Goal: Task Accomplishment & Management: Manage account settings

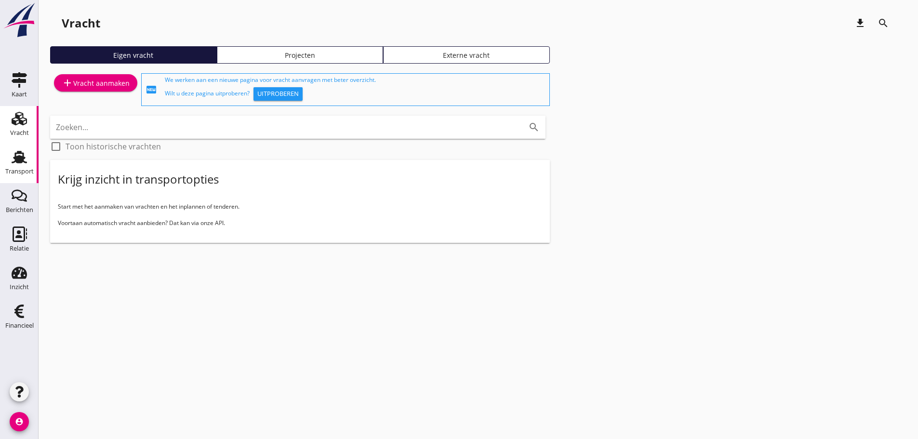
click at [8, 166] on div "Transport" at bounding box center [19, 171] width 28 height 13
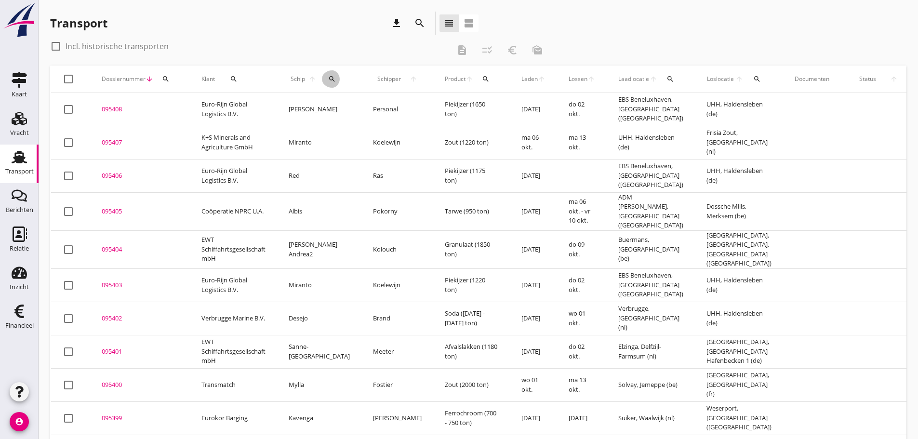
click at [328, 80] on icon "search" at bounding box center [332, 79] width 8 height 8
click at [333, 105] on input "Zoek op (scheeps)naam" at bounding box center [370, 106] width 100 height 15
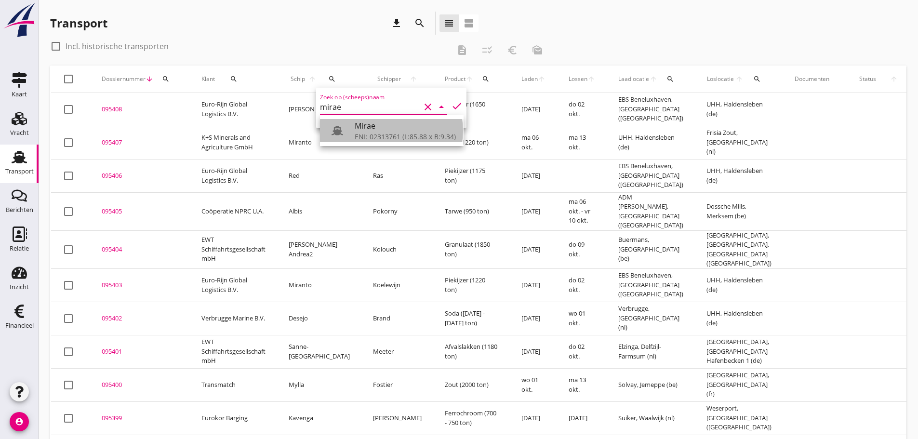
click at [367, 133] on div "ENI: 02313761 (L:85.88 x B:9.34)" at bounding box center [405, 137] width 101 height 10
type input "Mirae"
drag, startPoint x: 507, startPoint y: 408, endPoint x: 404, endPoint y: 411, distance: 103.6
click at [510, 408] on td "[DATE]" at bounding box center [533, 417] width 47 height 33
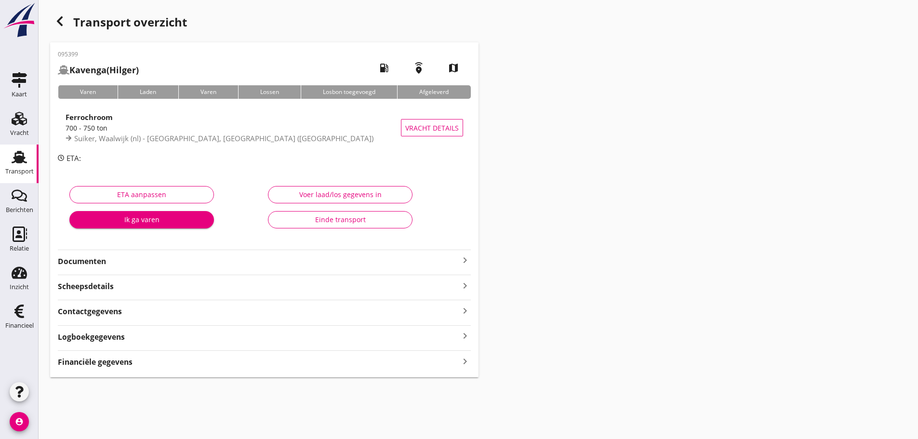
click at [59, 20] on use "button" at bounding box center [60, 21] width 6 height 10
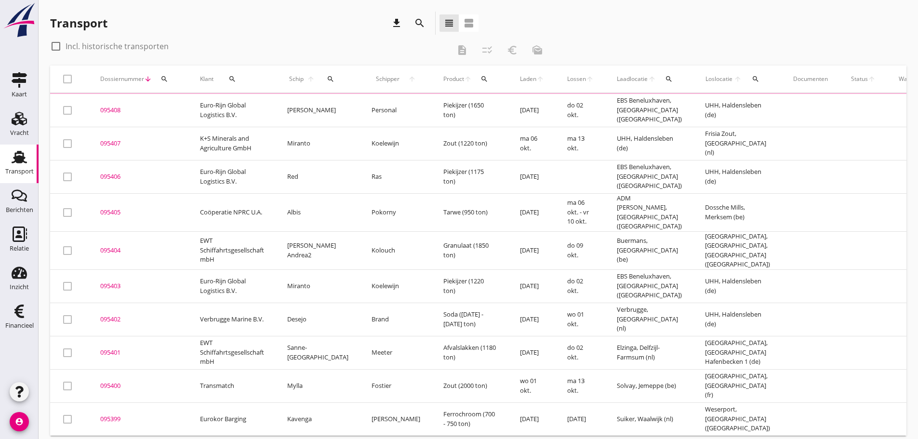
click at [327, 77] on icon "search" at bounding box center [331, 79] width 8 height 8
click at [335, 112] on input "Zoek op (scheeps)naam" at bounding box center [369, 106] width 100 height 15
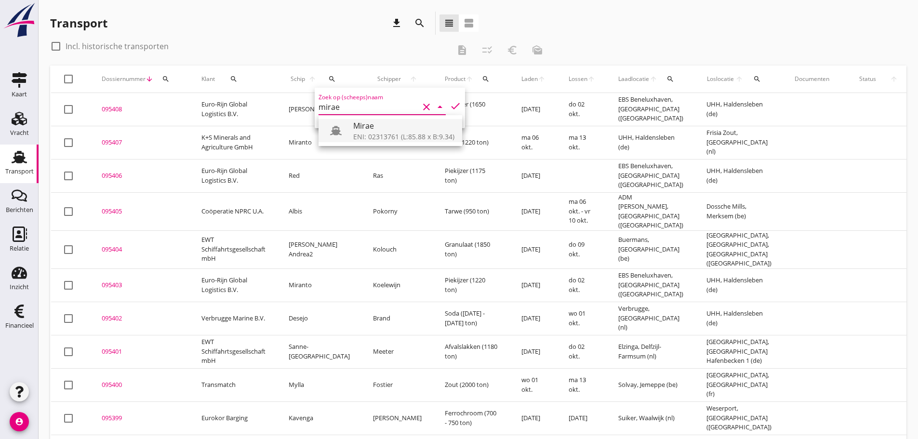
click at [366, 130] on div "Mirae" at bounding box center [403, 126] width 101 height 12
click at [450, 107] on icon "check" at bounding box center [456, 106] width 12 height 12
type input "Mirae"
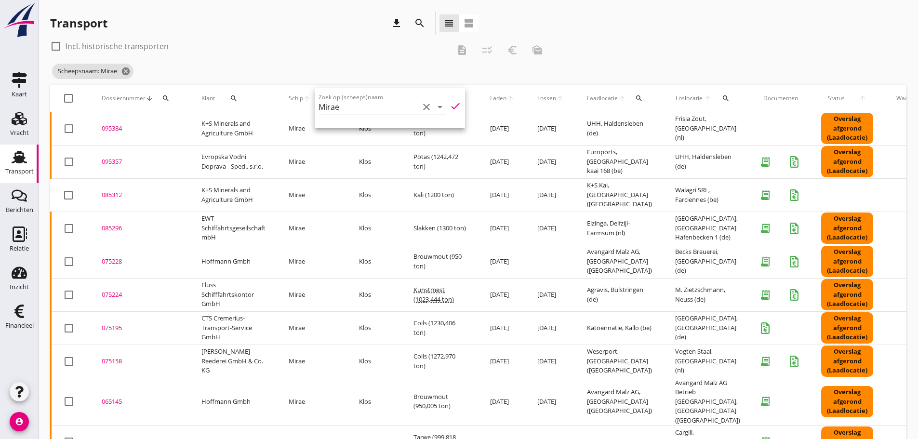
click at [323, 28] on div "Transport download search view_headline view_agenda" at bounding box center [264, 23] width 428 height 23
click at [122, 161] on div "095357" at bounding box center [140, 162] width 77 height 10
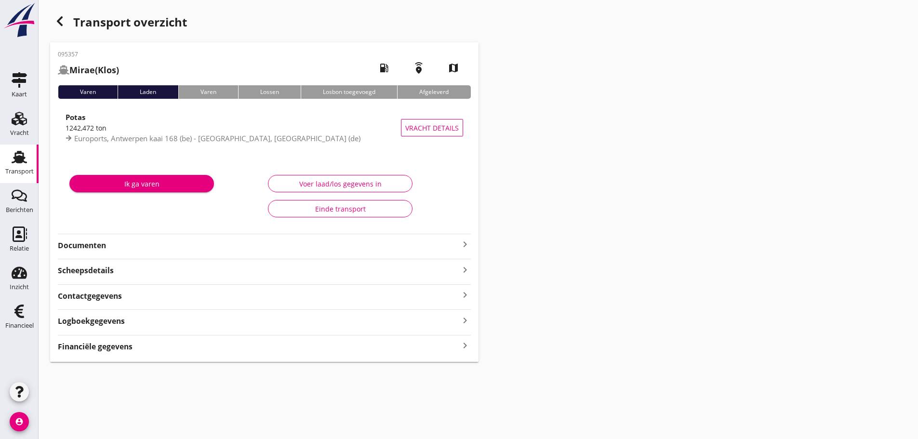
click at [465, 240] on icon "keyboard_arrow_right" at bounding box center [465, 245] width 12 height 12
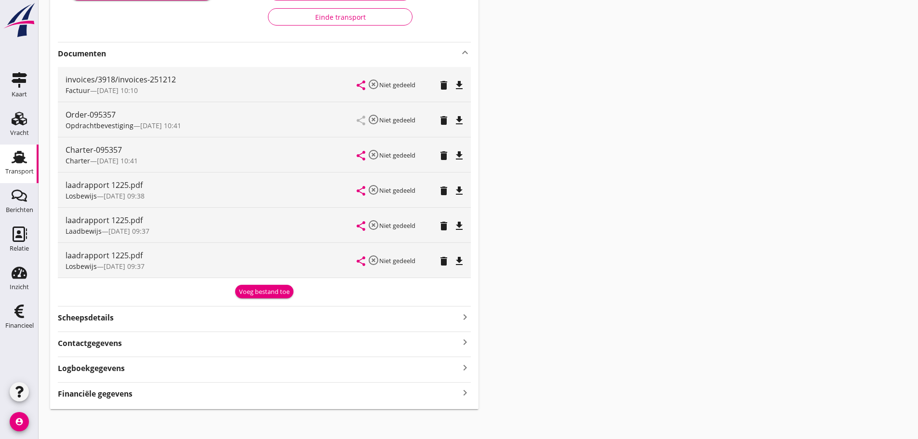
scroll to position [193, 0]
click at [465, 258] on icon "file_download" at bounding box center [459, 260] width 12 height 12
click at [466, 224] on div "file_download" at bounding box center [459, 225] width 13 height 12
click at [457, 189] on icon "file_download" at bounding box center [459, 190] width 12 height 12
click at [447, 188] on icon "delete" at bounding box center [444, 190] width 12 height 12
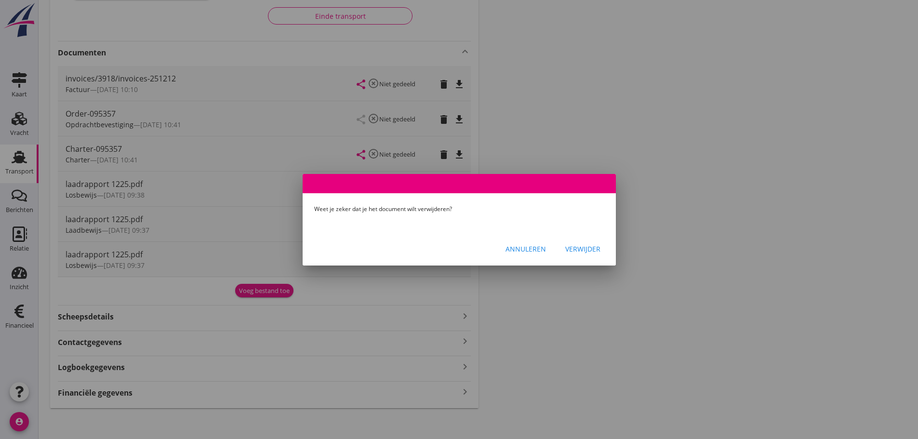
click at [592, 247] on div "Verwijder" at bounding box center [582, 249] width 35 height 10
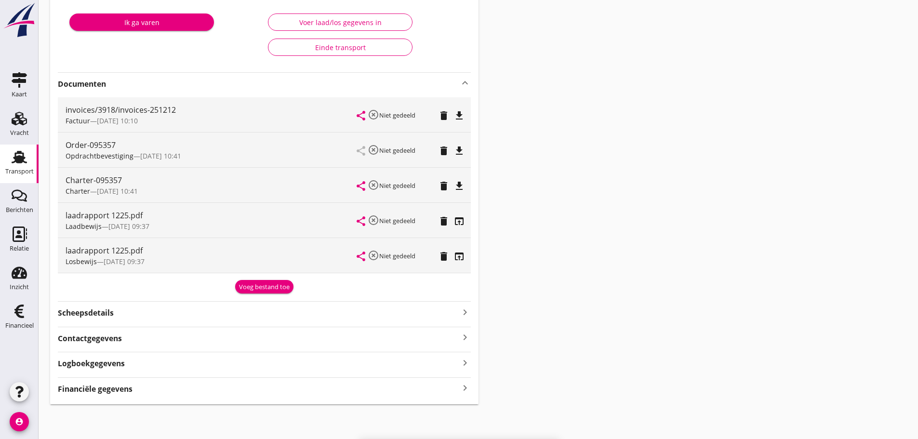
scroll to position [161, 0]
click at [440, 223] on icon "delete" at bounding box center [444, 221] width 12 height 12
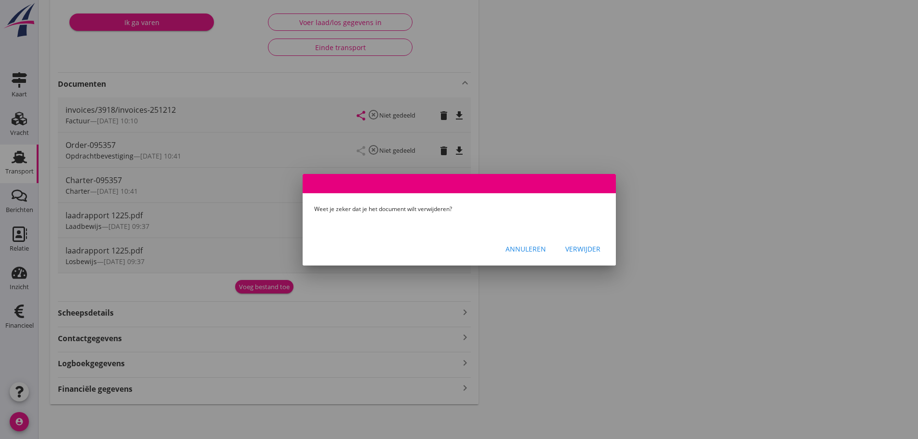
drag, startPoint x: 596, startPoint y: 242, endPoint x: 590, endPoint y: 245, distance: 6.0
click at [596, 243] on button "Verwijder" at bounding box center [583, 248] width 51 height 17
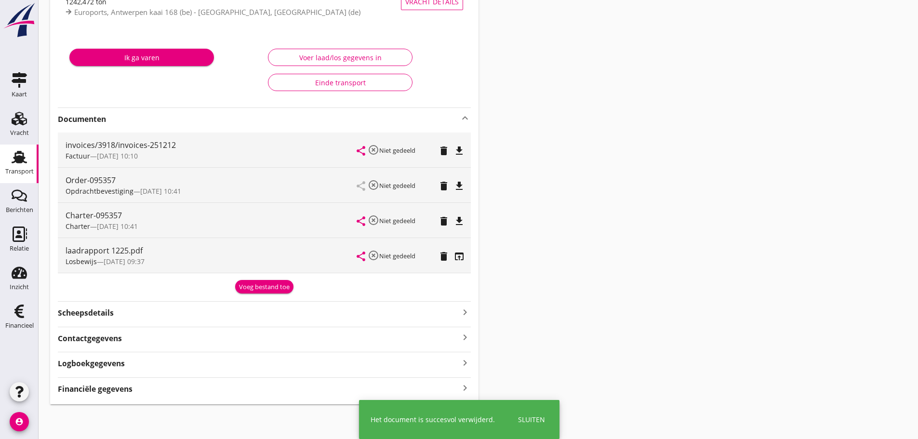
scroll to position [126, 0]
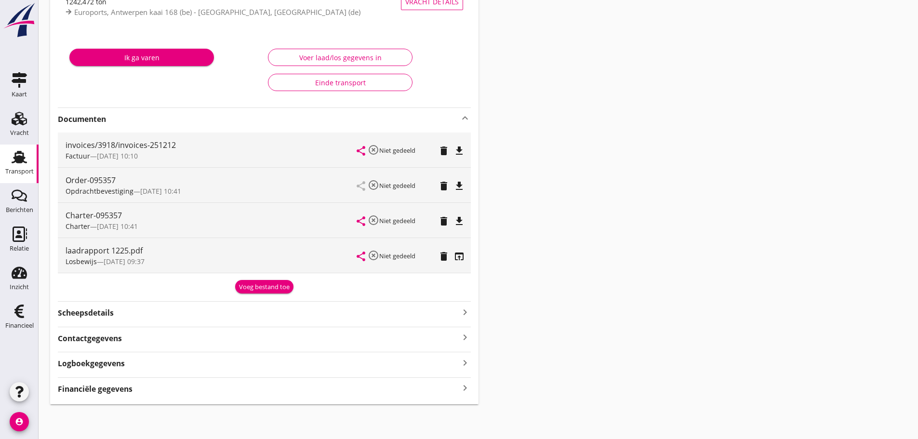
click at [266, 287] on div "Voeg bestand toe" at bounding box center [264, 287] width 51 height 10
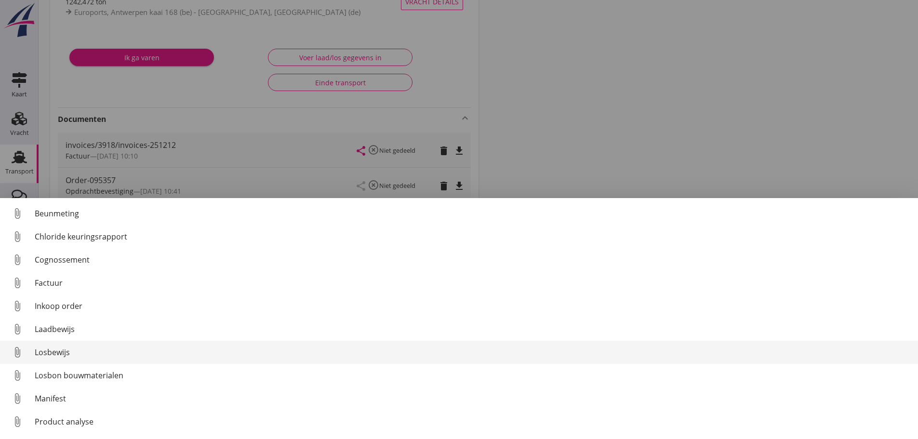
click at [65, 351] on div "Losbewijs" at bounding box center [473, 352] width 876 height 12
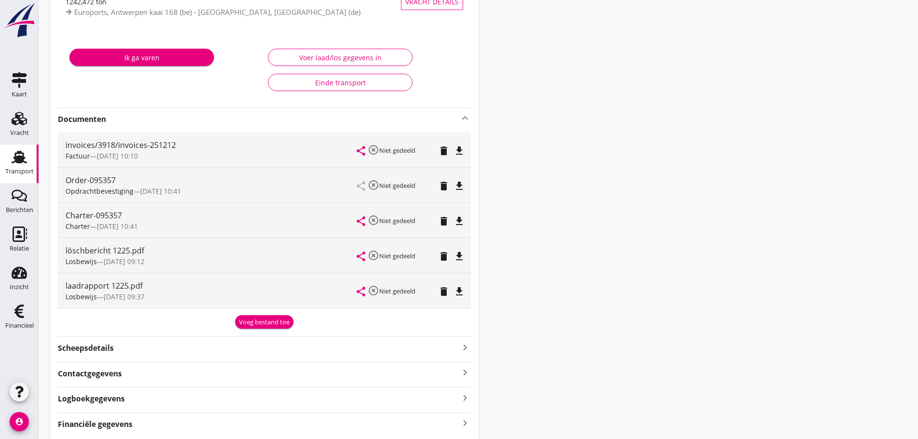
click at [445, 291] on icon "delete" at bounding box center [444, 292] width 12 height 12
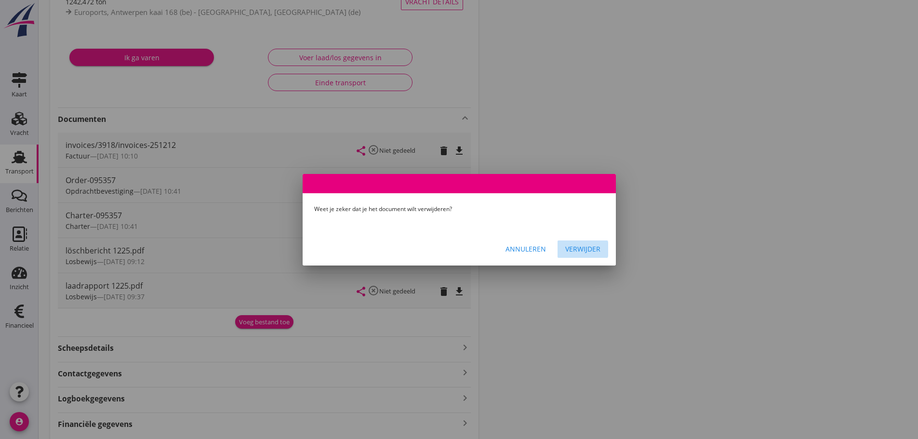
click at [584, 250] on div "Verwijder" at bounding box center [582, 249] width 35 height 10
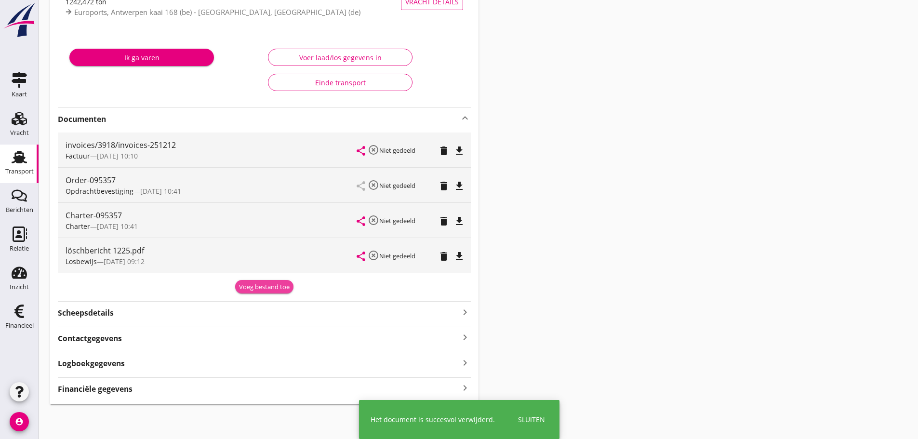
click at [278, 290] on div "Voeg bestand toe" at bounding box center [264, 287] width 51 height 10
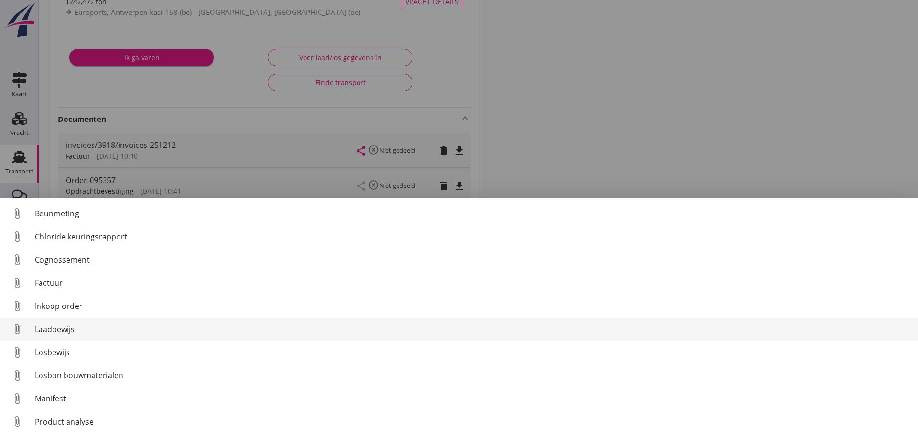
click at [66, 333] on div "Laadbewijs" at bounding box center [473, 329] width 876 height 12
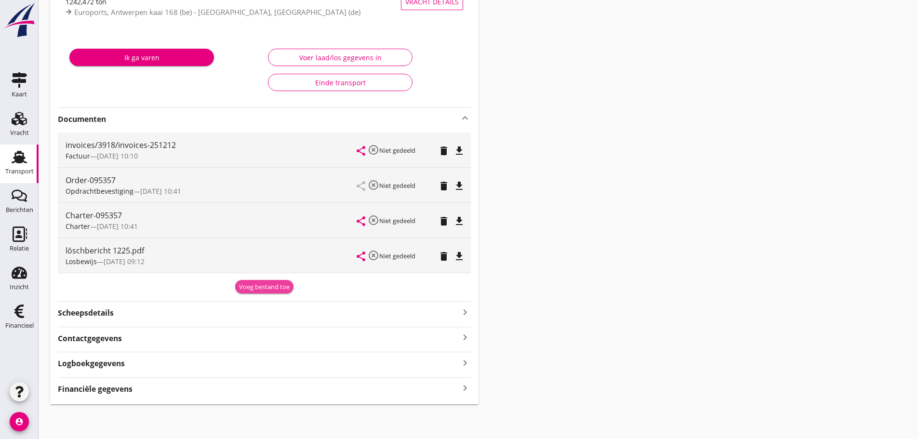
click at [271, 282] on div "Voeg bestand toe" at bounding box center [264, 287] width 51 height 10
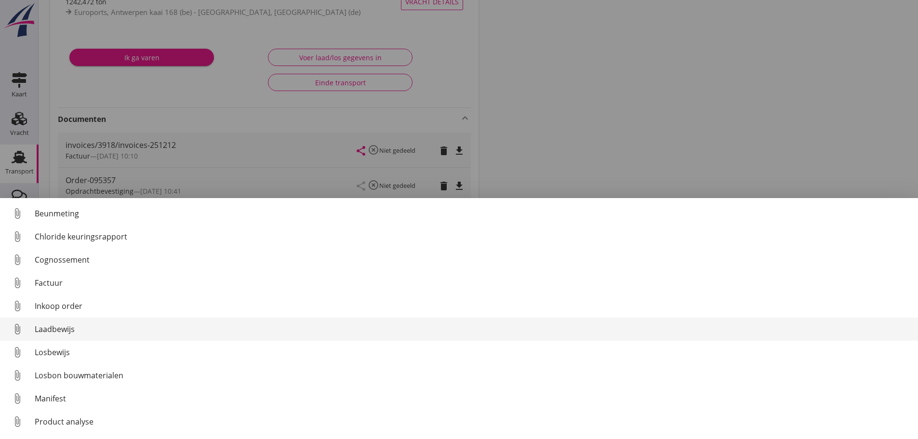
click at [47, 330] on div "Laadbewijs" at bounding box center [473, 329] width 876 height 12
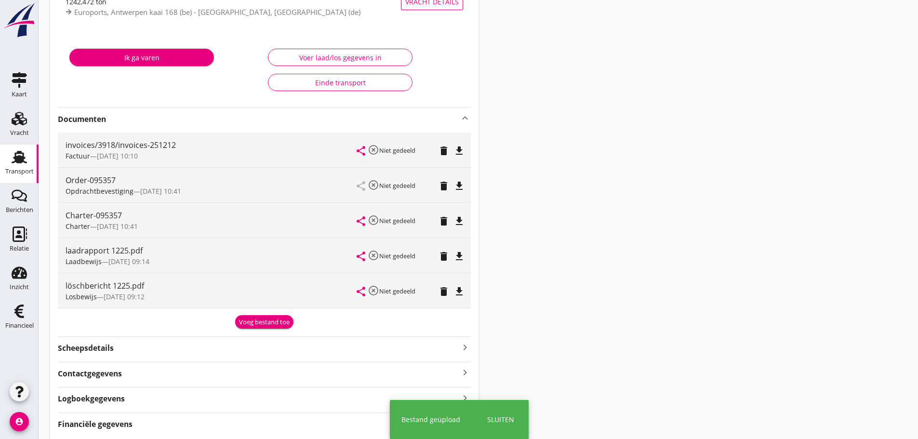
click at [250, 323] on div "Voeg bestand toe" at bounding box center [264, 323] width 51 height 10
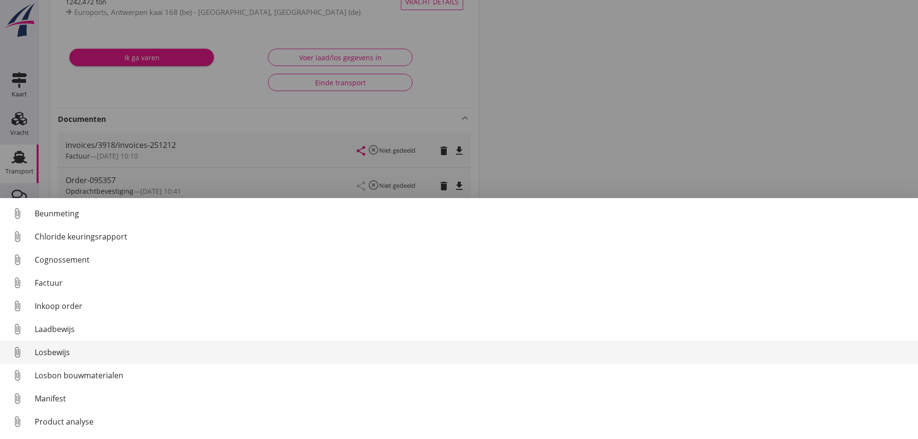
click at [54, 354] on div "Losbewijs" at bounding box center [473, 352] width 876 height 12
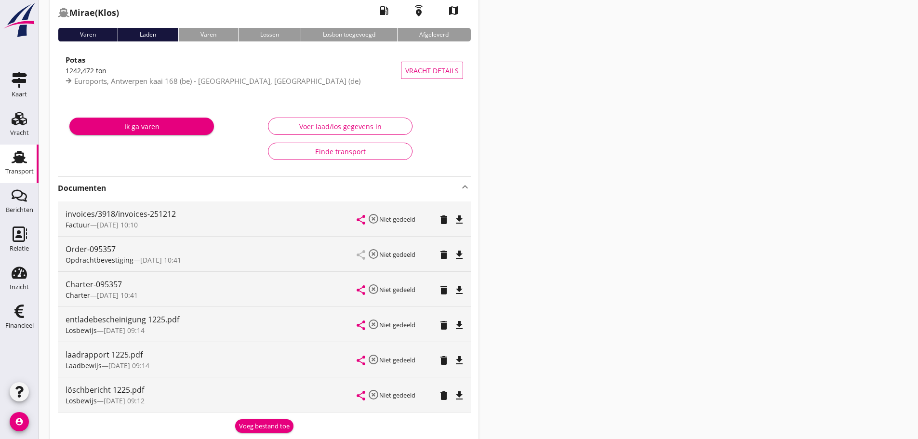
scroll to position [0, 0]
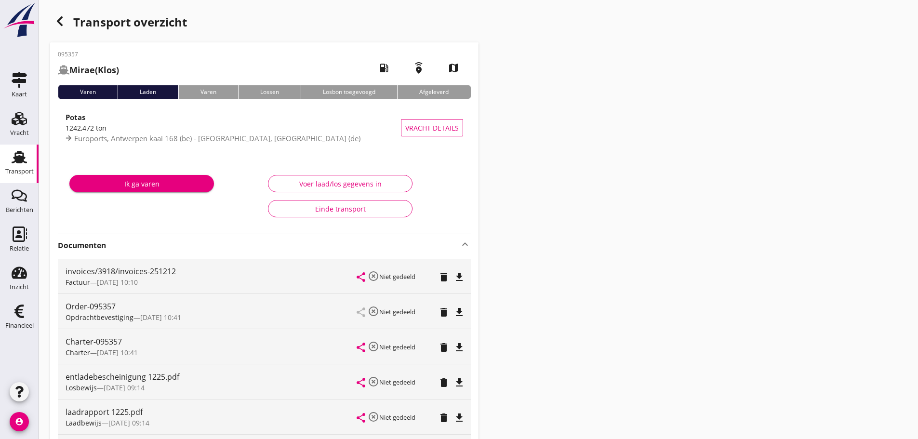
click at [61, 27] on icon "button" at bounding box center [60, 21] width 12 height 12
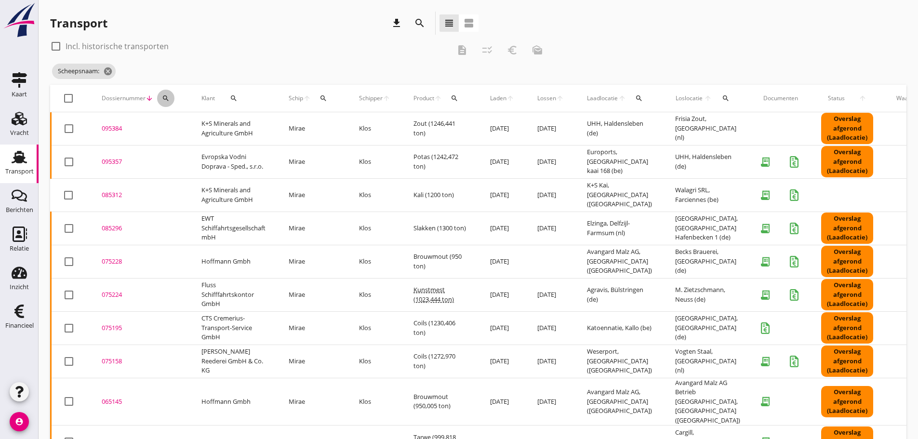
click at [165, 101] on icon "search" at bounding box center [166, 98] width 8 height 8
click at [171, 125] on input "Zoeken op dossiernummer..." at bounding box center [211, 126] width 100 height 15
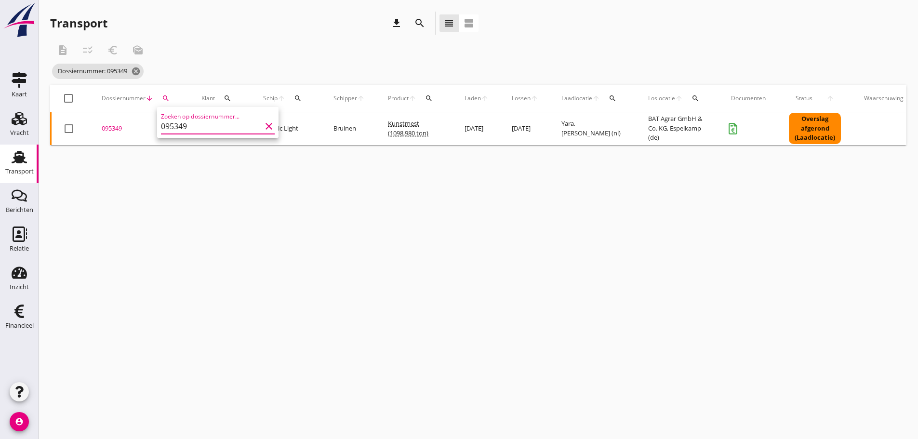
type input "095349"
click at [117, 128] on div "095349" at bounding box center [140, 129] width 77 height 10
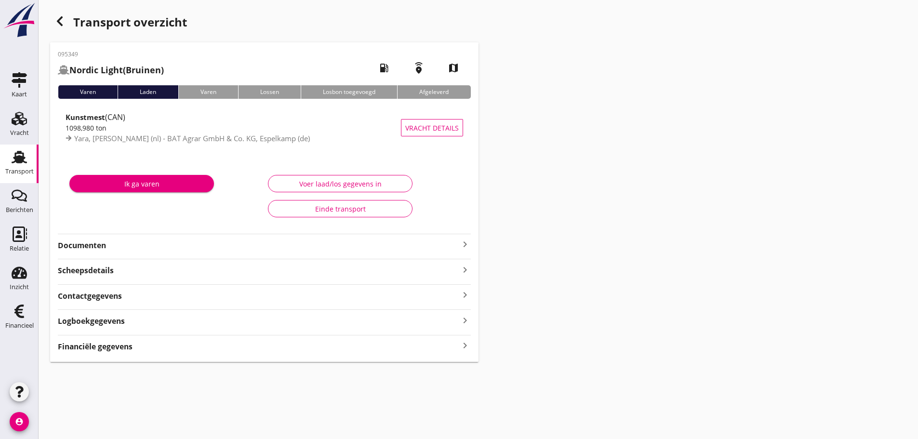
click at [467, 346] on icon "keyboard_arrow_right" at bounding box center [465, 345] width 12 height 13
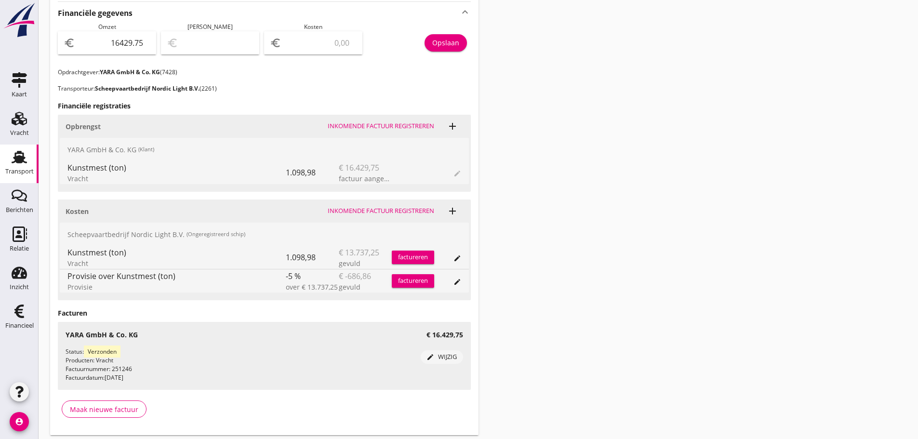
scroll to position [337, 0]
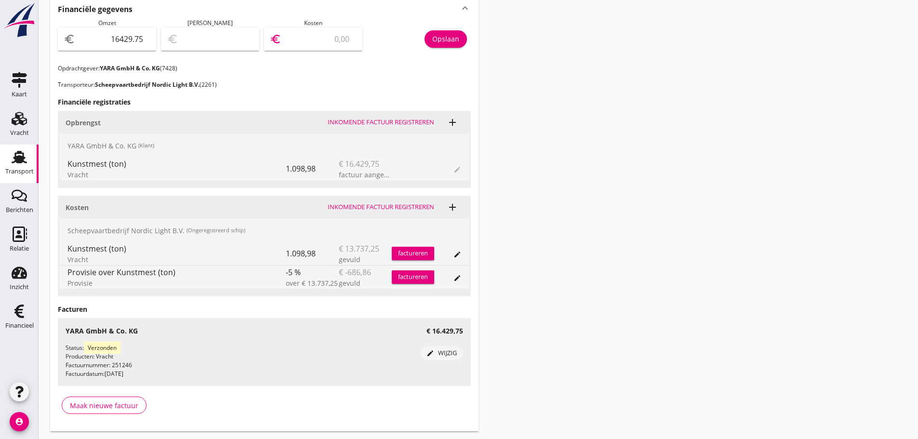
click at [304, 37] on input "number" at bounding box center [319, 38] width 73 height 15
type input "16428.75"
type input "1"
type input "16419.75"
type input "10"
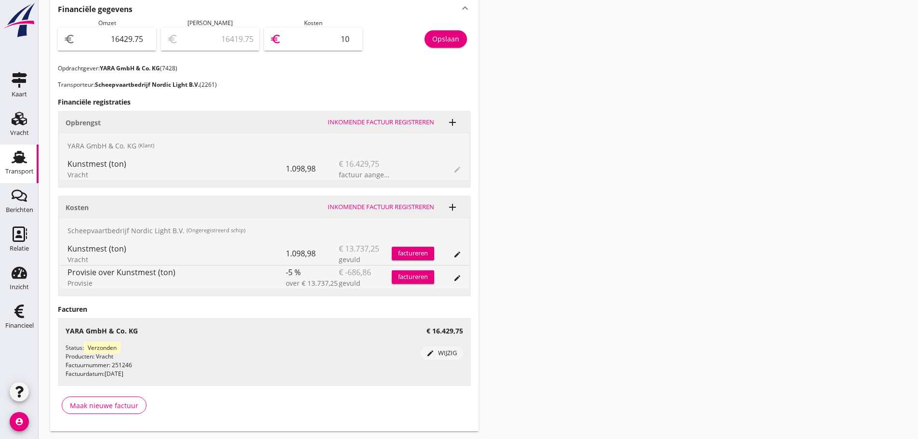
type input "16324.75"
type input "105"
type input "15379.75"
type input "1050"
type input "15379.45"
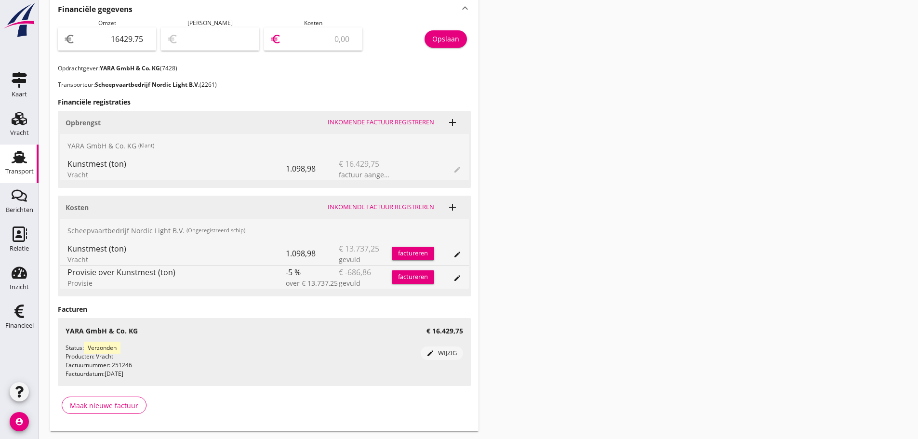
type input "1050.3"
type input "15379.75"
type input "1050"
type input "16324.75"
type input "105"
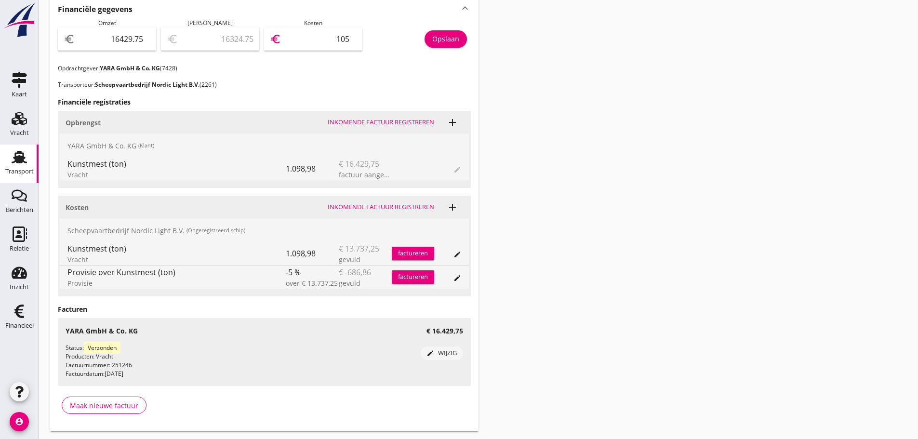
type input "16419.75"
type input "10"
type input "16428.75"
type input "1"
type input "16416.75"
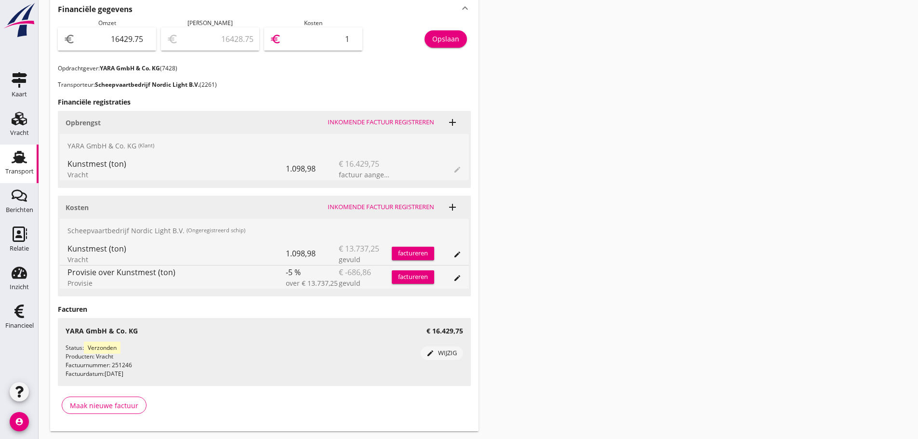
type input "13"
type input "16299.75"
type input "130"
type input "15124.75"
type input "1305"
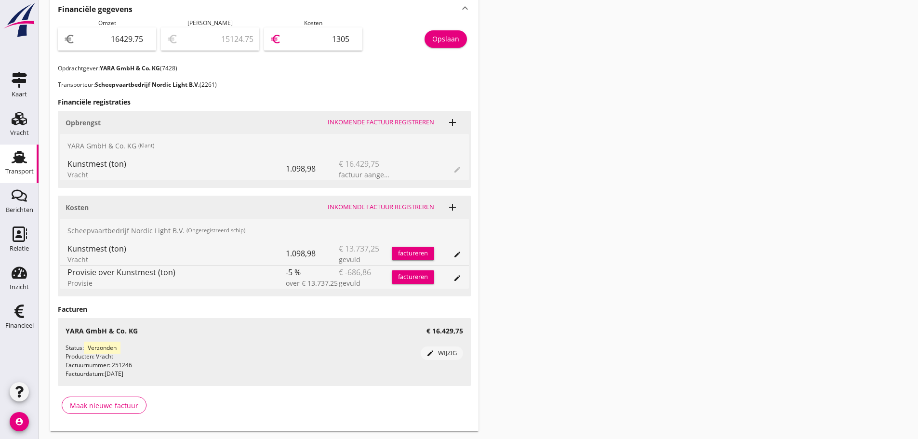
type input "3379.75"
type input "13050"
type input "3379.45"
type input "13050.3"
type input "3379.36"
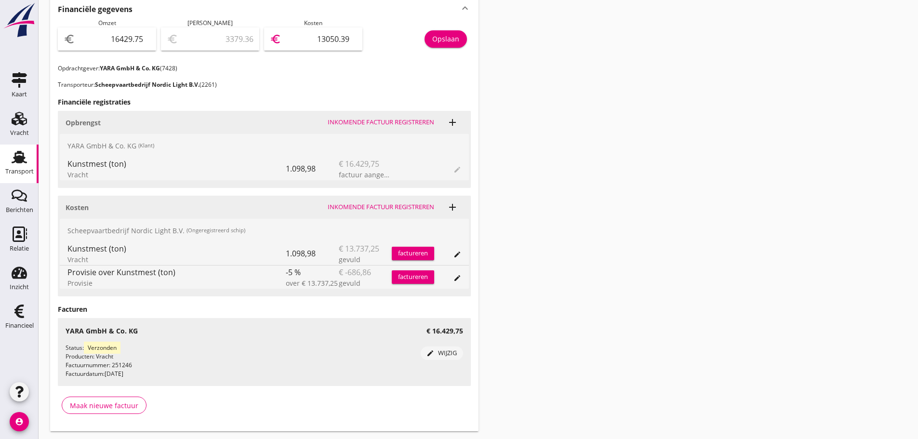
type input "13050.39"
click at [452, 38] on div "Opslaan" at bounding box center [445, 39] width 27 height 10
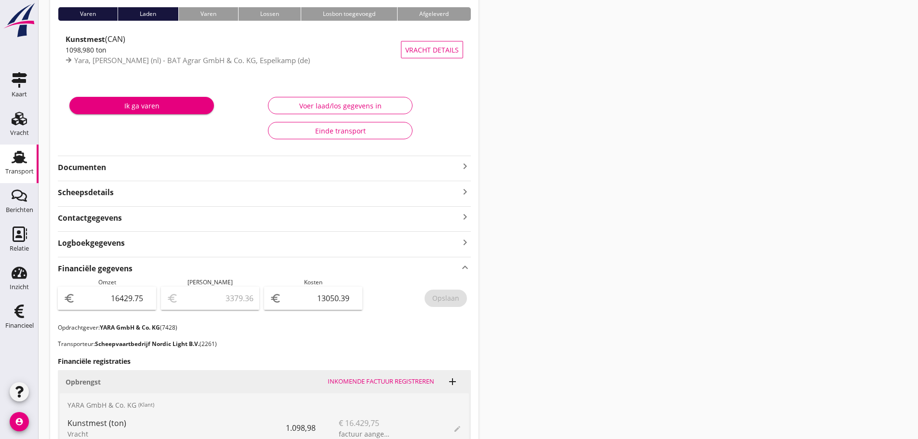
scroll to position [0, 0]
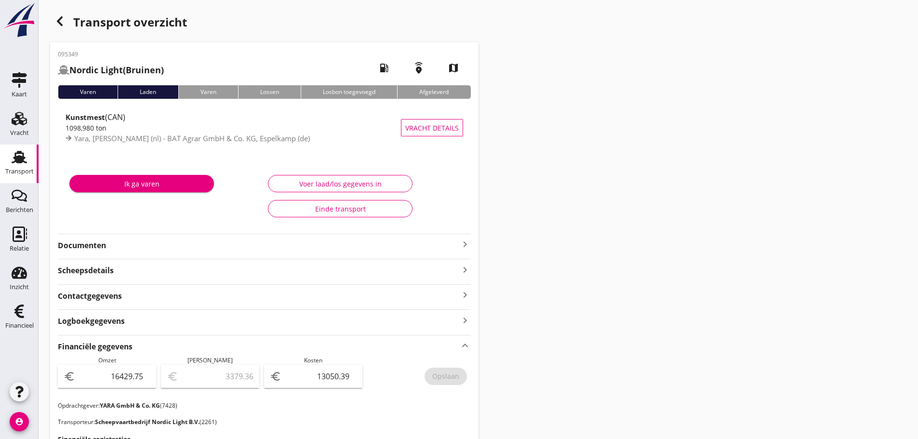
click at [461, 245] on icon "keyboard_arrow_right" at bounding box center [465, 245] width 12 height 12
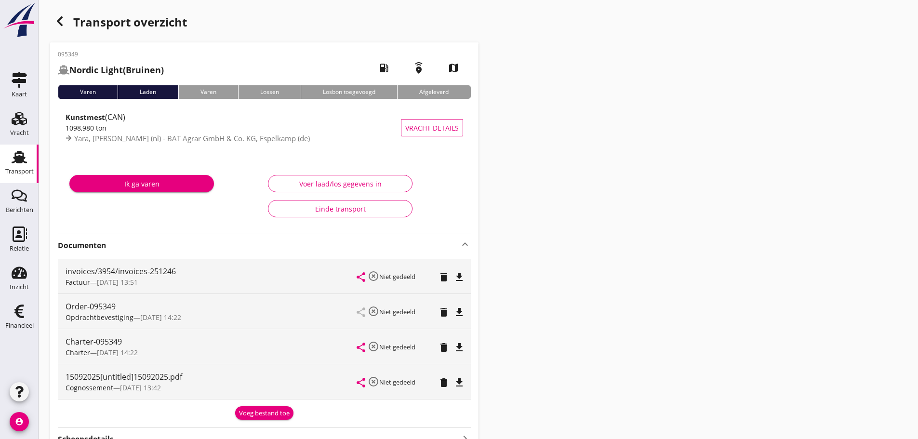
click at [253, 410] on div "Voeg bestand toe" at bounding box center [264, 414] width 51 height 10
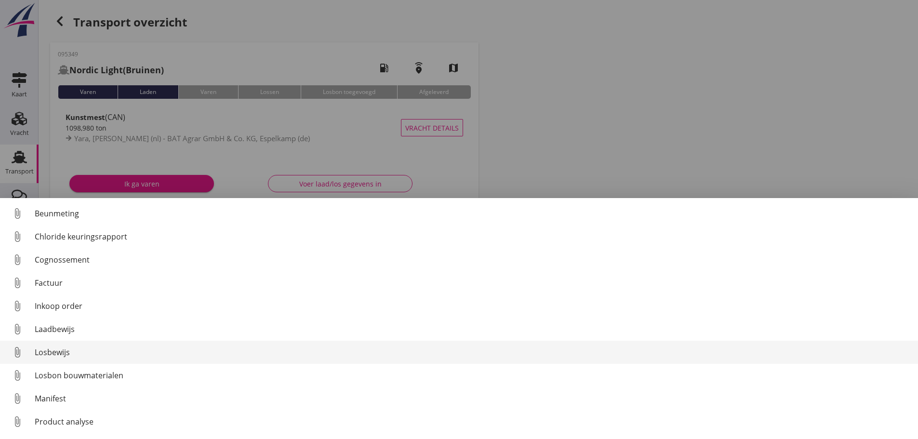
click at [54, 354] on div "Losbewijs" at bounding box center [473, 352] width 876 height 12
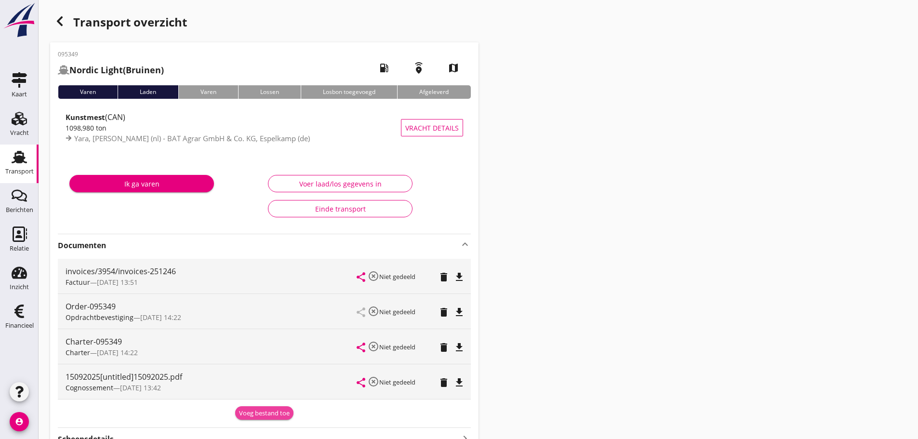
click at [267, 413] on div "Voeg bestand toe" at bounding box center [264, 414] width 51 height 10
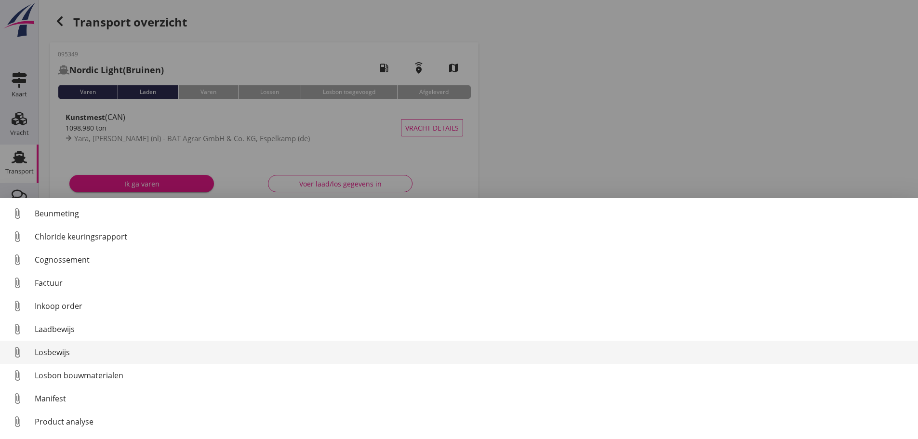
click at [67, 355] on div "Losbewijs" at bounding box center [473, 352] width 876 height 12
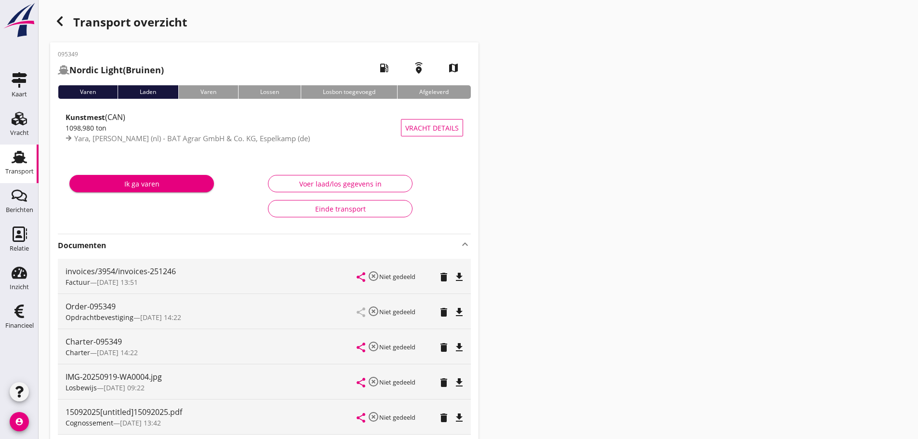
click at [454, 422] on icon "file_download" at bounding box center [459, 418] width 12 height 12
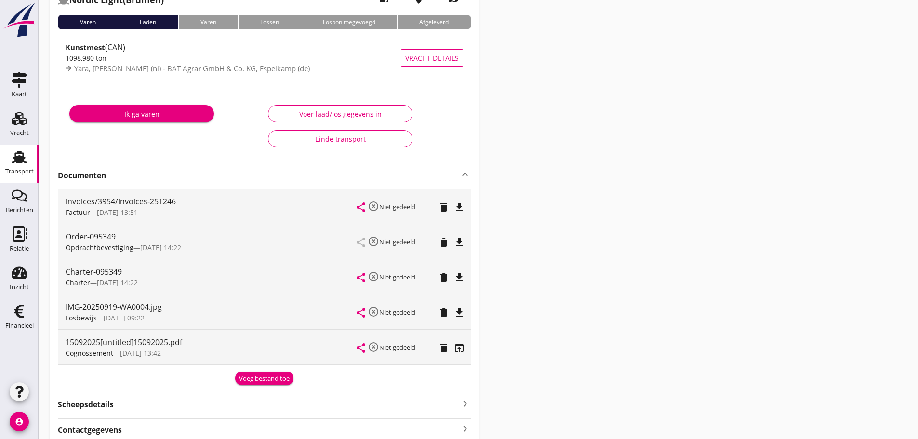
scroll to position [96, 0]
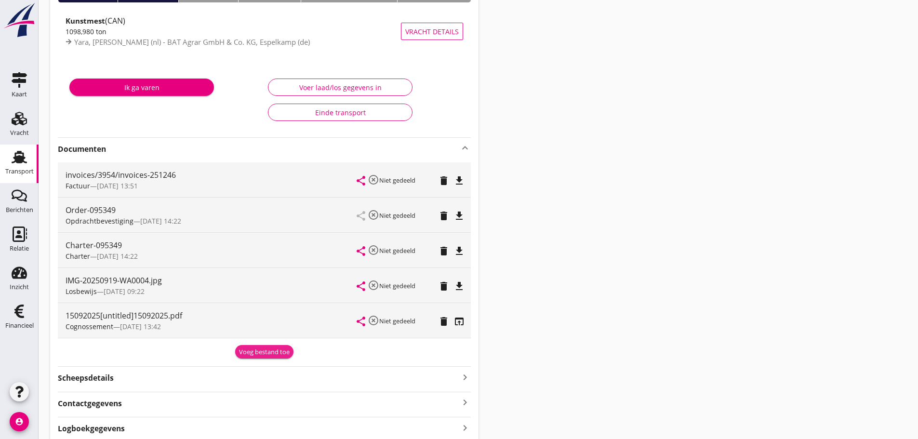
drag, startPoint x: 255, startPoint y: 352, endPoint x: 245, endPoint y: 353, distance: 10.1
click at [255, 352] on div "Voeg bestand toe" at bounding box center [264, 352] width 51 height 10
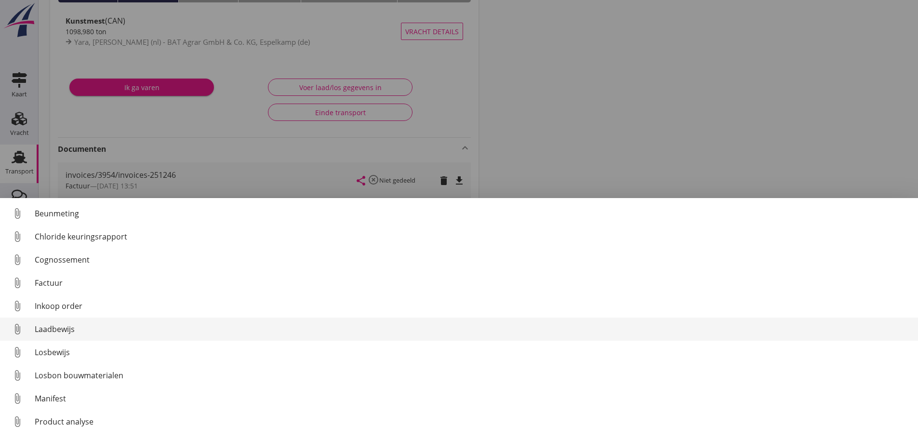
click at [49, 332] on div "Laadbewijs" at bounding box center [473, 329] width 876 height 12
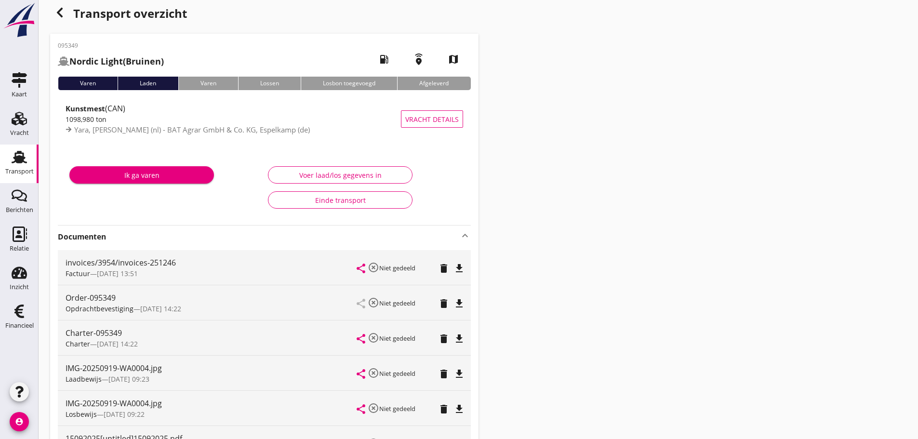
scroll to position [0, 0]
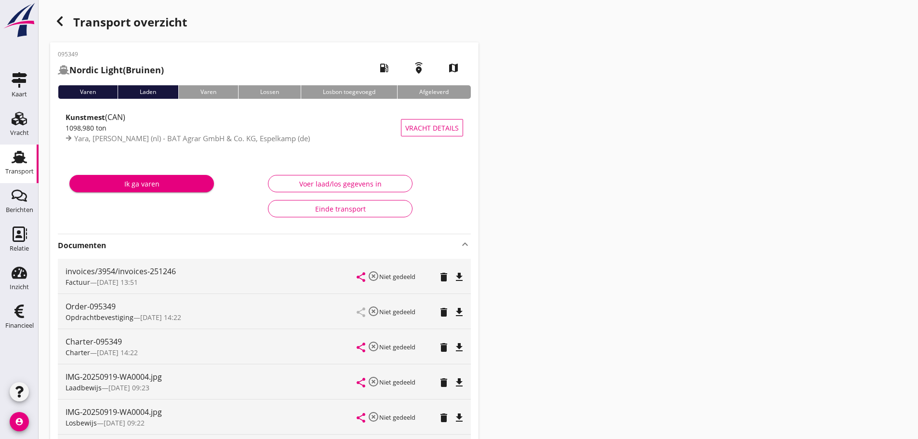
click at [60, 19] on use "button" at bounding box center [60, 21] width 6 height 10
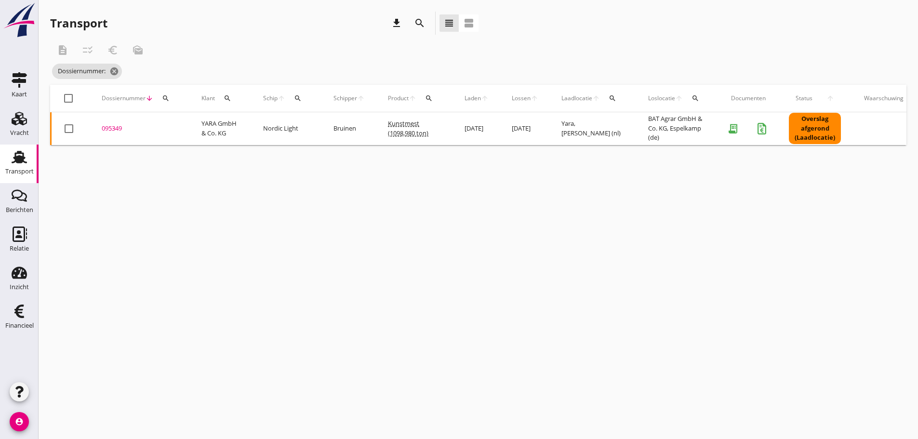
click at [297, 97] on icon "search" at bounding box center [298, 98] width 8 height 8
drag, startPoint x: 313, startPoint y: 123, endPoint x: 303, endPoint y: 130, distance: 12.8
click at [307, 127] on input "Zoek op (scheeps)naam" at bounding box center [343, 126] width 100 height 15
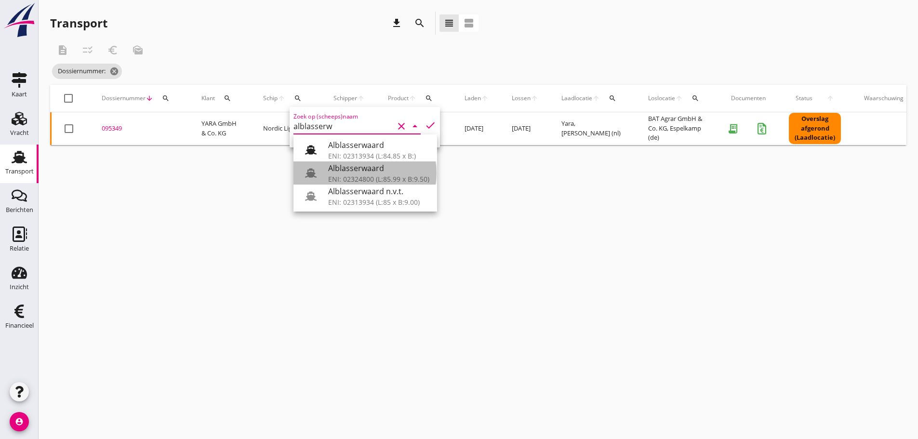
click at [373, 171] on div "Alblasserwaard" at bounding box center [378, 168] width 101 height 12
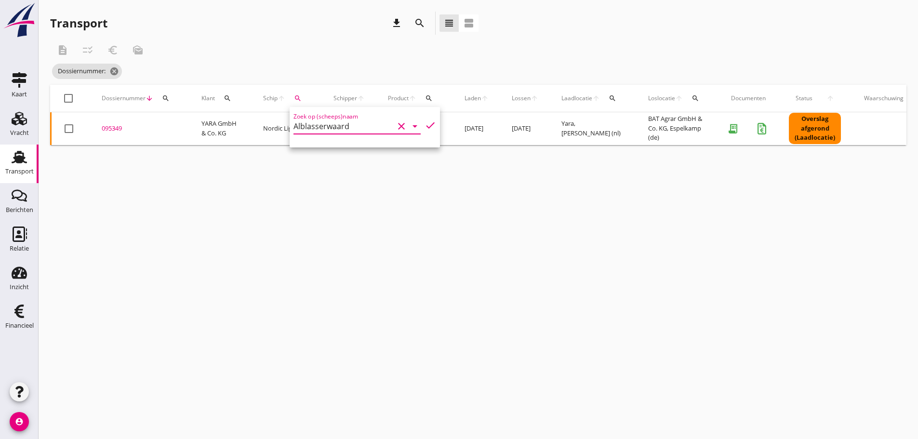
click at [425, 126] on icon "check" at bounding box center [431, 126] width 12 height 12
type input "Alblasserwaard"
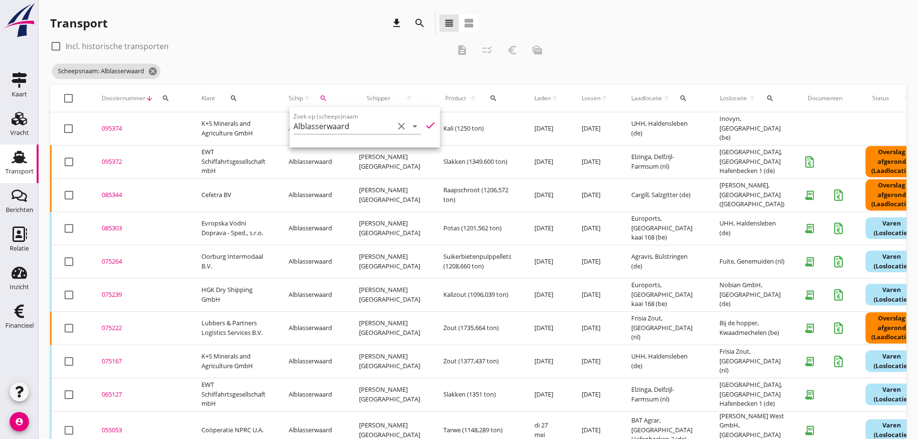
click at [327, 30] on div "Transport download search view_headline view_agenda" at bounding box center [264, 23] width 428 height 23
click at [108, 161] on div "095372" at bounding box center [140, 162] width 77 height 10
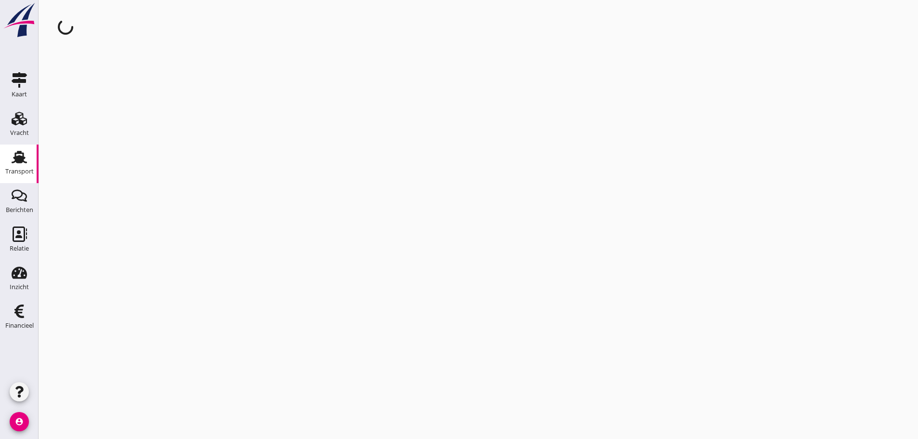
click at [108, 161] on div "cancel You are impersonating another user." at bounding box center [478, 219] width 879 height 439
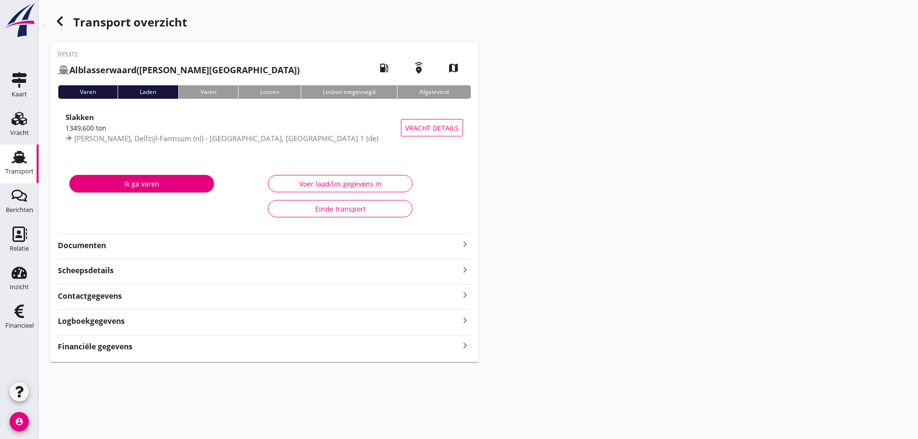
click at [466, 348] on icon "keyboard_arrow_right" at bounding box center [465, 345] width 12 height 13
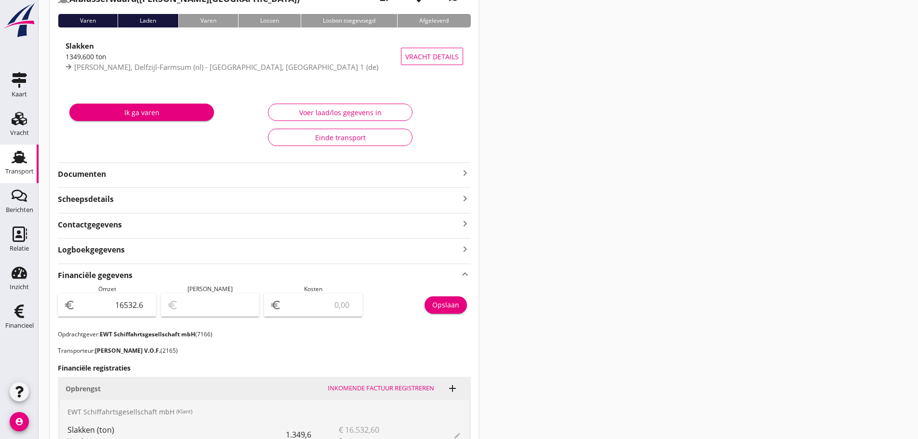
scroll to position [96, 0]
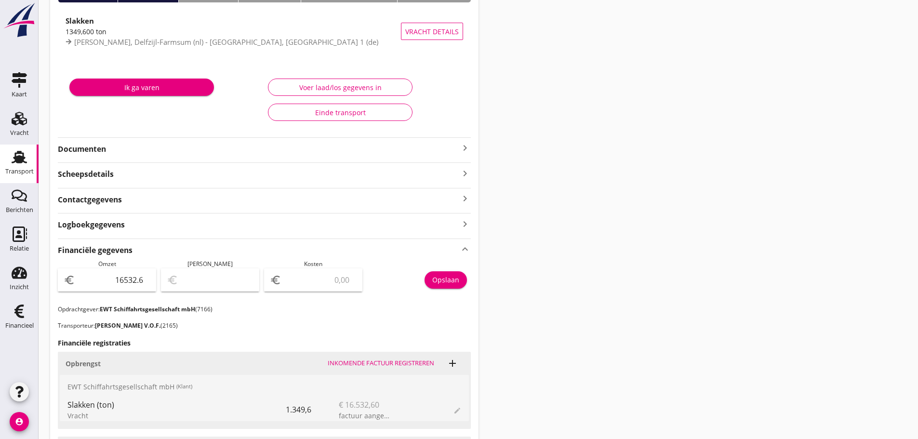
click at [335, 284] on input "number" at bounding box center [319, 279] width 73 height 15
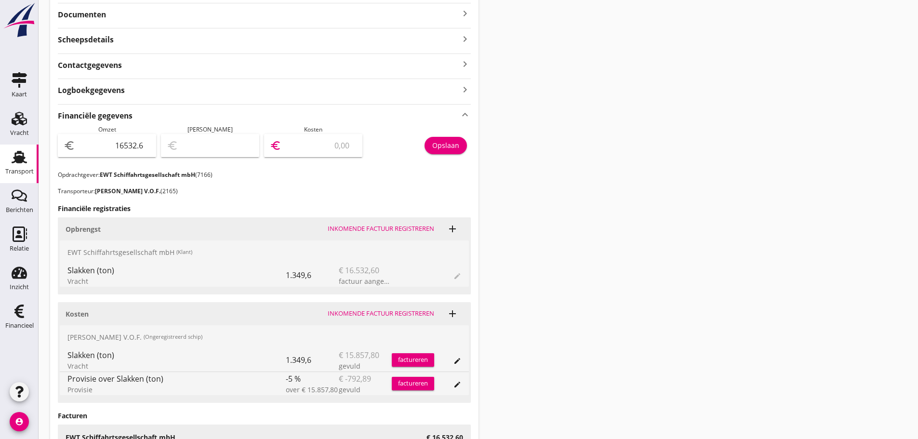
scroll to position [241, 0]
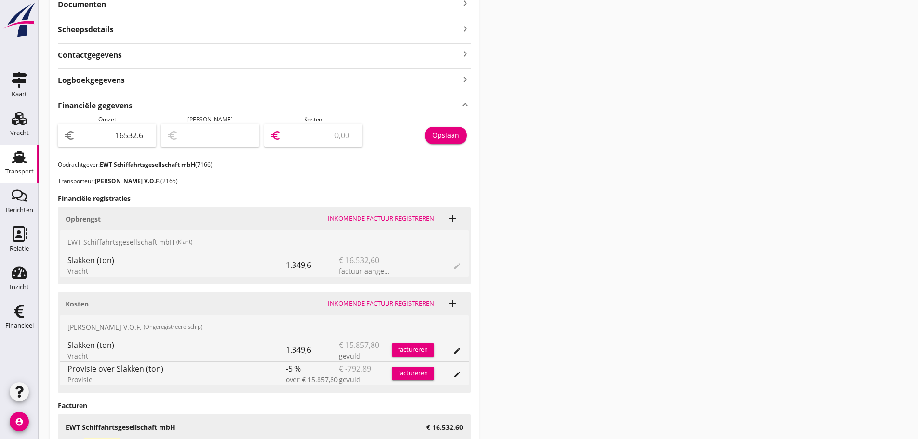
type input "16531.60"
type input "1"
type input "16517.60"
type input "15"
type input "16382.60"
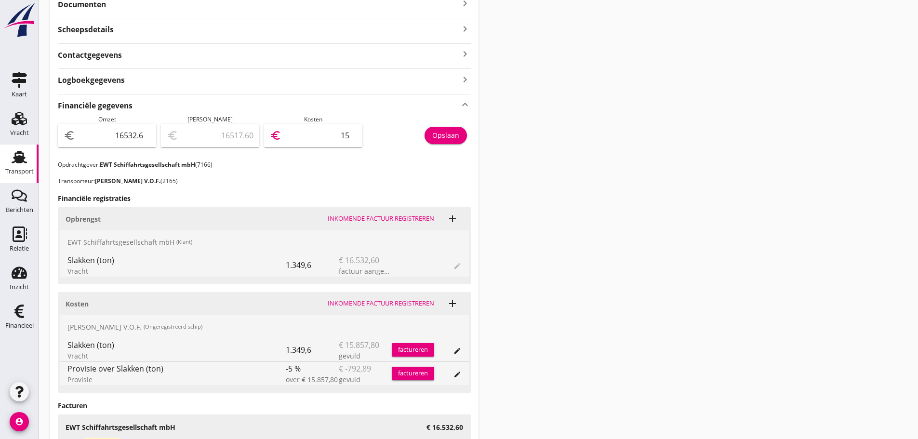
type input "150"
type input "15026.60"
type input "1506"
type input "1468.60"
type input "15064"
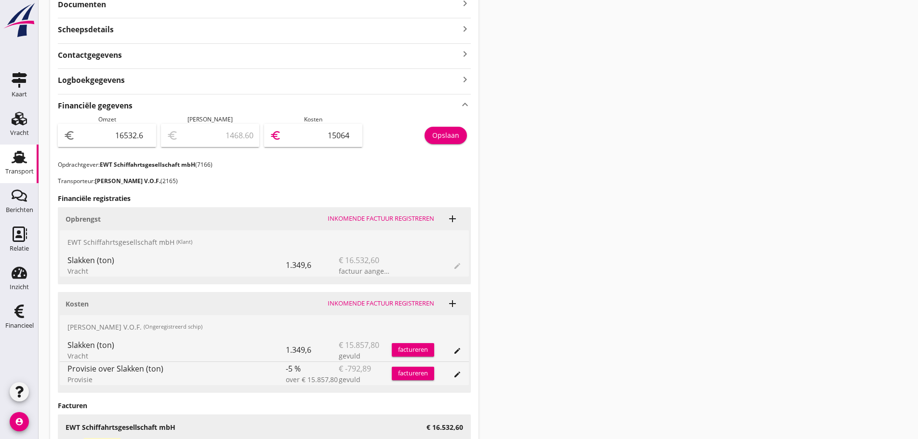
type input "-134107.40"
type input "150640"
type input "1468.60"
type input "15064"
type input "1467.70"
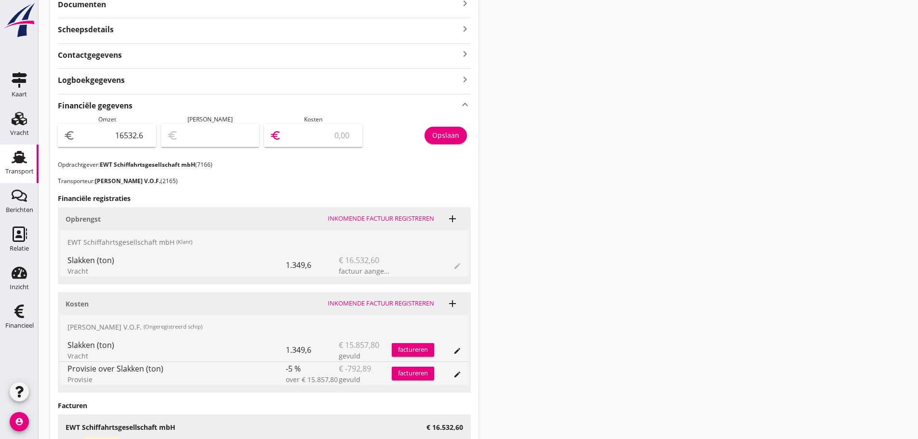
type input "15064.9"
type input "1467.61"
type input "15064.99"
click at [453, 137] on div "Opslaan" at bounding box center [445, 135] width 27 height 10
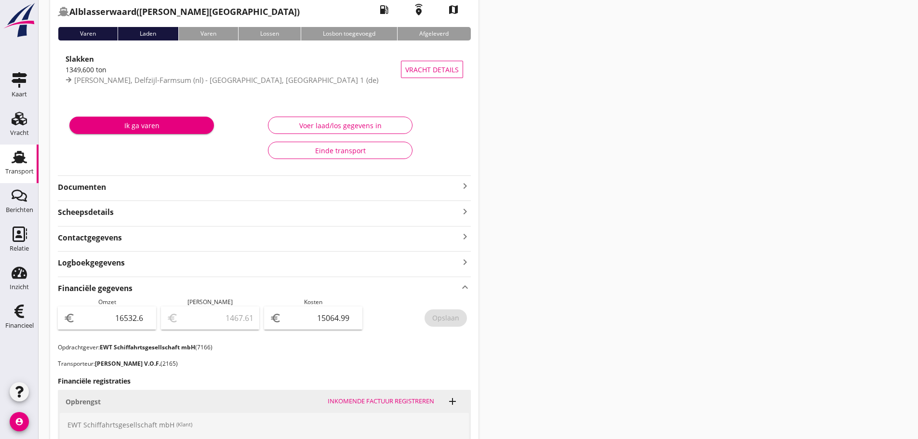
scroll to position [75, 0]
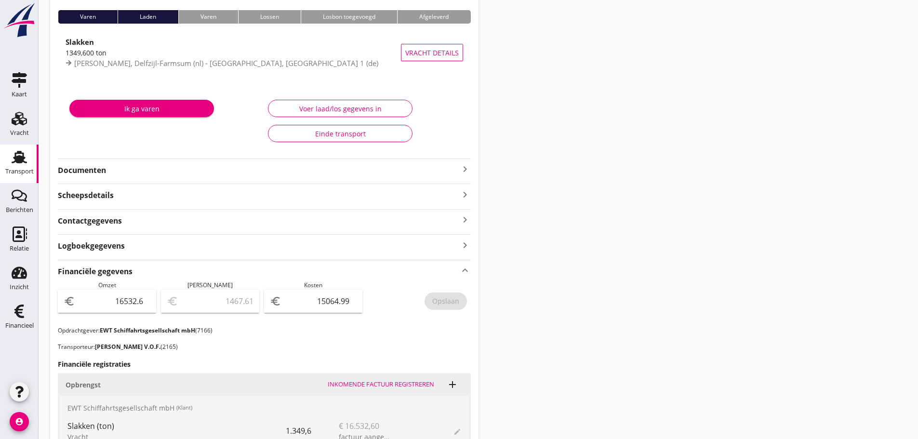
click at [463, 168] on icon "keyboard_arrow_right" at bounding box center [465, 169] width 12 height 12
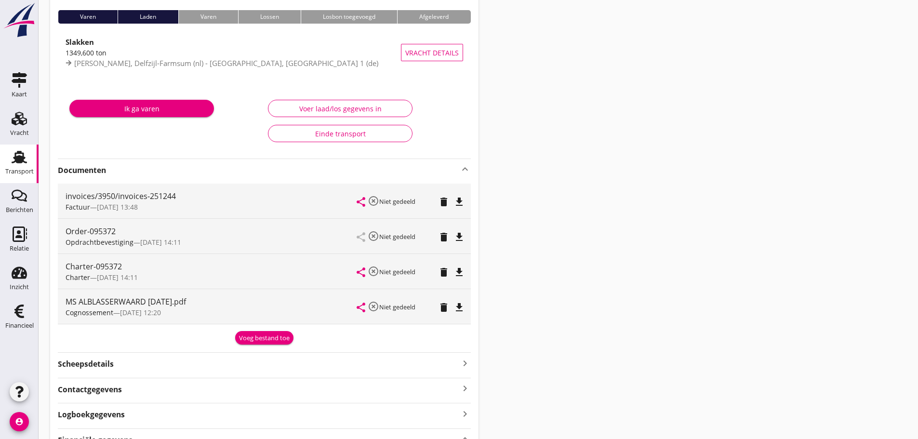
click at [276, 339] on div "Voeg bestand toe" at bounding box center [264, 338] width 51 height 10
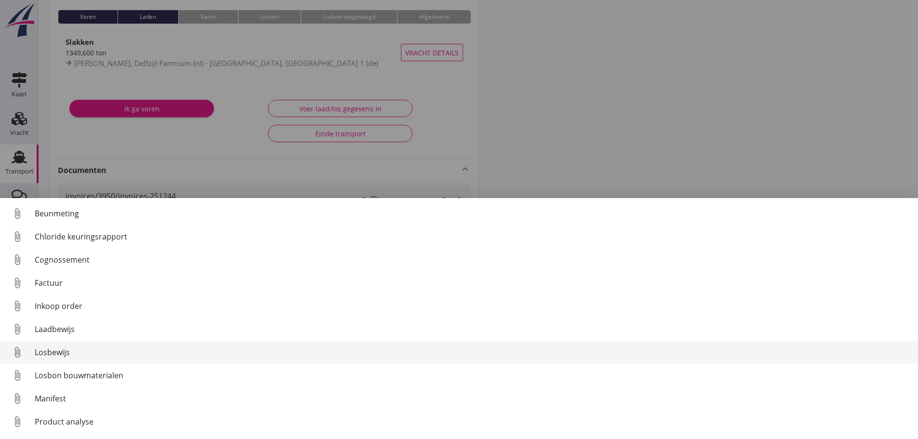
click at [62, 352] on div "Losbewijs" at bounding box center [473, 352] width 876 height 12
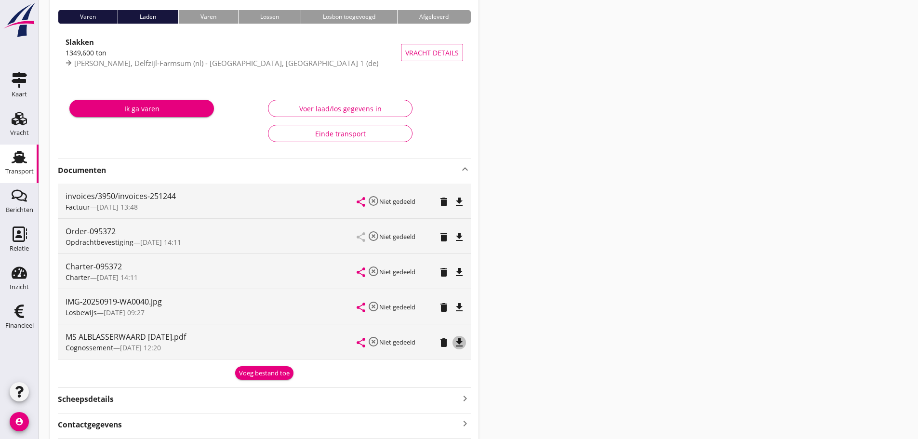
click at [462, 342] on icon "file_download" at bounding box center [459, 343] width 12 height 12
drag, startPoint x: 246, startPoint y: 373, endPoint x: 240, endPoint y: 373, distance: 6.7
click at [246, 373] on div "Voeg bestand toe" at bounding box center [264, 374] width 51 height 10
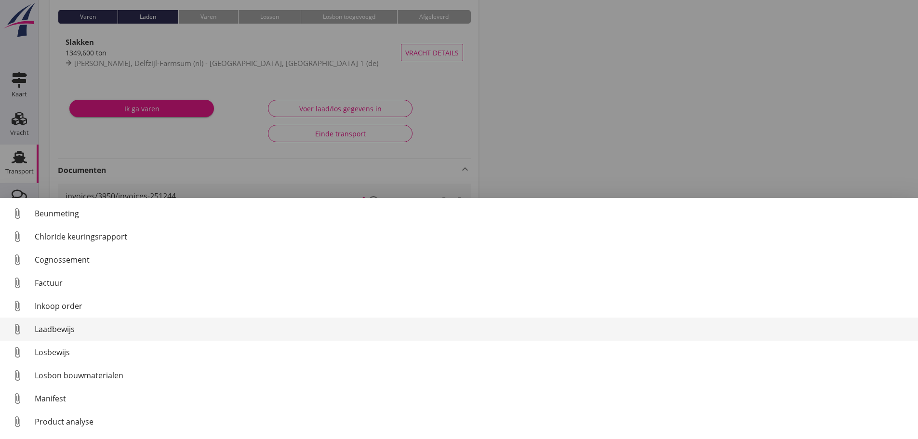
click at [51, 333] on div "Laadbewijs" at bounding box center [473, 329] width 876 height 12
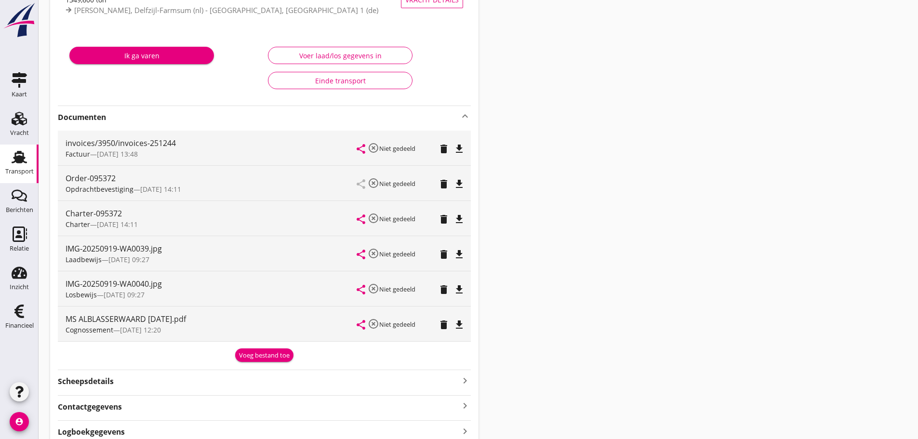
scroll to position [0, 0]
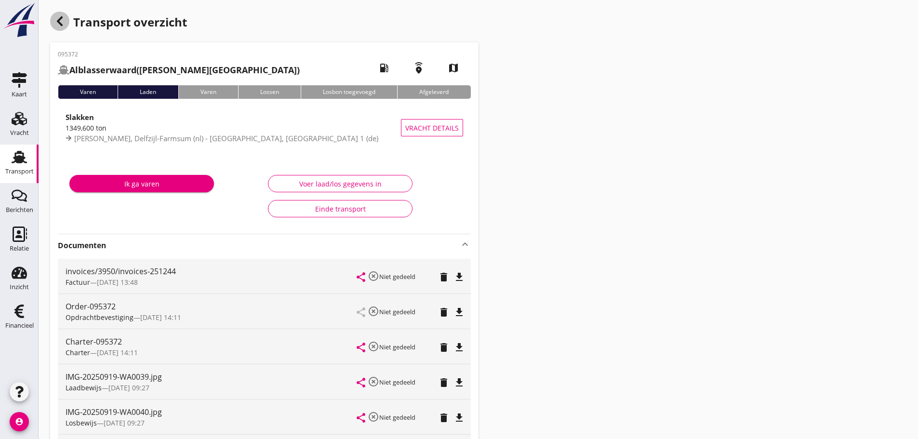
click at [58, 20] on use "button" at bounding box center [60, 21] width 6 height 10
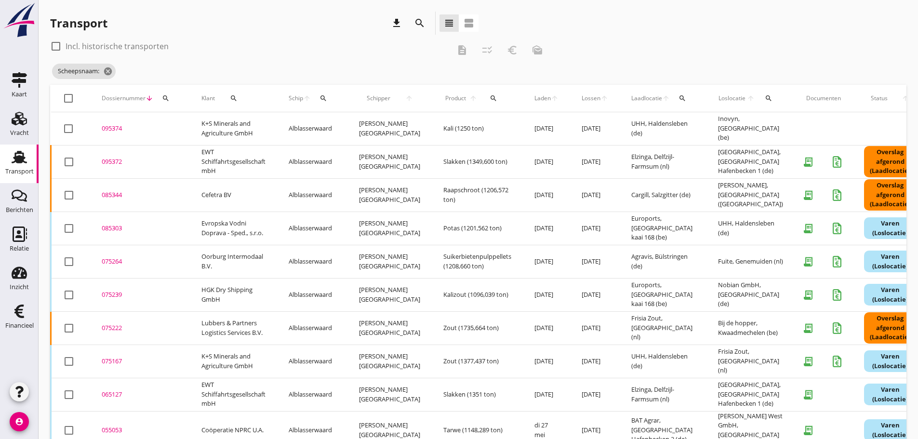
drag, startPoint x: 325, startPoint y: 99, endPoint x: 331, endPoint y: 126, distance: 27.6
click at [327, 99] on icon "search" at bounding box center [324, 98] width 8 height 8
click at [332, 129] on input "Zoek op (scheeps)naam" at bounding box center [370, 126] width 100 height 15
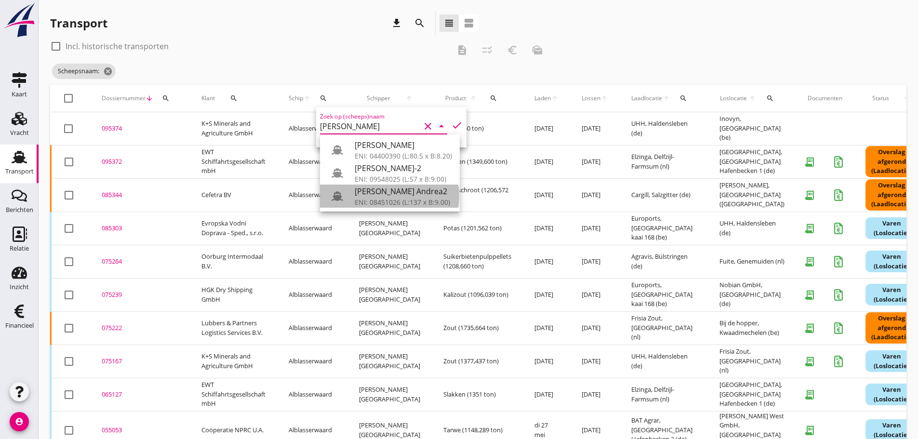
click at [375, 197] on div "[PERSON_NAME] Andrea2" at bounding box center [403, 192] width 97 height 12
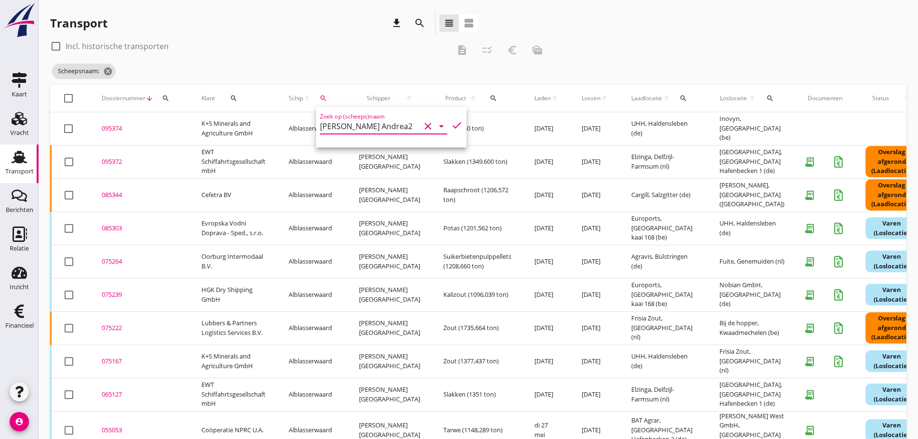
click at [451, 125] on icon "check" at bounding box center [457, 126] width 12 height 12
type input "[PERSON_NAME] Andrea2"
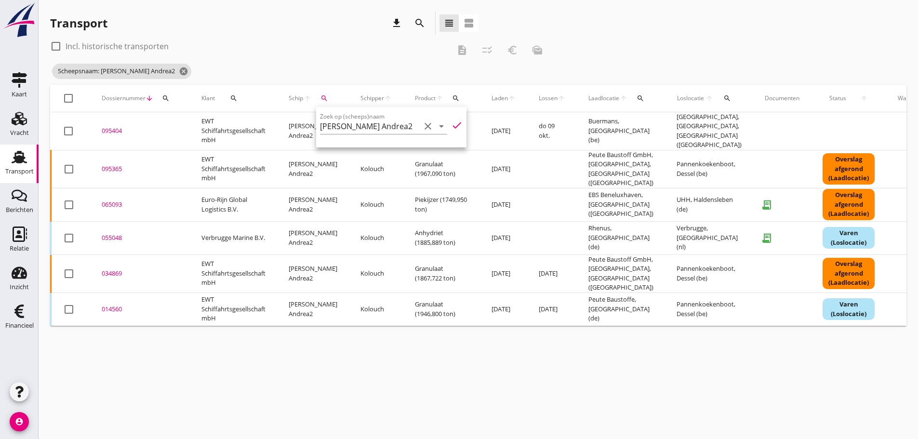
click at [418, 336] on div "cancel You are impersonating another user. Transport download search view_headl…" at bounding box center [478, 219] width 879 height 439
click at [113, 164] on div "095365" at bounding box center [140, 169] width 77 height 10
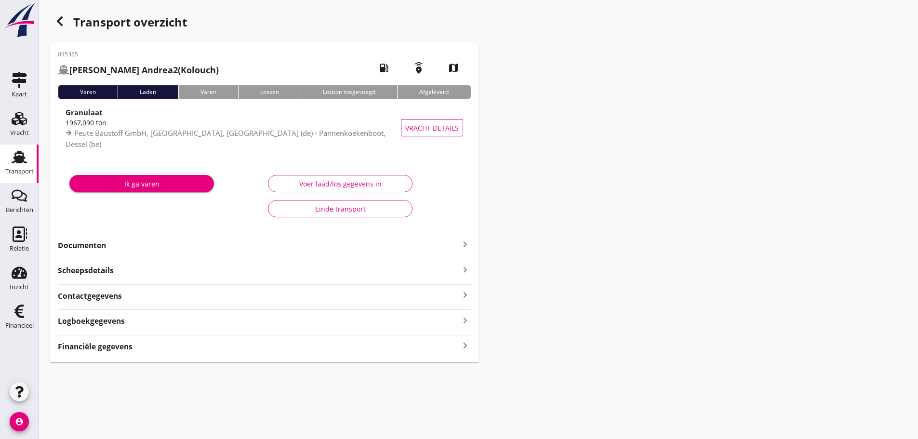
click at [461, 346] on icon "keyboard_arrow_right" at bounding box center [465, 345] width 12 height 13
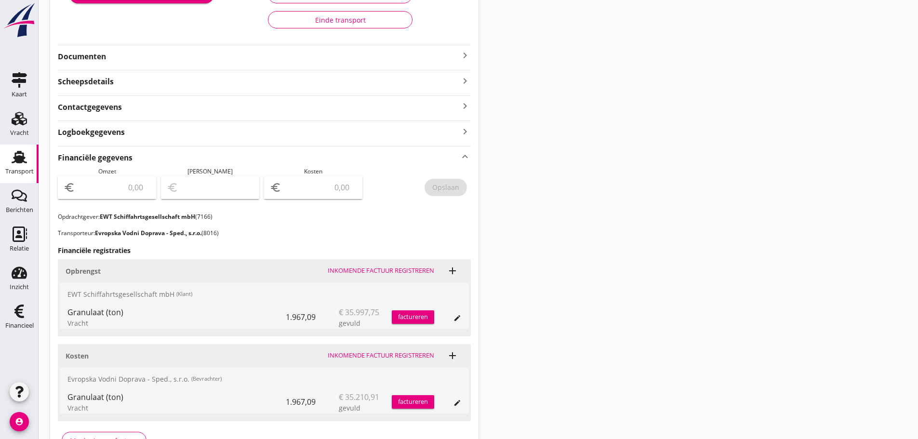
scroll to position [241, 0]
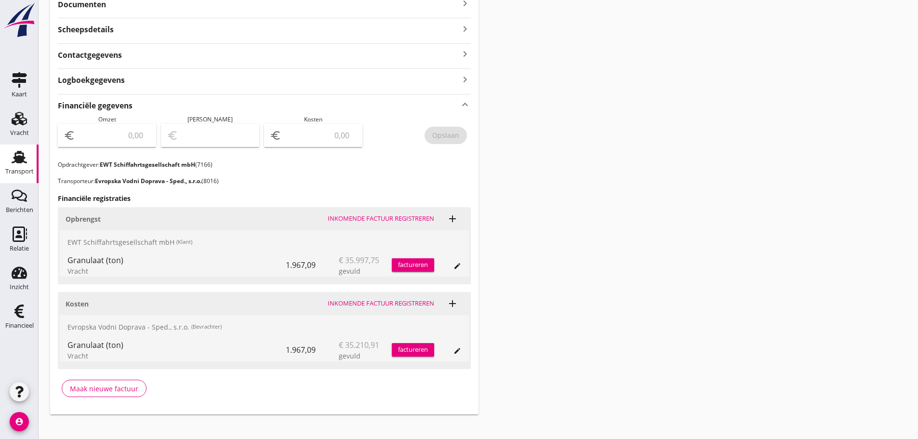
click at [326, 124] on div "euro" at bounding box center [313, 135] width 98 height 23
type input "35210"
type input "35210.91"
click at [438, 140] on div "Opslaan" at bounding box center [445, 135] width 27 height 10
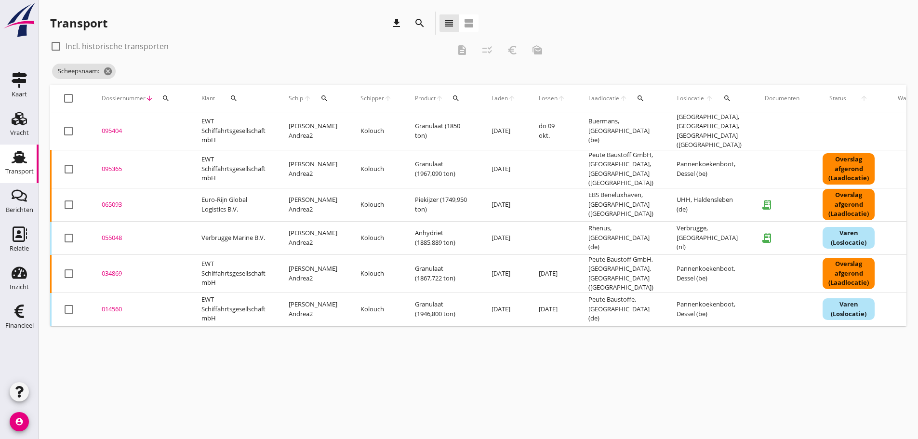
click at [325, 99] on icon "search" at bounding box center [324, 98] width 8 height 8
drag, startPoint x: 330, startPoint y: 127, endPoint x: 339, endPoint y: 138, distance: 14.7
click at [331, 130] on input "Zoek op (scheeps)naam" at bounding box center [370, 126] width 100 height 15
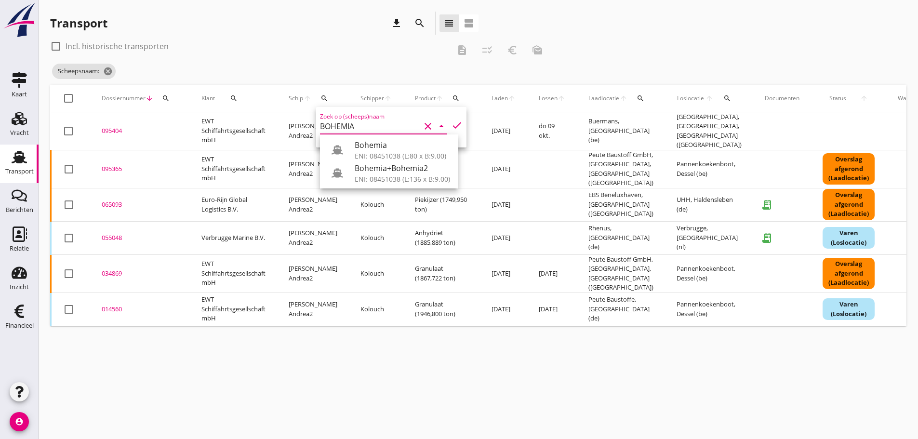
drag, startPoint x: 397, startPoint y: 178, endPoint x: 403, endPoint y: 173, distance: 8.3
click at [397, 176] on div "ENI: 08451038 (L:136 x B:9.00)" at bounding box center [402, 179] width 95 height 10
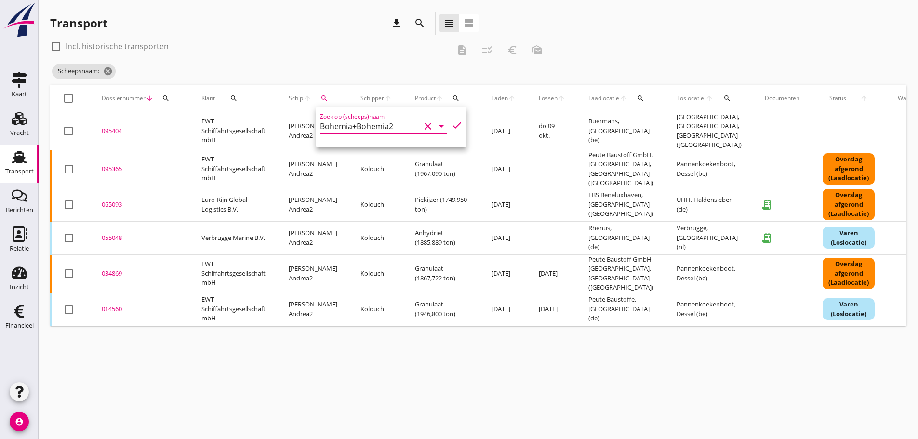
click at [451, 126] on icon "check" at bounding box center [457, 126] width 12 height 12
type input "Bohemia+Bohemia2"
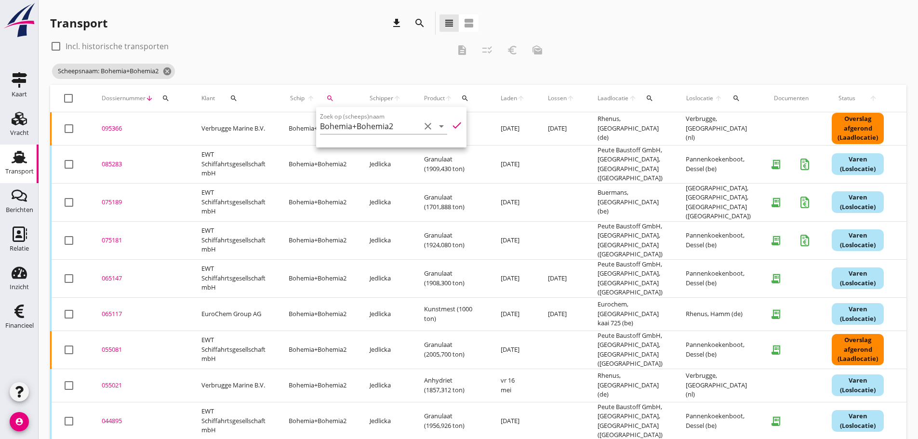
click at [117, 130] on div "095366" at bounding box center [140, 129] width 77 height 10
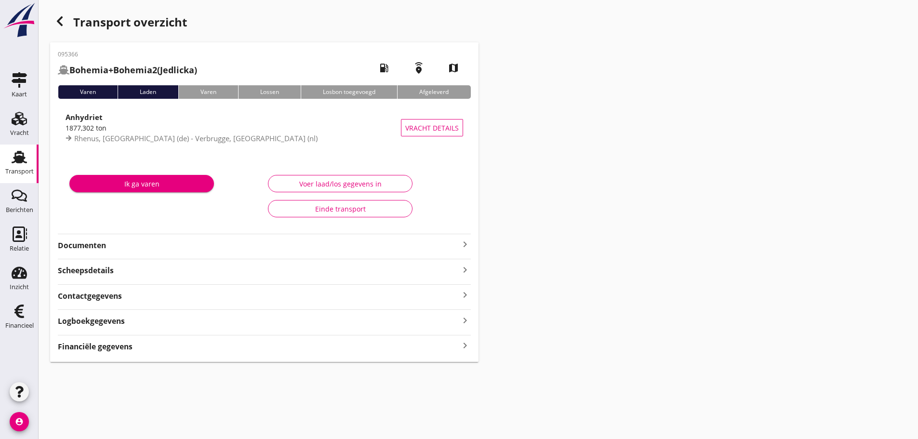
click at [465, 345] on icon "keyboard_arrow_right" at bounding box center [465, 345] width 12 height 13
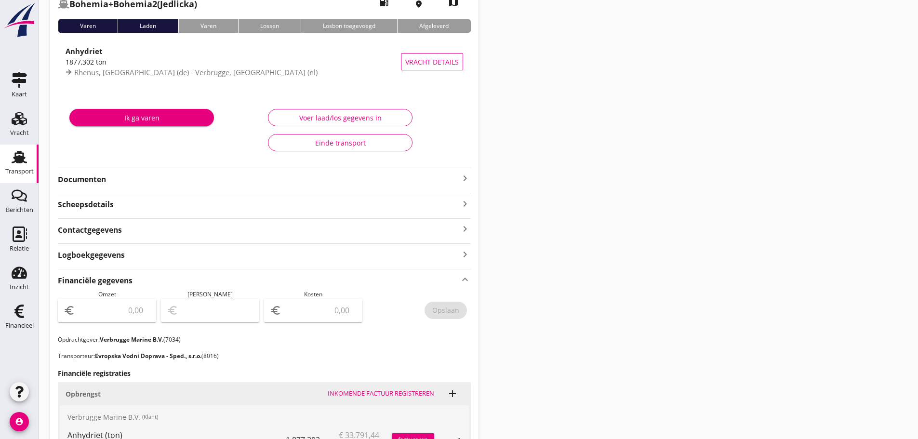
scroll to position [251, 0]
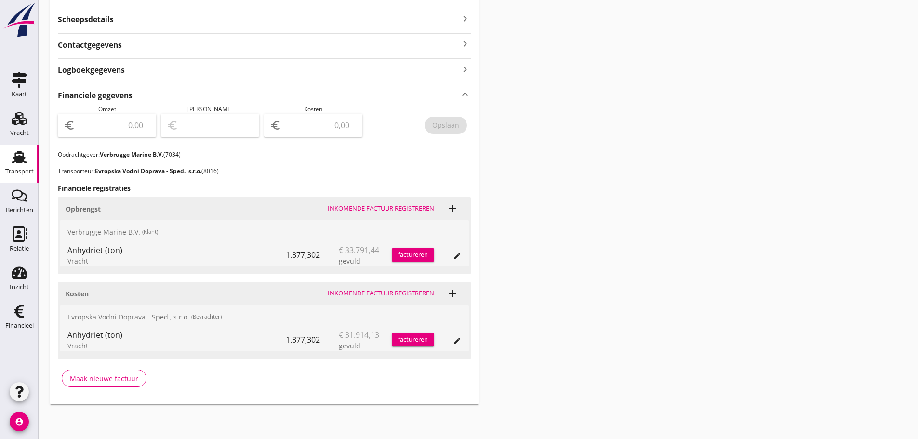
click at [306, 124] on input "number" at bounding box center [319, 125] width 73 height 15
type input "31914"
type input "31914.13"
click at [459, 124] on div "Opslaan" at bounding box center [445, 125] width 27 height 10
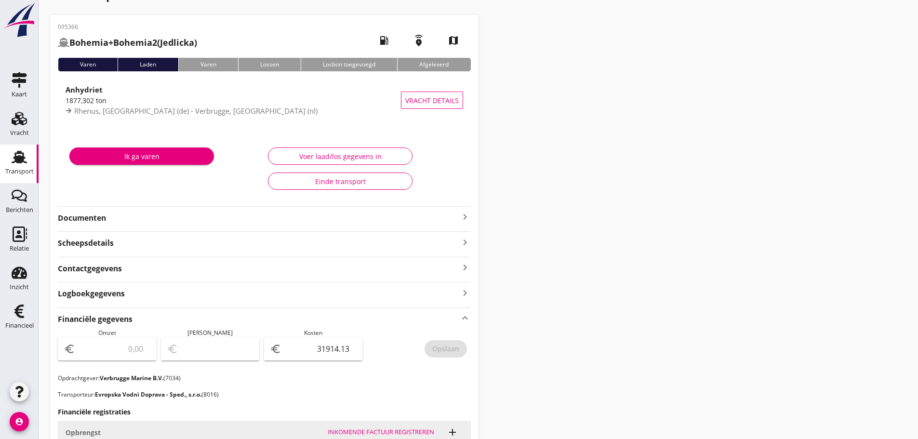
scroll to position [0, 0]
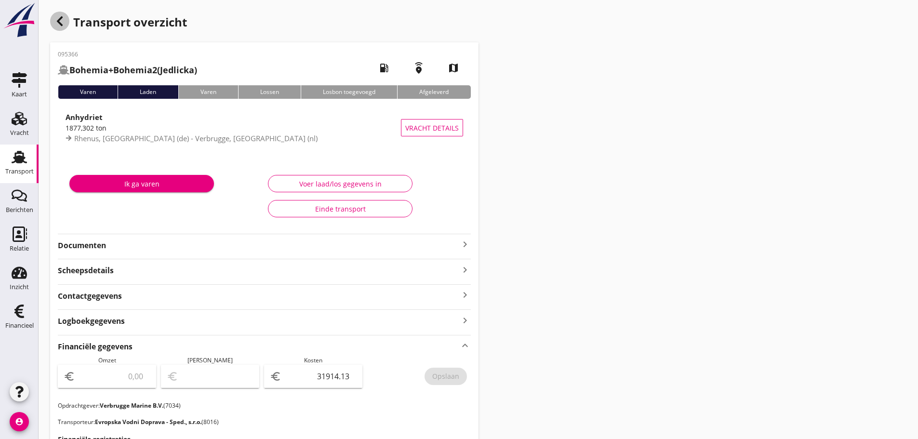
click at [63, 21] on icon "button" at bounding box center [60, 21] width 12 height 12
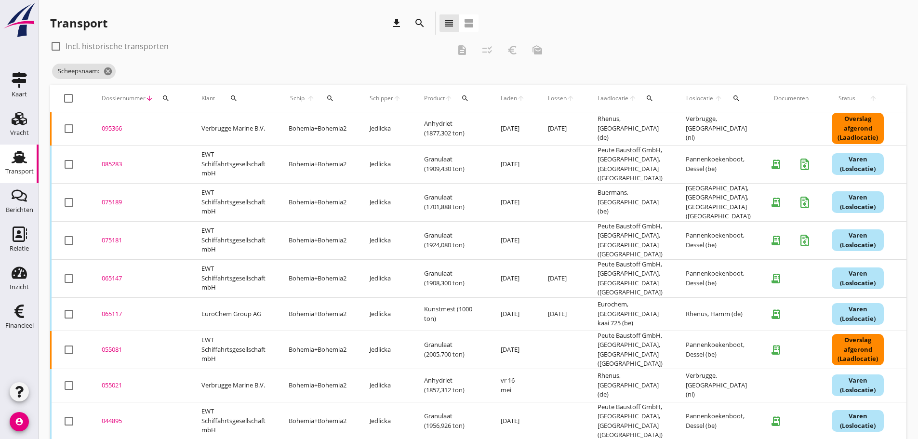
click at [295, 97] on span "Schip" at bounding box center [297, 98] width 17 height 9
drag, startPoint x: 334, startPoint y: 95, endPoint x: 346, endPoint y: 133, distance: 39.5
click at [334, 96] on icon "search" at bounding box center [330, 98] width 8 height 8
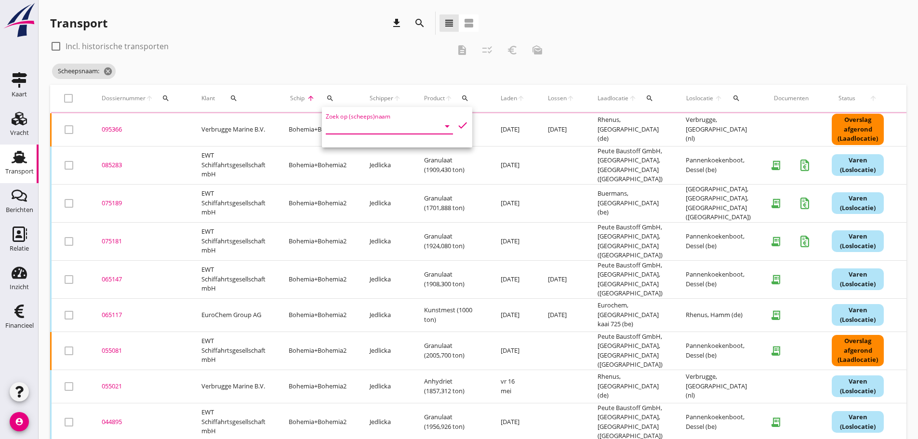
drag, startPoint x: 346, startPoint y: 133, endPoint x: 343, endPoint y: 126, distance: 7.8
click at [344, 130] on input "Zoek op (scheeps)naam" at bounding box center [376, 126] width 100 height 15
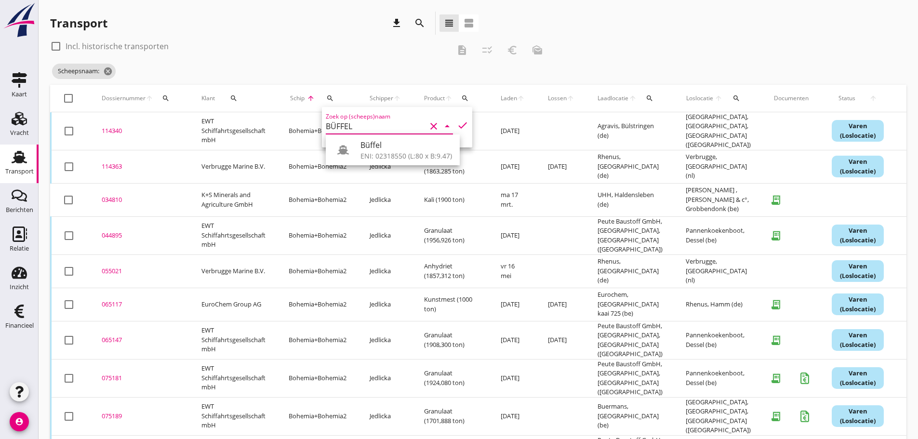
type input "BÜFFEL"
drag, startPoint x: 381, startPoint y: 166, endPoint x: 379, endPoint y: 155, distance: 10.8
click at [381, 165] on td "Jedlicka" at bounding box center [385, 166] width 54 height 33
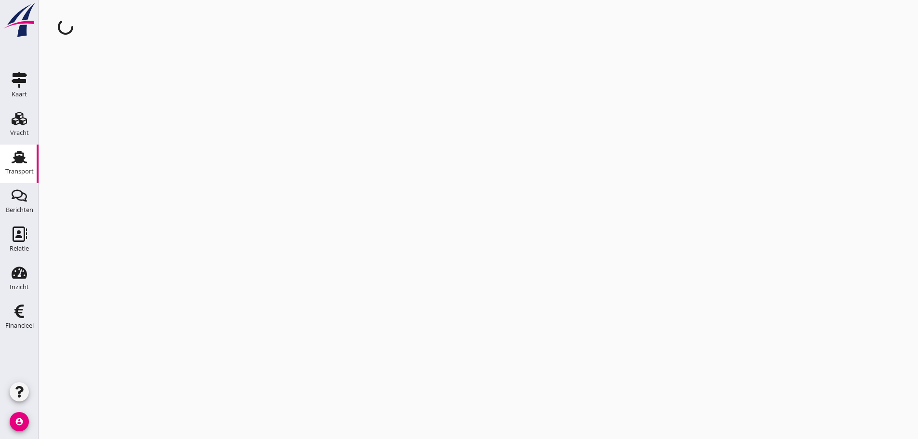
click at [379, 155] on div "cancel You are impersonating another user." at bounding box center [478, 219] width 879 height 439
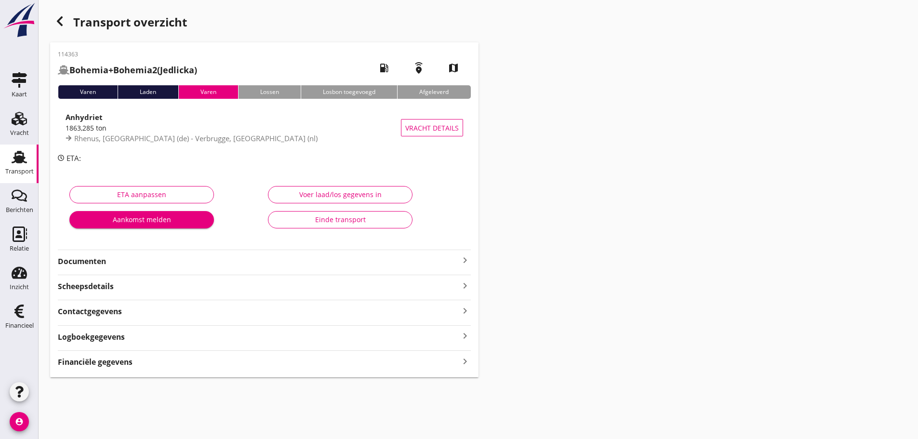
click at [462, 359] on icon "keyboard_arrow_right" at bounding box center [465, 361] width 12 height 13
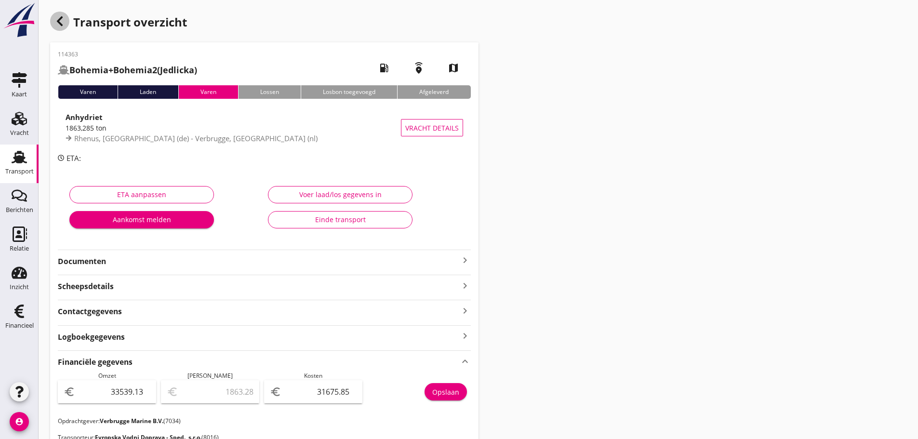
click at [62, 25] on use "button" at bounding box center [60, 21] width 6 height 10
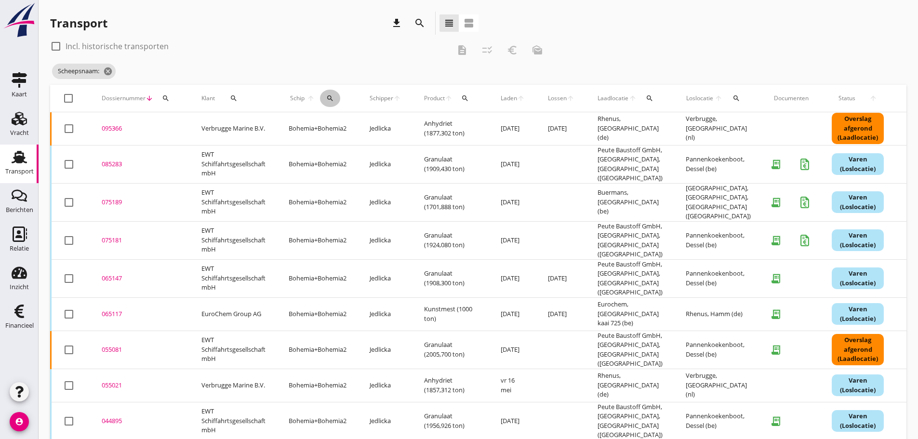
click at [329, 99] on icon "search" at bounding box center [330, 98] width 8 height 8
click at [349, 124] on input "Zoek op (scheeps)naam" at bounding box center [376, 126] width 100 height 15
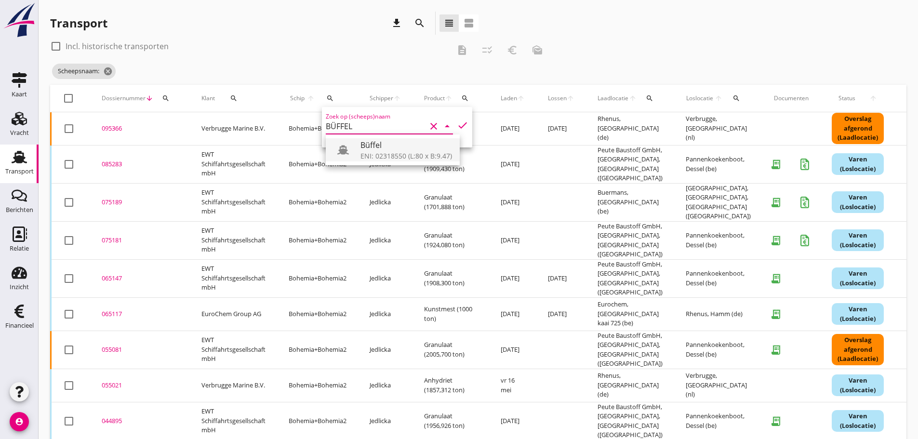
click at [348, 148] on icon at bounding box center [343, 150] width 12 height 12
click at [457, 125] on icon "check" at bounding box center [463, 126] width 12 height 12
type input "Büffel"
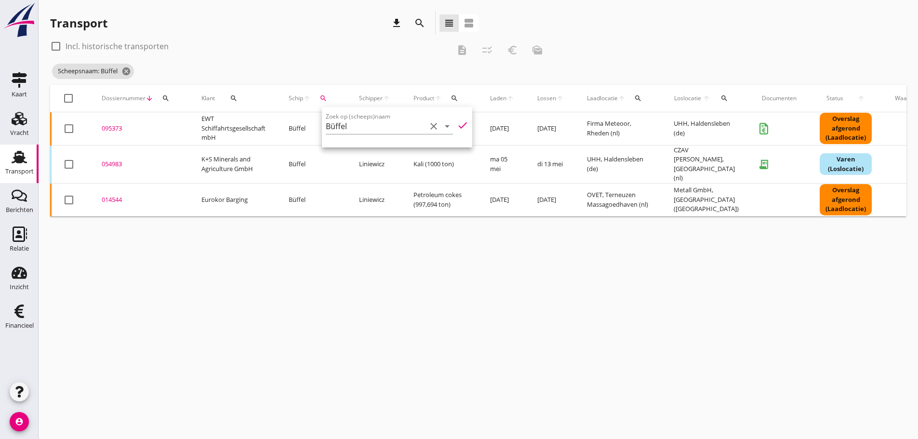
click at [115, 133] on div "095373" at bounding box center [140, 129] width 77 height 10
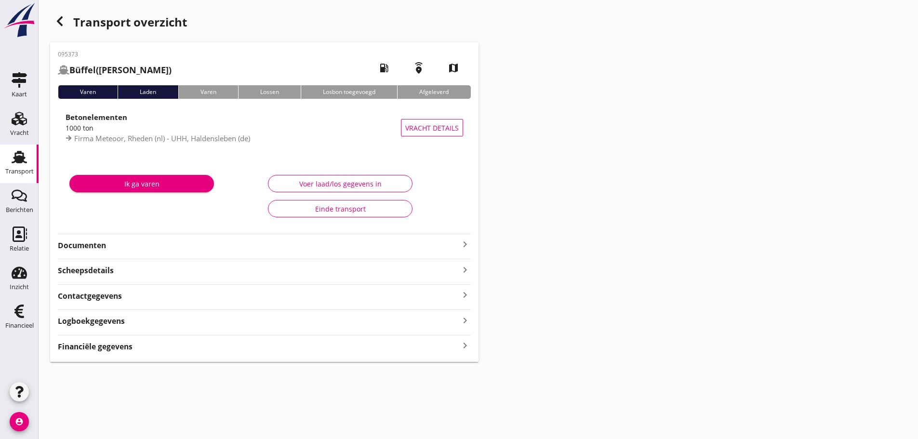
drag, startPoint x: 461, startPoint y: 347, endPoint x: 470, endPoint y: 346, distance: 9.3
click at [461, 347] on icon "keyboard_arrow_right" at bounding box center [465, 345] width 12 height 13
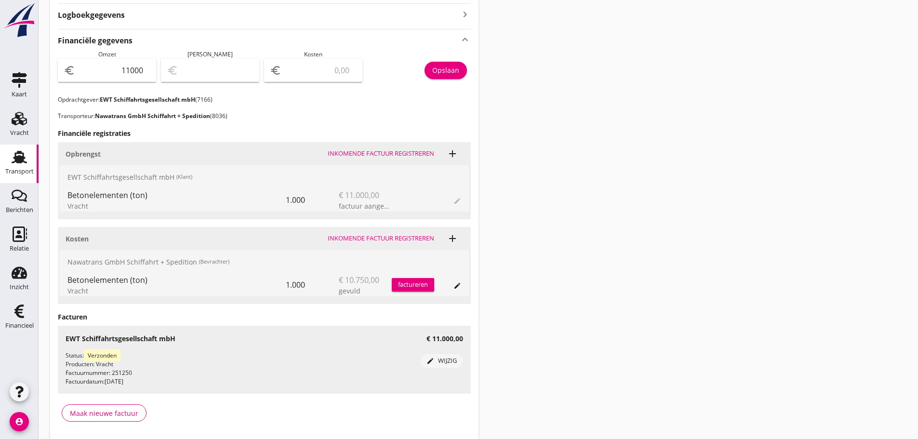
scroll to position [289, 0]
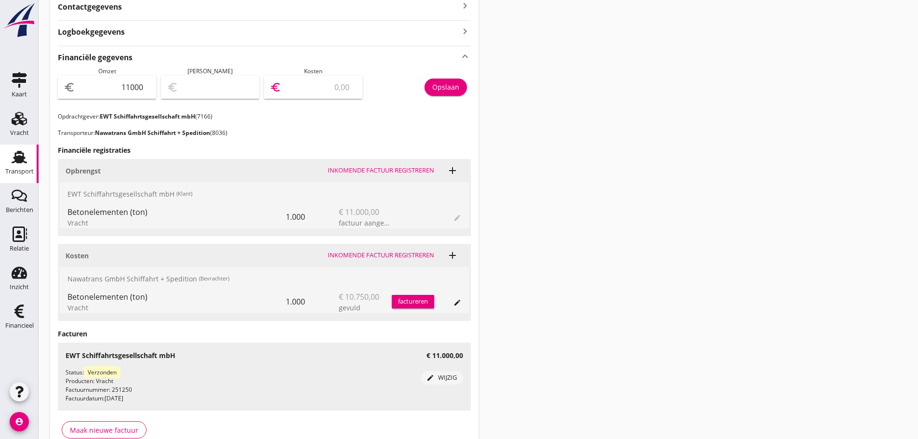
click at [302, 85] on input "number" at bounding box center [319, 87] width 73 height 15
type input "10999.00"
type input "1"
type input "10990.00"
type input "10"
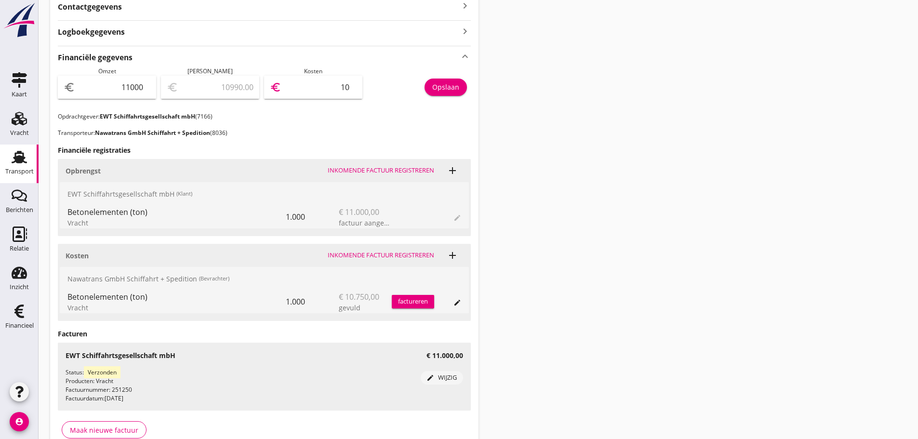
type input "10895.00"
type input "105"
type input "9950.00"
type input "1050"
type input "10895.00"
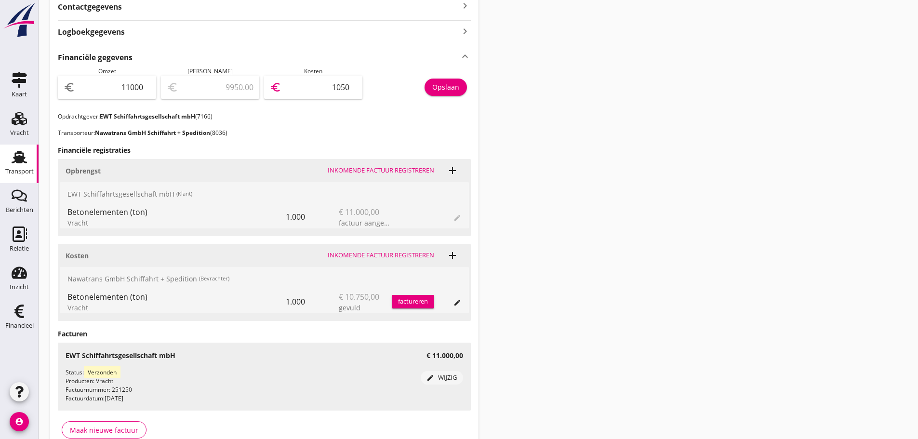
type input "105"
type input "10990.00"
type input "10"
type input "10893.00"
type input "107"
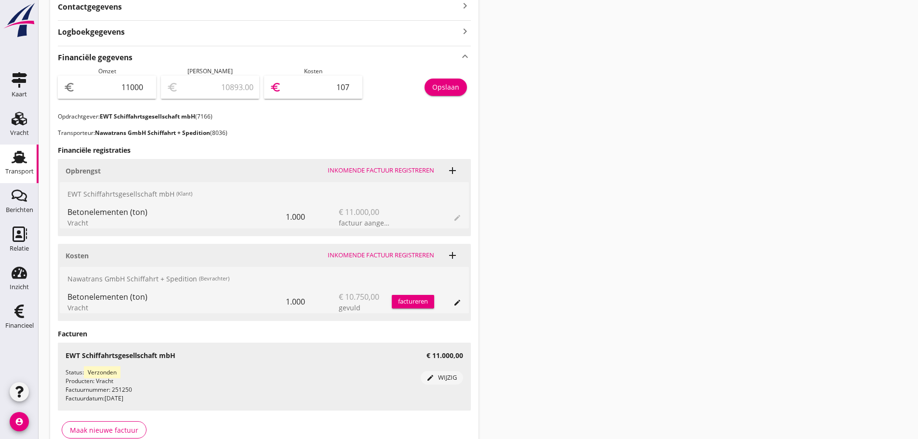
type input "9925.00"
type input "1075"
type input "250.00"
type input "10750"
click at [433, 83] on div "Opslaan" at bounding box center [445, 87] width 27 height 10
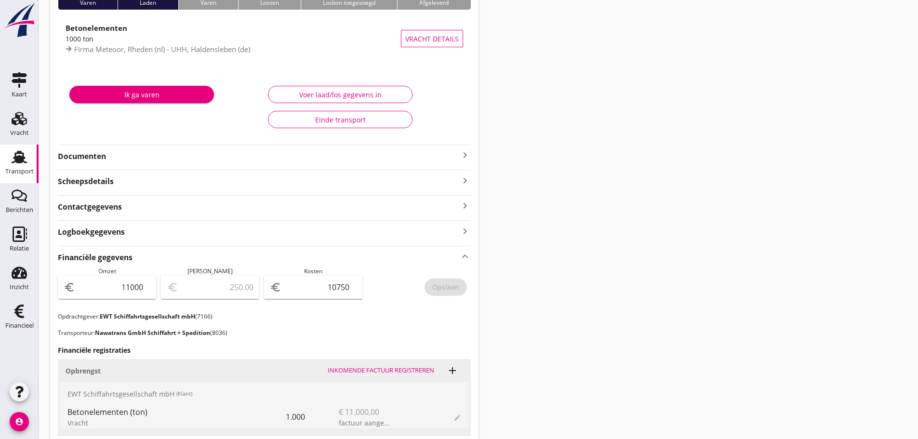
scroll to position [48, 0]
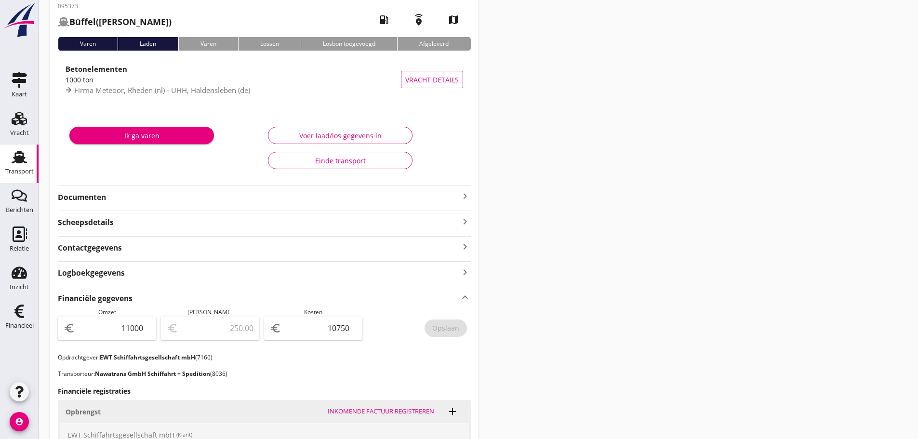
click at [466, 194] on icon "keyboard_arrow_right" at bounding box center [465, 196] width 12 height 12
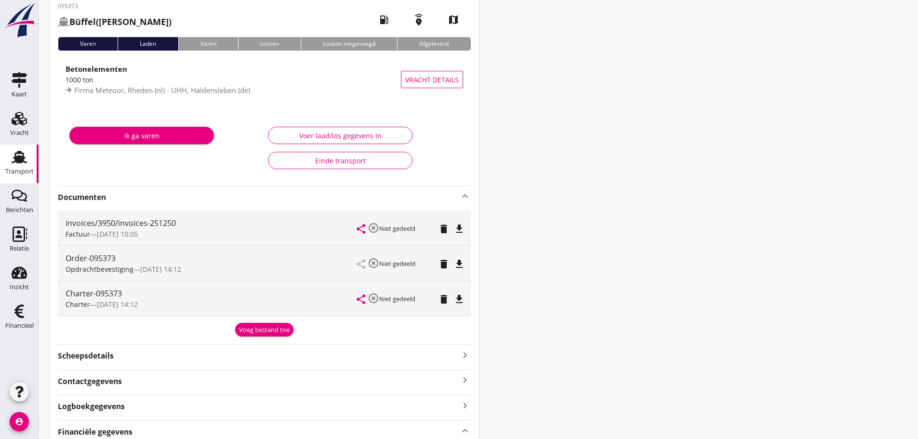
click at [276, 333] on div "Voeg bestand toe" at bounding box center [264, 330] width 51 height 10
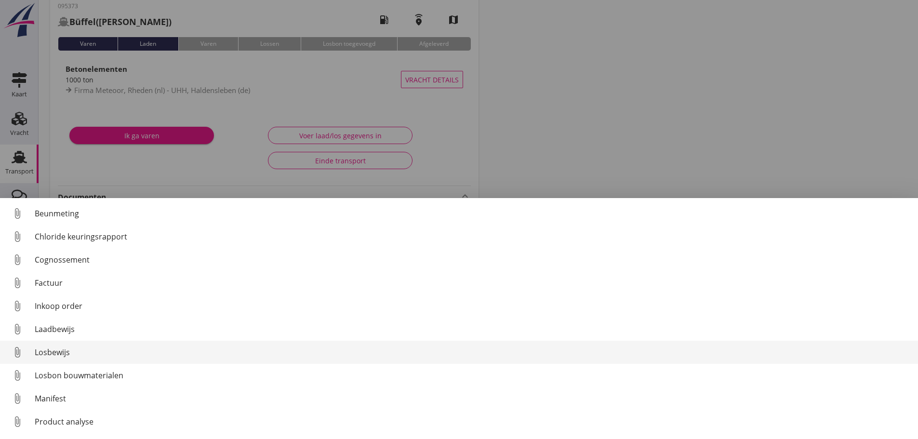
click at [62, 356] on div "Losbewijs" at bounding box center [473, 352] width 876 height 12
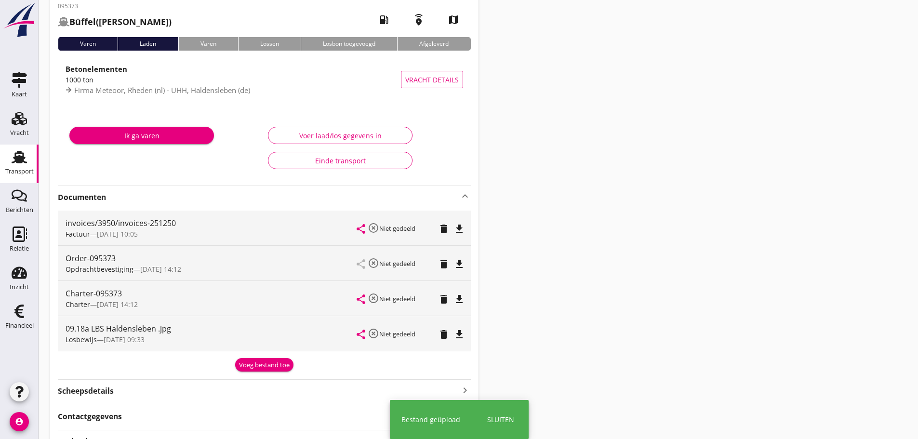
click at [253, 366] on div "Voeg bestand toe" at bounding box center [264, 365] width 51 height 10
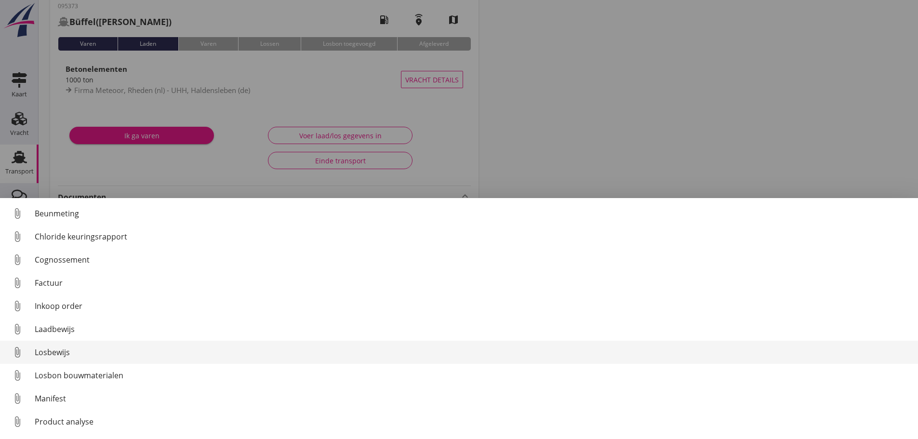
click at [56, 358] on div "Losbewijs" at bounding box center [473, 352] width 876 height 12
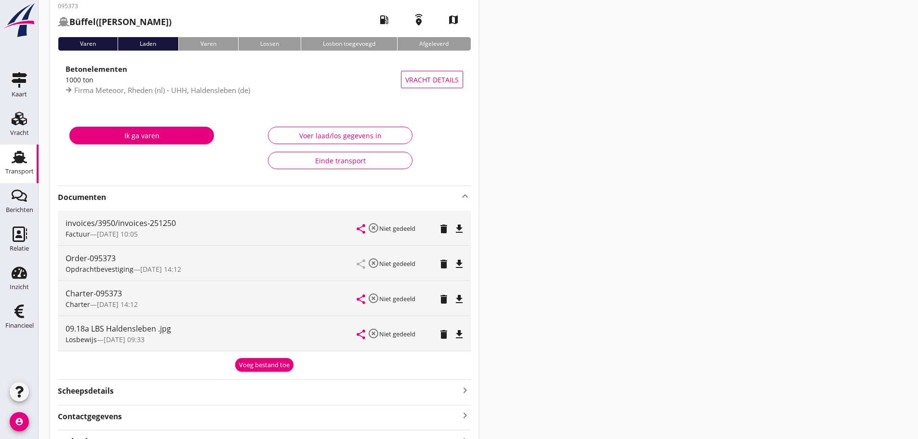
click at [251, 364] on div "Voeg bestand toe" at bounding box center [264, 365] width 51 height 10
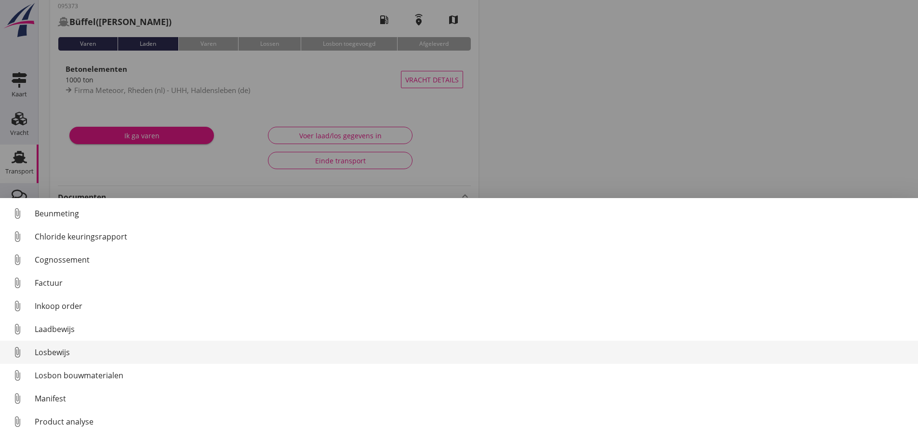
click at [52, 350] on div "Losbewijs" at bounding box center [473, 352] width 876 height 12
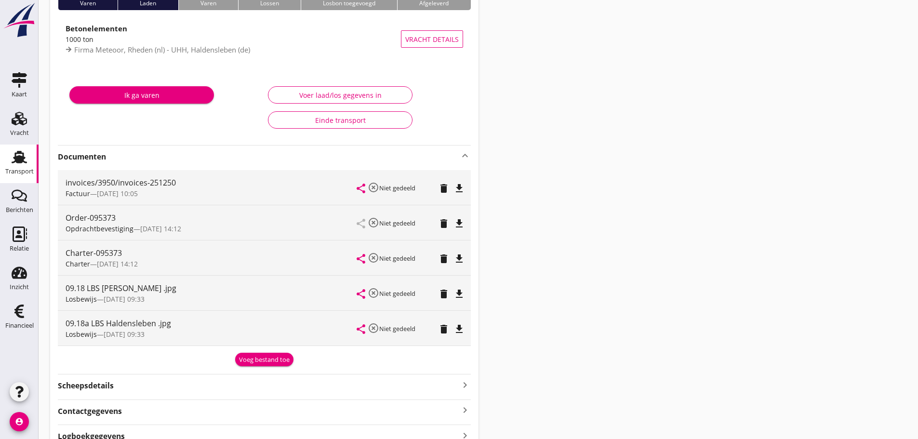
scroll to position [0, 0]
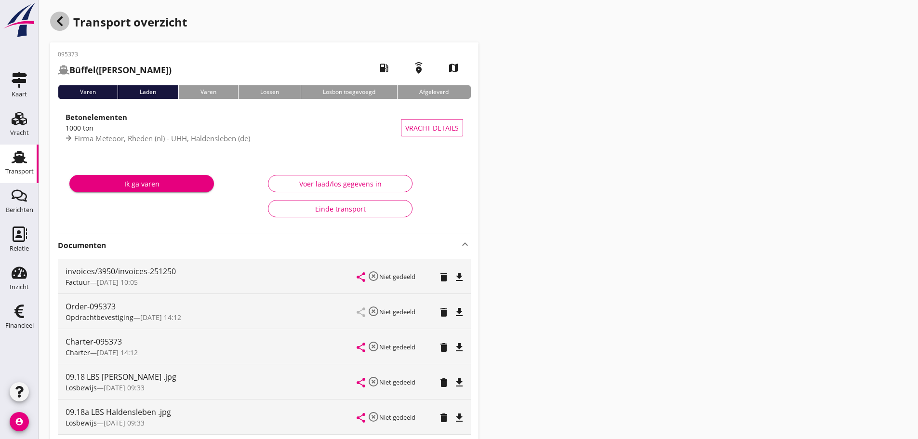
click at [58, 23] on icon "button" at bounding box center [60, 21] width 12 height 12
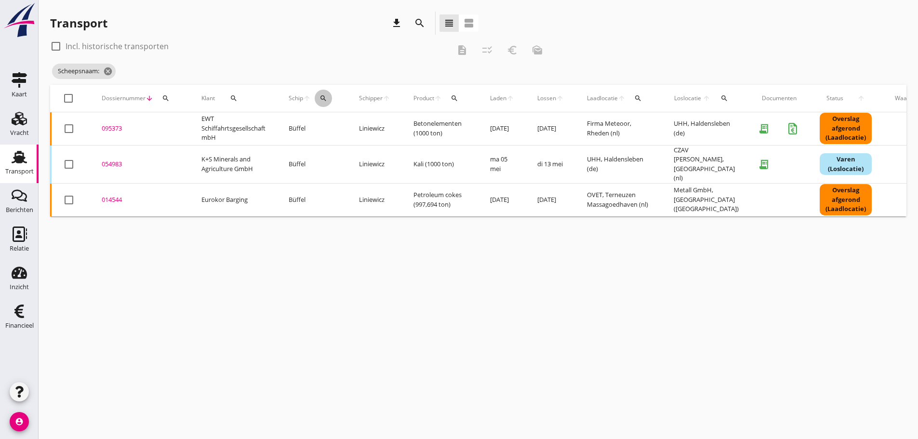
click at [322, 99] on icon "search" at bounding box center [324, 98] width 8 height 8
click at [477, 297] on div "cancel You are impersonating another user. Transport download search view_headl…" at bounding box center [478, 219] width 879 height 439
drag, startPoint x: 327, startPoint y: 98, endPoint x: 333, endPoint y: 120, distance: 23.0
click at [327, 98] on icon "search" at bounding box center [324, 98] width 8 height 8
click at [334, 123] on input "Zoek op (scheeps)naam" at bounding box center [370, 126] width 100 height 15
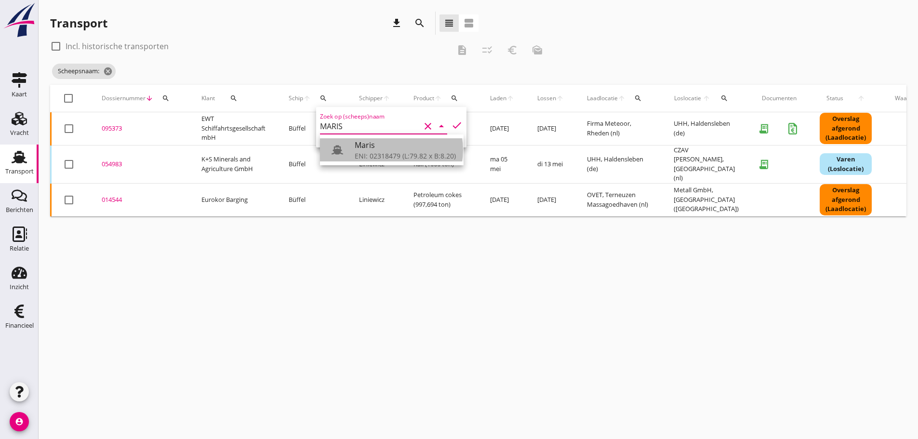
click at [395, 157] on div "ENI: 02318479 (L:79.82 x B:8.20)" at bounding box center [405, 156] width 101 height 10
click at [451, 126] on icon "check" at bounding box center [457, 126] width 12 height 12
type input "Maris"
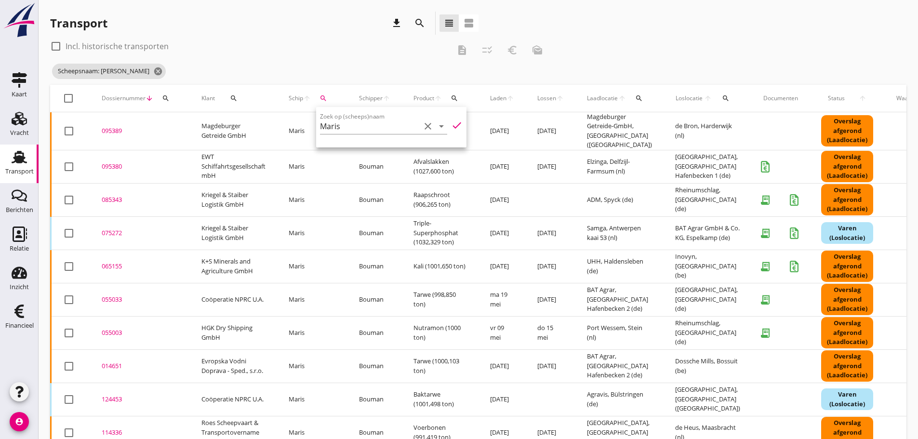
click at [117, 162] on div "095380" at bounding box center [140, 167] width 77 height 10
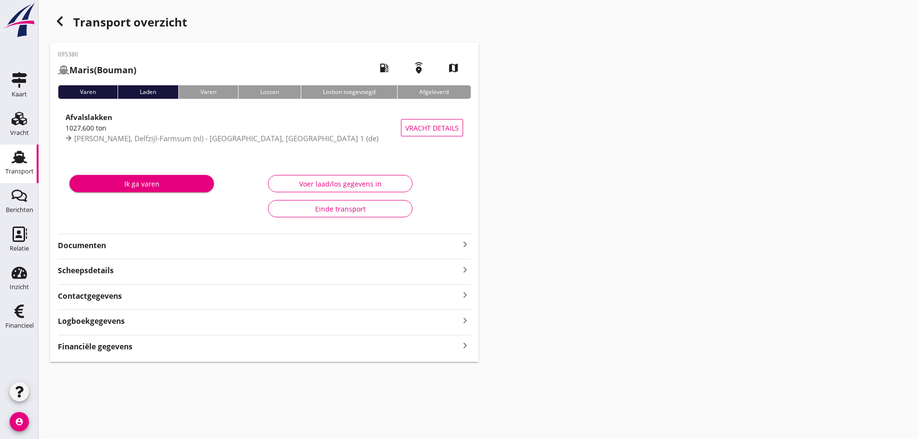
click at [112, 347] on strong "Financiële gegevens" at bounding box center [95, 346] width 75 height 11
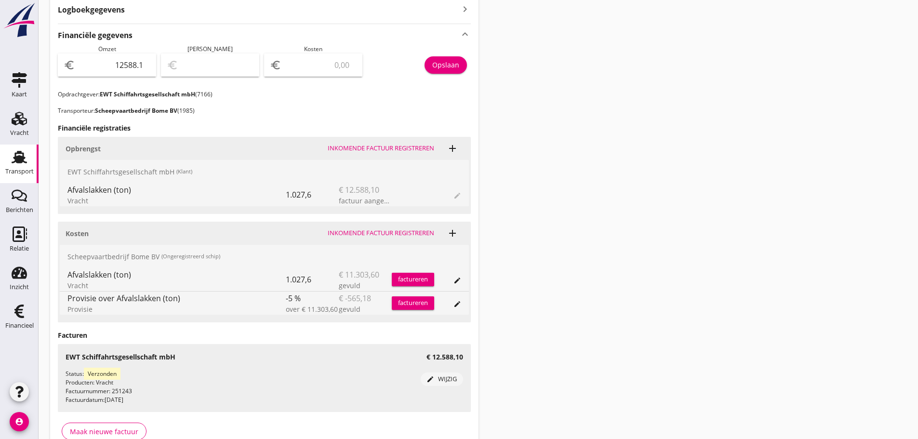
scroll to position [364, 0]
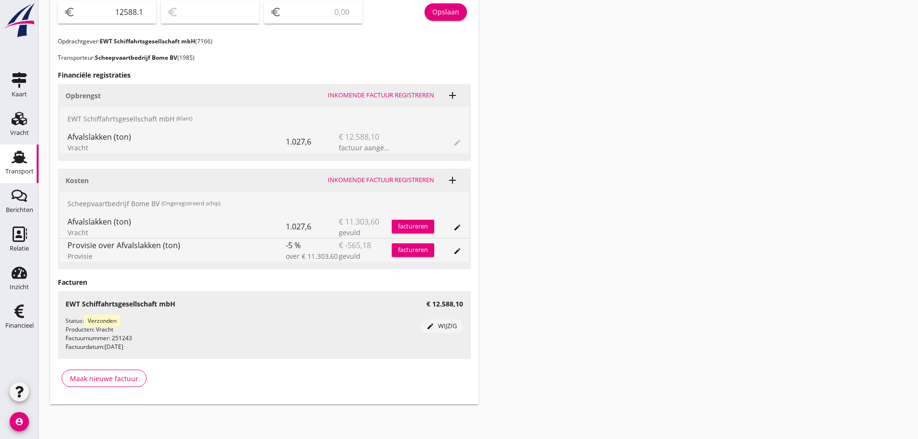
click at [311, 7] on input "number" at bounding box center [319, 11] width 73 height 15
type input "12587.10"
type input "1"
type input "12578.10"
type input "10"
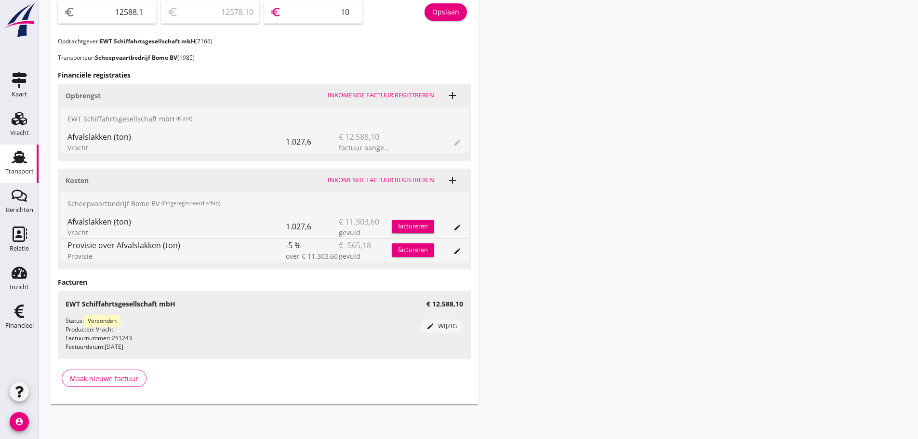
type input "12481.10"
type input "107"
type input "11515.10"
type input "10738"
type input "1850.10"
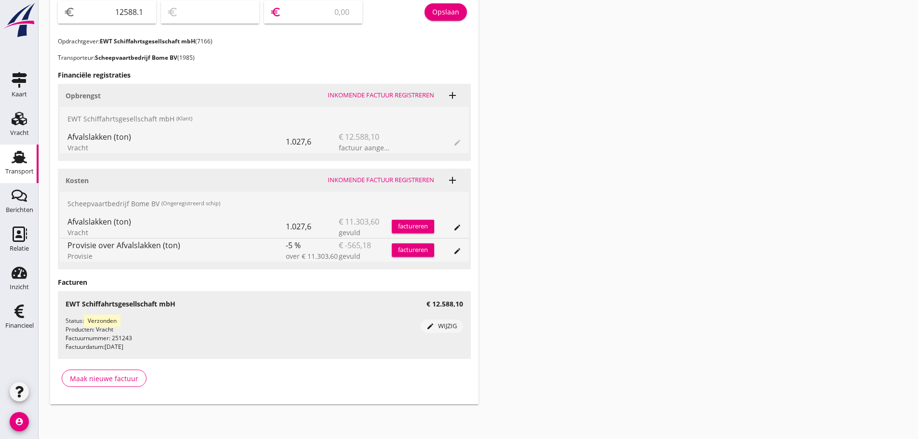
type input "1849.70"
type input "10738.4"
type input "1849.68"
type input "10738.42"
drag, startPoint x: 432, startPoint y: 12, endPoint x: 448, endPoint y: 20, distance: 17.7
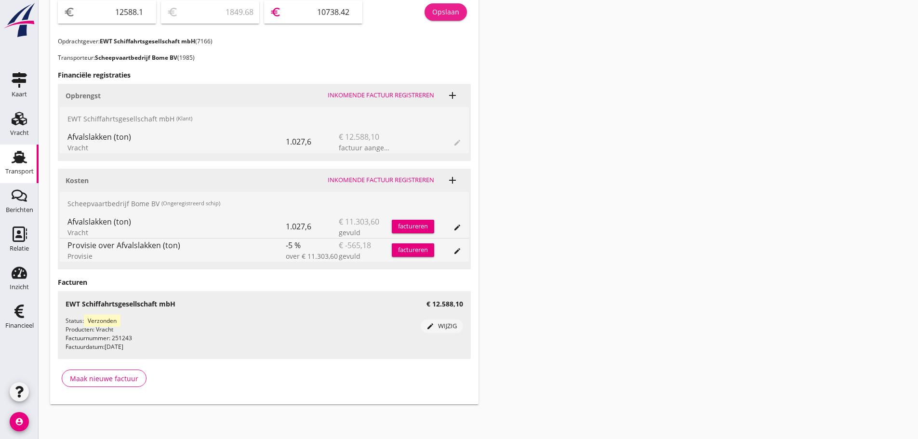
click at [434, 14] on button "Opslaan" at bounding box center [446, 11] width 42 height 17
click at [25, 310] on icon "Financieel" at bounding box center [19, 311] width 15 height 15
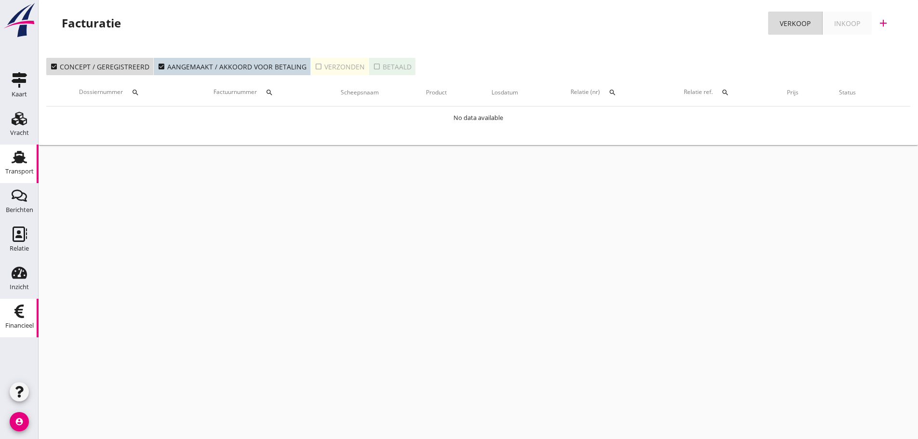
click at [19, 163] on use at bounding box center [19, 157] width 15 height 13
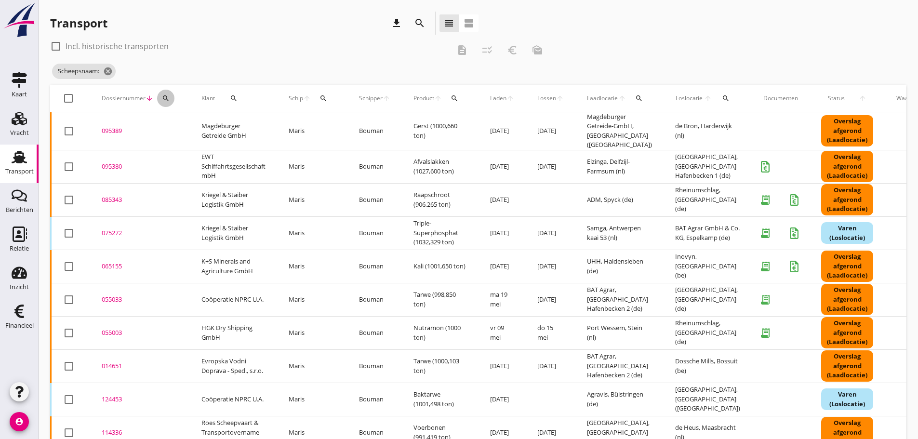
click at [165, 100] on icon "search" at bounding box center [166, 98] width 8 height 8
click at [124, 162] on div "095380" at bounding box center [140, 167] width 77 height 10
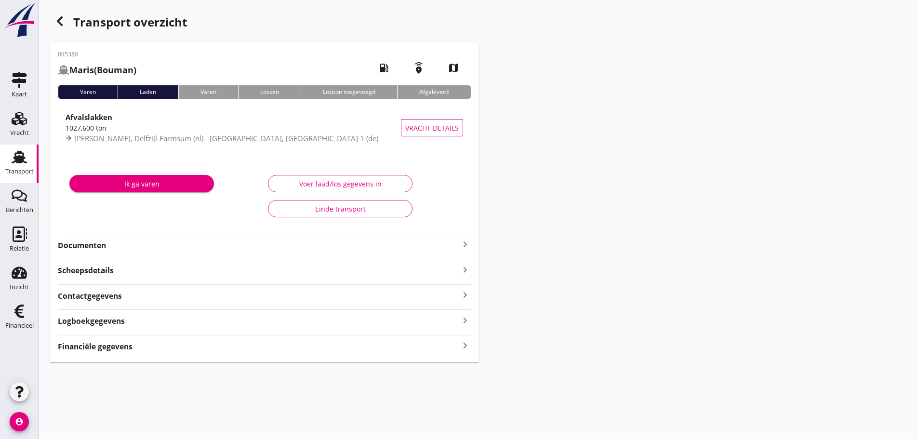
click at [458, 344] on div "Financiële gegevens keyboard_arrow_right" at bounding box center [264, 345] width 413 height 13
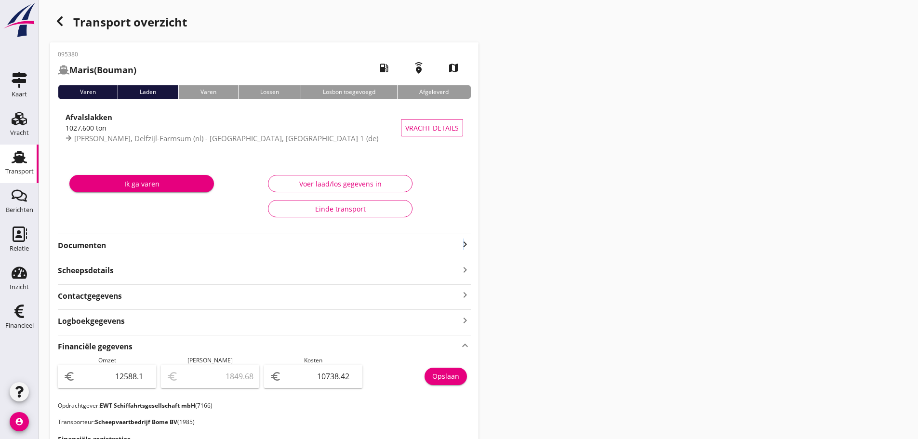
click at [464, 244] on icon "keyboard_arrow_right" at bounding box center [465, 245] width 12 height 12
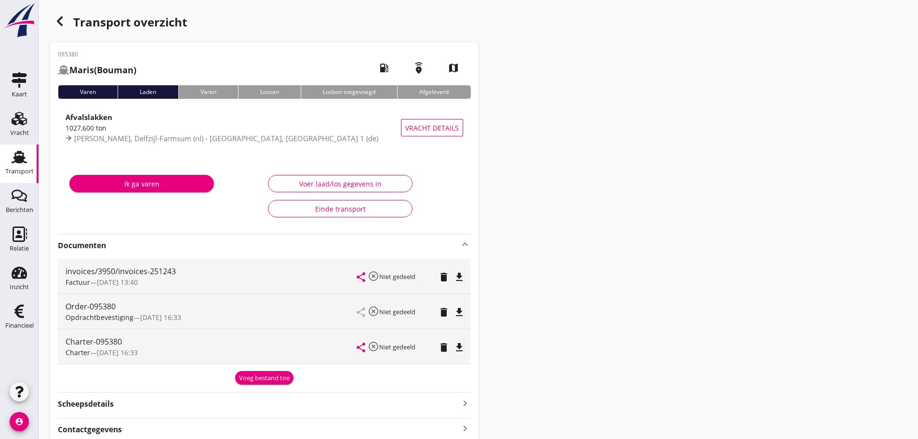
click at [254, 379] on div "Voeg bestand toe" at bounding box center [264, 378] width 51 height 10
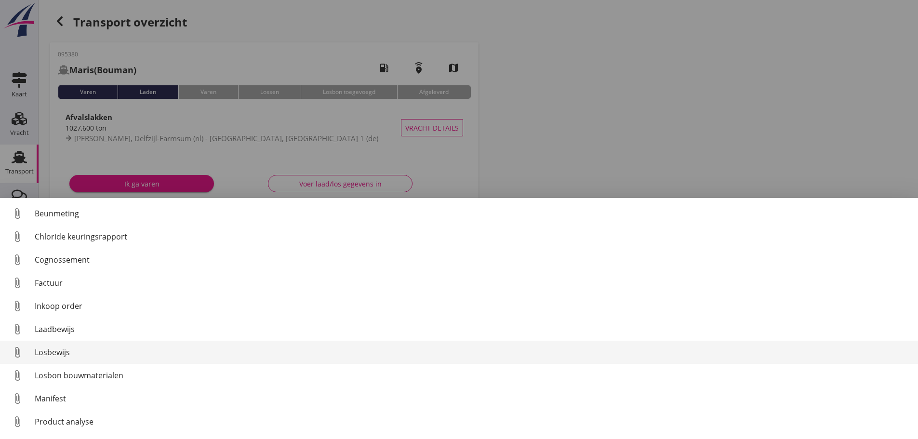
click at [61, 354] on div "Losbewijs" at bounding box center [473, 352] width 876 height 12
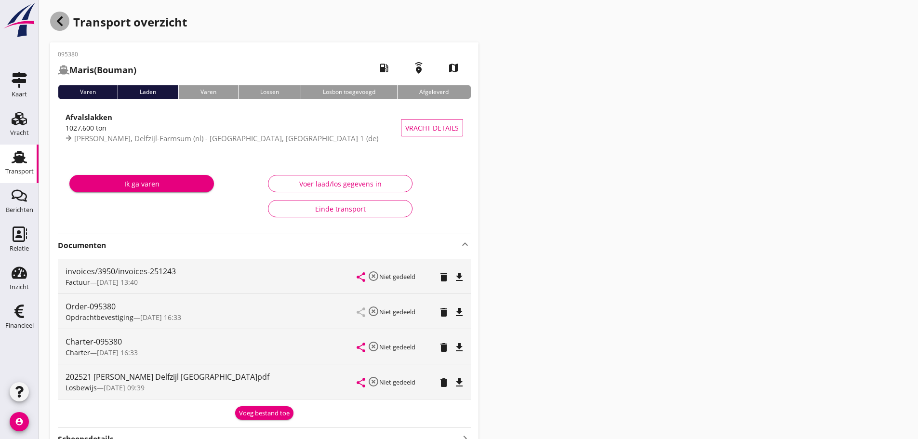
drag, startPoint x: 56, startPoint y: 22, endPoint x: 157, endPoint y: 61, distance: 107.6
click at [59, 23] on icon "button" at bounding box center [60, 21] width 12 height 12
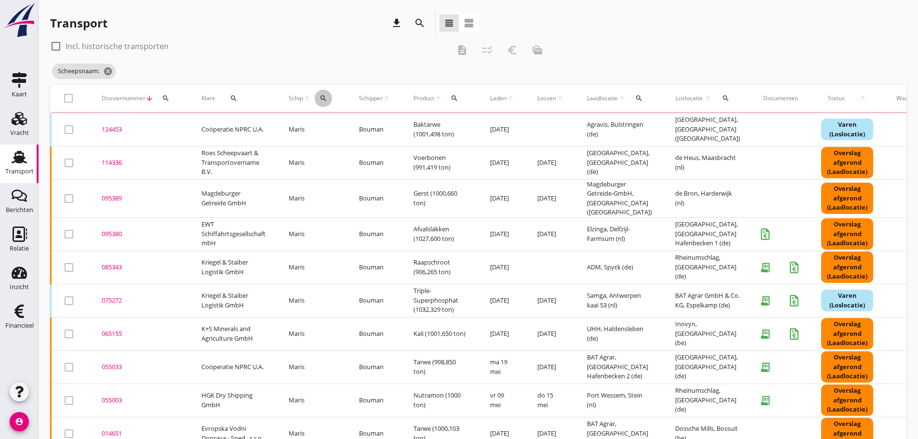
drag, startPoint x: 323, startPoint y: 97, endPoint x: 326, endPoint y: 103, distance: 6.9
click at [324, 99] on icon "search" at bounding box center [324, 98] width 8 height 8
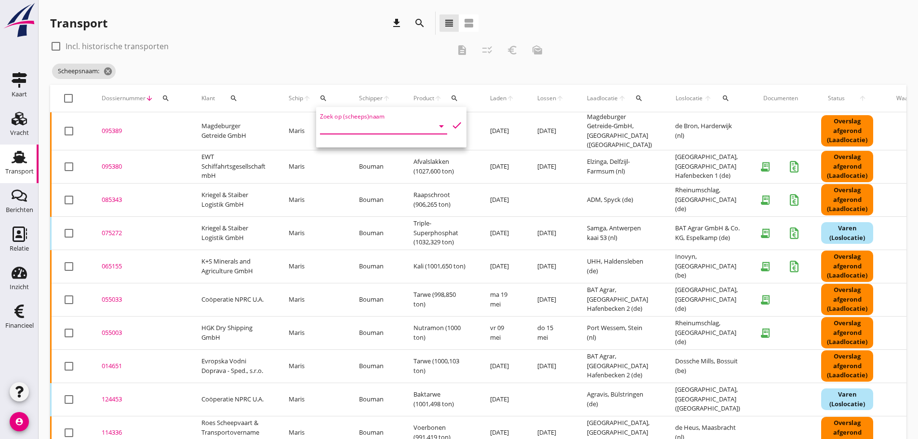
drag, startPoint x: 336, startPoint y: 123, endPoint x: 331, endPoint y: 124, distance: 5.3
click at [335, 123] on input "Zoek op (scheeps)naam" at bounding box center [370, 126] width 100 height 15
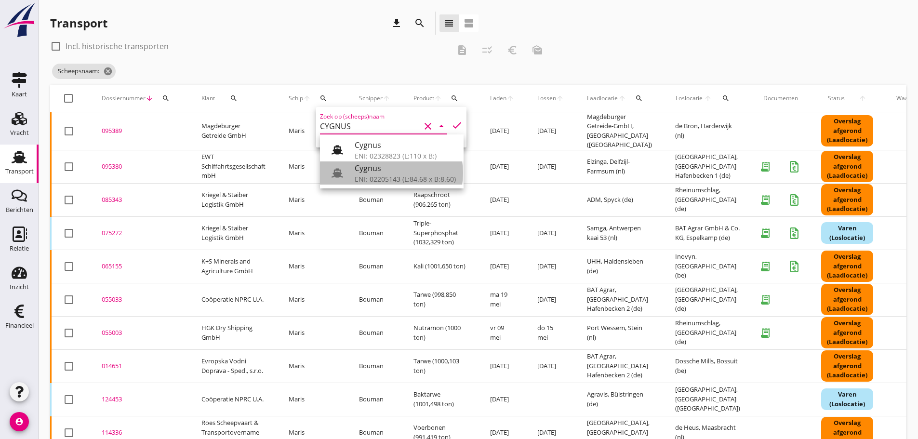
click at [372, 174] on div "ENI: 02205143 (L:84.68 x B:8.60)" at bounding box center [405, 179] width 101 height 10
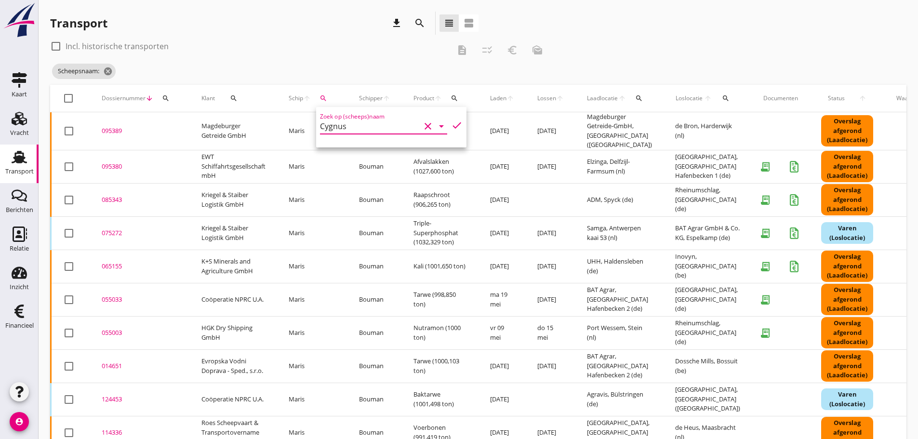
click at [451, 126] on icon "check" at bounding box center [457, 126] width 12 height 12
type input "Cygnus"
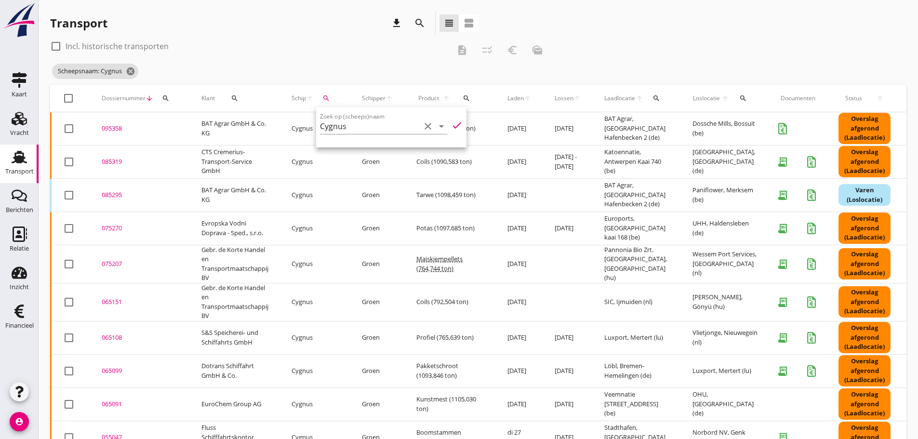
click at [372, 32] on div "Transport download search view_headline view_agenda" at bounding box center [264, 23] width 428 height 23
click at [111, 128] on div "095358" at bounding box center [140, 129] width 77 height 10
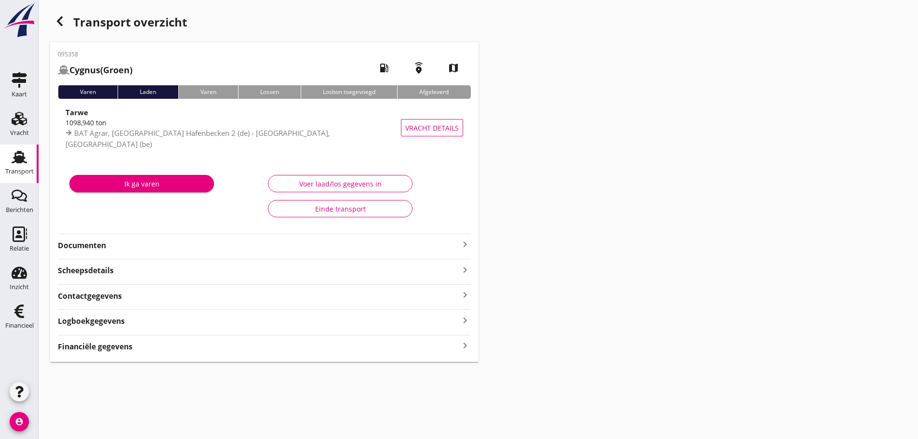
click at [467, 243] on icon "keyboard_arrow_right" at bounding box center [465, 245] width 12 height 12
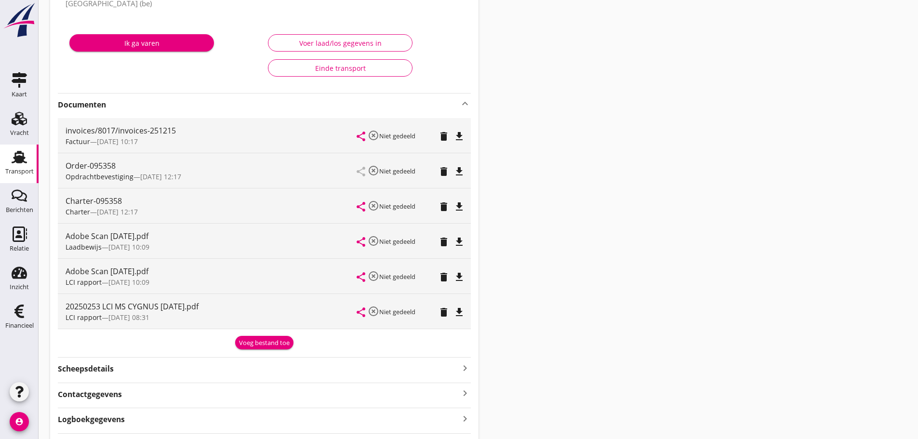
scroll to position [197, 0]
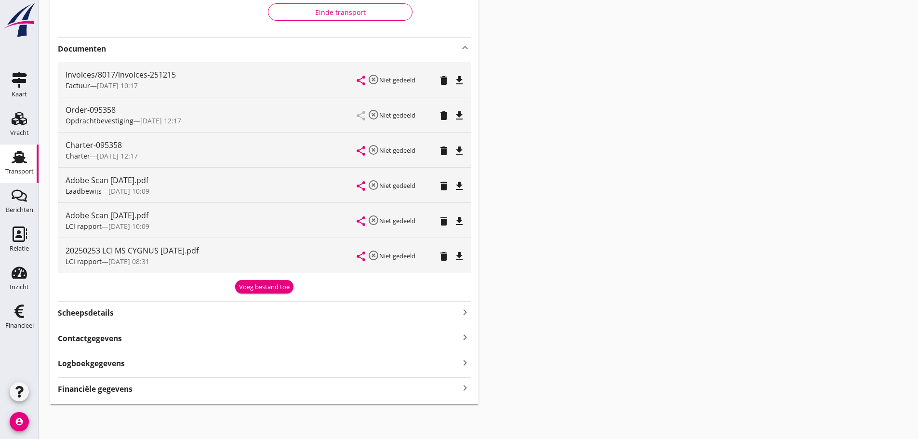
click at [246, 288] on div "Voeg bestand toe" at bounding box center [264, 287] width 51 height 10
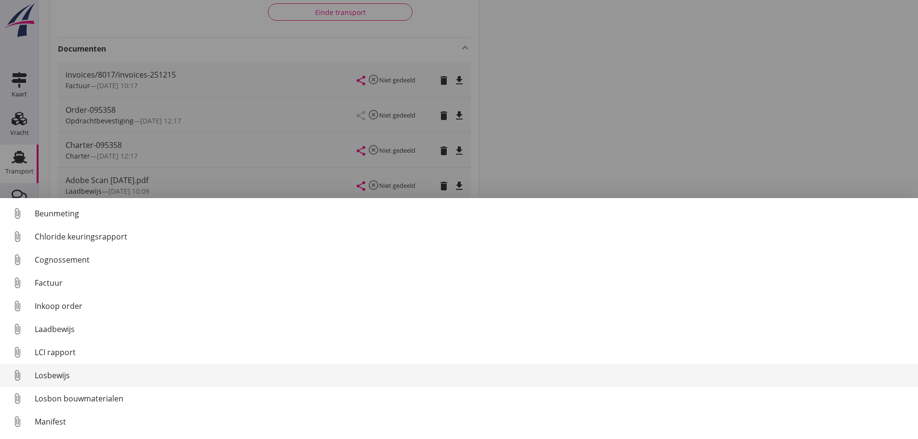
click at [53, 373] on div "Losbewijs" at bounding box center [473, 376] width 876 height 12
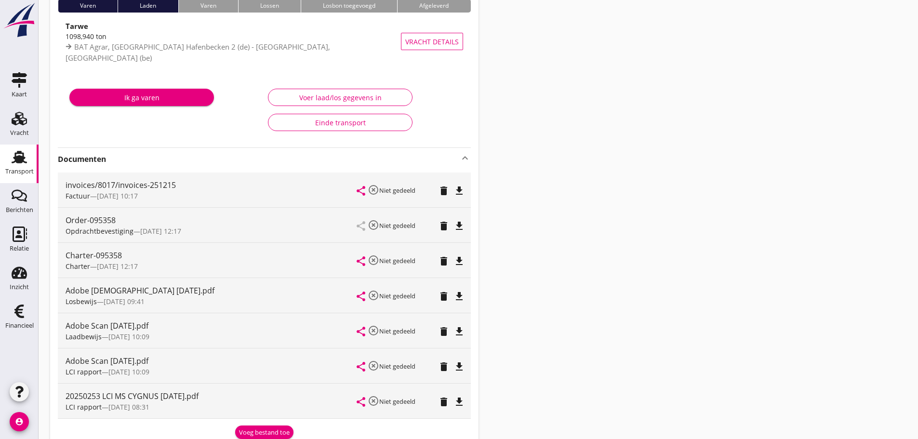
scroll to position [232, 0]
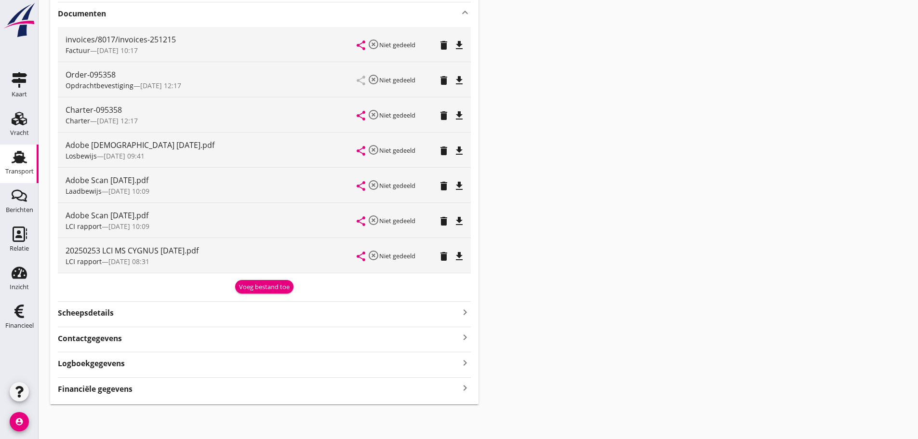
drag, startPoint x: 99, startPoint y: 390, endPoint x: 110, endPoint y: 393, distance: 11.5
click at [99, 391] on strong "Financiële gegevens" at bounding box center [95, 389] width 75 height 11
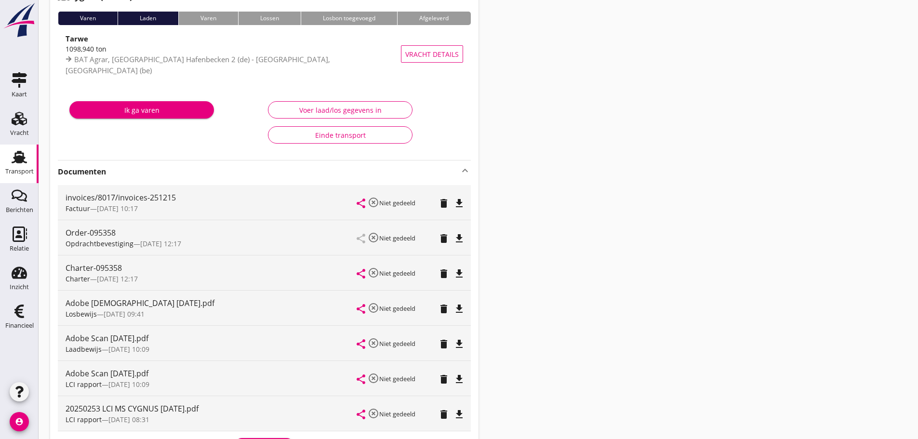
scroll to position [0, 0]
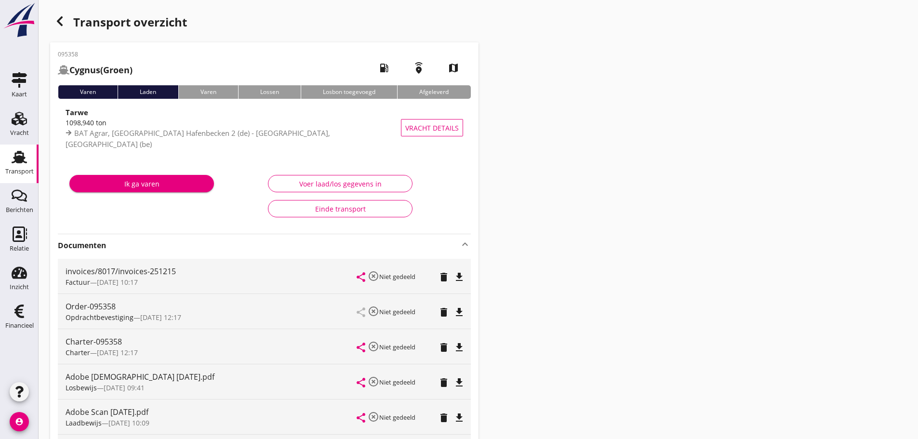
drag, startPoint x: 601, startPoint y: 387, endPoint x: 57, endPoint y: 22, distance: 654.9
click at [57, 22] on use "button" at bounding box center [60, 21] width 6 height 10
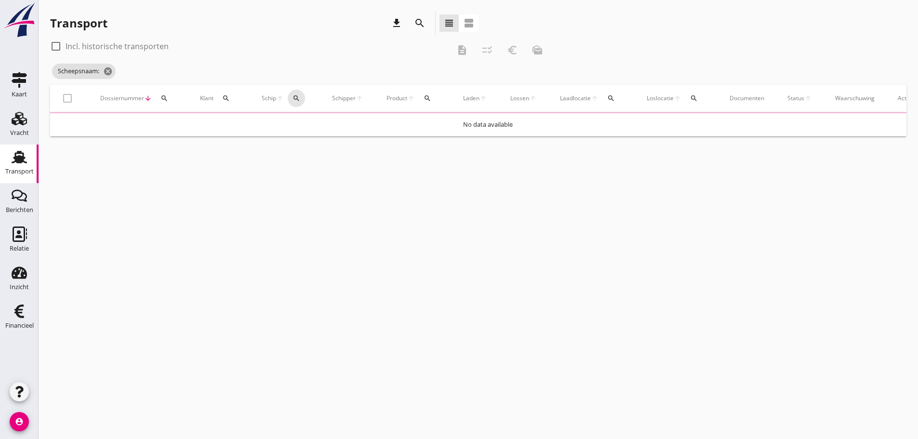
click at [301, 96] on div "Schip arrow_upward search" at bounding box center [285, 98] width 47 height 23
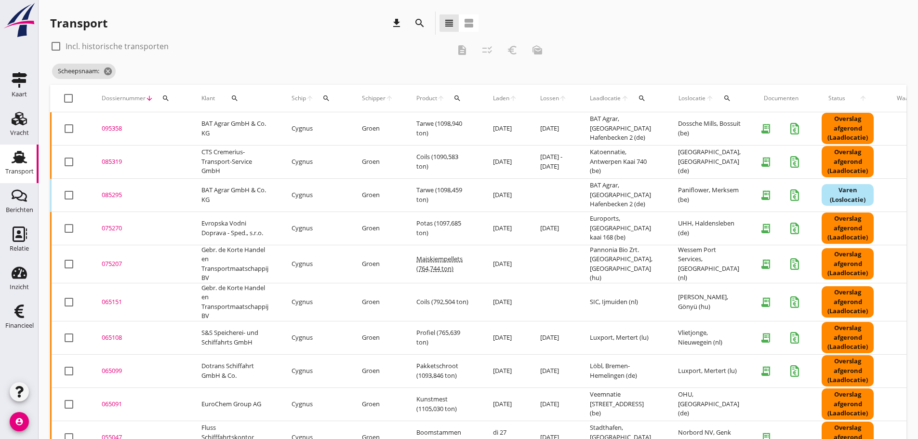
click at [329, 100] on icon "search" at bounding box center [326, 98] width 8 height 8
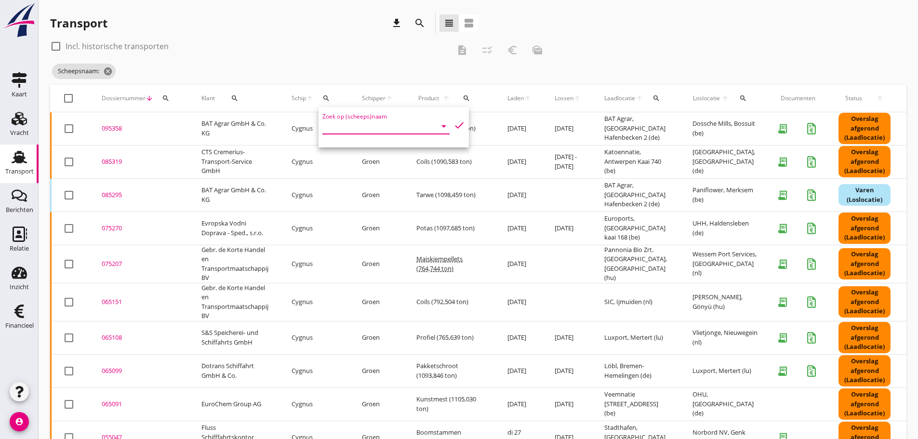
drag, startPoint x: 328, startPoint y: 126, endPoint x: 328, endPoint y: 120, distance: 5.3
click at [328, 125] on input "Zoek op (scheeps)naam" at bounding box center [372, 126] width 100 height 15
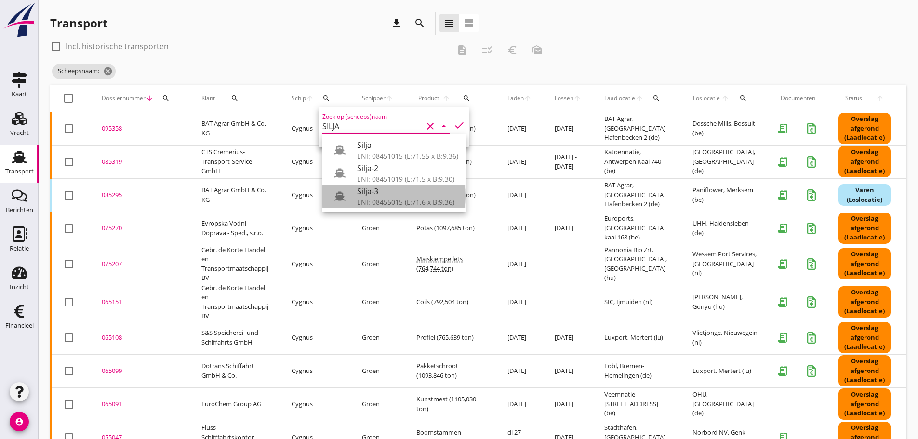
click at [364, 202] on div "ENI: 08455015 (L:71.6 x B:9.36)" at bounding box center [407, 202] width 101 height 10
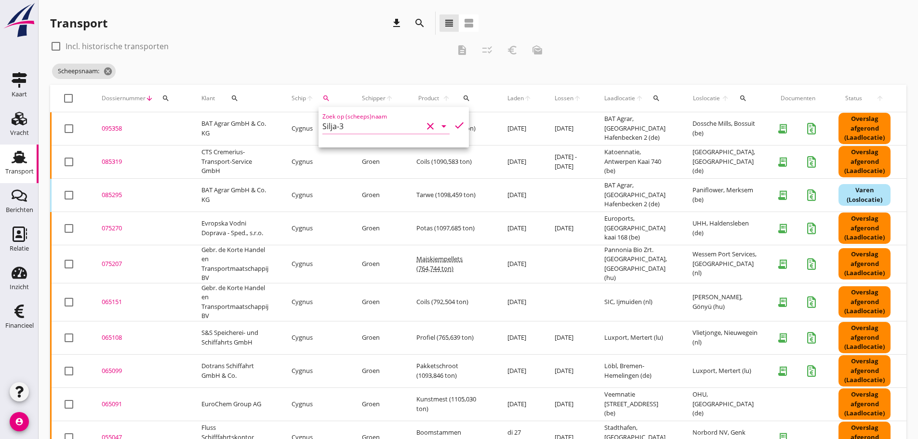
click at [453, 128] on icon "check" at bounding box center [459, 126] width 12 height 12
type input "Silja-3"
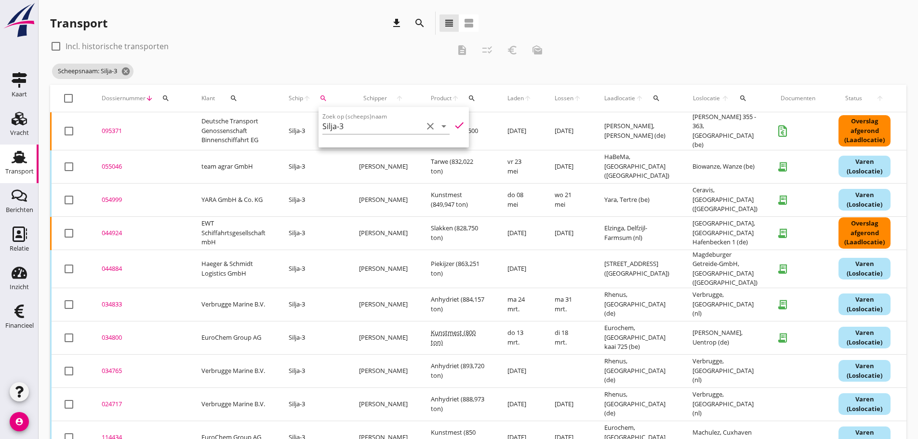
click at [328, 29] on div "Transport download search view_headline view_agenda" at bounding box center [264, 23] width 428 height 23
click at [113, 128] on div "095371" at bounding box center [140, 131] width 77 height 10
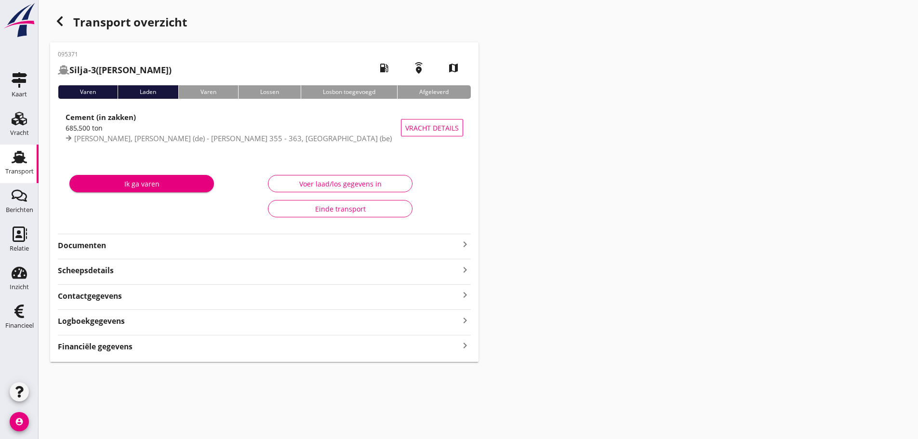
click at [107, 349] on strong "Financiële gegevens" at bounding box center [95, 346] width 75 height 11
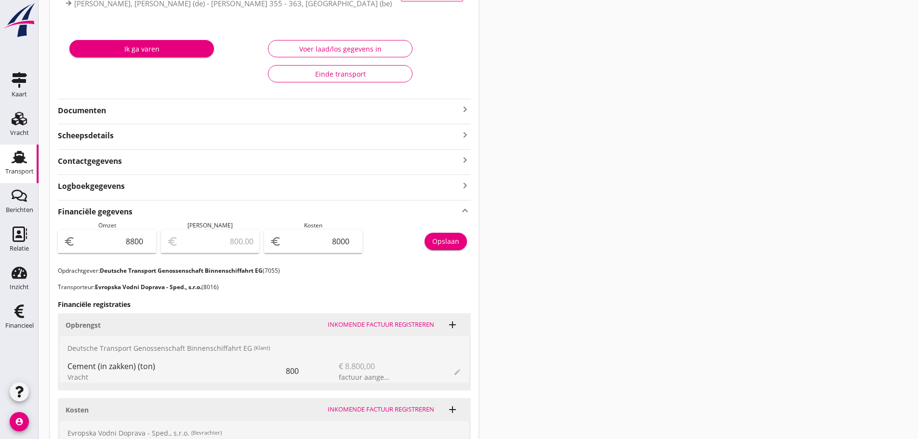
scroll to position [145, 0]
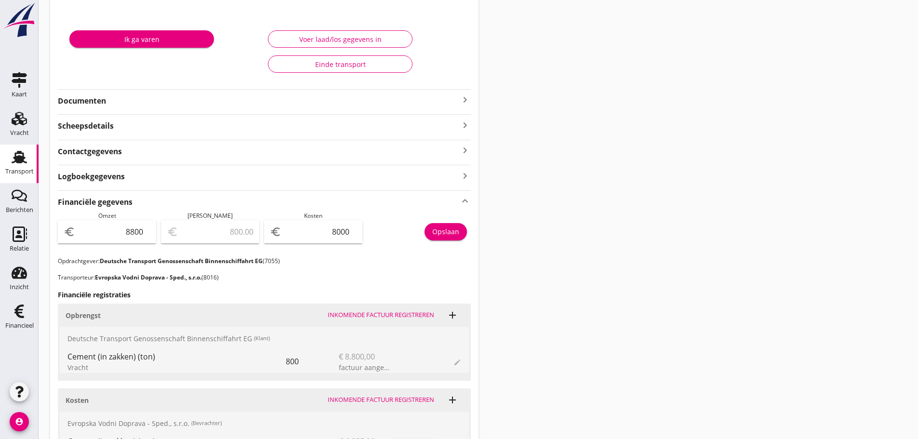
click at [462, 101] on icon "keyboard_arrow_right" at bounding box center [465, 100] width 12 height 12
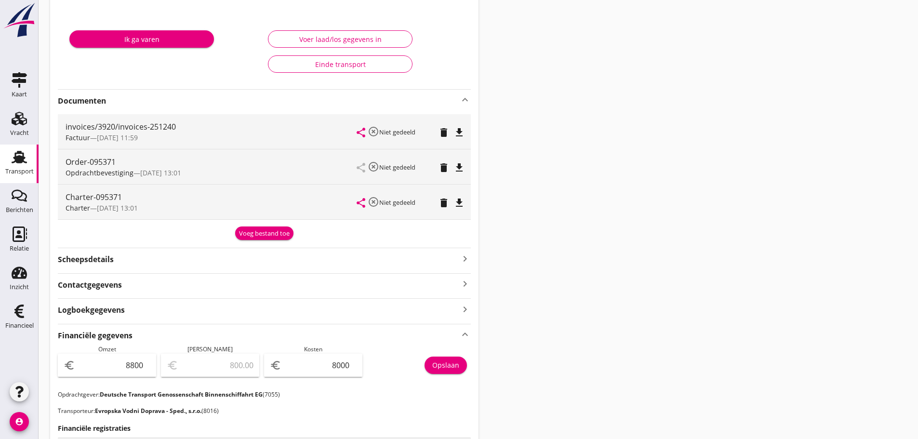
click at [272, 237] on div "Voeg bestand toe" at bounding box center [264, 234] width 51 height 10
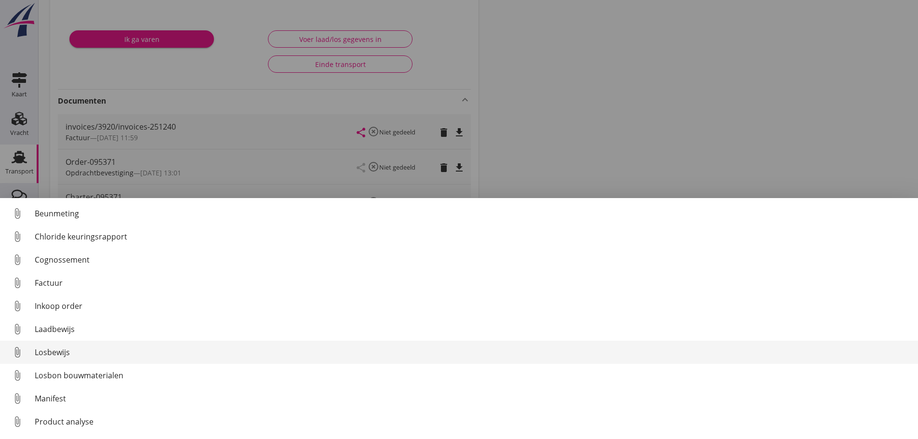
click at [45, 353] on div "Losbewijs" at bounding box center [473, 352] width 876 height 12
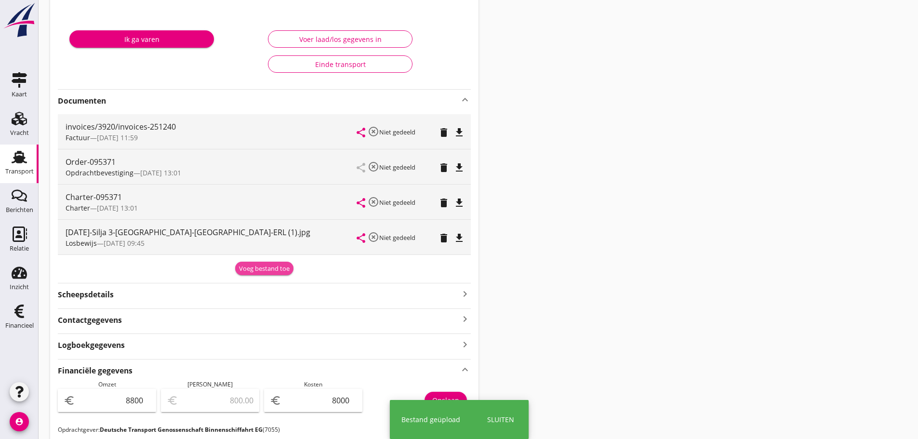
click at [256, 266] on div "Voeg bestand toe" at bounding box center [264, 269] width 51 height 10
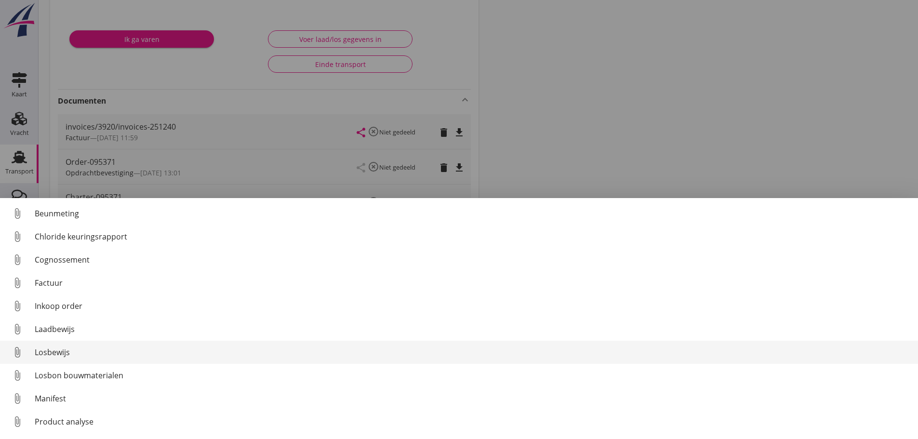
click at [47, 354] on div "Losbewijs" at bounding box center [473, 352] width 876 height 12
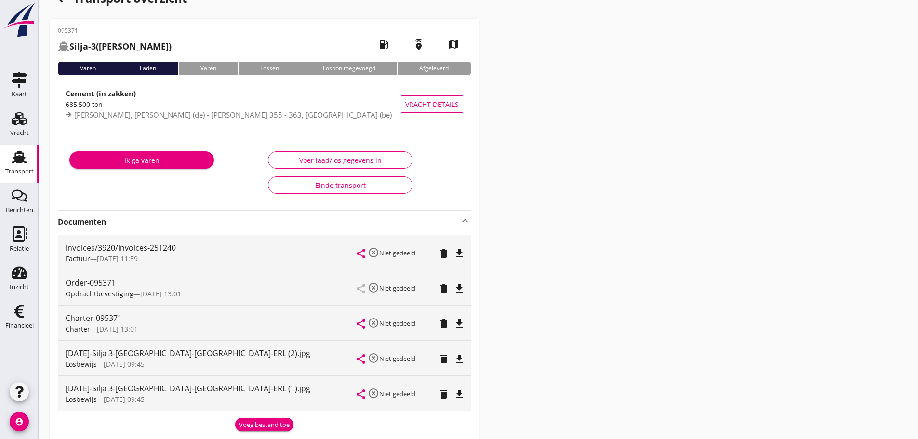
scroll to position [0, 0]
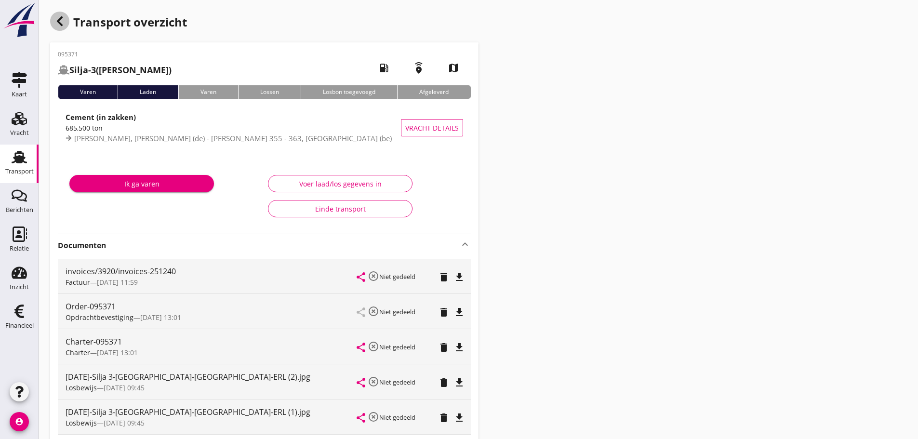
click at [63, 25] on icon "button" at bounding box center [60, 21] width 12 height 12
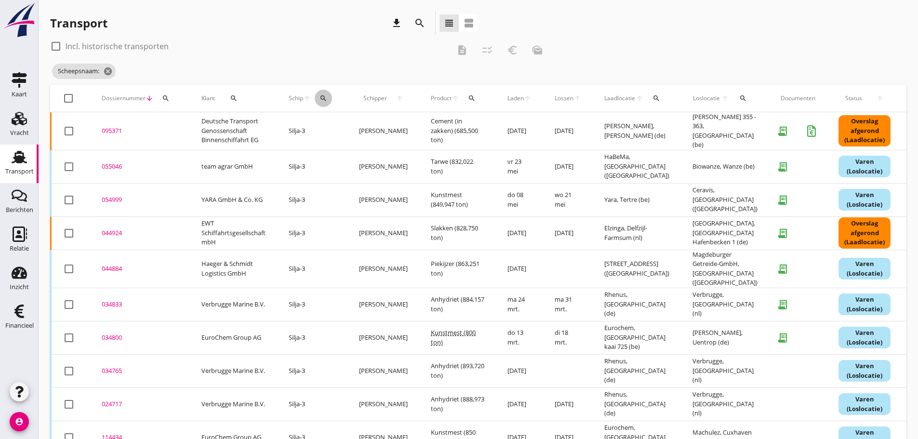
click at [325, 99] on icon "search" at bounding box center [324, 98] width 8 height 8
click at [333, 126] on input "Zoek op (scheeps)naam" at bounding box center [370, 126] width 100 height 15
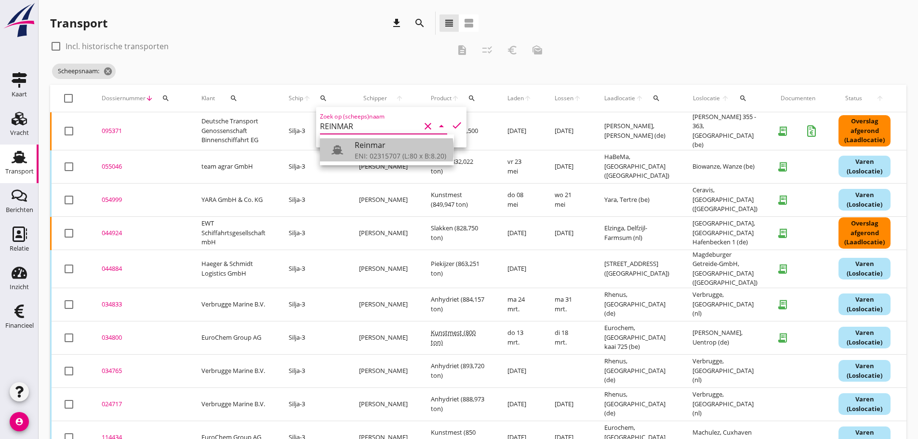
drag, startPoint x: 375, startPoint y: 149, endPoint x: 454, endPoint y: 119, distance: 85.1
click at [376, 147] on div "Reinmar" at bounding box center [401, 145] width 92 height 12
click at [451, 127] on icon "check" at bounding box center [457, 126] width 12 height 12
type input "Reinmar"
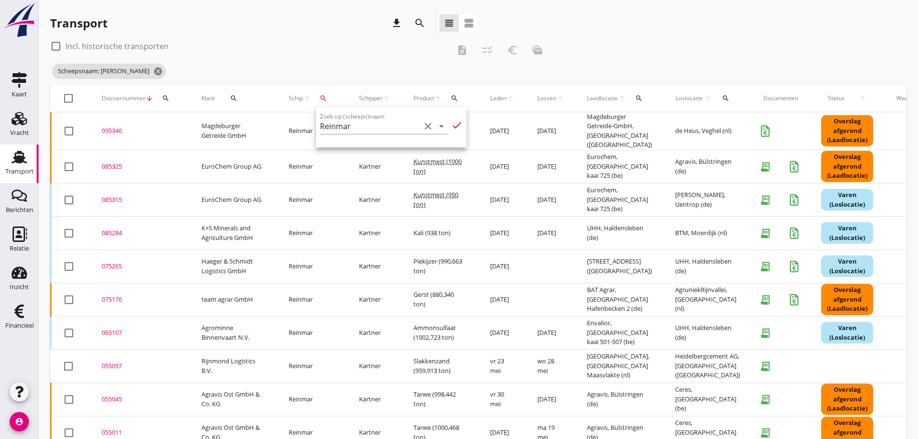
click at [277, 23] on div "Transport download search view_headline view_agenda" at bounding box center [264, 23] width 428 height 23
click at [115, 127] on div "095346" at bounding box center [140, 131] width 77 height 10
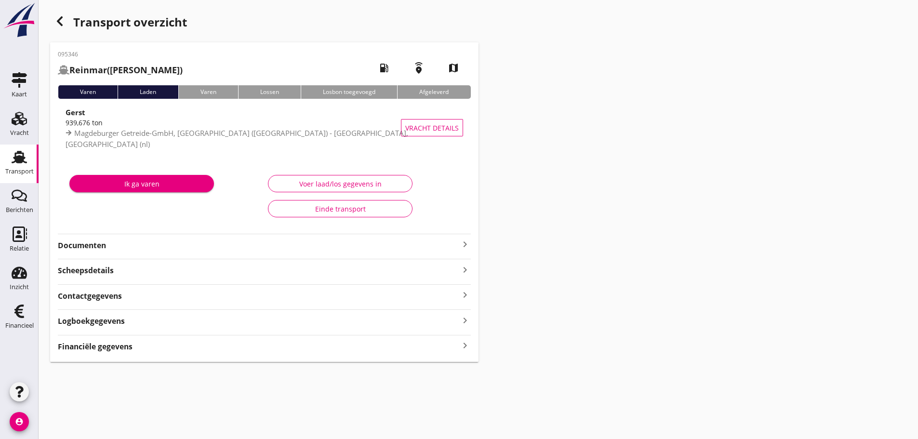
click at [62, 23] on icon "button" at bounding box center [60, 21] width 12 height 12
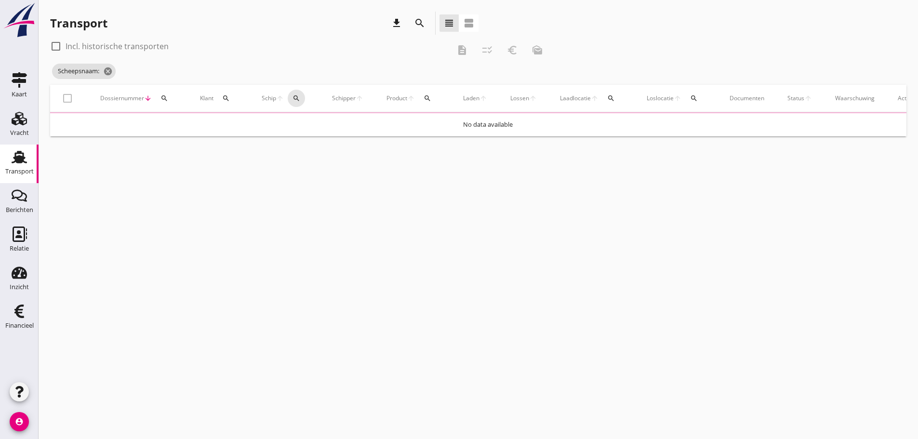
drag, startPoint x: 295, startPoint y: 97, endPoint x: 310, endPoint y: 111, distance: 20.8
click at [297, 97] on icon "search" at bounding box center [297, 98] width 8 height 8
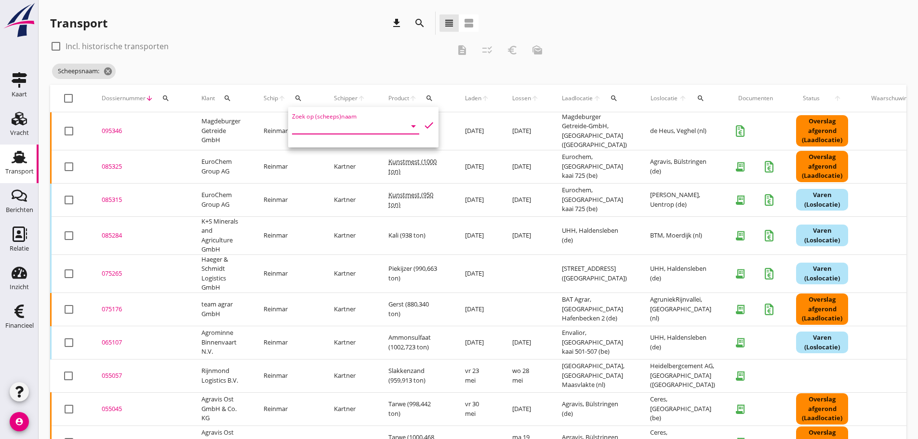
drag, startPoint x: 319, startPoint y: 126, endPoint x: 309, endPoint y: 128, distance: 9.8
click at [319, 127] on input "Zoek op (scheeps)naam" at bounding box center [342, 126] width 100 height 15
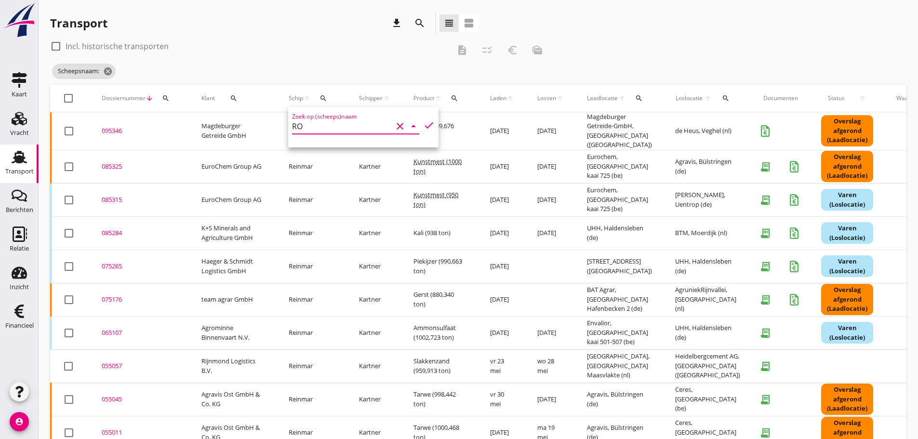
type input "R"
type input "DIR"
click at [312, 123] on input "DIR" at bounding box center [342, 126] width 100 height 15
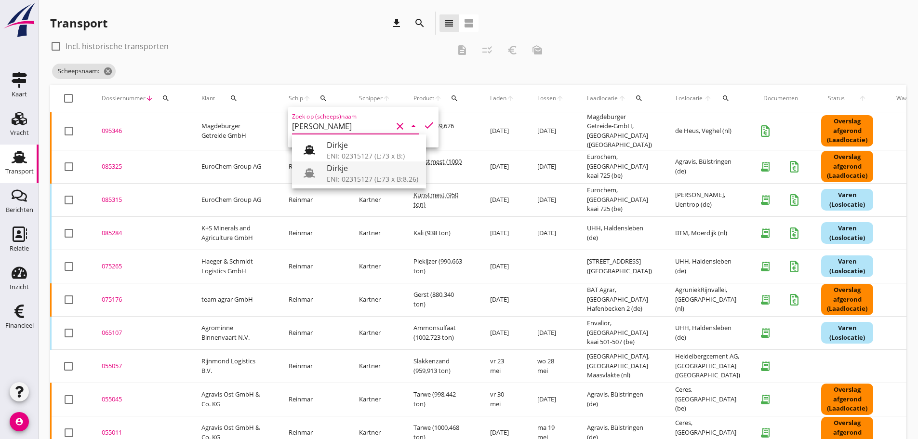
click at [333, 182] on div "ENI: 02315127 (L:73 x B:8.26)" at bounding box center [373, 179] width 92 height 10
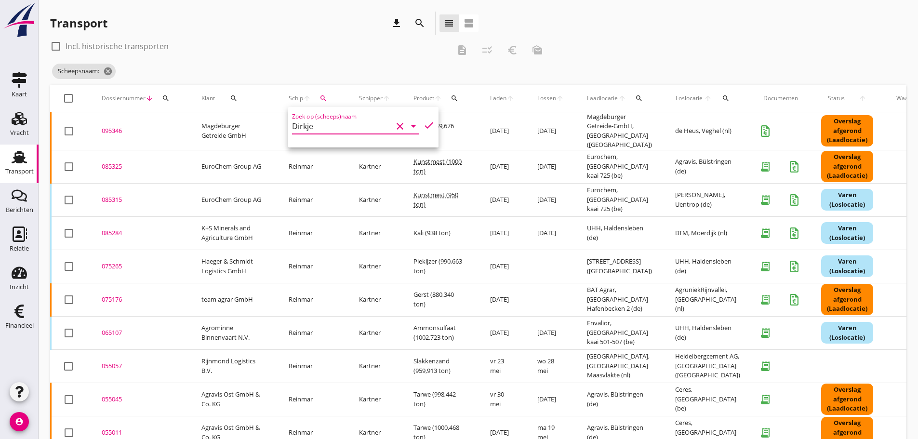
click at [423, 125] on icon "check" at bounding box center [429, 126] width 12 height 12
type input "Dirkje"
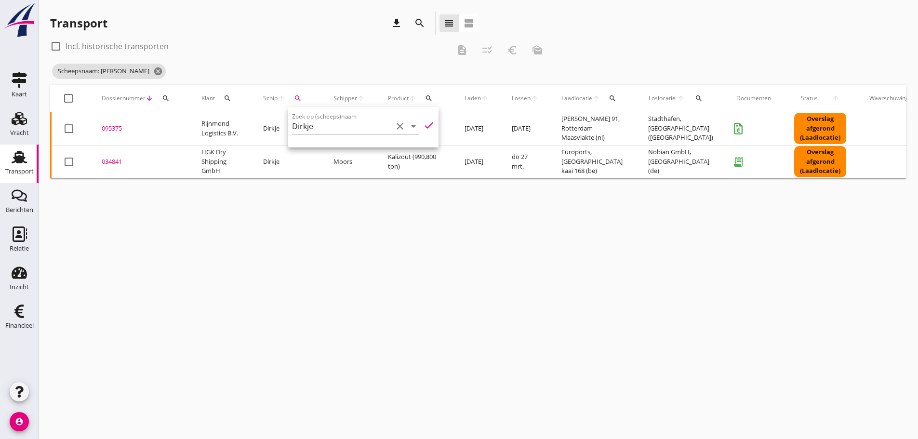
click at [116, 125] on div "095375" at bounding box center [140, 129] width 77 height 10
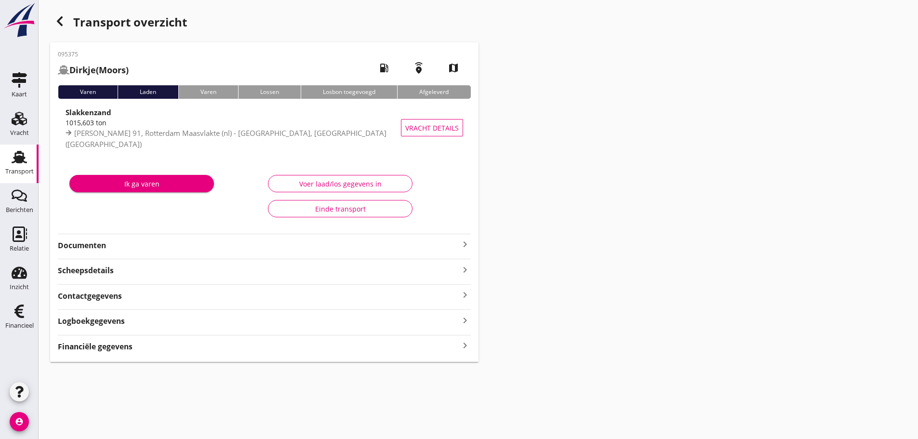
click at [103, 348] on strong "Financiële gegevens" at bounding box center [95, 346] width 75 height 11
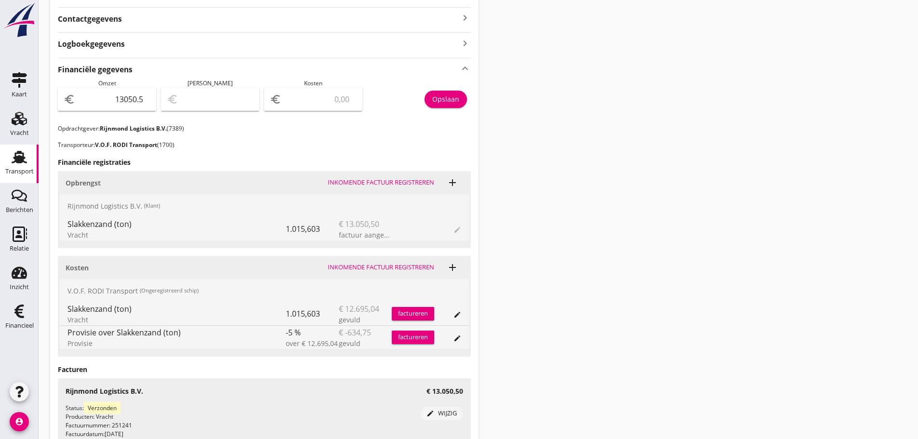
scroll to position [289, 0]
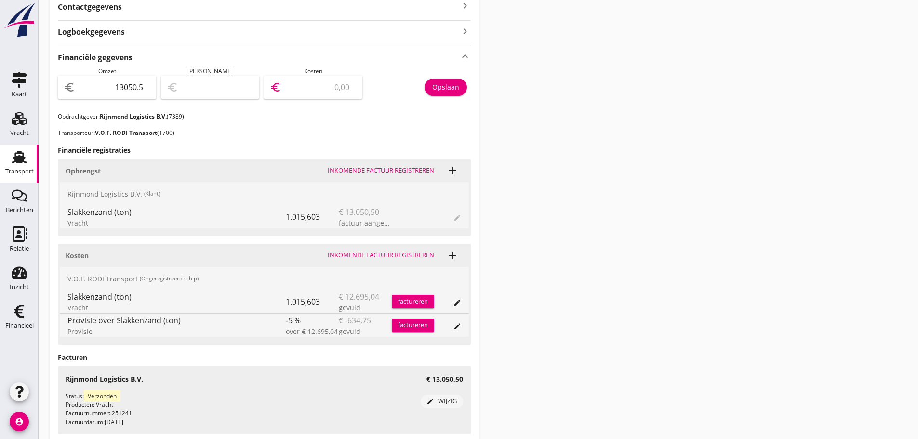
click at [319, 90] on input "number" at bounding box center [319, 87] width 73 height 15
type input "13049.50"
type input "1"
type input "13038.50"
type input "12"
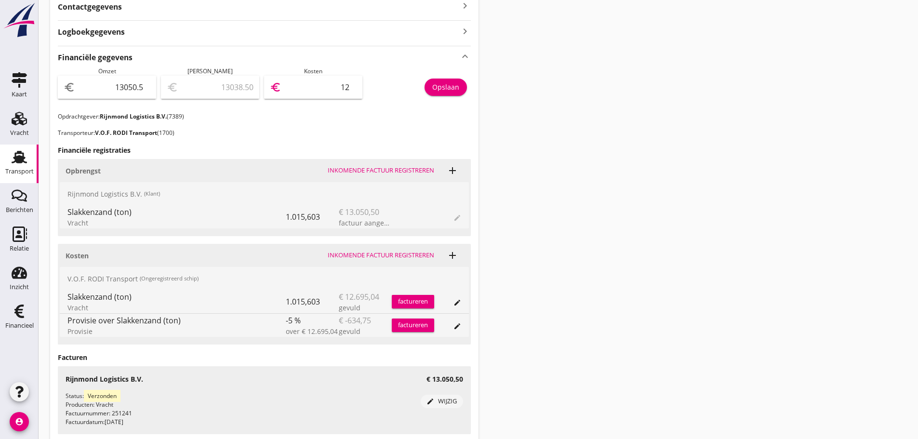
type input "12930.50"
type input "120"
type input "11844.50"
type input "1206"
type input "990.50"
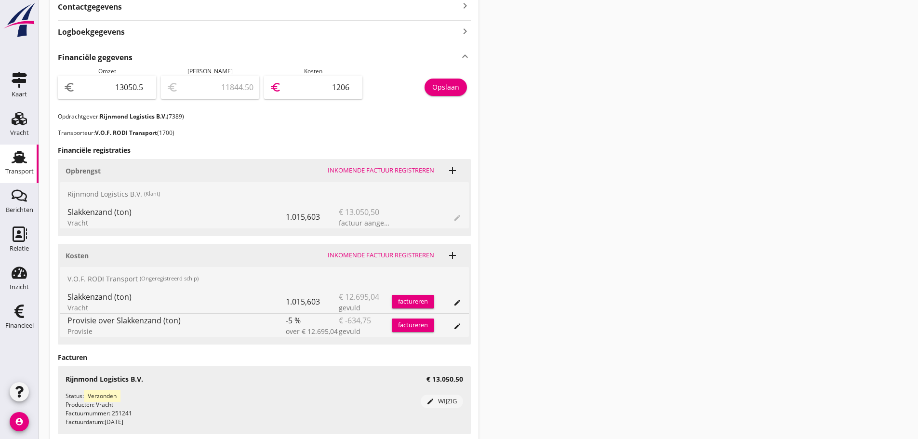
type input "12060"
type input "990.30"
type input "12060.2"
type input "990.25"
type input "12060.25"
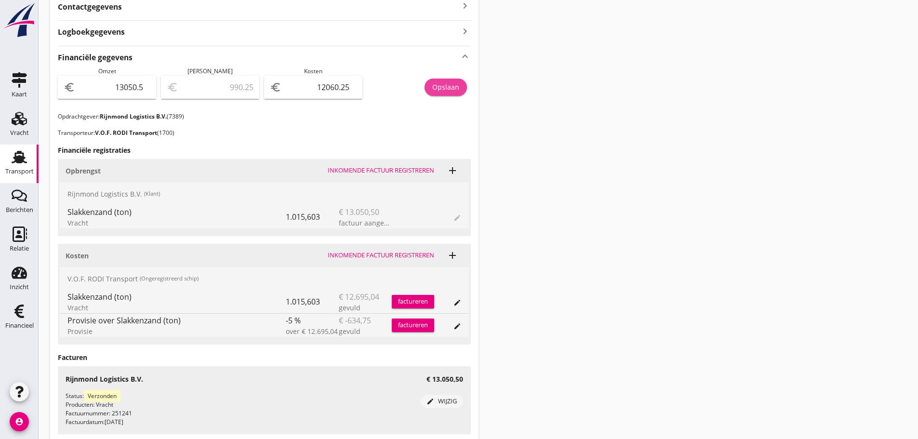
click at [447, 86] on div "Opslaan" at bounding box center [445, 87] width 27 height 10
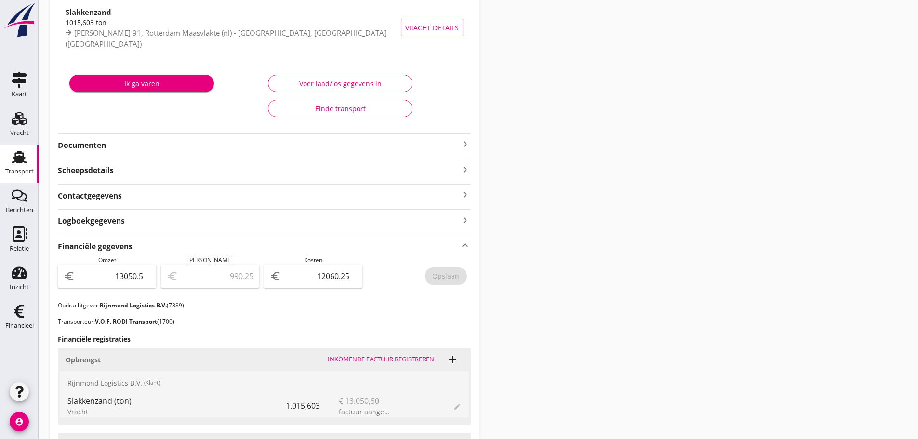
scroll to position [75, 0]
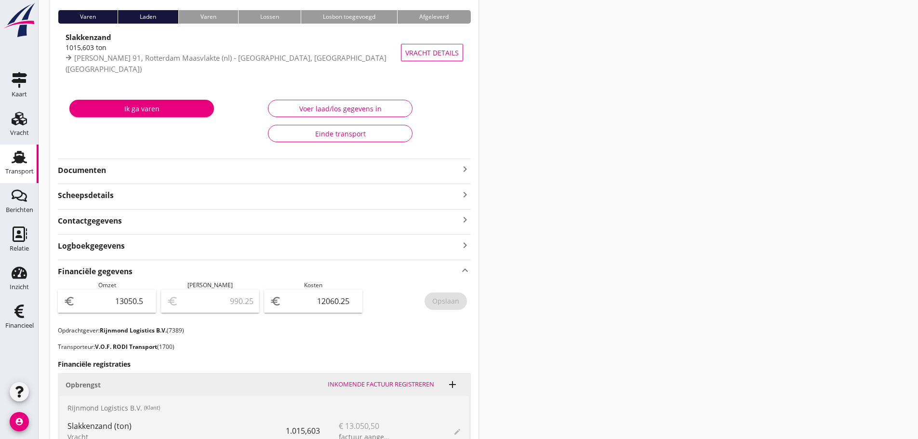
click at [466, 168] on icon "keyboard_arrow_right" at bounding box center [465, 169] width 12 height 12
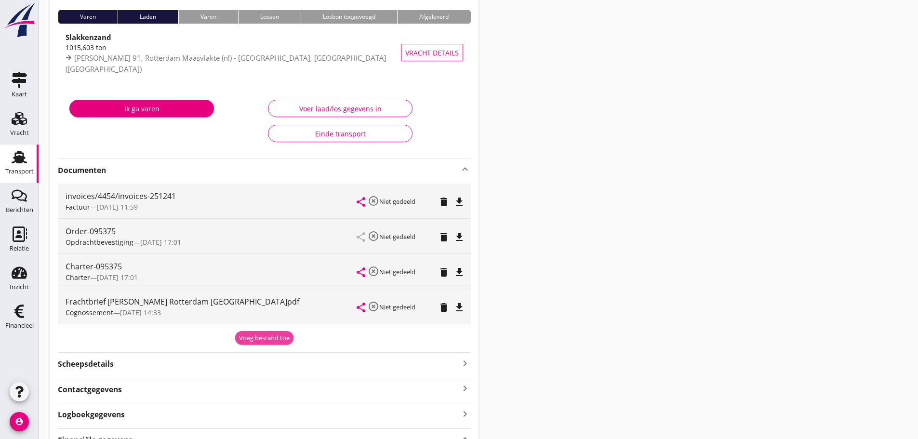
click at [268, 337] on div "Voeg bestand toe" at bounding box center [264, 338] width 51 height 10
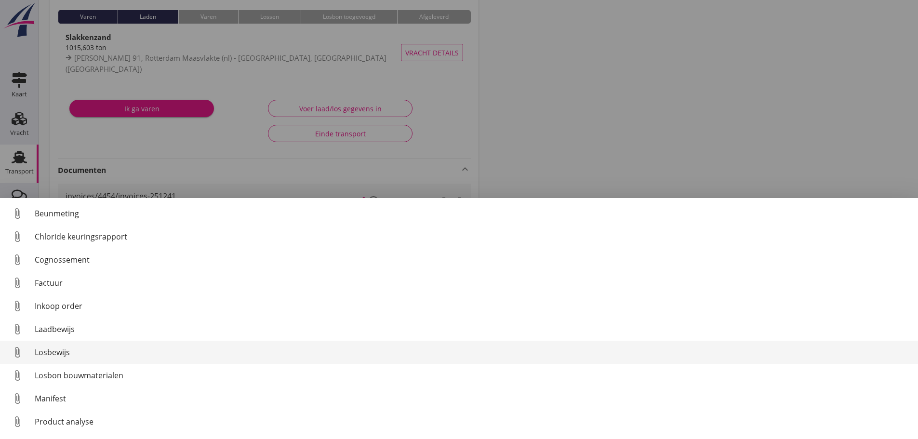
click at [58, 353] on div "Losbewijs" at bounding box center [473, 352] width 876 height 12
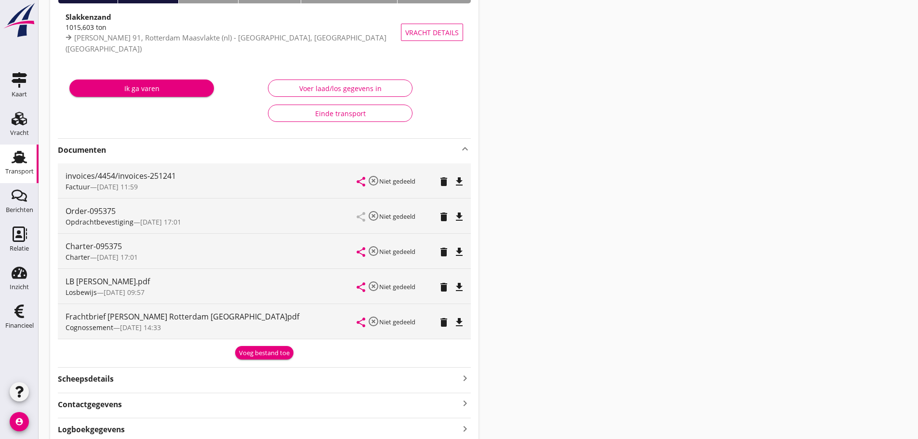
scroll to position [0, 0]
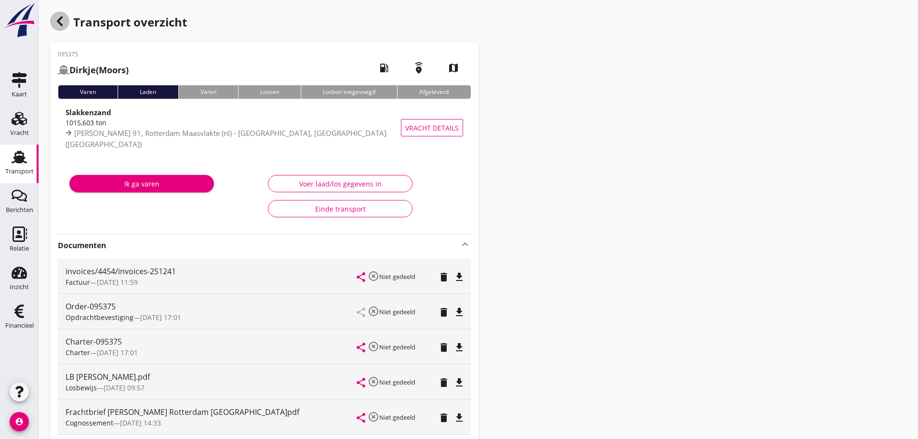
click at [62, 19] on icon "button" at bounding box center [60, 21] width 12 height 12
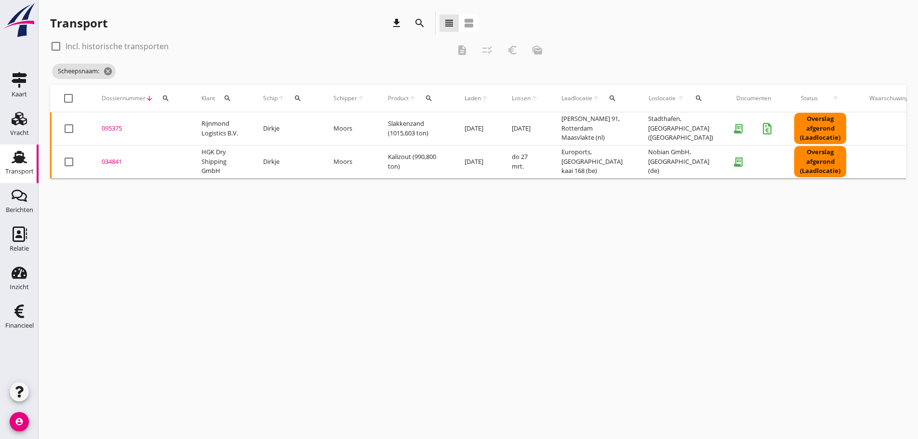
drag, startPoint x: 302, startPoint y: 98, endPoint x: 302, endPoint y: 107, distance: 8.7
click at [302, 98] on div "search" at bounding box center [297, 98] width 17 height 8
click at [306, 131] on input "Zoek op (scheeps)naam" at bounding box center [343, 126] width 100 height 15
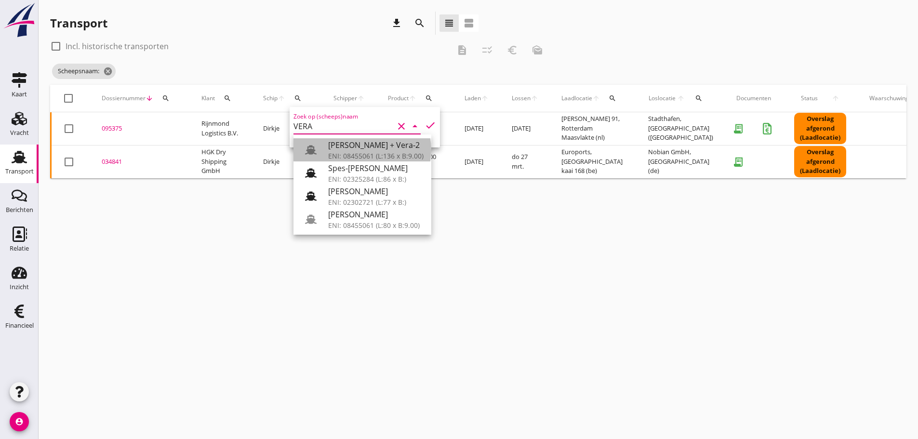
click at [345, 149] on div "[PERSON_NAME] + Vera-2" at bounding box center [375, 145] width 95 height 12
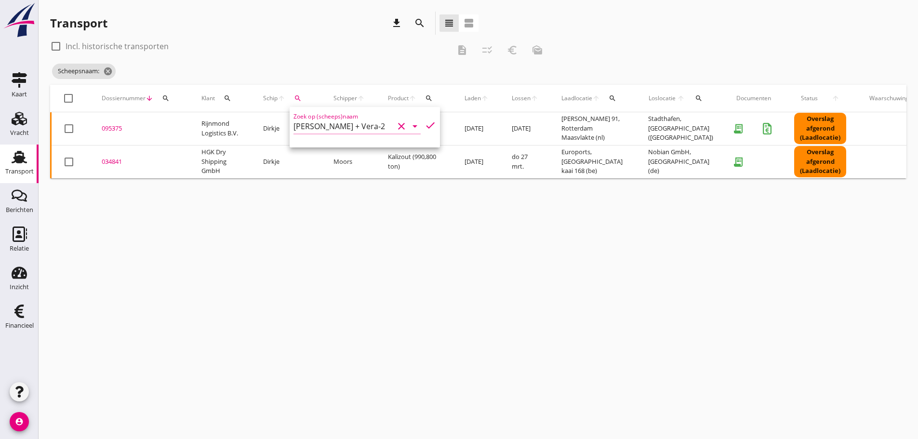
click at [425, 126] on icon "check" at bounding box center [431, 126] width 12 height 12
type input "[PERSON_NAME] + Vera-2"
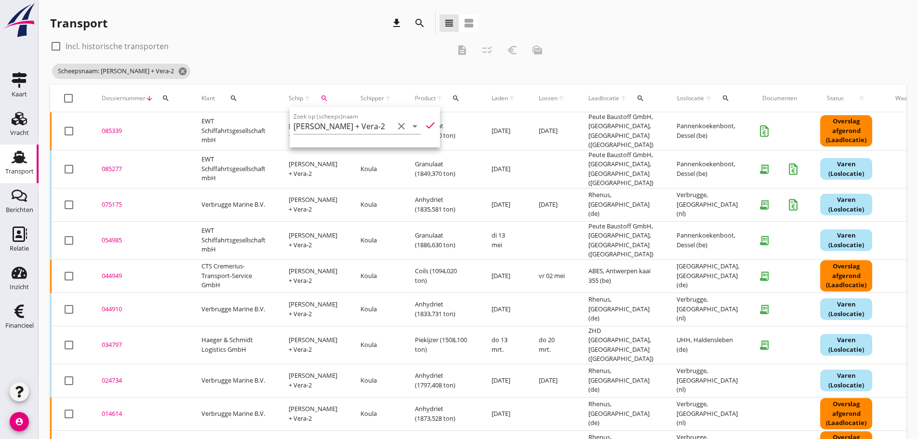
click at [309, 53] on div "check_box_outline_blank Incl. historische transporten" at bounding box center [250, 46] width 400 height 15
drag, startPoint x: 112, startPoint y: 127, endPoint x: 437, endPoint y: 146, distance: 325.8
click at [112, 128] on div "085339" at bounding box center [140, 131] width 77 height 10
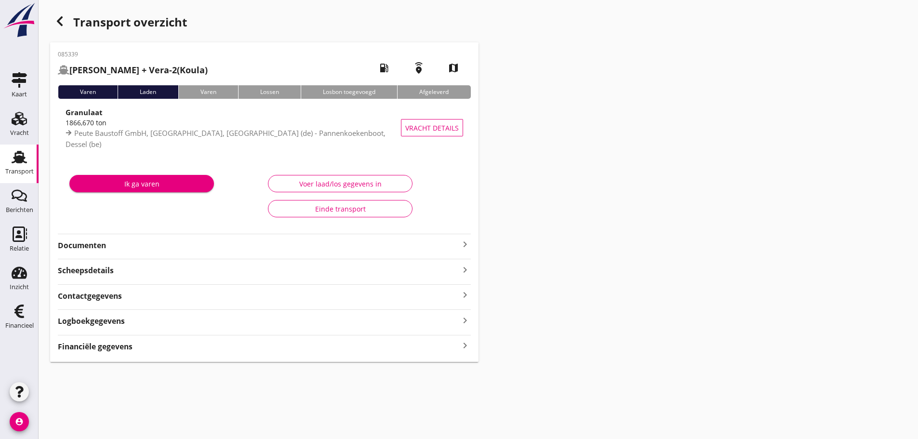
click at [466, 243] on icon "keyboard_arrow_right" at bounding box center [465, 245] width 12 height 12
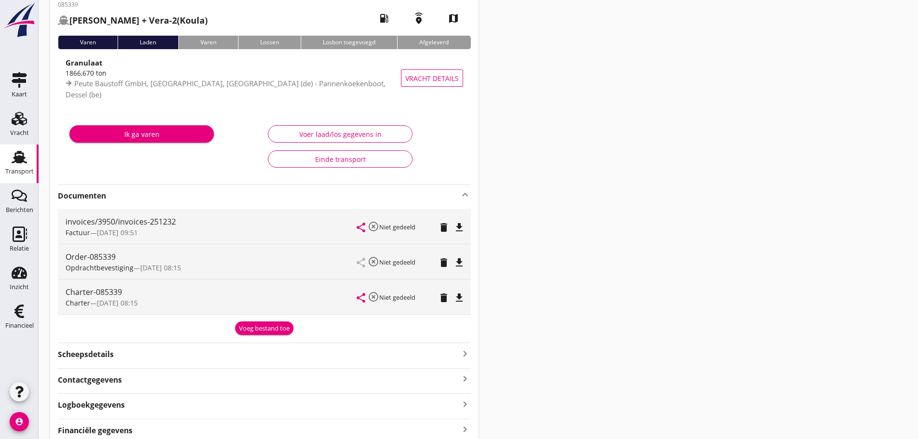
scroll to position [91, 0]
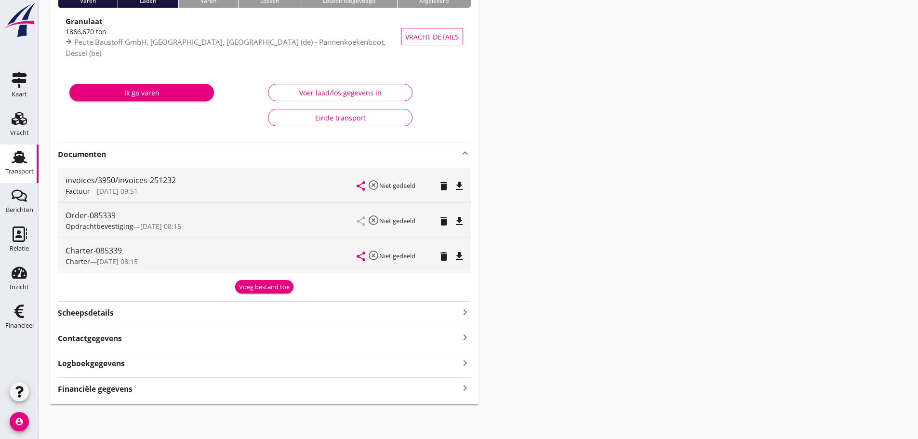
drag, startPoint x: 274, startPoint y: 289, endPoint x: 241, endPoint y: 296, distance: 33.1
click at [273, 289] on div "Voeg bestand toe" at bounding box center [264, 287] width 51 height 10
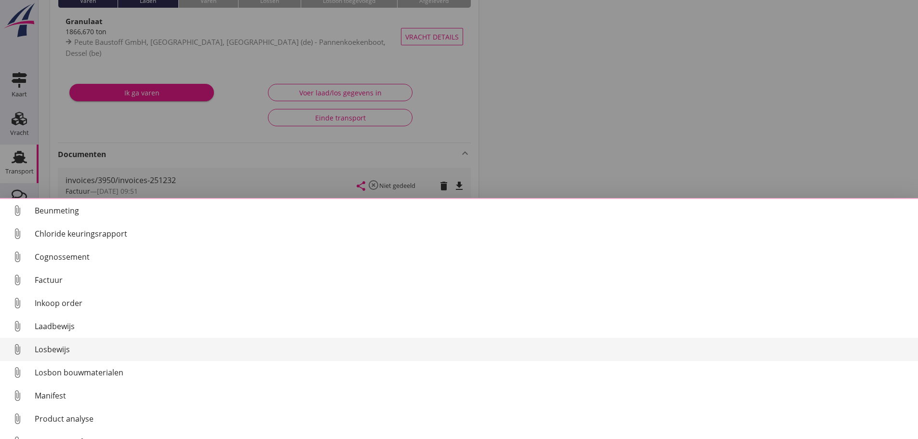
click at [44, 352] on div "Losbewijs" at bounding box center [473, 350] width 876 height 12
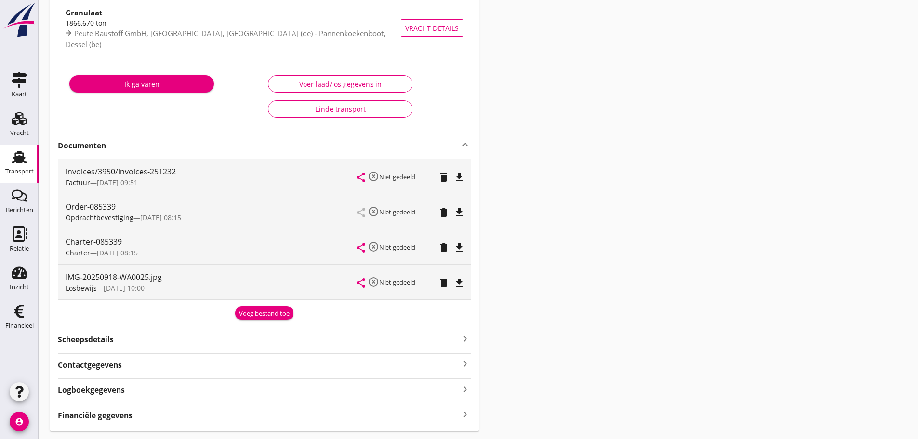
scroll to position [126, 0]
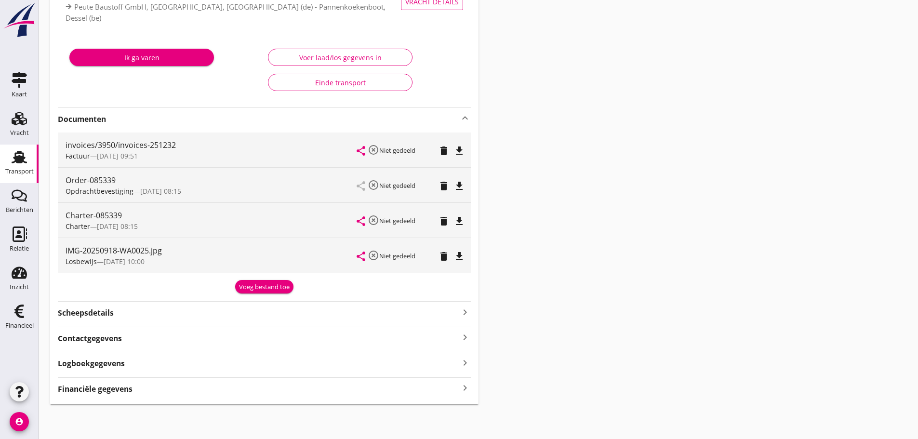
click at [461, 390] on icon "keyboard_arrow_right" at bounding box center [465, 388] width 12 height 13
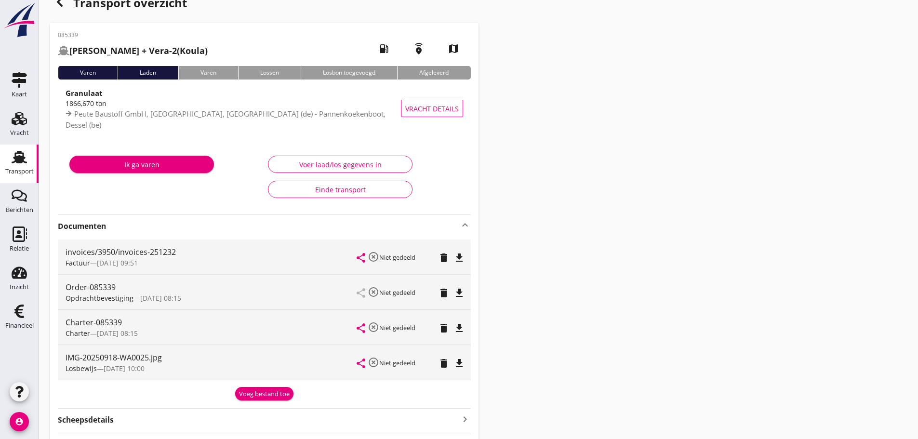
scroll to position [0, 0]
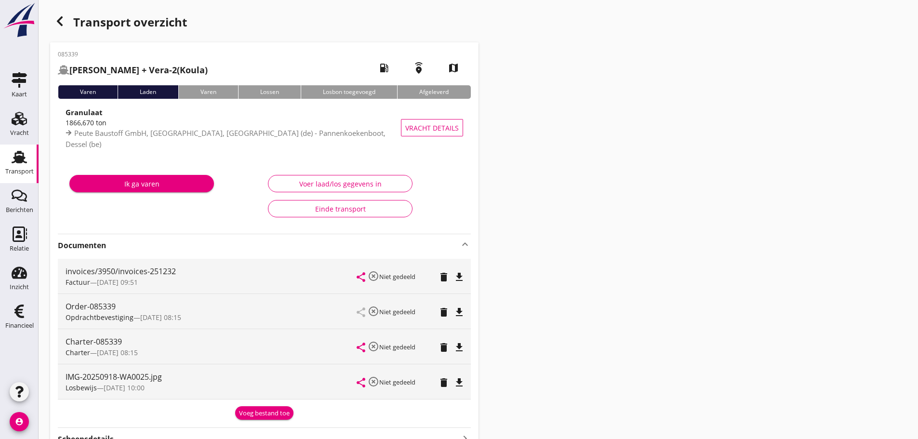
click at [58, 18] on icon "button" at bounding box center [60, 21] width 12 height 12
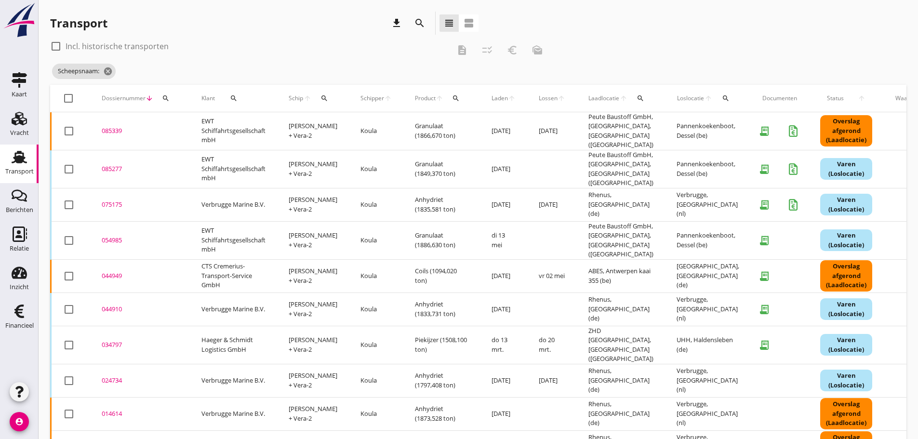
click at [296, 98] on span "Schip" at bounding box center [296, 98] width 15 height 9
click at [330, 100] on div "search" at bounding box center [325, 98] width 18 height 8
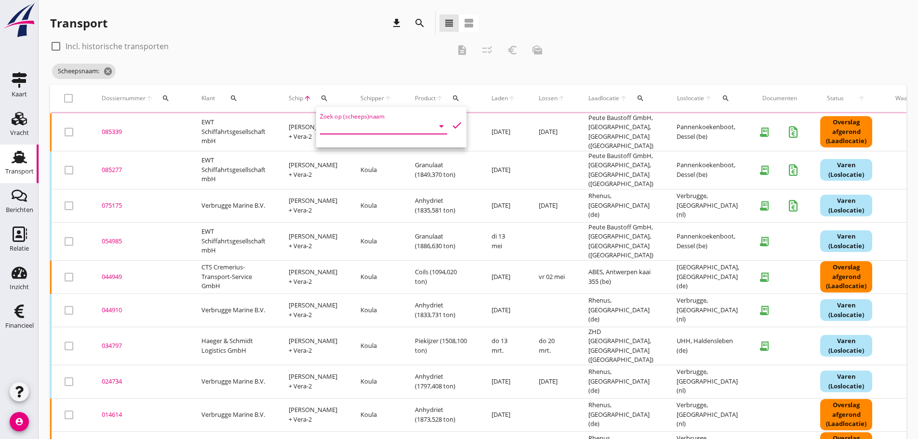
click at [340, 133] on input "Zoek op (scheeps)naam" at bounding box center [370, 126] width 100 height 15
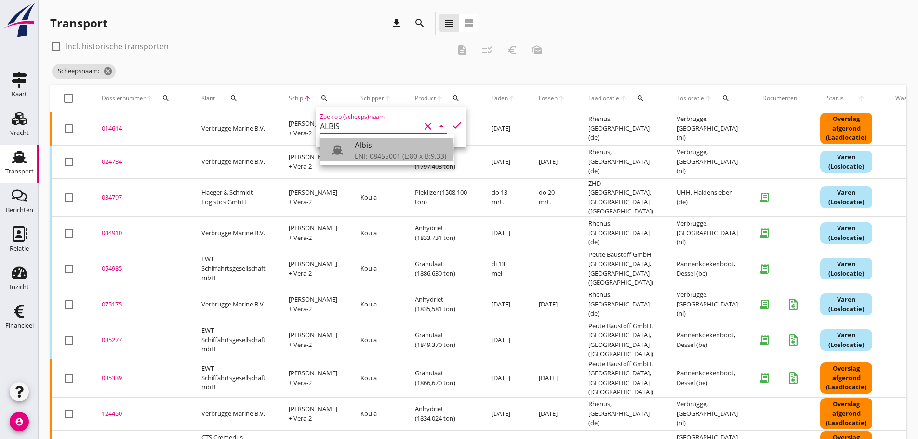
click at [386, 153] on div "ENI: 08455001 (L:80 x B:9.33)" at bounding box center [401, 156] width 92 height 10
click at [451, 128] on icon "check" at bounding box center [457, 126] width 12 height 12
type input "Albis"
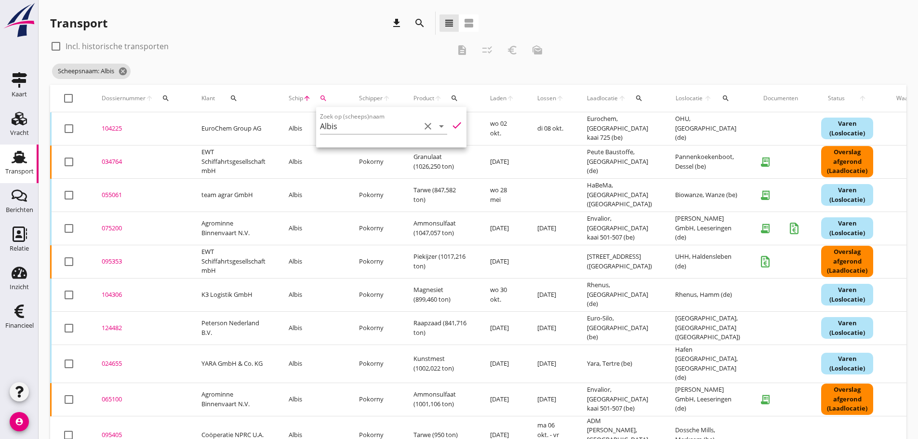
click at [287, 35] on div "Transport download search view_headline view_agenda" at bounding box center [264, 25] width 428 height 27
click at [107, 262] on div "095353" at bounding box center [140, 262] width 77 height 10
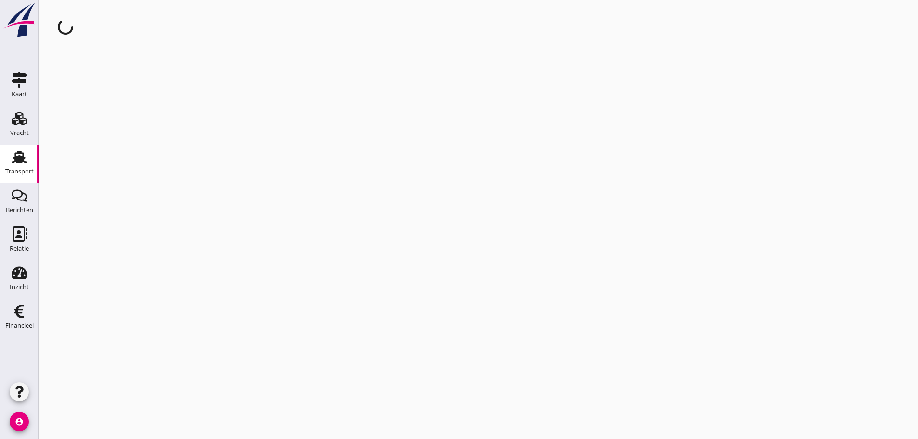
click at [107, 262] on div "cancel You are impersonating another user." at bounding box center [478, 219] width 879 height 439
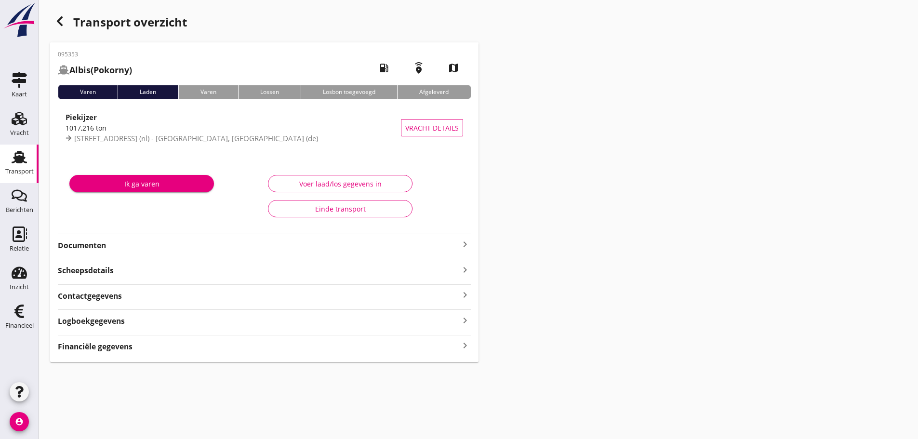
click at [463, 242] on icon "keyboard_arrow_right" at bounding box center [465, 245] width 12 height 12
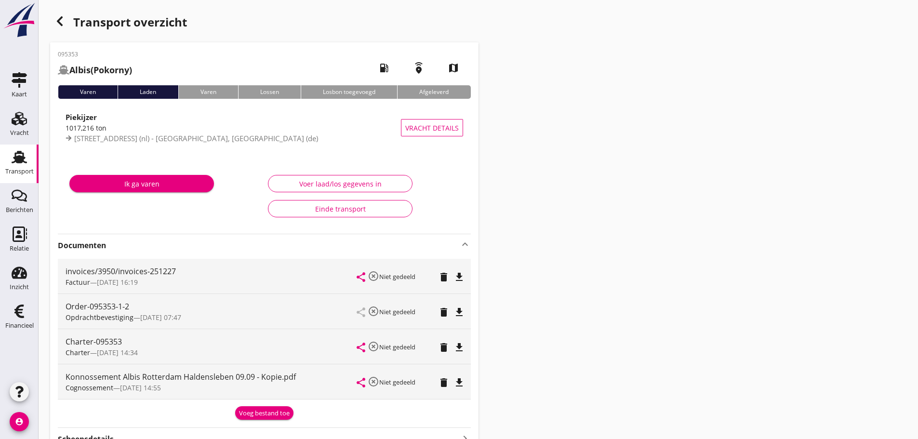
click at [264, 415] on div "Voeg bestand toe" at bounding box center [264, 414] width 51 height 10
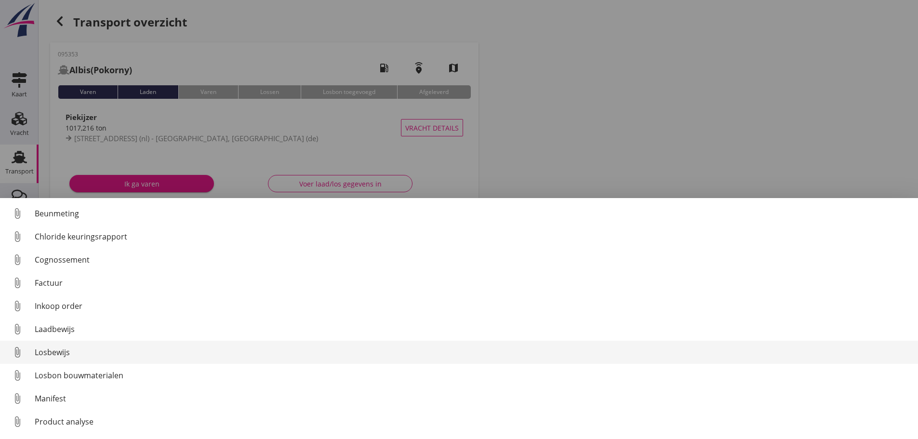
click at [42, 360] on link "attach_file Losbewijs" at bounding box center [459, 352] width 918 height 23
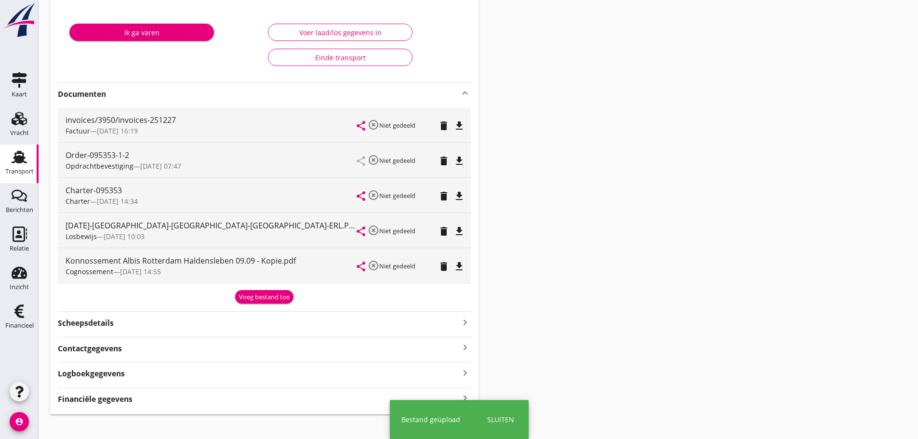
scroll to position [161, 0]
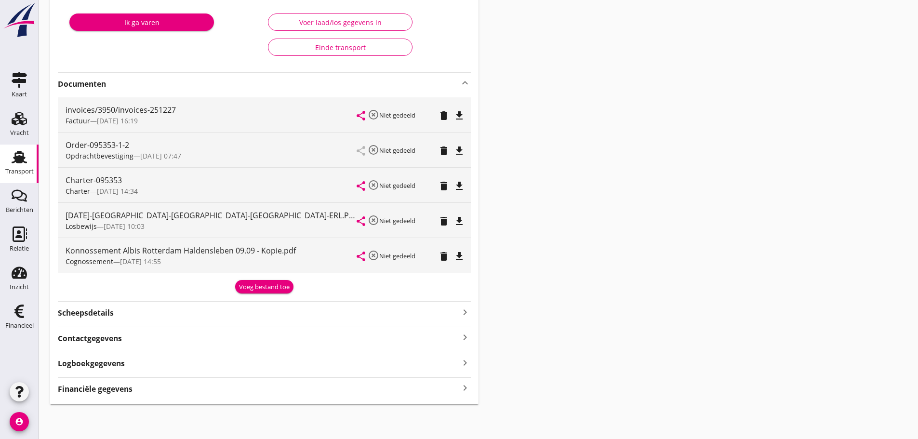
click at [120, 389] on strong "Financiële gegevens" at bounding box center [95, 389] width 75 height 11
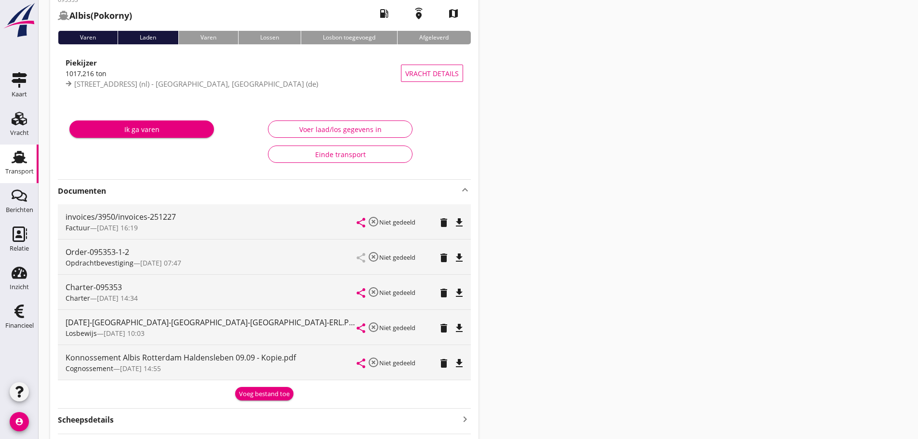
scroll to position [0, 0]
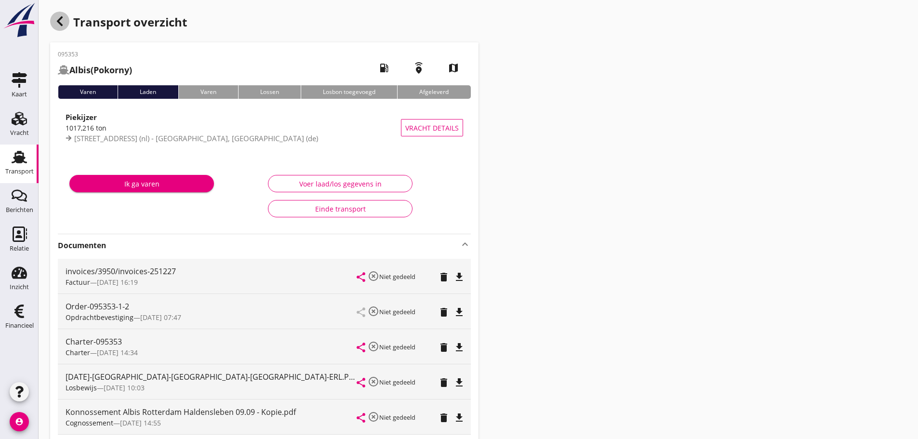
drag, startPoint x: 60, startPoint y: 22, endPoint x: 91, endPoint y: 38, distance: 34.7
click at [61, 22] on icon "button" at bounding box center [60, 21] width 12 height 12
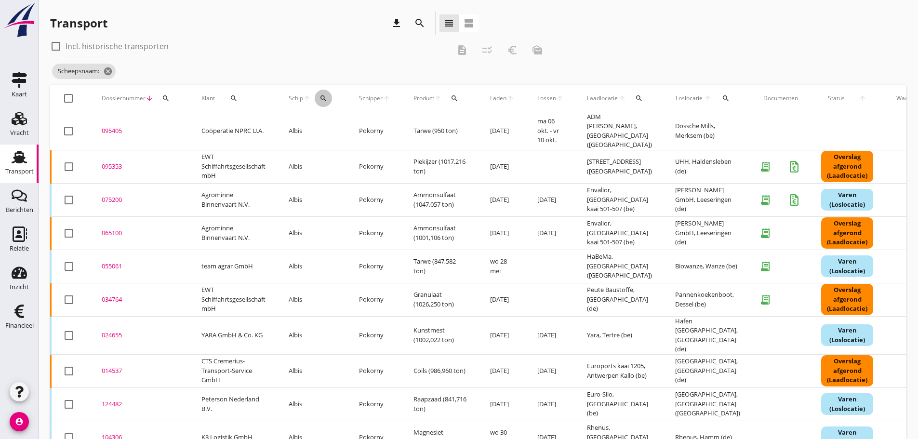
click at [330, 93] on button "search" at bounding box center [323, 98] width 17 height 17
click at [336, 127] on input "Zoek op (scheeps)naam" at bounding box center [370, 126] width 100 height 15
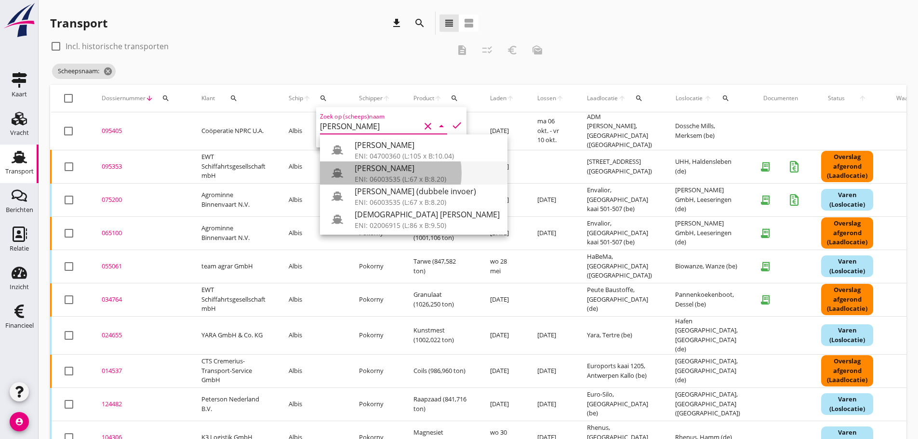
click at [390, 172] on div "[PERSON_NAME]" at bounding box center [427, 168] width 145 height 12
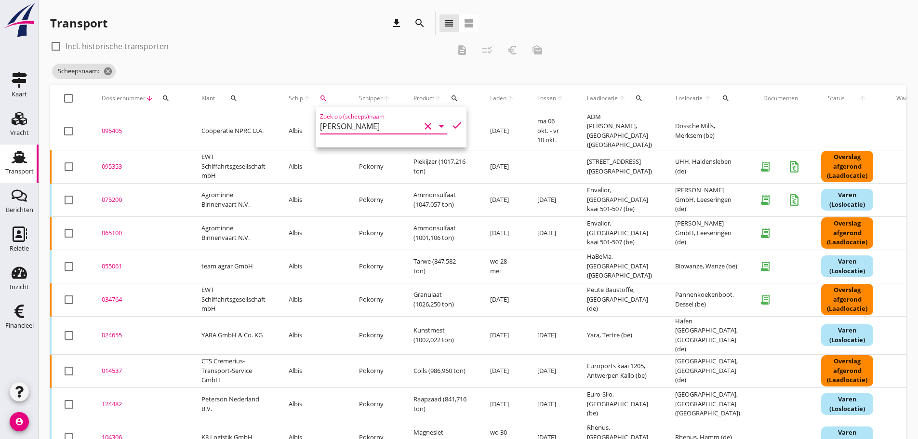
click at [451, 125] on icon "check" at bounding box center [457, 126] width 12 height 12
type input "[PERSON_NAME]"
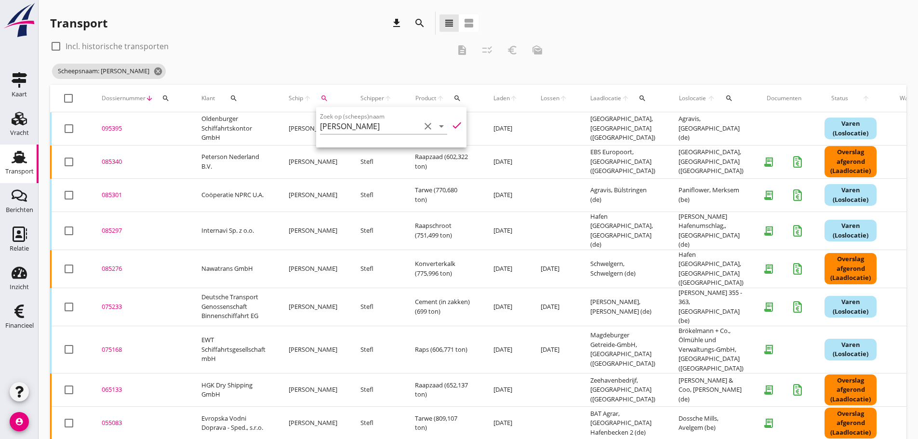
click at [347, 46] on div "check_box_outline_blank Incl. historische transporten" at bounding box center [250, 46] width 400 height 15
click at [118, 125] on div "095395" at bounding box center [140, 129] width 77 height 10
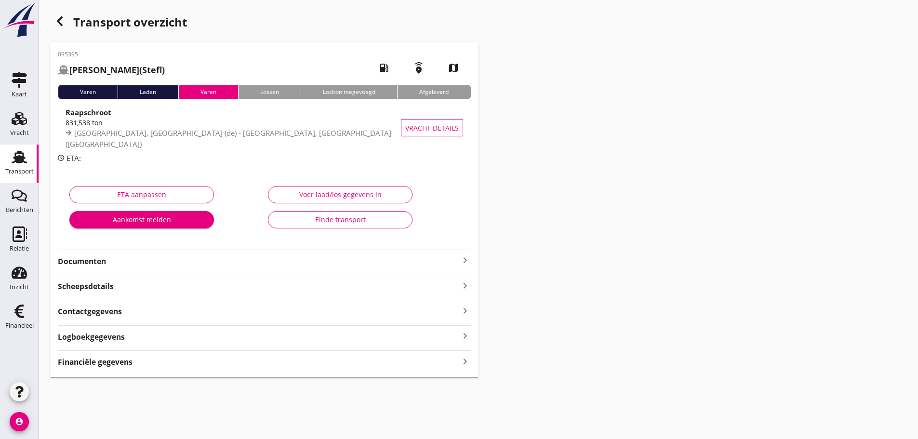
click at [121, 365] on strong "Financiële gegevens" at bounding box center [95, 362] width 75 height 11
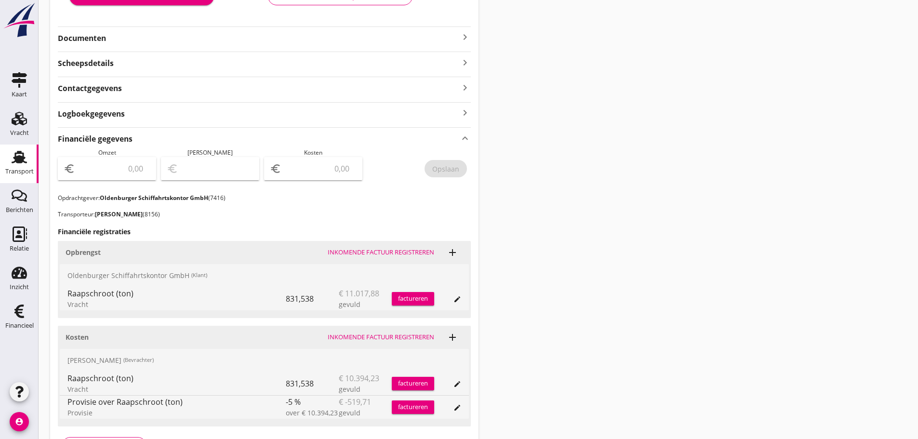
scroll to position [241, 0]
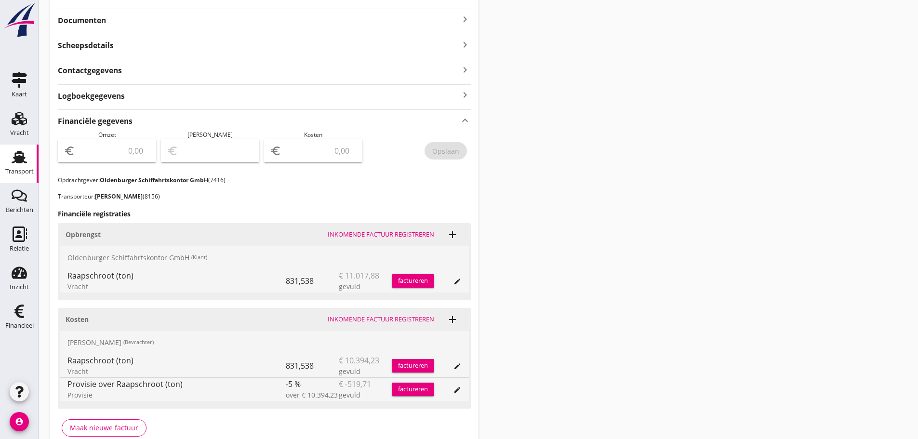
click at [320, 147] on input "number" at bounding box center [319, 150] width 73 height 15
type input "9877"
type input "9877.5"
type input "9874"
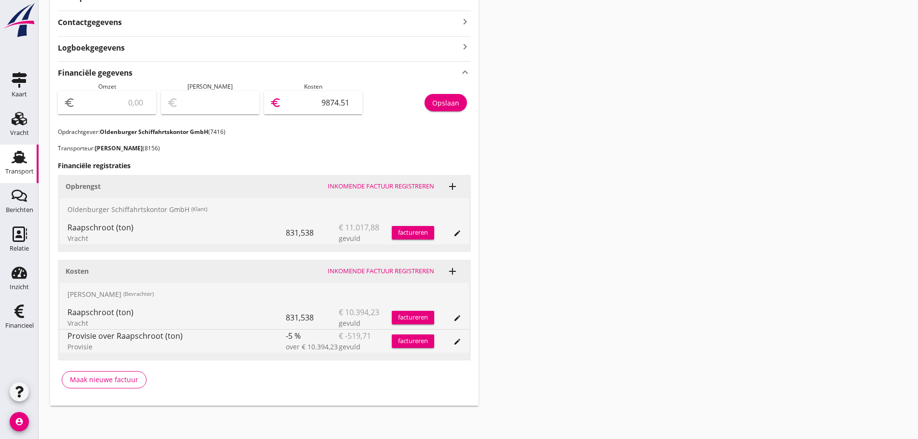
scroll to position [291, 0]
type input "9874.51"
click at [440, 103] on div "Opslaan" at bounding box center [445, 101] width 27 height 10
drag, startPoint x: 498, startPoint y: 333, endPoint x: 596, endPoint y: 284, distance: 109.9
click at [506, 327] on div "Transport overzicht 095395 [PERSON_NAME] ([PERSON_NAME]) local_gas_station emer…" at bounding box center [478, 62] width 879 height 706
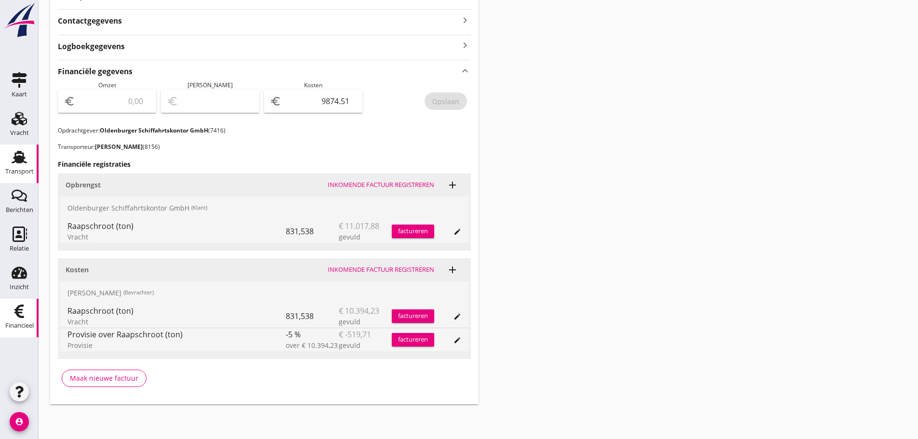
click at [11, 319] on div "Financieel" at bounding box center [19, 311] width 23 height 15
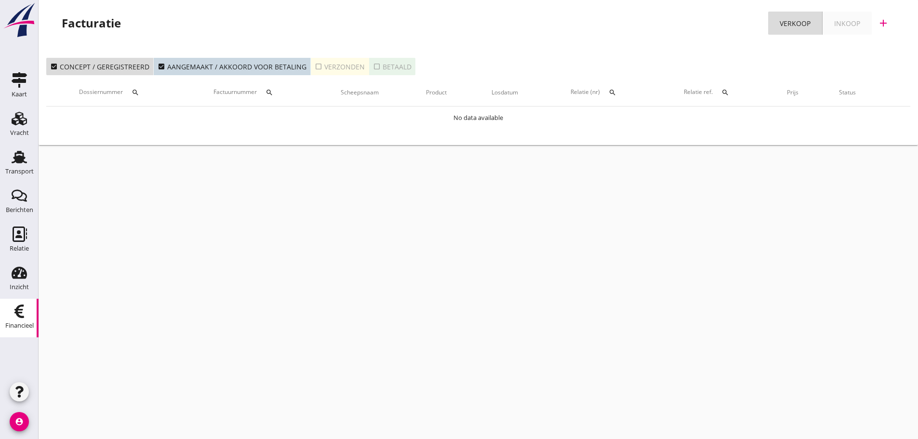
click at [318, 64] on icon "check_box_outline_blank" at bounding box center [319, 67] width 8 height 8
drag, startPoint x: 139, startPoint y: 92, endPoint x: 154, endPoint y: 114, distance: 26.7
click at [139, 93] on icon "search" at bounding box center [136, 93] width 8 height 8
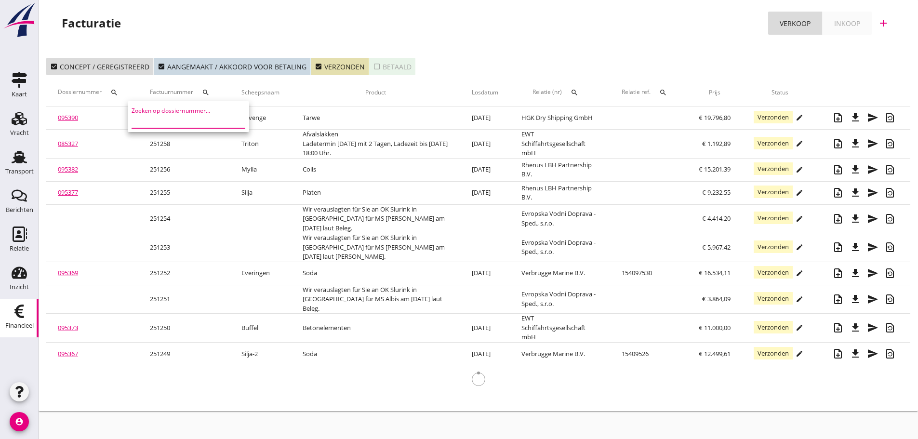
click at [169, 123] on input "Zoeken op dossiernummer..." at bounding box center [182, 120] width 100 height 15
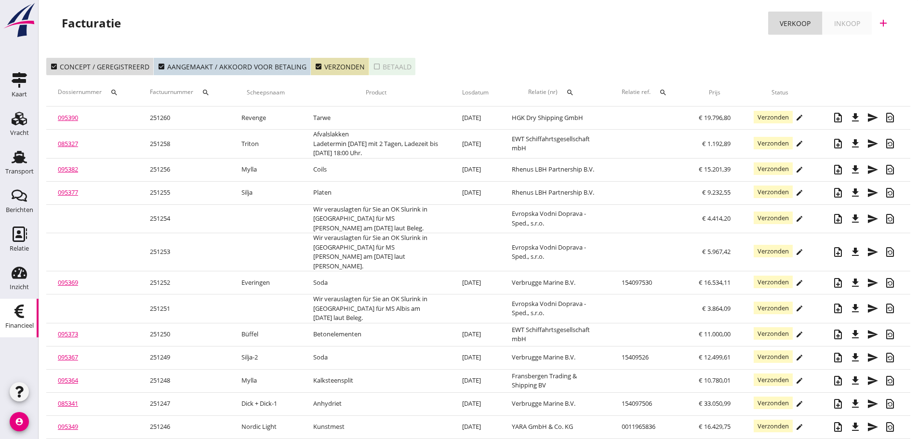
drag, startPoint x: 210, startPoint y: 93, endPoint x: 213, endPoint y: 108, distance: 15.7
click at [210, 93] on icon "search" at bounding box center [206, 93] width 8 height 8
click at [216, 122] on input "Zoeken op factuurnummer..." at bounding box center [254, 120] width 100 height 15
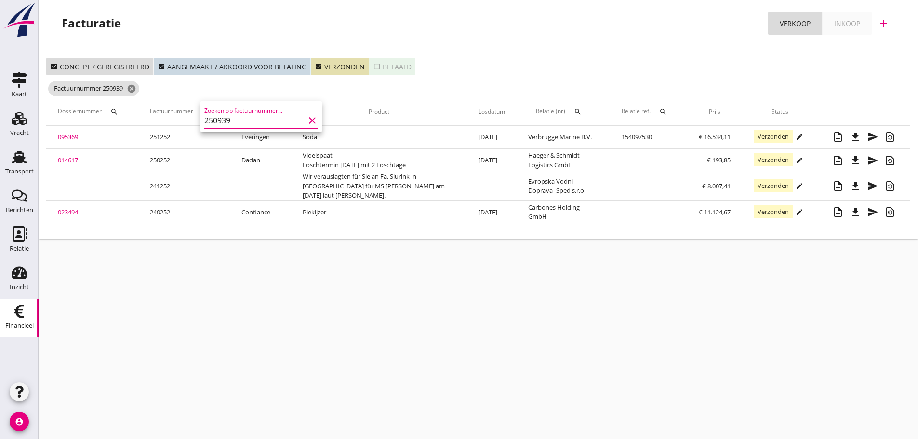
type input "250939"
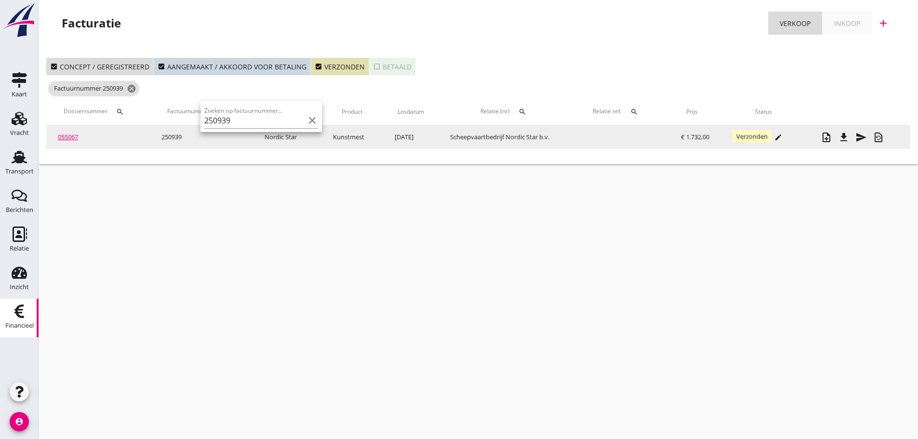
click at [72, 139] on link "055067" at bounding box center [68, 137] width 20 height 9
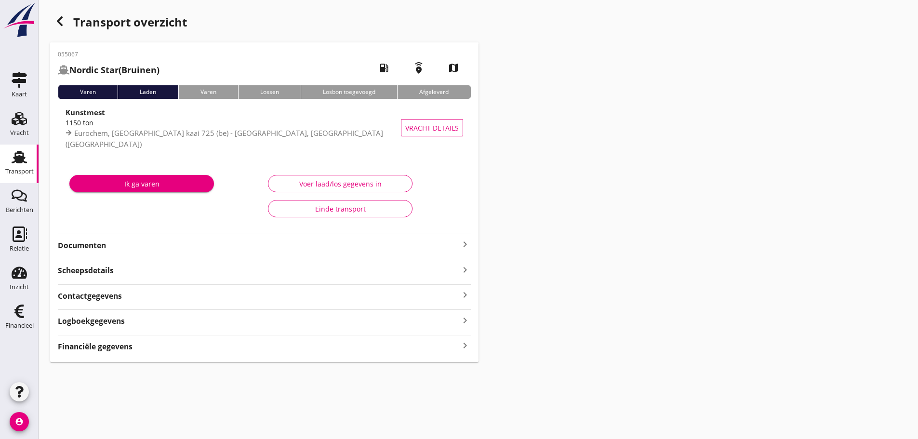
click at [466, 347] on icon "keyboard_arrow_right" at bounding box center [465, 345] width 12 height 13
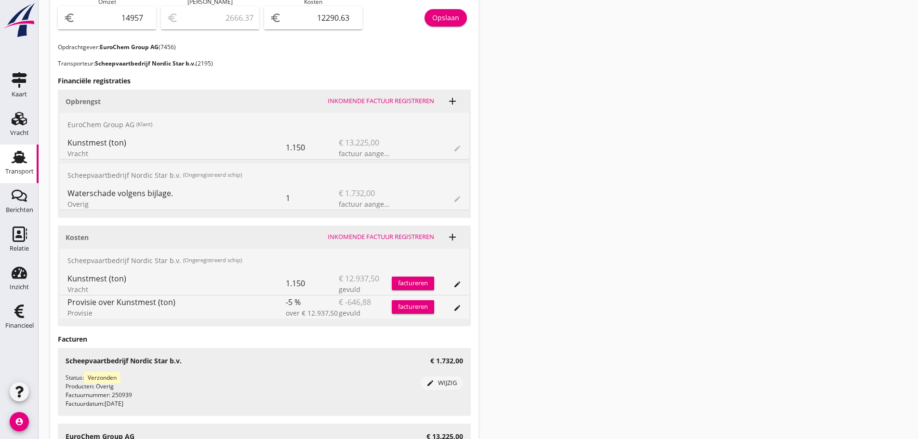
scroll to position [202, 0]
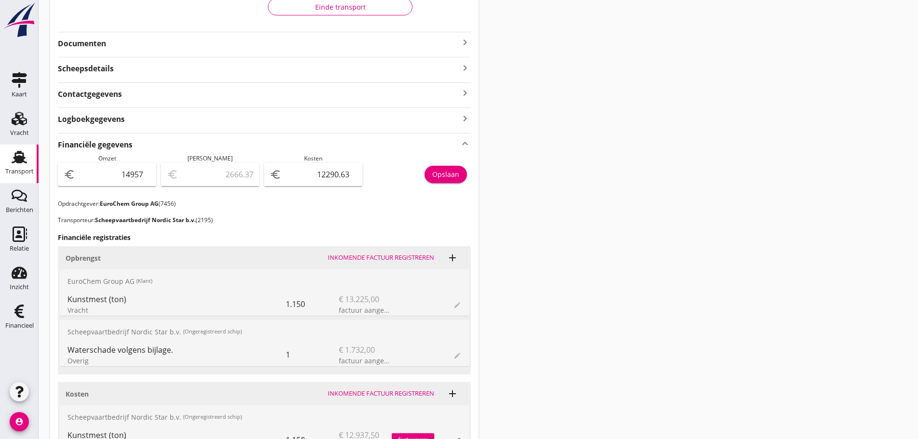
click at [468, 42] on icon "keyboard_arrow_right" at bounding box center [465, 43] width 12 height 12
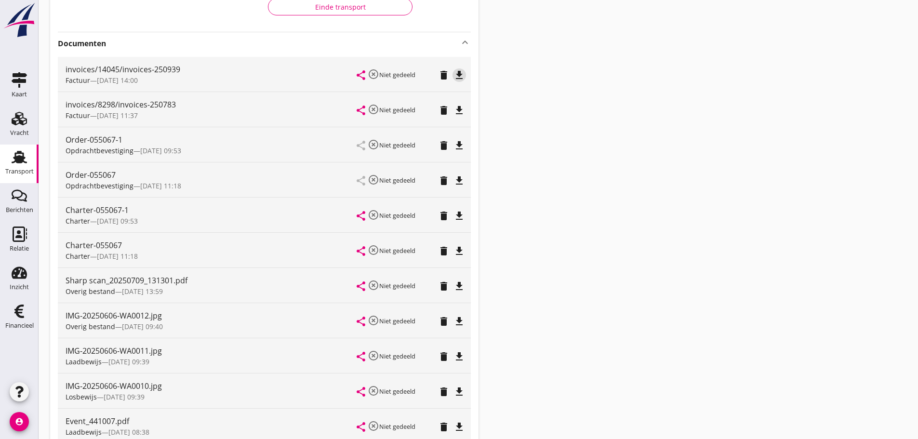
click at [458, 77] on icon "file_download" at bounding box center [459, 75] width 12 height 12
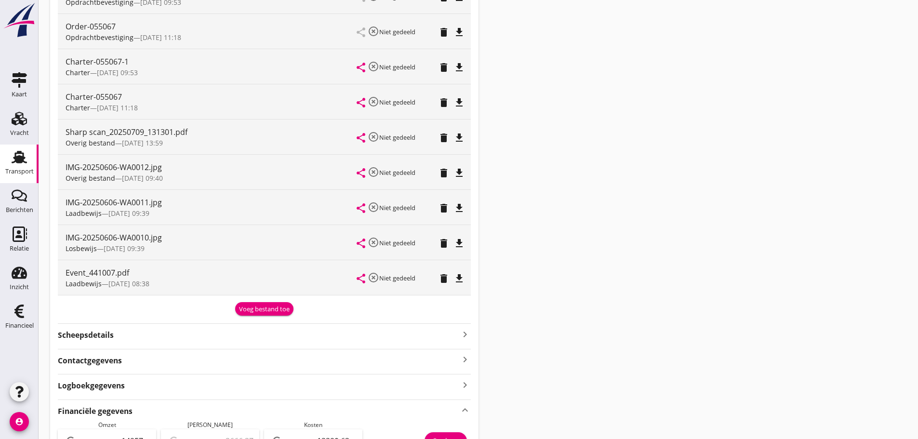
scroll to position [346, 0]
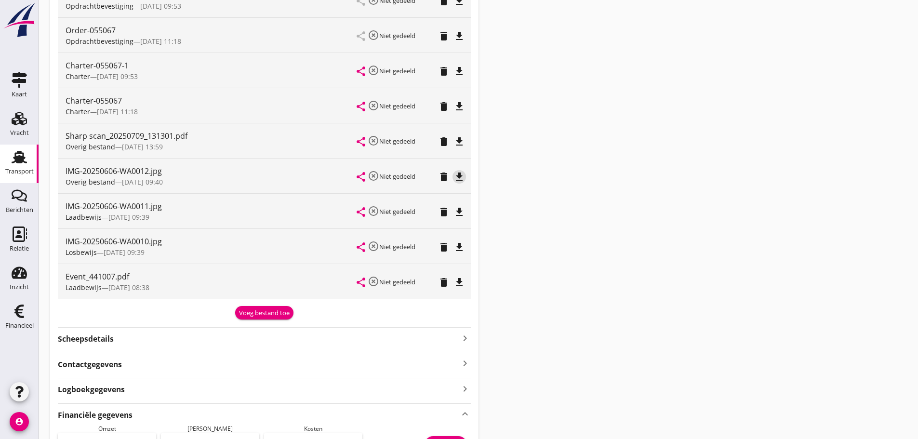
click at [455, 178] on icon "file_download" at bounding box center [459, 177] width 12 height 12
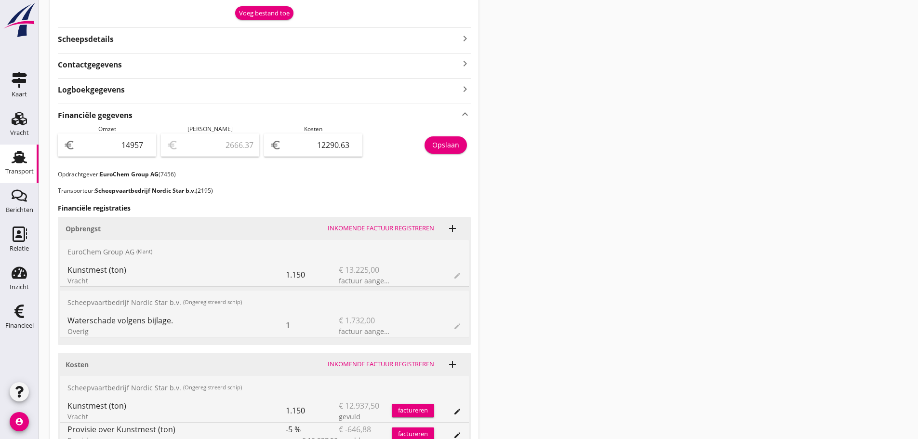
scroll to position [636, 0]
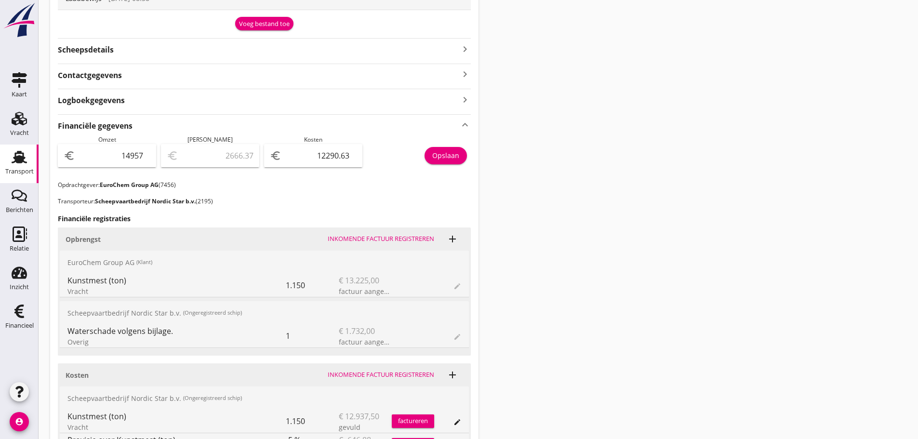
click at [357, 194] on div "Financiële gegevens keyboard_arrow_up Omzet euro 14957 Marge euro 2666.37 Koste…" at bounding box center [264, 389] width 413 height 551
drag, startPoint x: 310, startPoint y: 152, endPoint x: 550, endPoint y: 173, distance: 241.4
click at [534, 169] on div "Transport overzicht 055067 Nordic Star (Bruinen) local_gas_station emergency_sh…" at bounding box center [478, 25] width 879 height 1322
type input "14956.00"
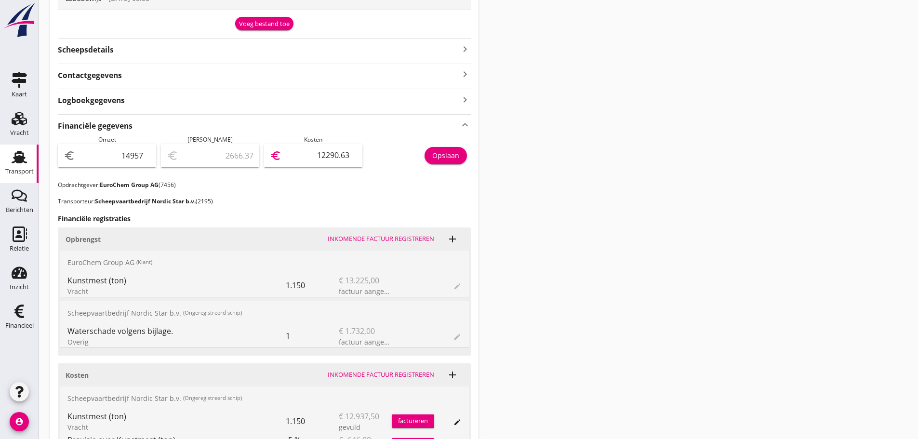
type input "1"
type input "14943.00"
type input "14"
type input "14817.00"
type input "140"
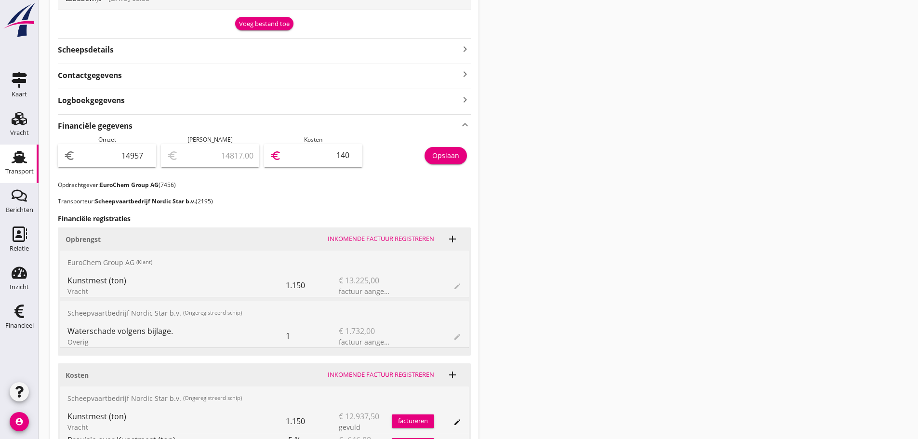
type input "13555.00"
type input "1402"
type input "935.00"
type input "14022"
type input "934.40"
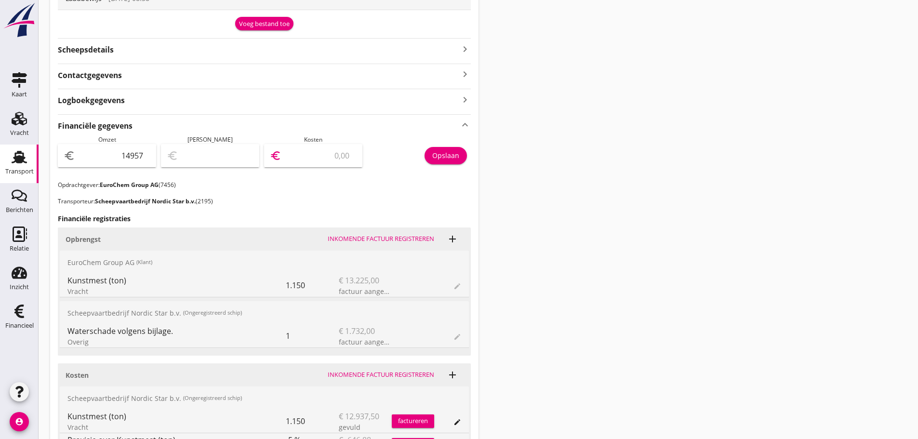
type input "14022.6"
type input "934.37"
type input "14022.63"
click at [439, 158] on div "Opslaan" at bounding box center [445, 155] width 27 height 10
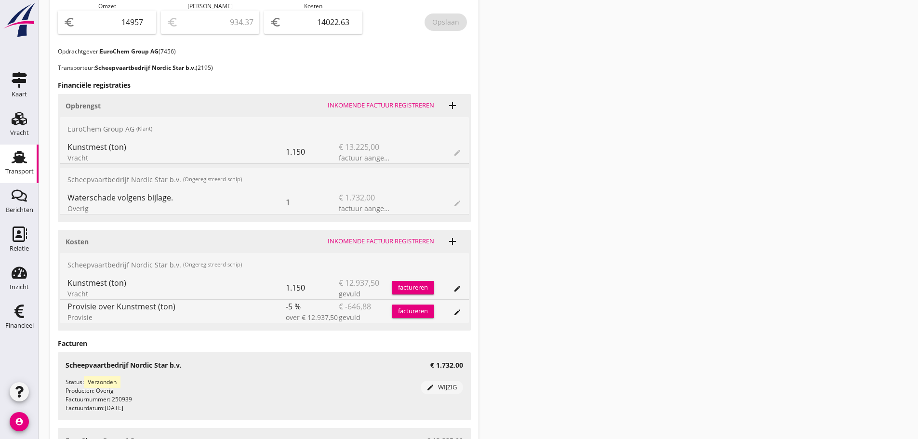
scroll to position [569, 0]
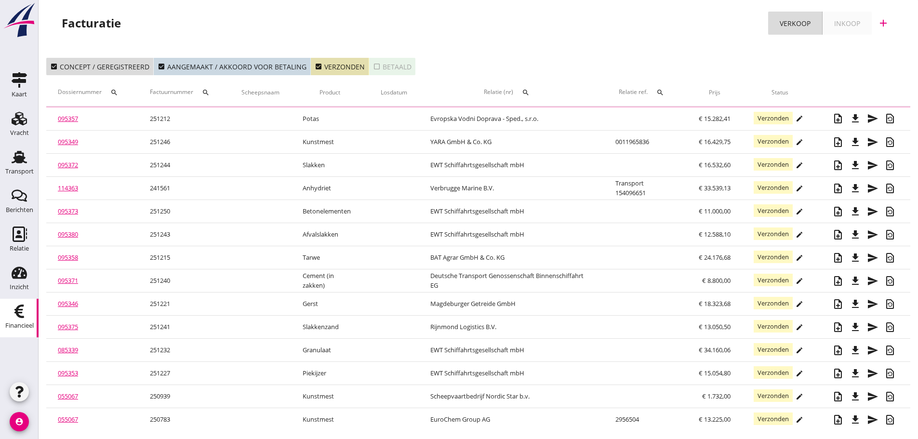
drag, startPoint x: 16, startPoint y: 153, endPoint x: 54, endPoint y: 162, distance: 39.2
click at [16, 153] on use at bounding box center [19, 157] width 15 height 13
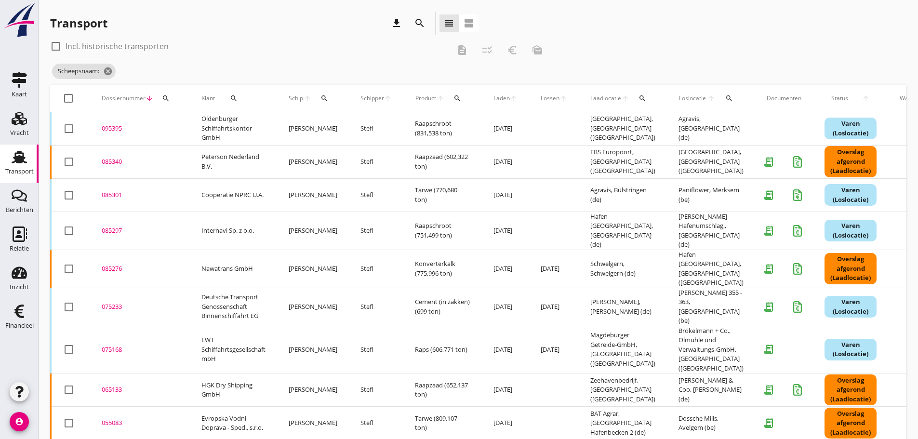
click at [328, 96] on icon "search" at bounding box center [324, 98] width 8 height 8
click at [340, 131] on input "Zoek op (scheeps)naam" at bounding box center [370, 126] width 100 height 15
type input "N"
click at [165, 93] on button "search" at bounding box center [165, 98] width 17 height 17
drag, startPoint x: 183, startPoint y: 126, endPoint x: 178, endPoint y: 124, distance: 5.2
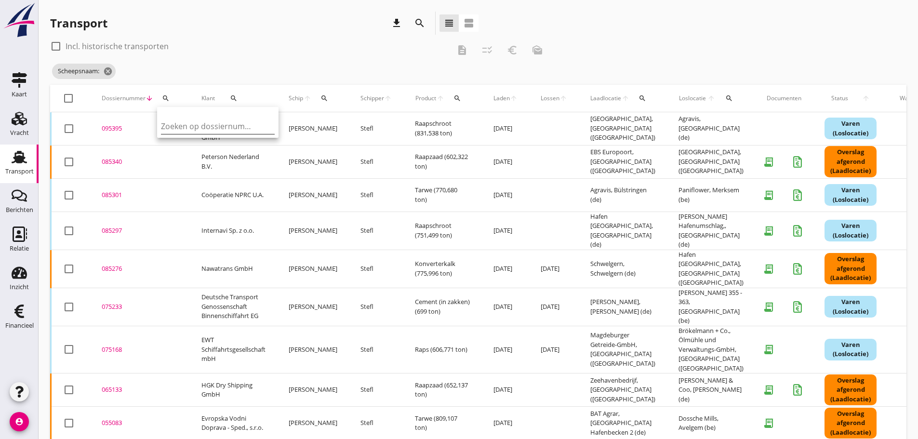
click at [181, 126] on input "Zoeken op dossiernummer..." at bounding box center [211, 126] width 100 height 15
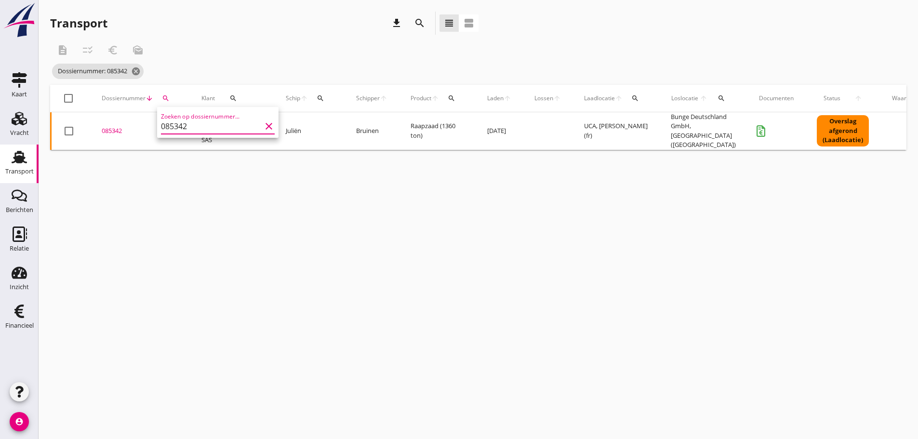
type input "085342"
click at [109, 128] on div "085342" at bounding box center [140, 131] width 77 height 10
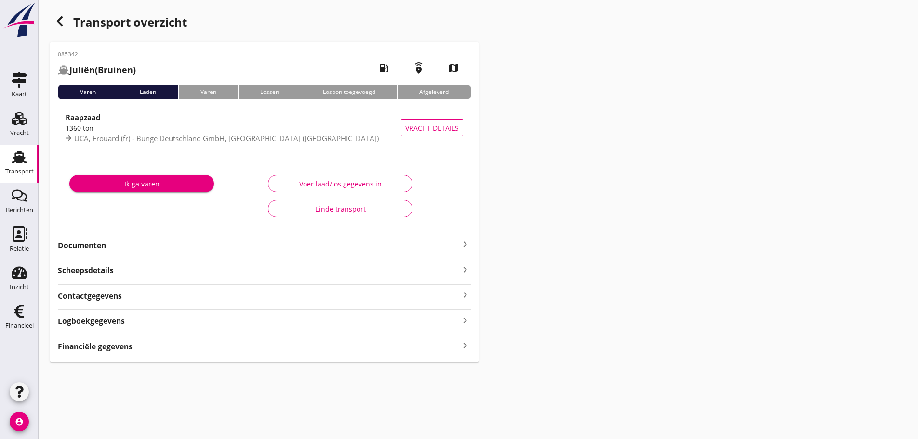
click at [107, 348] on strong "Financiële gegevens" at bounding box center [95, 346] width 75 height 11
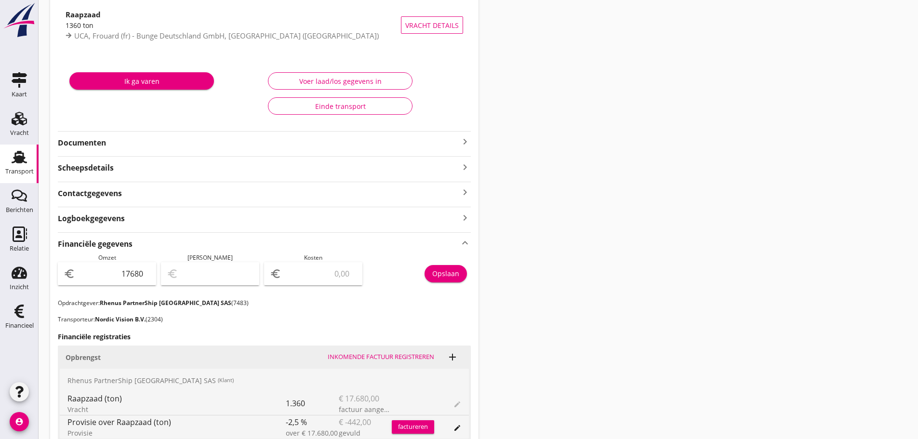
scroll to position [241, 0]
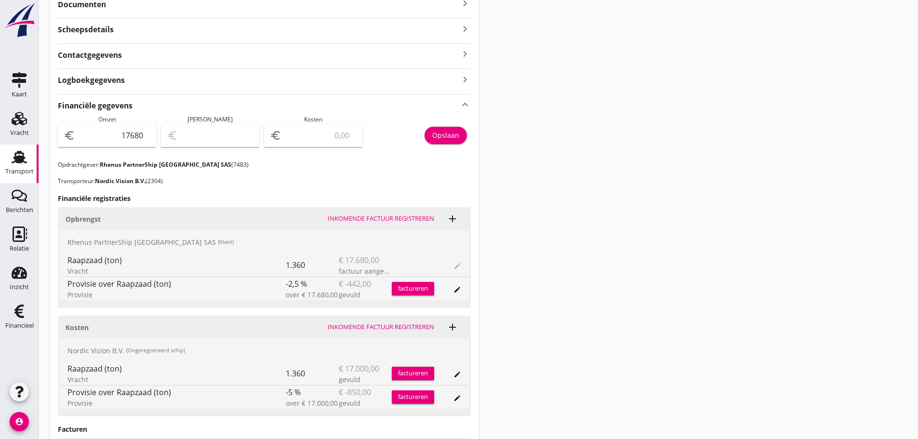
click at [313, 142] on input "number" at bounding box center [319, 135] width 73 height 15
type input "17679.00"
type input "1"
type input "17664.00"
type input "16"
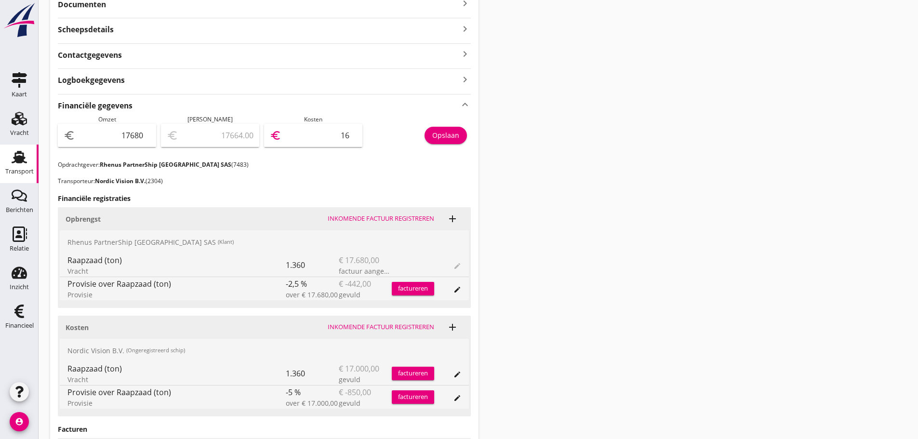
type input "17519.00"
type input "161"
type input "16065.00"
type input "1615"
type input "1530.00"
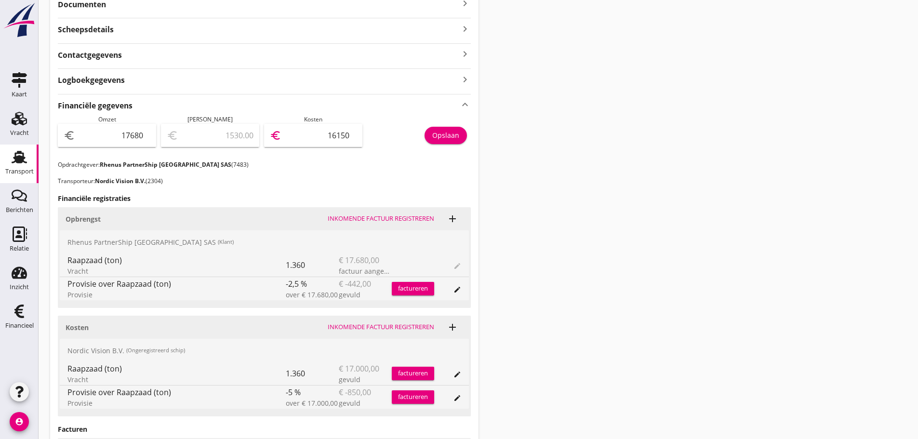
type input "16150"
click at [439, 131] on div "Opslaan" at bounding box center [445, 135] width 27 height 10
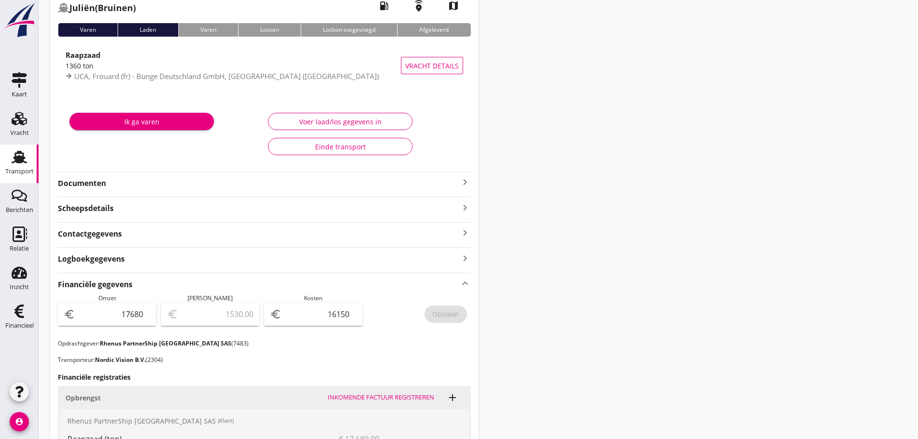
scroll to position [0, 0]
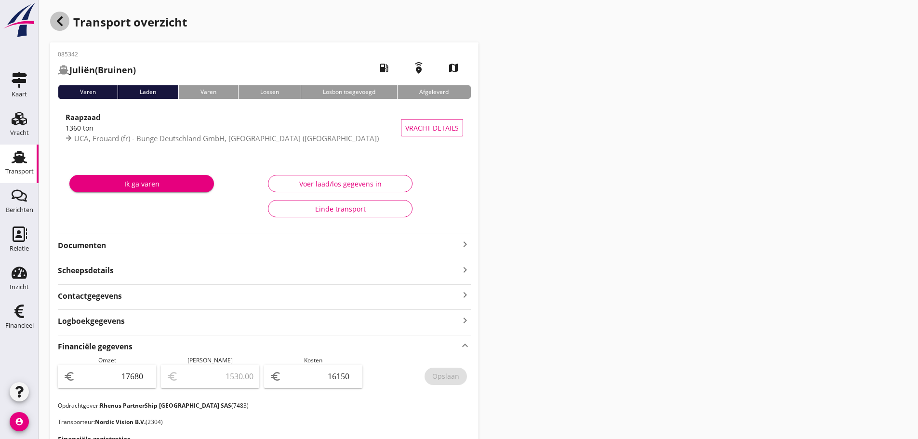
click at [64, 22] on icon "button" at bounding box center [60, 21] width 12 height 12
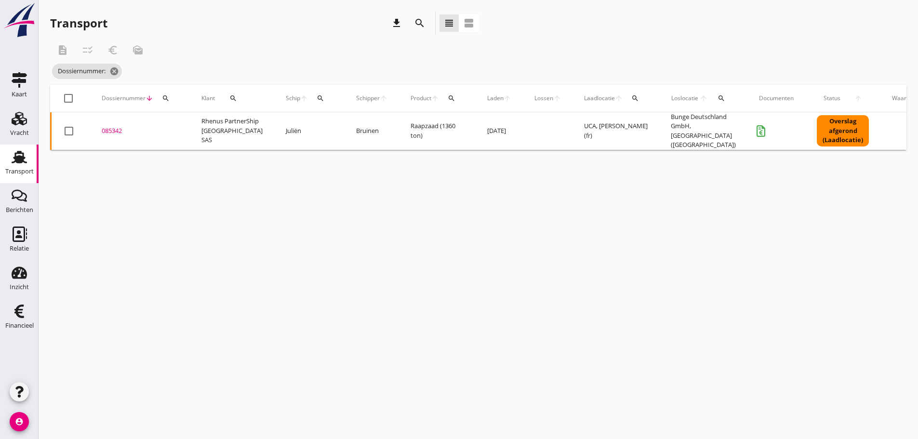
drag, startPoint x: 15, startPoint y: 161, endPoint x: 116, endPoint y: 140, distance: 103.0
click at [16, 160] on use at bounding box center [19, 157] width 15 height 13
type input "085342"
click at [136, 70] on icon "cancel" at bounding box center [136, 72] width 10 height 10
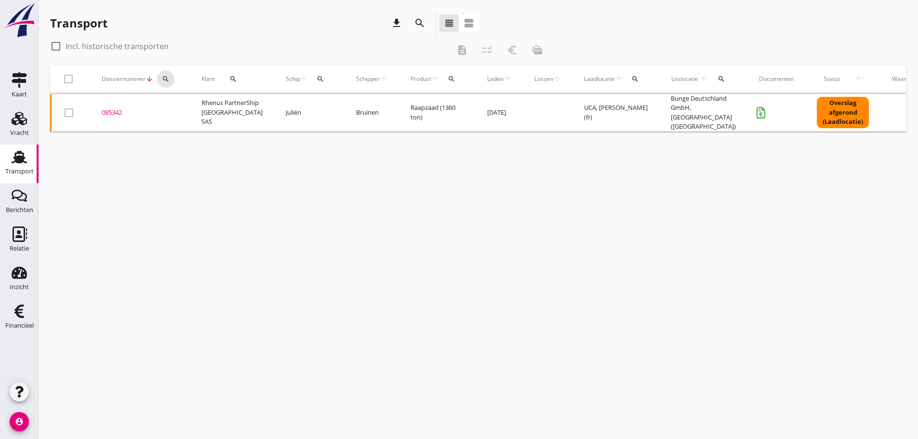
drag, startPoint x: 169, startPoint y: 79, endPoint x: 175, endPoint y: 97, distance: 19.2
click at [169, 80] on icon "search" at bounding box center [166, 79] width 8 height 8
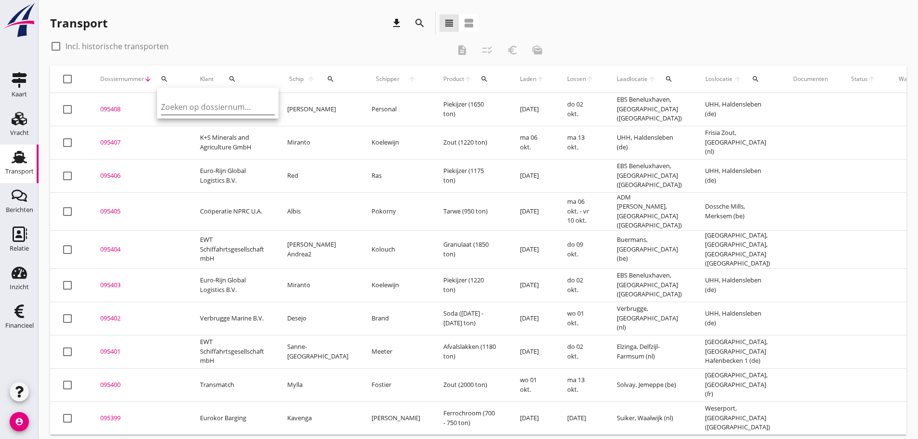
click at [181, 104] on input "Zoeken op dossiernummer..." at bounding box center [211, 106] width 100 height 15
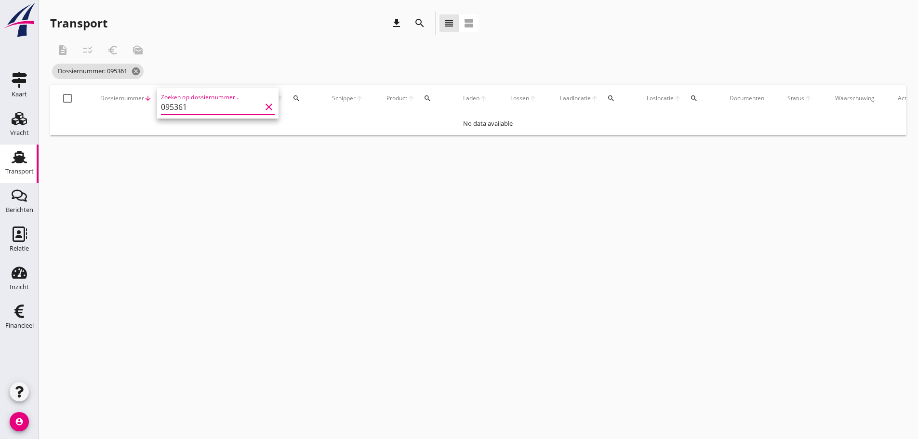
type input "095361"
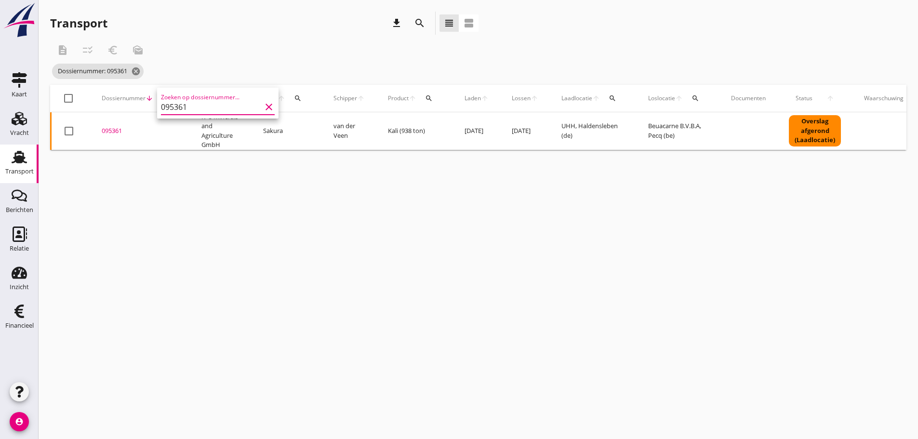
click at [112, 132] on div "095361" at bounding box center [140, 131] width 77 height 10
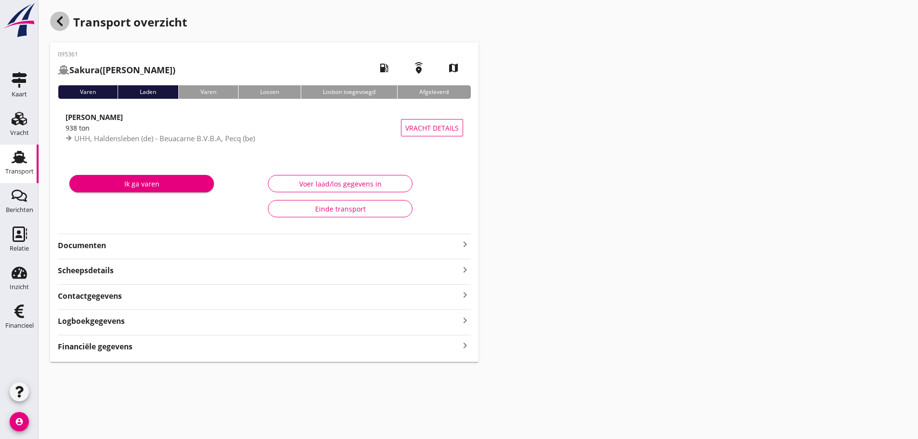
click at [62, 24] on icon "button" at bounding box center [60, 21] width 12 height 12
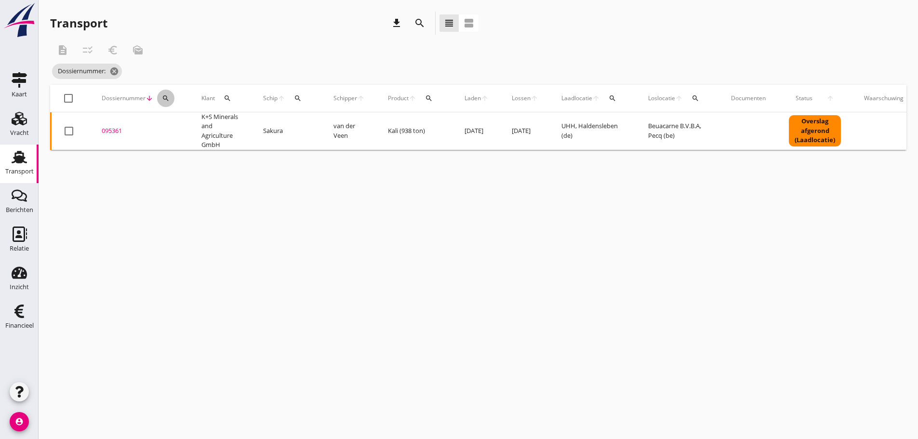
click at [170, 97] on div "search" at bounding box center [165, 98] width 17 height 8
click at [182, 128] on input "Zoeken op dossiernummer..." at bounding box center [211, 126] width 100 height 15
type input "095361"
click at [117, 133] on div "095361" at bounding box center [140, 131] width 77 height 10
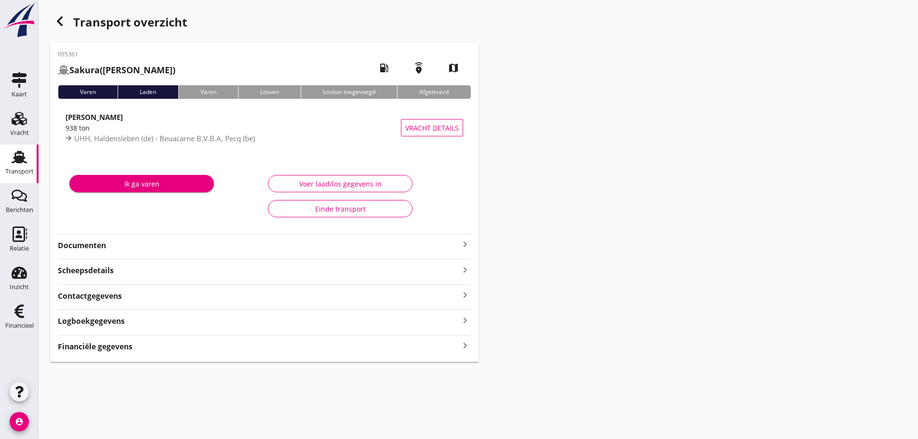
click at [464, 347] on icon "keyboard_arrow_right" at bounding box center [465, 345] width 12 height 13
click at [54, 22] on icon "button" at bounding box center [60, 21] width 12 height 12
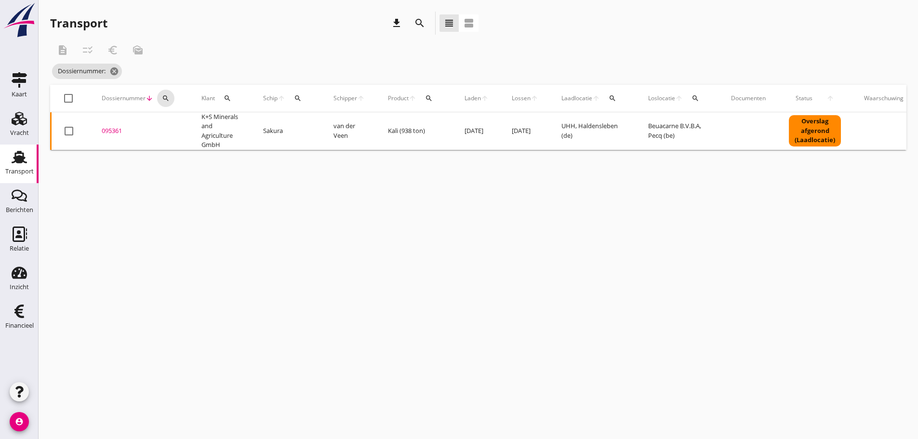
drag, startPoint x: 163, startPoint y: 97, endPoint x: 195, endPoint y: 138, distance: 51.9
click at [165, 99] on icon "search" at bounding box center [166, 98] width 8 height 8
click at [213, 116] on div "Zoeken op dossiernummer..." at bounding box center [218, 123] width 114 height 21
click at [217, 126] on input "Zoeken op dossiernummer..." at bounding box center [211, 126] width 100 height 15
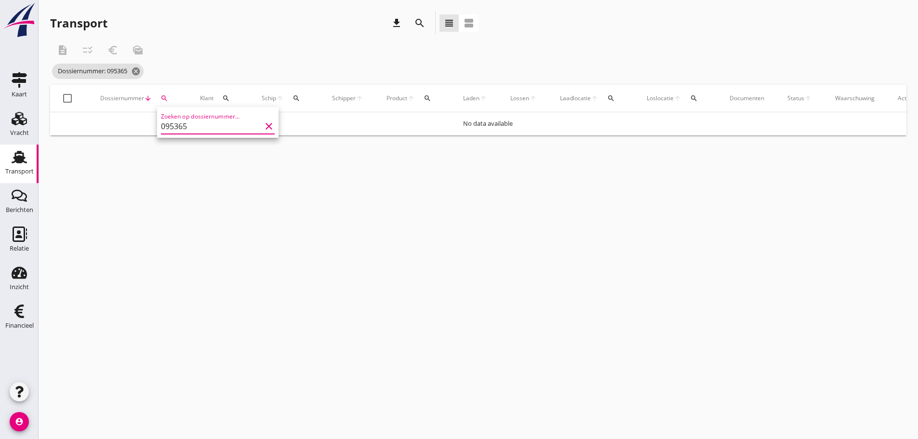
type input "095365"
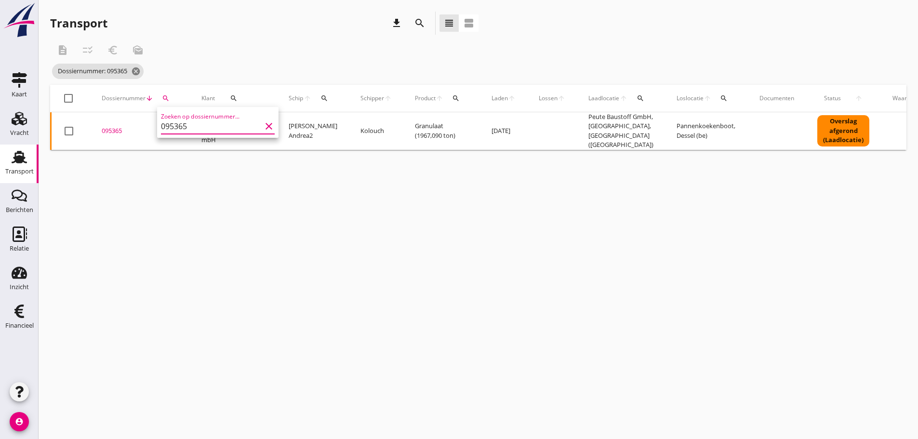
click at [118, 129] on div "095365" at bounding box center [140, 131] width 77 height 10
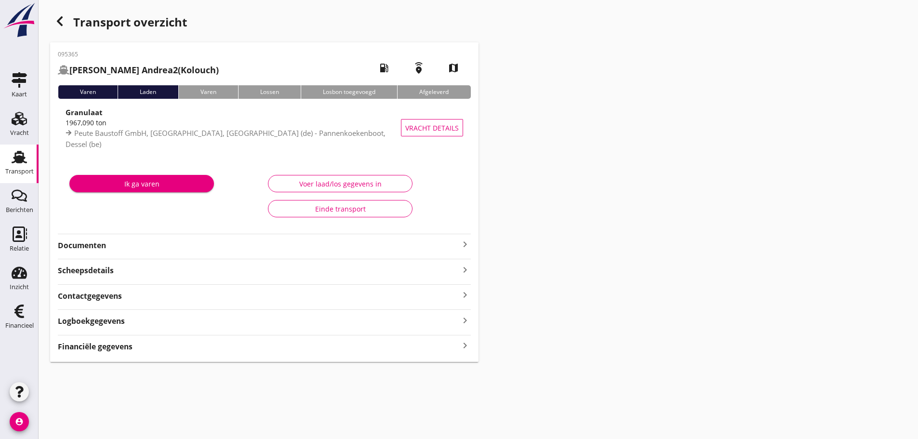
click at [467, 347] on icon "keyboard_arrow_right" at bounding box center [465, 345] width 12 height 13
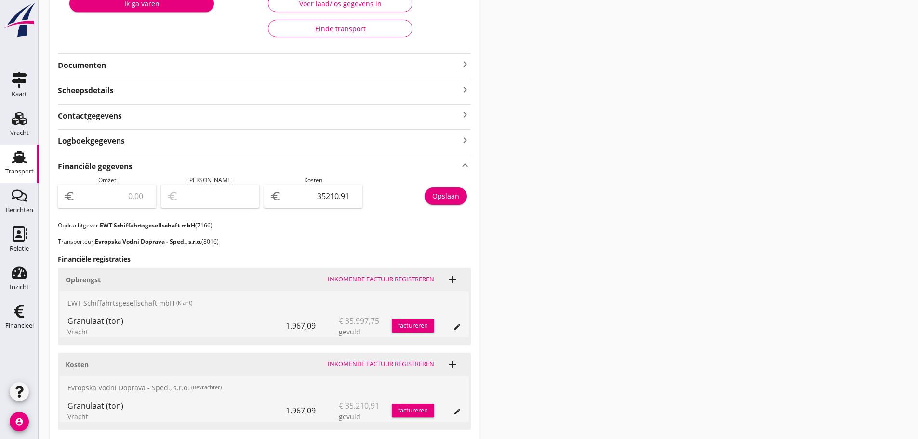
scroll to position [193, 0]
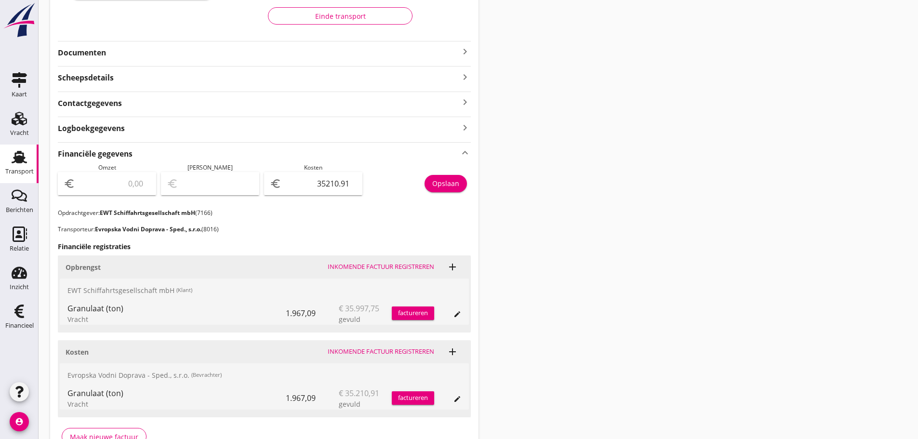
click at [419, 312] on div "factureren" at bounding box center [413, 313] width 42 height 10
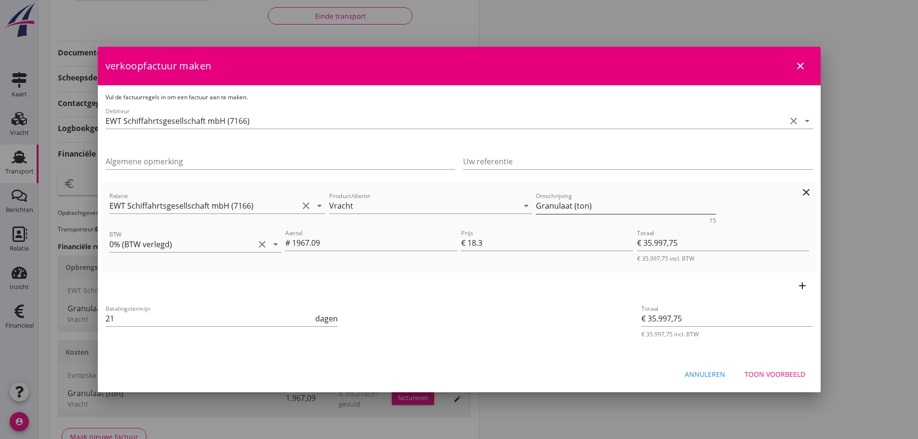
drag, startPoint x: 626, startPoint y: 212, endPoint x: 621, endPoint y: 207, distance: 6.5
click at [625, 210] on div "Omschrijving Granulaat (ton)" at bounding box center [626, 206] width 180 height 16
drag, startPoint x: 621, startPoint y: 207, endPoint x: 183, endPoint y: 211, distance: 438.1
click at [184, 210] on div "Relatie EWT Schiffahrtsgesellschaft mbH (7166) clear arrow_drop_down Product/di…" at bounding box center [459, 206] width 704 height 37
click at [770, 378] on div "Toon voorbeeld" at bounding box center [775, 374] width 61 height 10
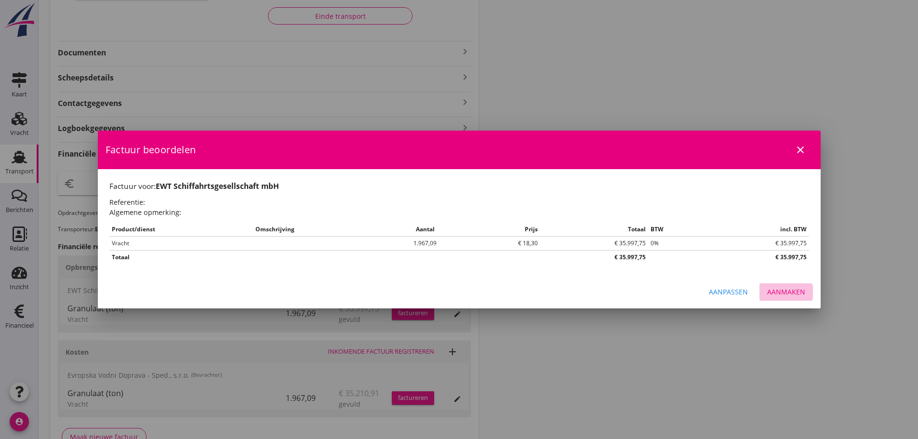
click at [793, 291] on div "Aanmaken" at bounding box center [786, 292] width 38 height 10
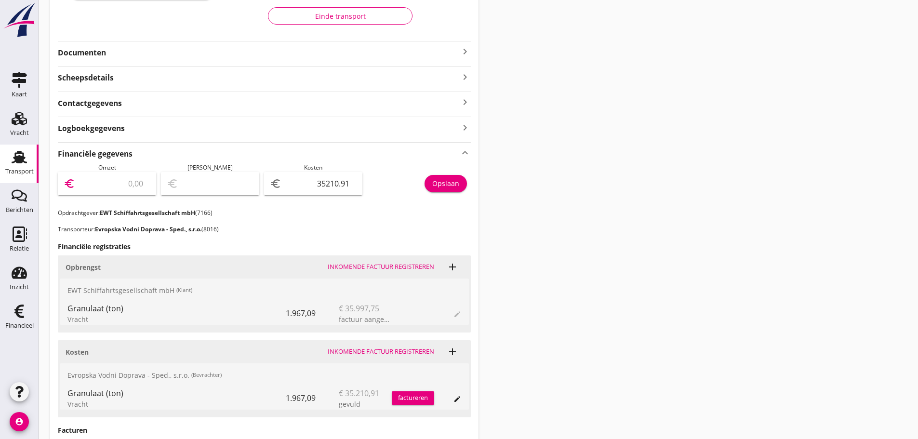
click at [90, 184] on input "number" at bounding box center [113, 183] width 73 height 15
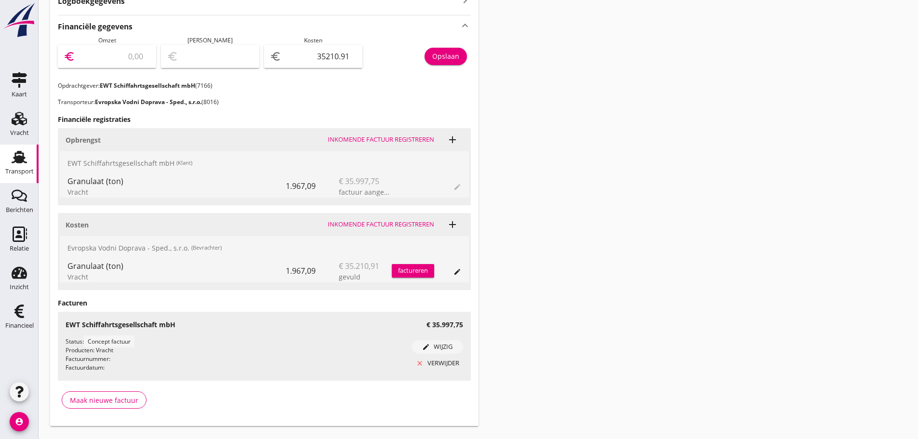
scroll to position [337, 0]
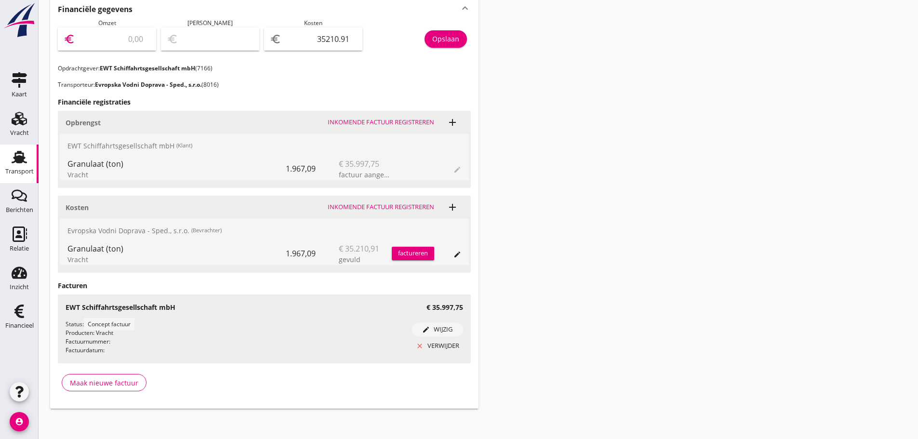
type input "3"
type input "-35207.91"
type input "35"
type input "-35175.91"
type input "359"
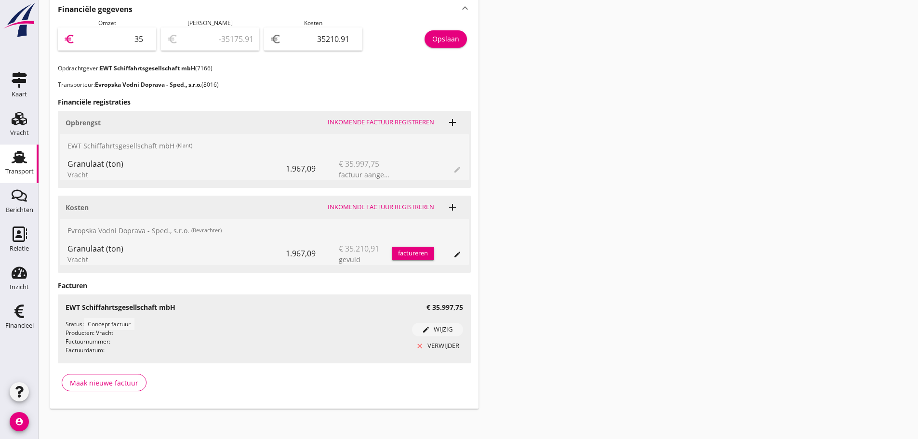
type input "-34851.91"
type input "3599"
type input "-31611.91"
type input "35997"
type input "786.09"
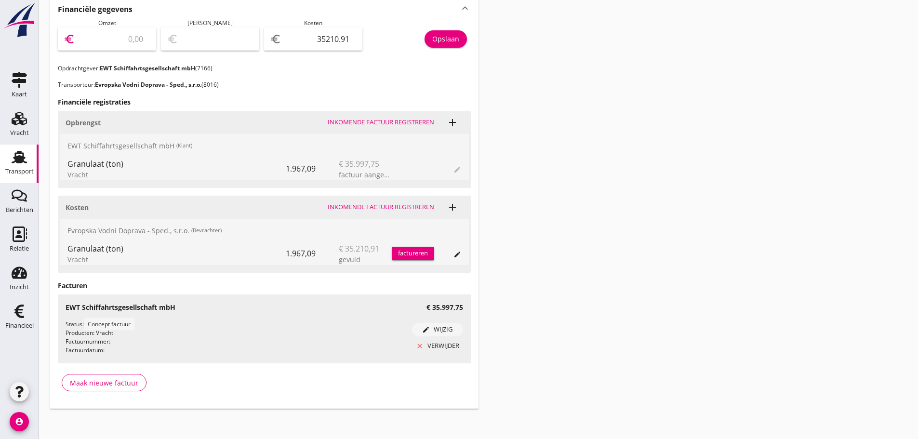
type input "35997.7"
type input "786.79"
type input "35997.75"
type input "786.84"
type input "35997.75"
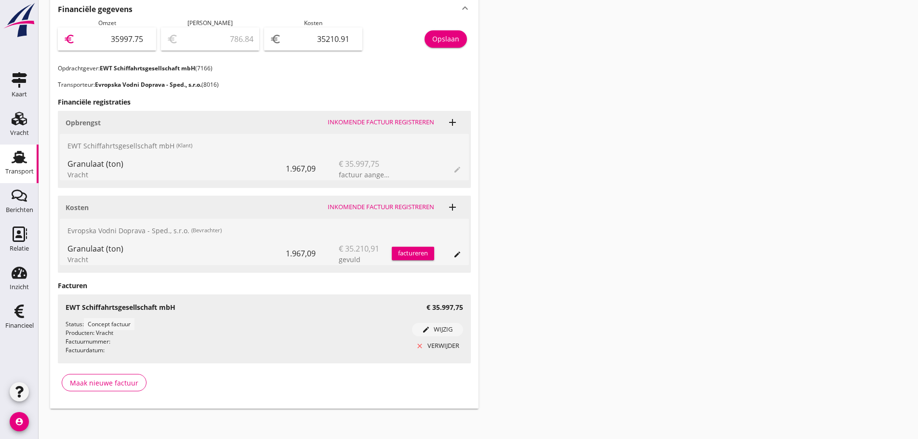
click at [450, 37] on div "Opslaan" at bounding box center [445, 39] width 27 height 10
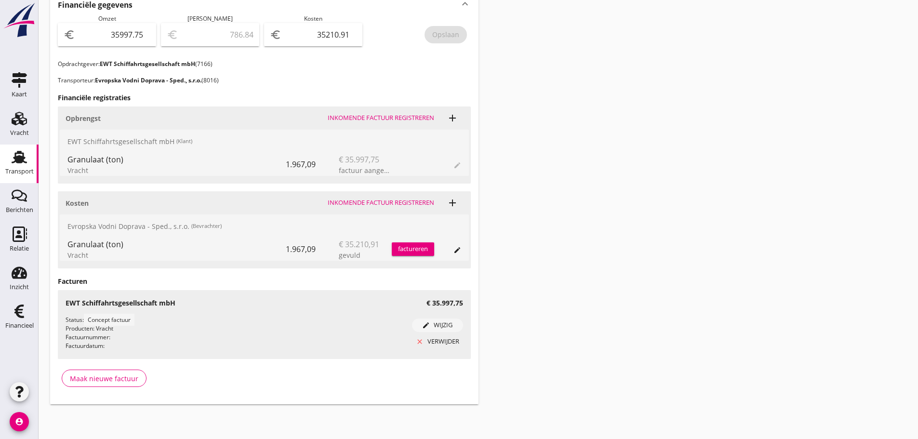
drag, startPoint x: 14, startPoint y: 318, endPoint x: 168, endPoint y: 291, distance: 155.6
click at [14, 318] on icon "Financieel" at bounding box center [19, 311] width 15 height 15
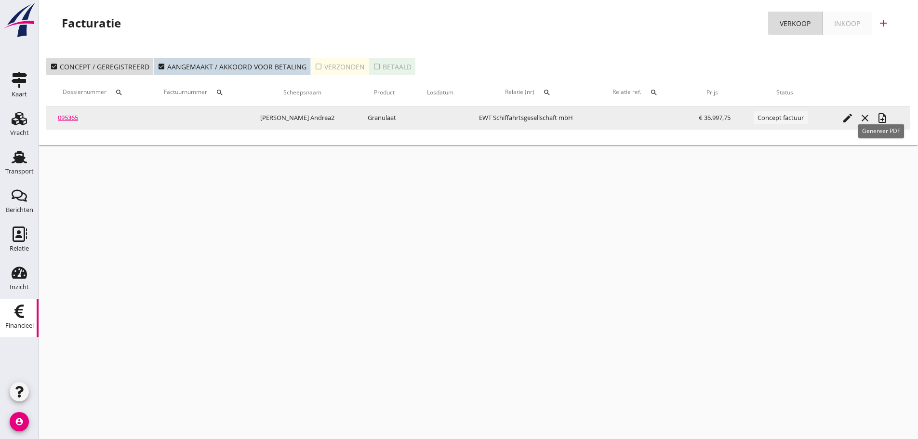
click at [879, 121] on icon "note_add" at bounding box center [883, 118] width 12 height 12
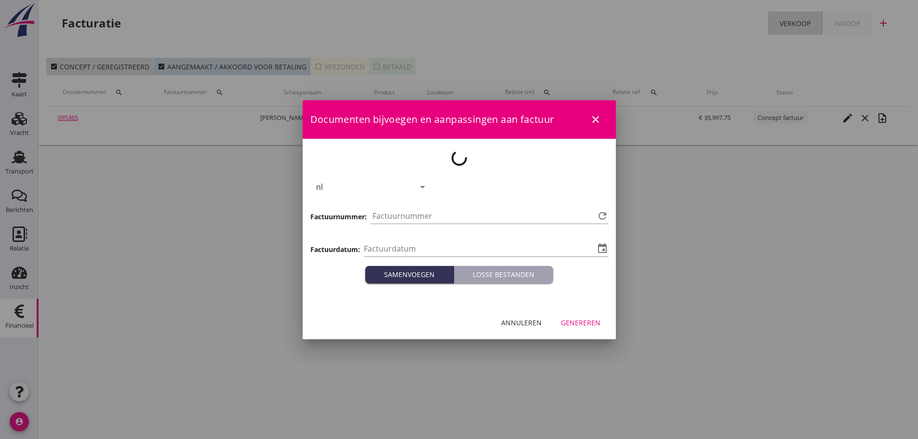
type input "[DATE]"
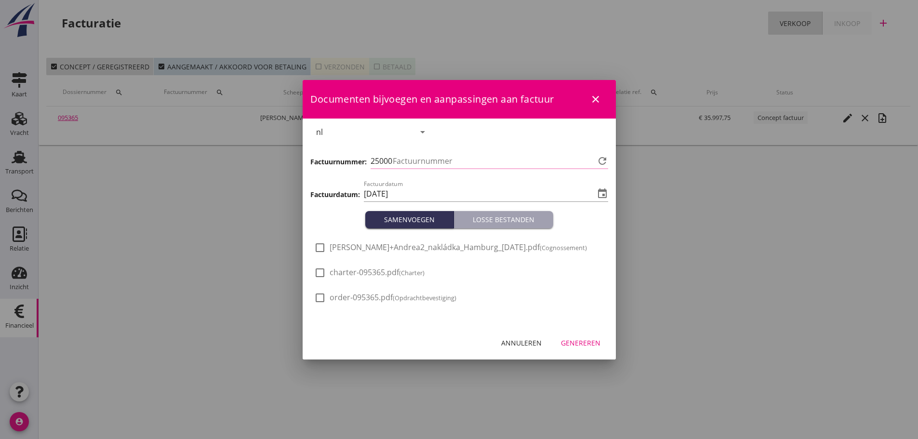
type input "1261"
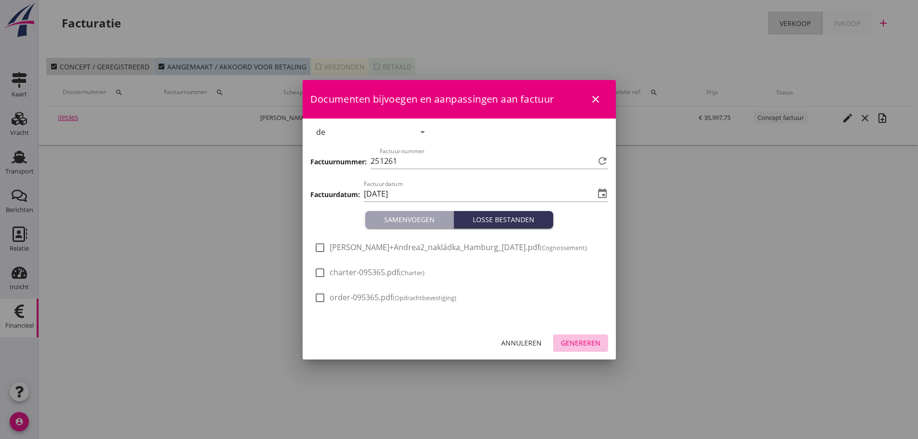
click at [588, 348] on button "Genereren" at bounding box center [580, 342] width 55 height 17
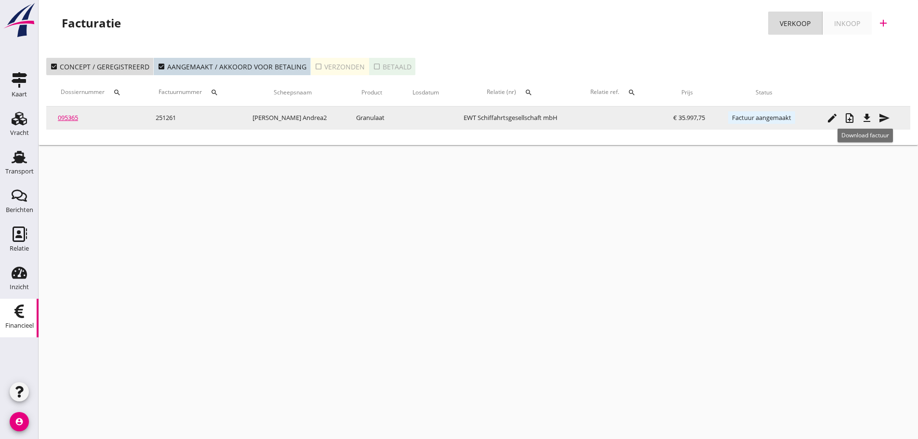
click at [866, 120] on icon "file_download" at bounding box center [867, 118] width 12 height 12
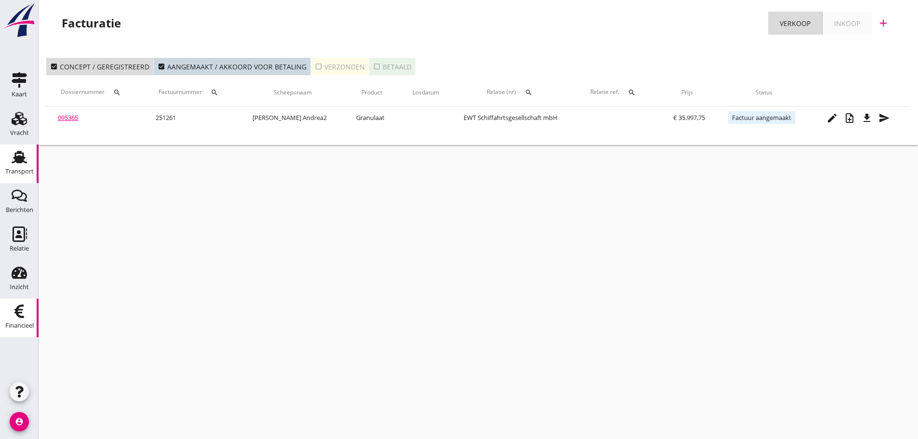
click at [29, 164] on div "Transport" at bounding box center [19, 156] width 23 height 15
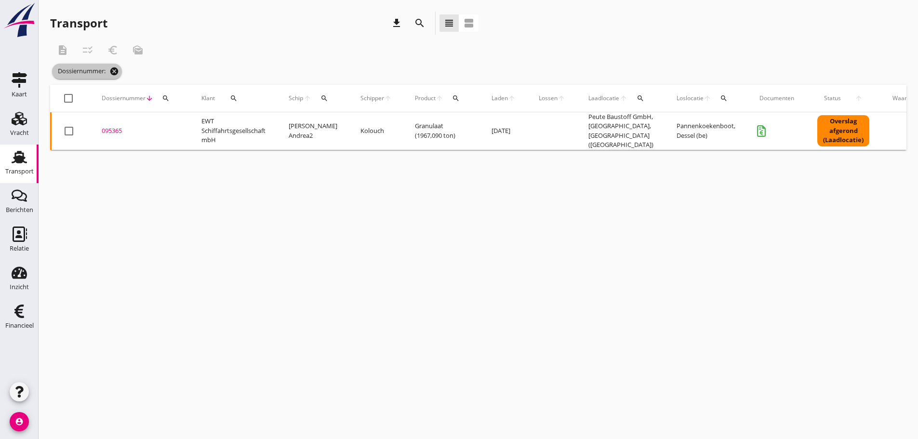
click at [117, 71] on icon "cancel" at bounding box center [114, 72] width 10 height 10
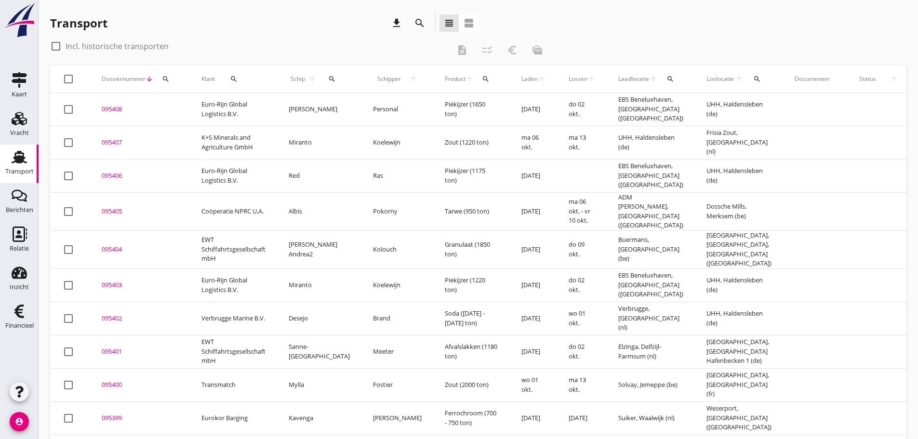
click at [166, 79] on icon "search" at bounding box center [166, 79] width 8 height 8
click at [170, 104] on input "Zoeken op dossiernummer..." at bounding box center [211, 106] width 100 height 15
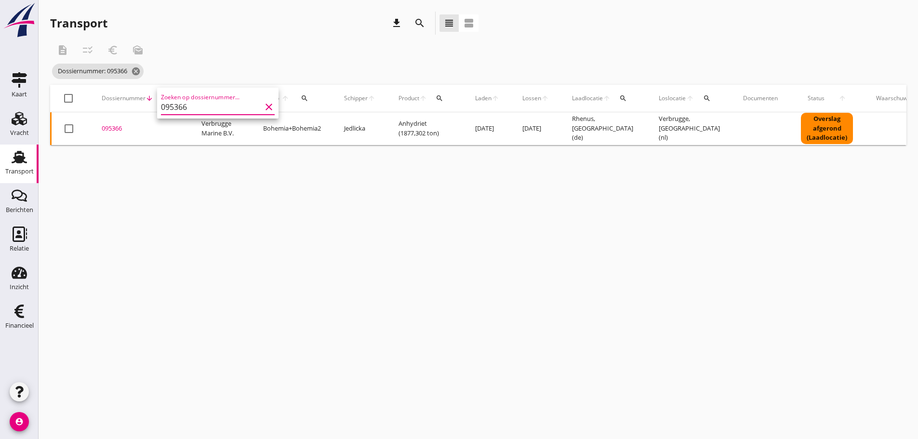
type input "095366"
click at [116, 125] on div "095366" at bounding box center [140, 129] width 77 height 10
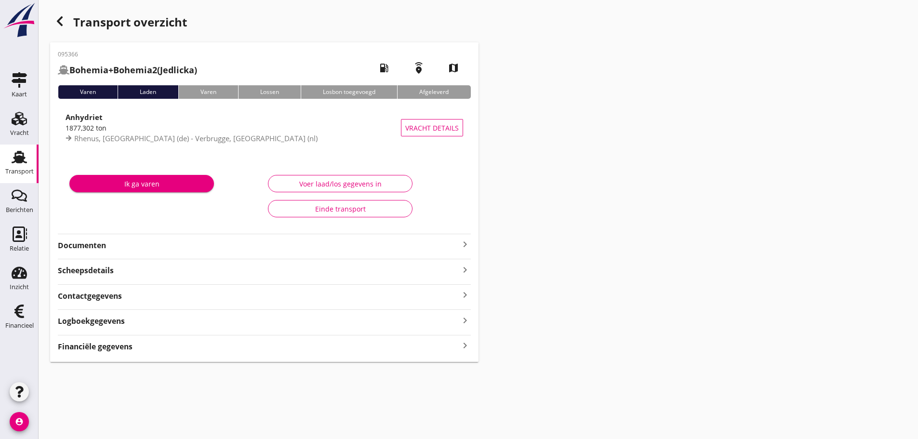
click at [466, 347] on icon "keyboard_arrow_right" at bounding box center [465, 345] width 12 height 13
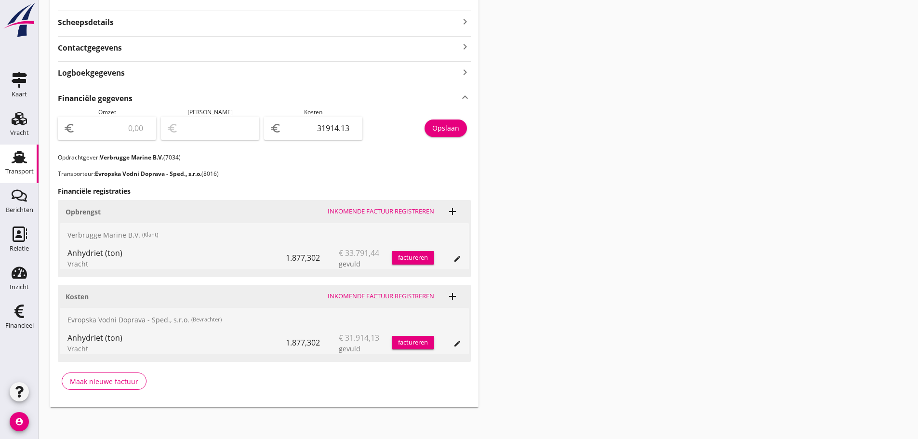
scroll to position [251, 0]
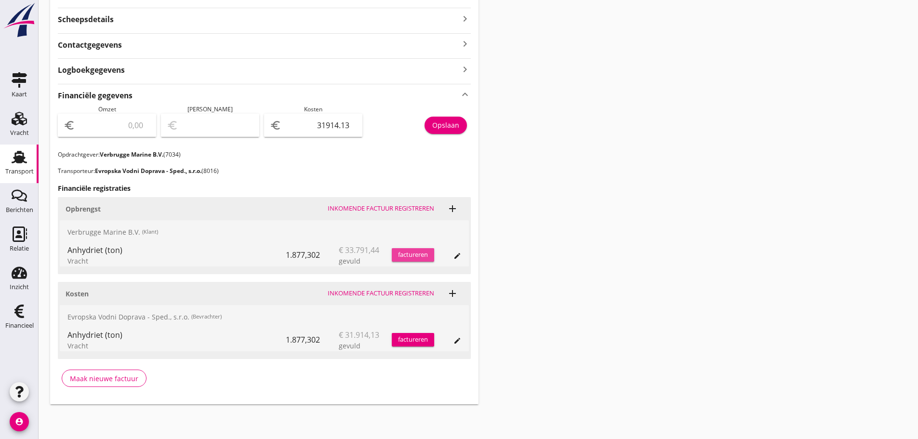
click at [409, 255] on div "factureren" at bounding box center [413, 255] width 42 height 10
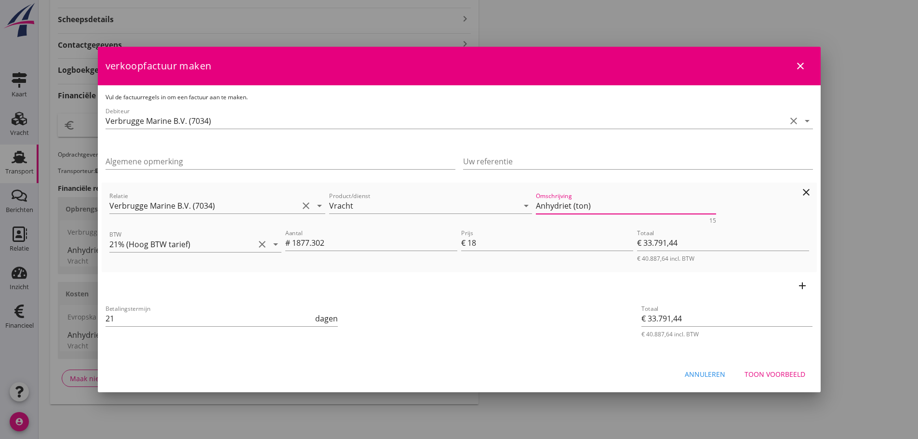
drag, startPoint x: 626, startPoint y: 203, endPoint x: 450, endPoint y: 214, distance: 176.3
click at [450, 214] on div "Relatie Verbrugge Marine B.V. (7034) clear arrow_drop_down Product/dienst Vrach…" at bounding box center [459, 206] width 704 height 37
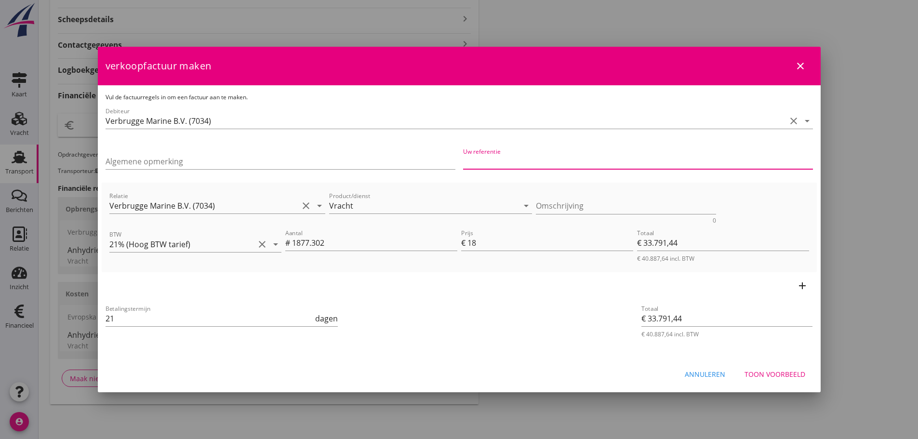
click at [581, 158] on input "Uw referentie" at bounding box center [638, 161] width 350 height 15
type input "154097529"
click at [774, 377] on div "Toon voorbeeld" at bounding box center [775, 374] width 61 height 10
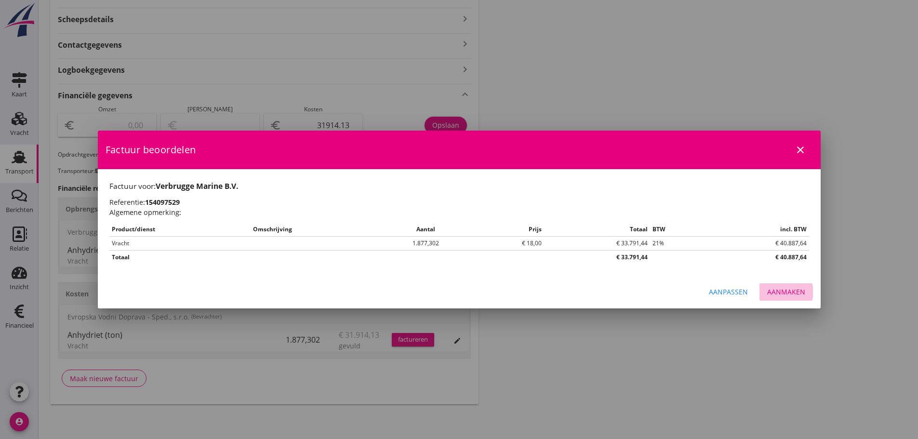
click at [779, 294] on div "Aanmaken" at bounding box center [786, 292] width 38 height 10
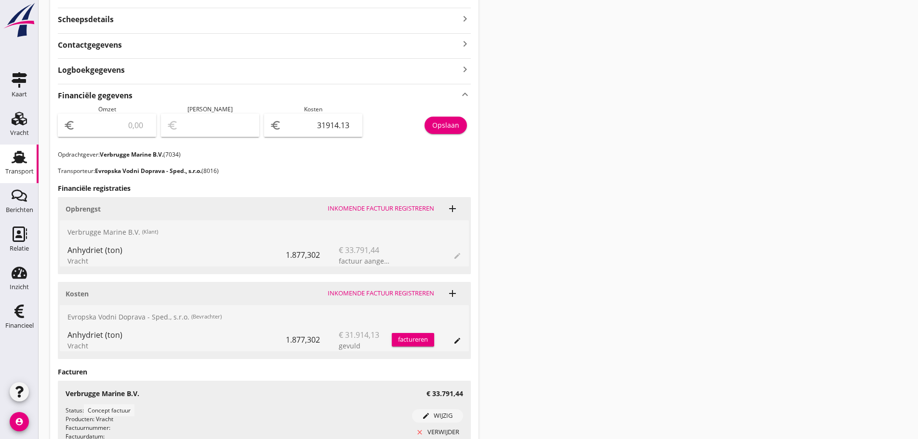
click at [109, 126] on input "number" at bounding box center [113, 125] width 73 height 15
type input "3"
type input "-31911.13"
type input "33"
type input "-31881.13"
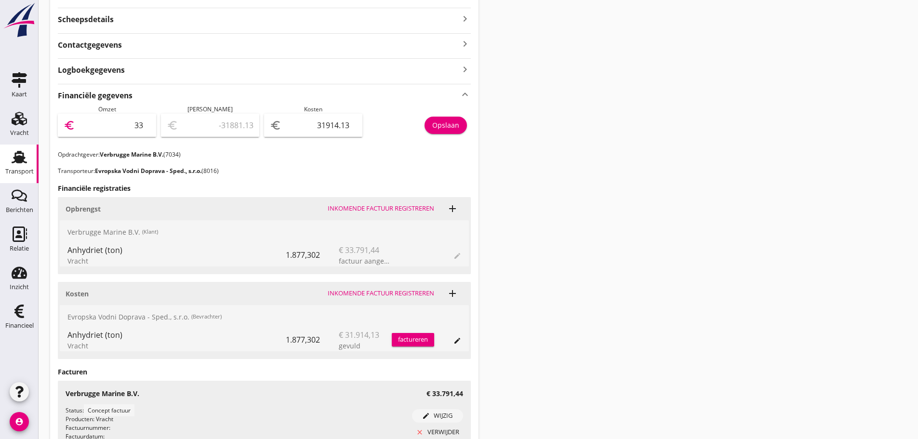
type input "337"
type input "-31577.13"
type input "3379"
type input "-28535.13"
type input "33791"
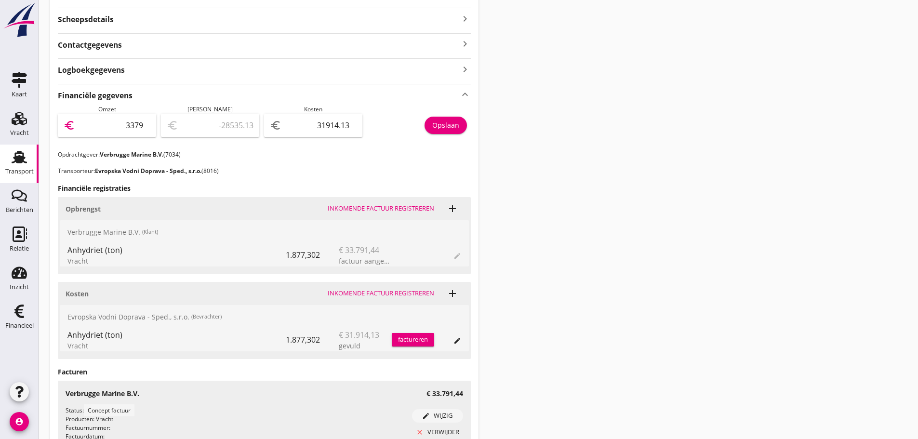
type input "1876.87"
click at [440, 129] on div "Opslaan" at bounding box center [445, 125] width 27 height 10
click at [19, 314] on icon "Financieel" at bounding box center [19, 311] width 15 height 15
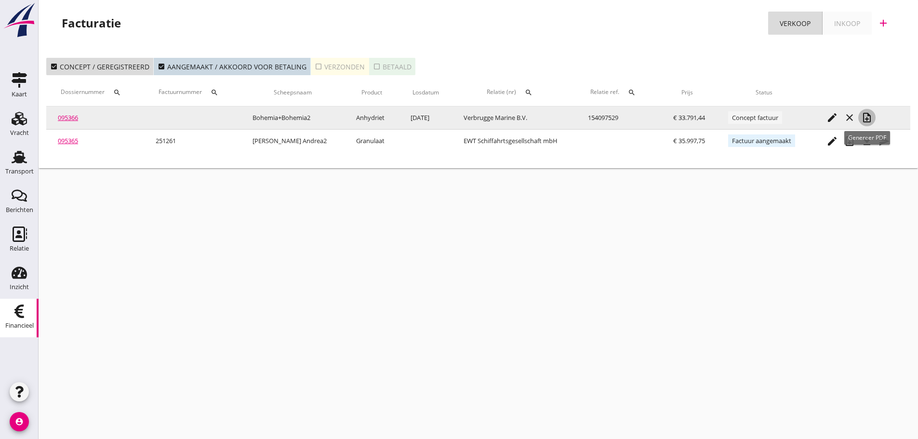
click at [868, 119] on icon "note_add" at bounding box center [867, 118] width 12 height 12
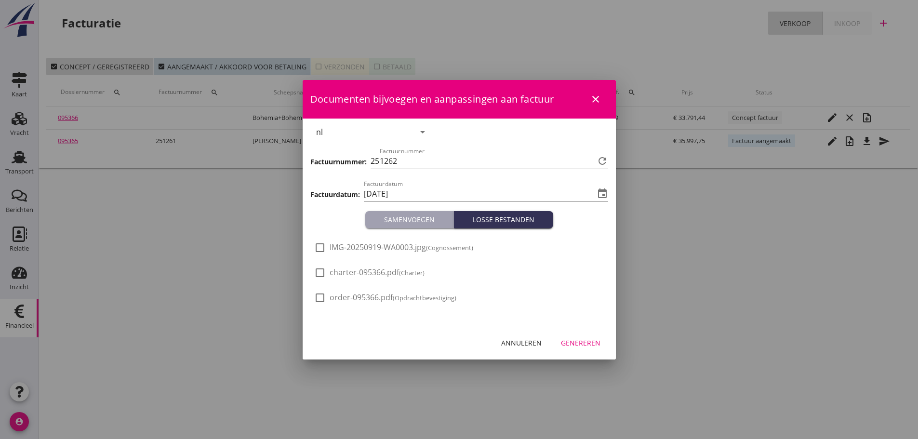
click at [576, 339] on div "Genereren" at bounding box center [581, 343] width 40 height 10
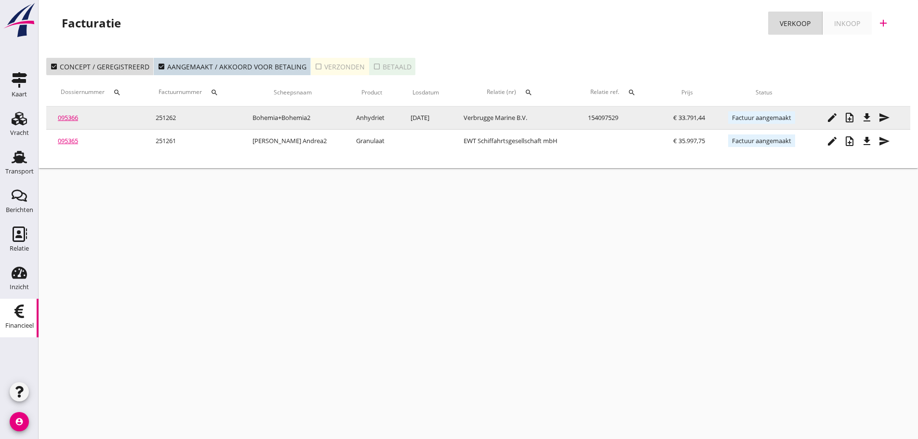
click at [868, 123] on icon "file_download" at bounding box center [867, 118] width 12 height 12
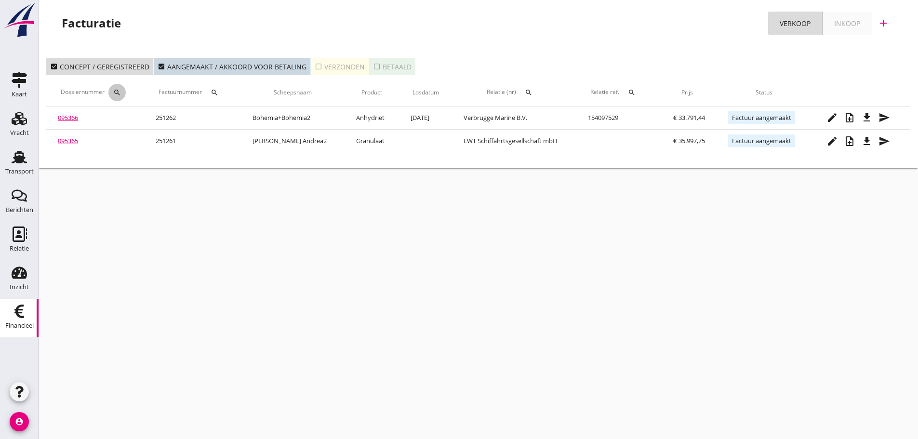
click at [117, 94] on icon "search" at bounding box center [117, 93] width 8 height 8
click at [120, 117] on input "Zoeken op dossiernummer..." at bounding box center [164, 120] width 100 height 15
click at [21, 161] on use at bounding box center [19, 157] width 15 height 13
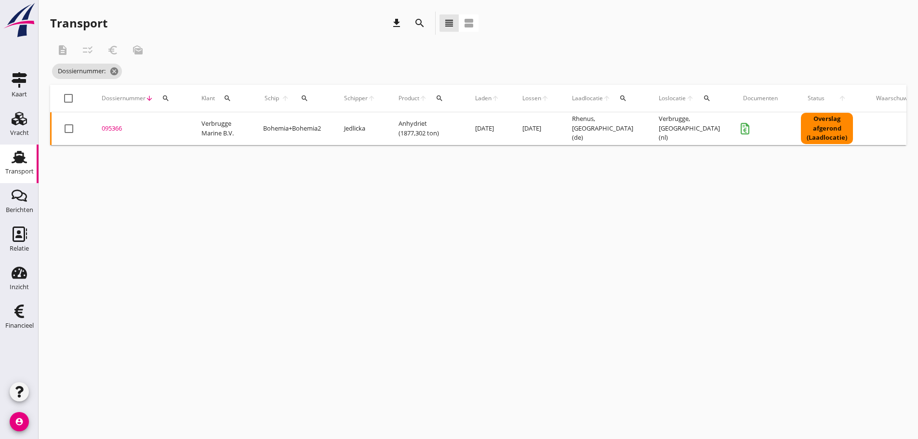
click at [166, 100] on icon "search" at bounding box center [166, 98] width 8 height 8
click at [167, 124] on input "Zoeken op dossiernummer..." at bounding box center [211, 126] width 100 height 15
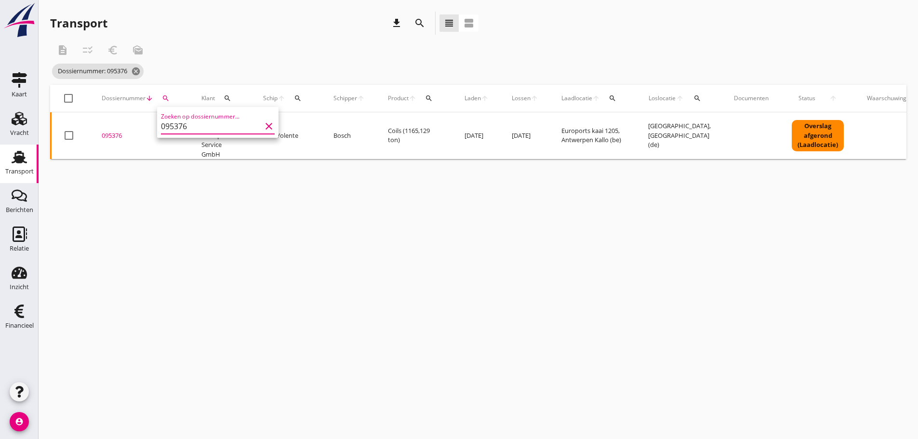
click at [115, 134] on div "095376" at bounding box center [140, 136] width 77 height 10
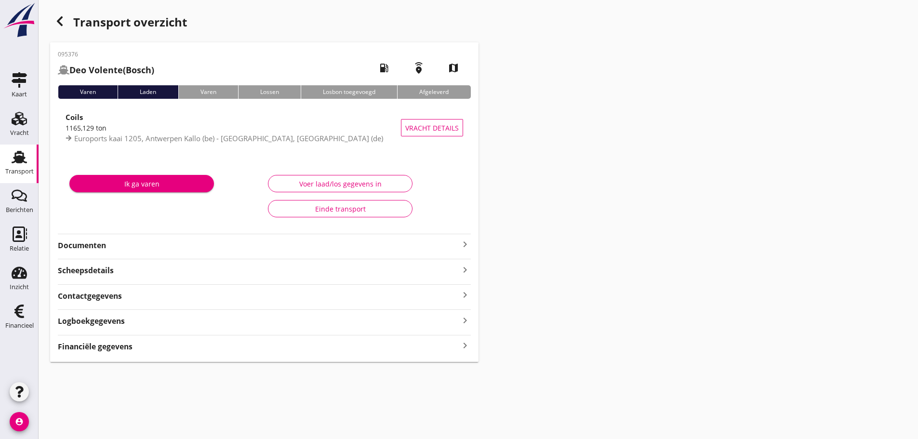
click at [130, 347] on strong "Financiële gegevens" at bounding box center [95, 346] width 75 height 11
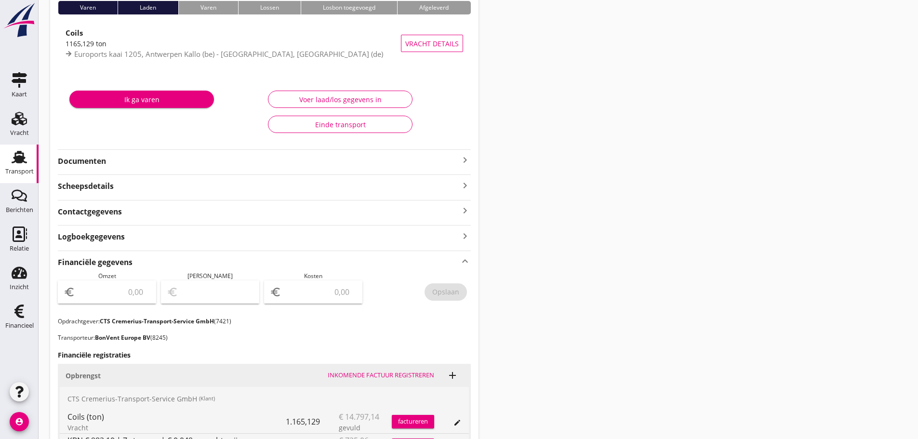
scroll to position [241, 0]
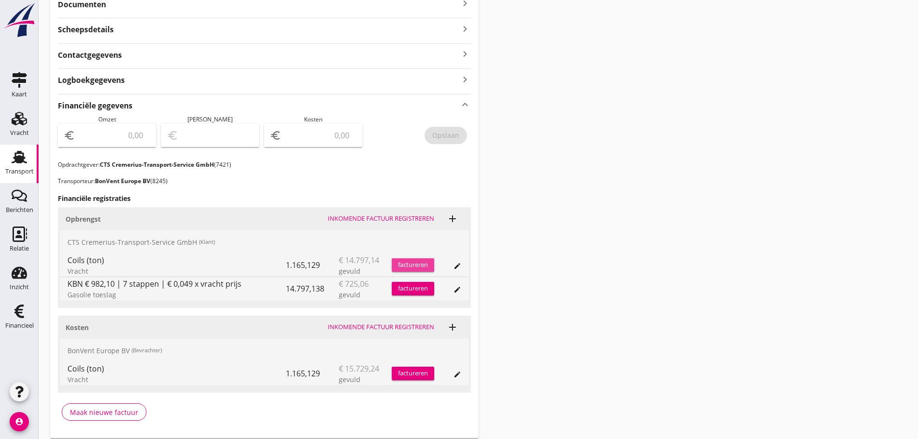
click at [426, 264] on div "factureren" at bounding box center [413, 265] width 42 height 10
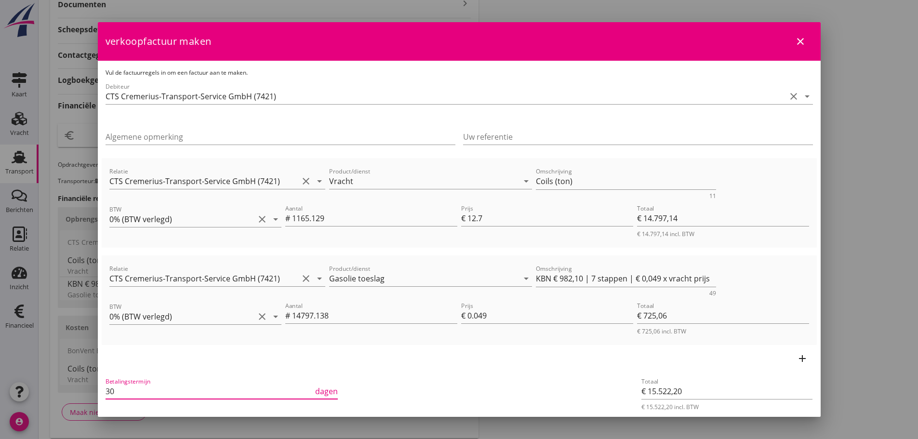
drag, startPoint x: 125, startPoint y: 390, endPoint x: 6, endPoint y: 391, distance: 119.0
click at [6, 391] on div "21% (Hoog BTW tarief) 9% (Laag BTW tarief) 0% (BTW vrij) 0% (BTW verlegd) Gasol…" at bounding box center [459, 116] width 918 height 714
drag, startPoint x: 575, startPoint y: 189, endPoint x: 396, endPoint y: 158, distance: 182.0
click at [401, 160] on div "Relatie CTS Cremerius-Transport-Service GmbH (7421) clear arrow_drop_down Produ…" at bounding box center [459, 203] width 715 height 90
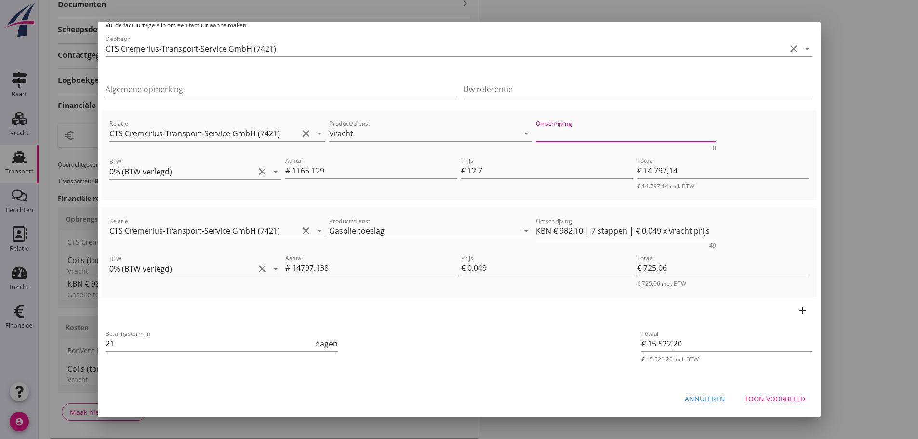
click at [754, 395] on div "Toon voorbeeld" at bounding box center [775, 399] width 61 height 10
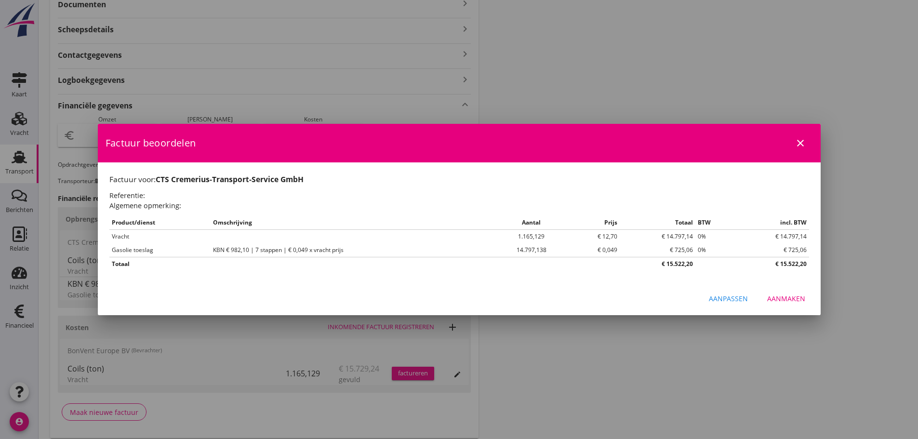
scroll to position [0, 0]
click at [790, 299] on div "Aanmaken" at bounding box center [786, 298] width 38 height 10
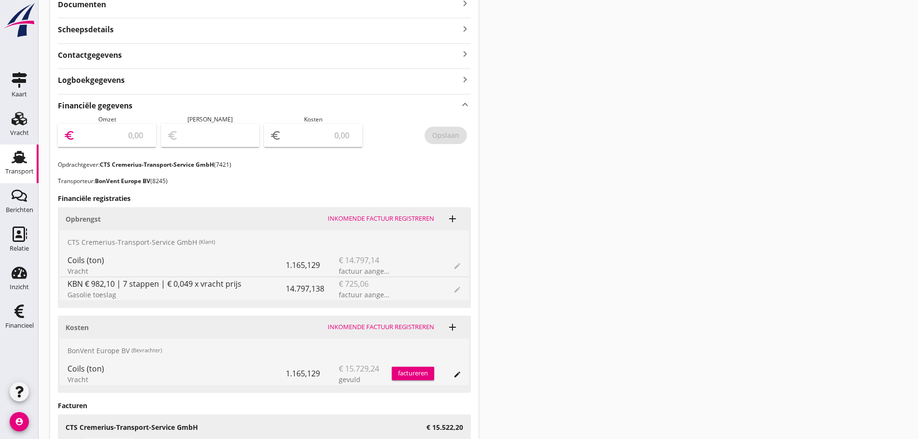
click at [120, 136] on input "number" at bounding box center [113, 135] width 73 height 15
click at [433, 130] on button "Opslaan" at bounding box center [446, 135] width 42 height 17
drag, startPoint x: 33, startPoint y: 320, endPoint x: 36, endPoint y: 325, distance: 6.0
click at [33, 319] on div "Financieel" at bounding box center [19, 325] width 28 height 13
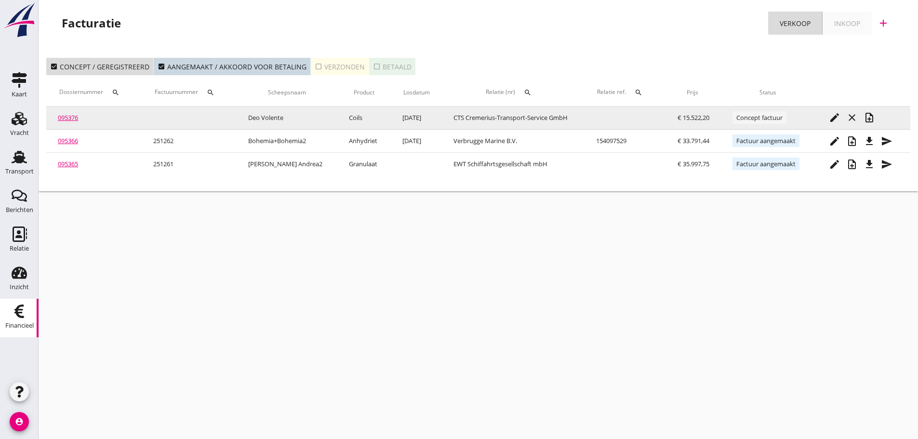
click at [869, 125] on button "note_add" at bounding box center [869, 117] width 17 height 17
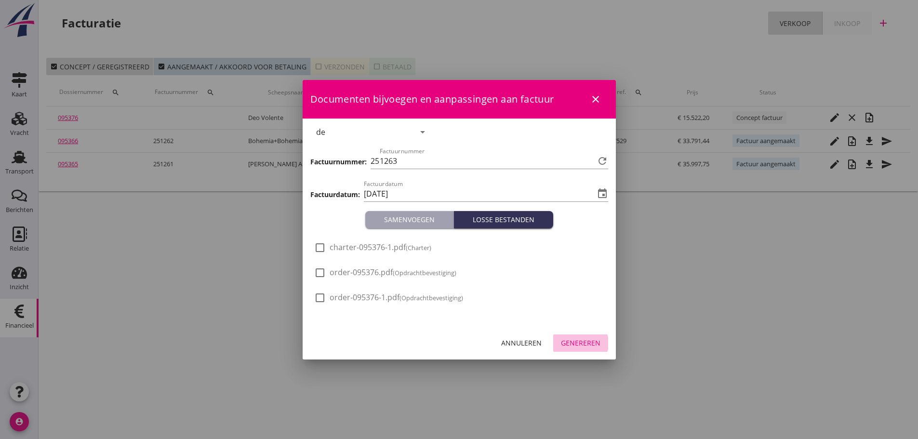
click at [589, 341] on div "Genereren" at bounding box center [581, 343] width 40 height 10
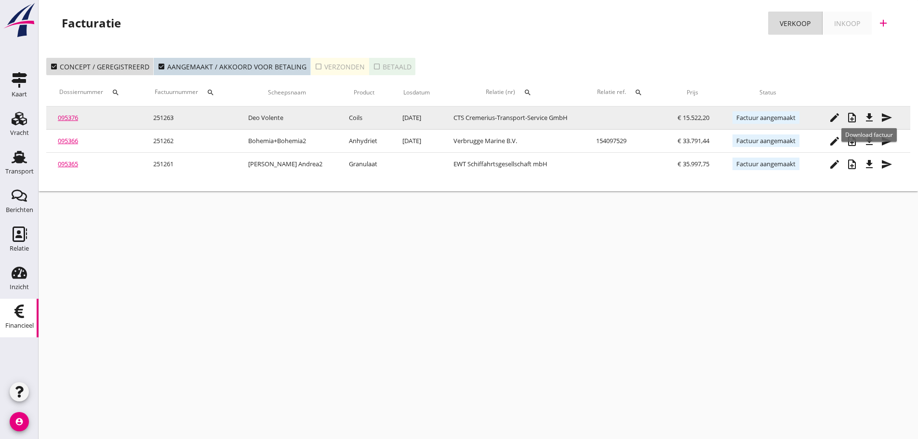
click at [874, 119] on icon "file_download" at bounding box center [870, 118] width 12 height 12
click at [839, 118] on icon "edit" at bounding box center [835, 118] width 12 height 12
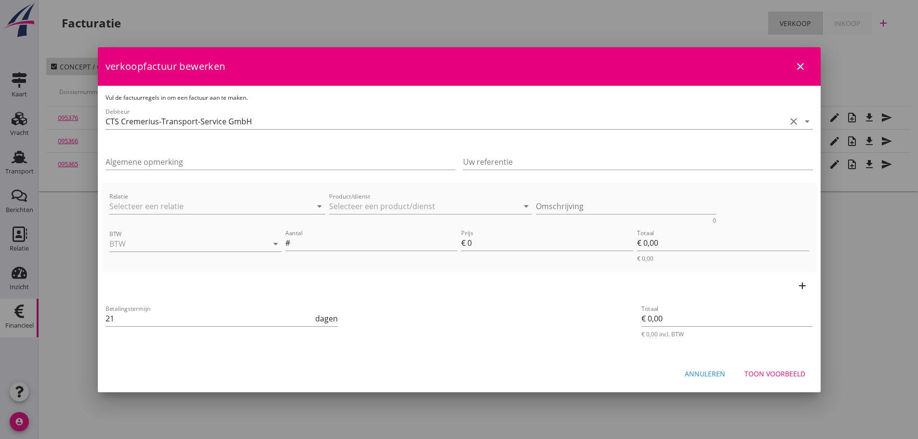
click at [797, 61] on icon "close" at bounding box center [801, 67] width 12 height 12
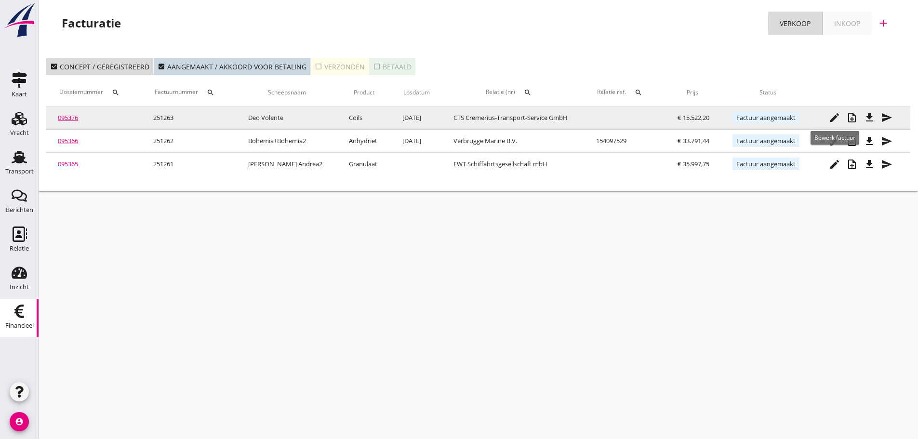
click at [834, 116] on icon "edit" at bounding box center [835, 118] width 12 height 12
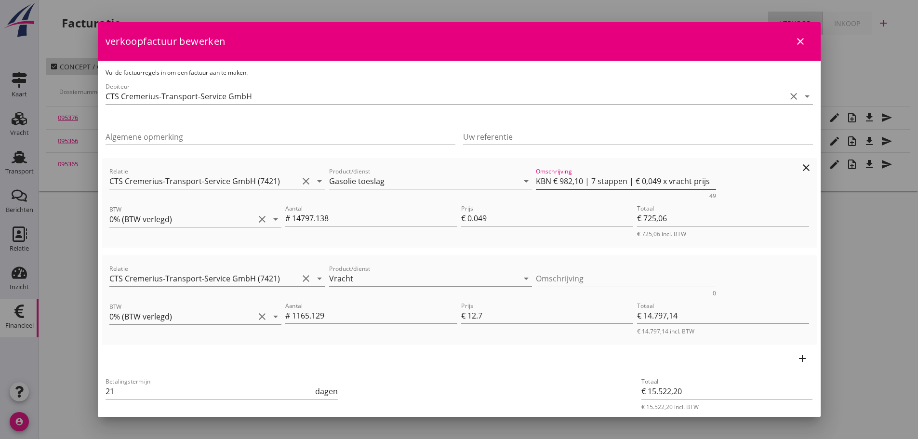
click at [621, 180] on textarea "KBN € 982,10 | 7 stappen | € 0,049 x vracht prijs" at bounding box center [626, 181] width 180 height 16
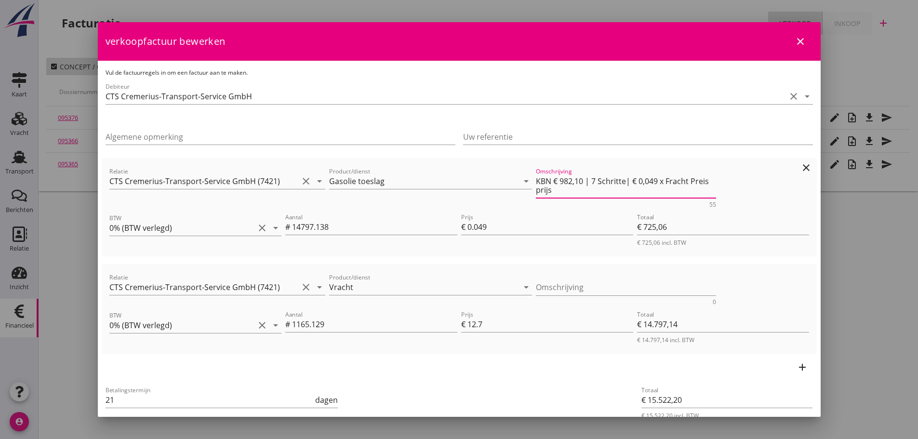
click at [563, 189] on textarea "KBN € 982,10 | 7 Schritte| € 0,049 x Fracht Preis prijs" at bounding box center [626, 185] width 180 height 25
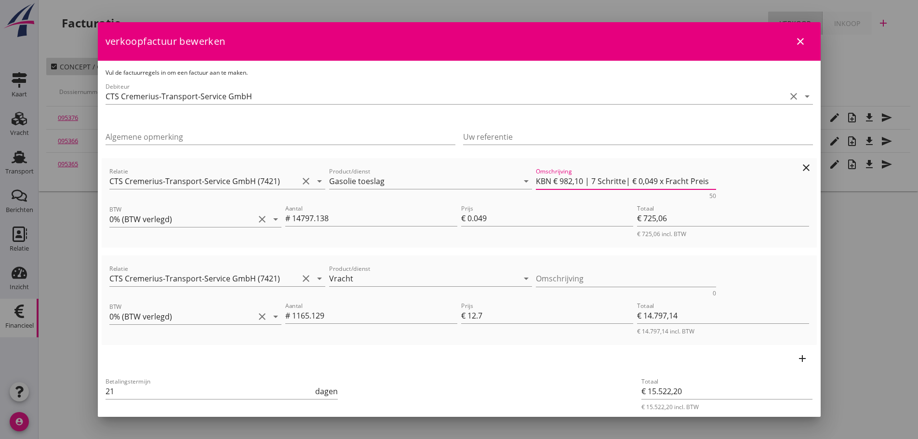
drag, startPoint x: 687, startPoint y: 181, endPoint x: 681, endPoint y: 182, distance: 6.0
click at [682, 182] on textarea "KBN € 982,10 | 7 Schritte| € 0,049 x Fracht Preis" at bounding box center [626, 181] width 180 height 16
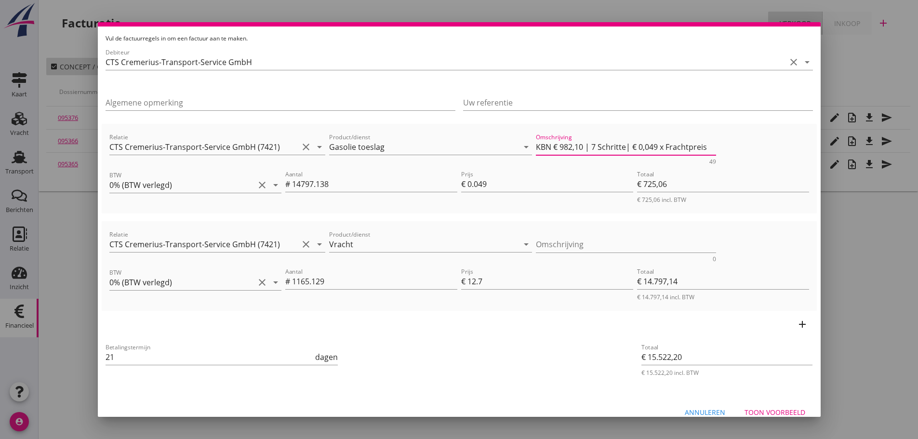
scroll to position [48, 0]
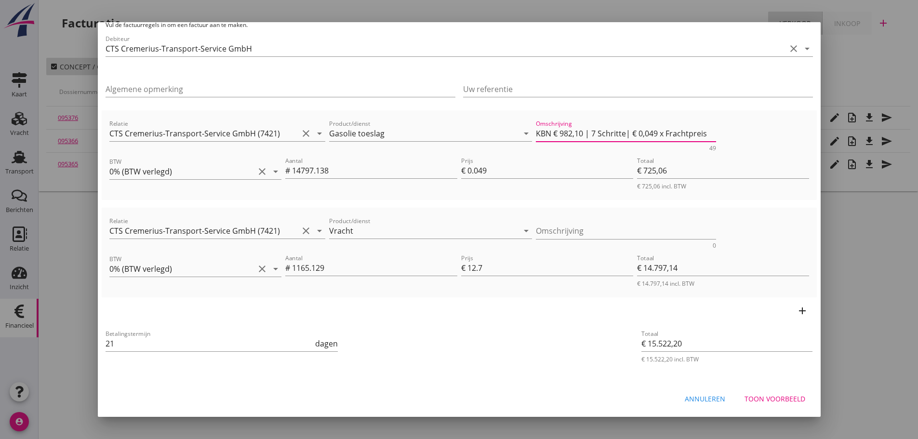
click at [777, 399] on div "Toon voorbeeld" at bounding box center [775, 399] width 61 height 10
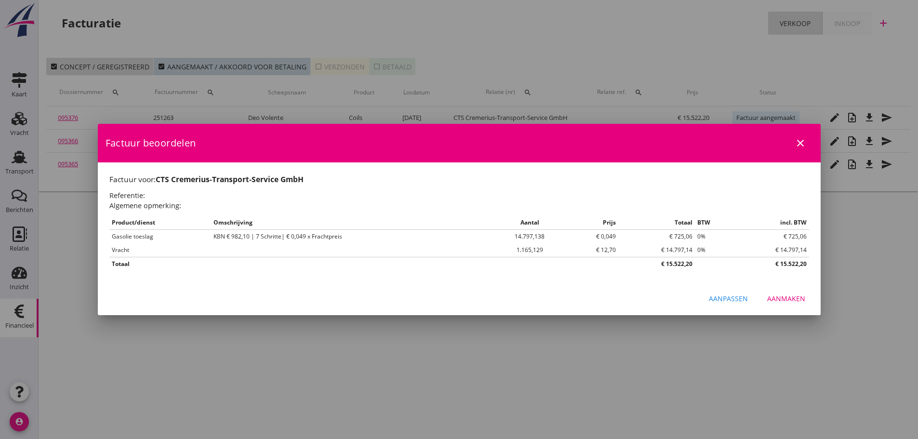
scroll to position [0, 0]
click at [789, 295] on div "Aanmaken" at bounding box center [786, 298] width 38 height 10
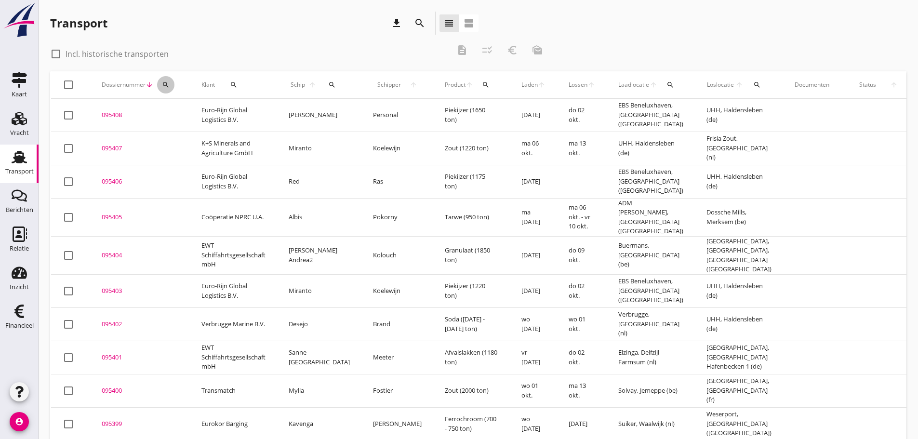
drag, startPoint x: 168, startPoint y: 84, endPoint x: 161, endPoint y: 114, distance: 30.6
click at [168, 85] on icon "search" at bounding box center [166, 85] width 8 height 8
click at [161, 115] on input "Zoeken op dossiernummer..." at bounding box center [211, 112] width 100 height 15
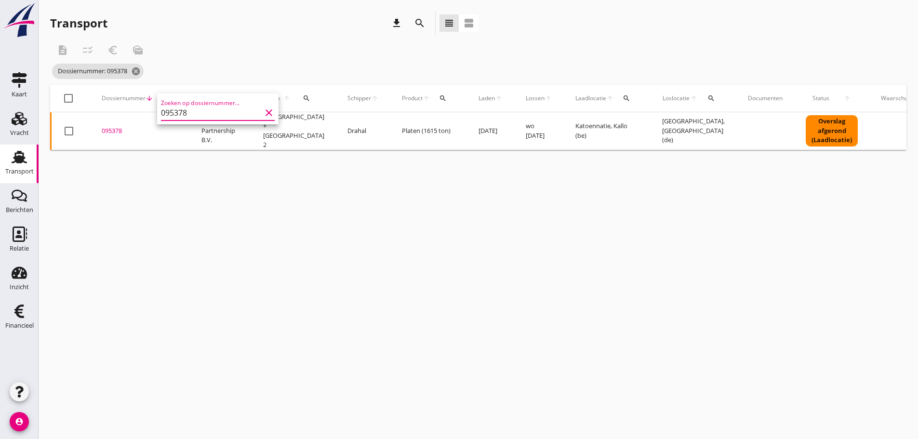
type input "095378"
click at [115, 130] on div "095378" at bounding box center [140, 131] width 77 height 10
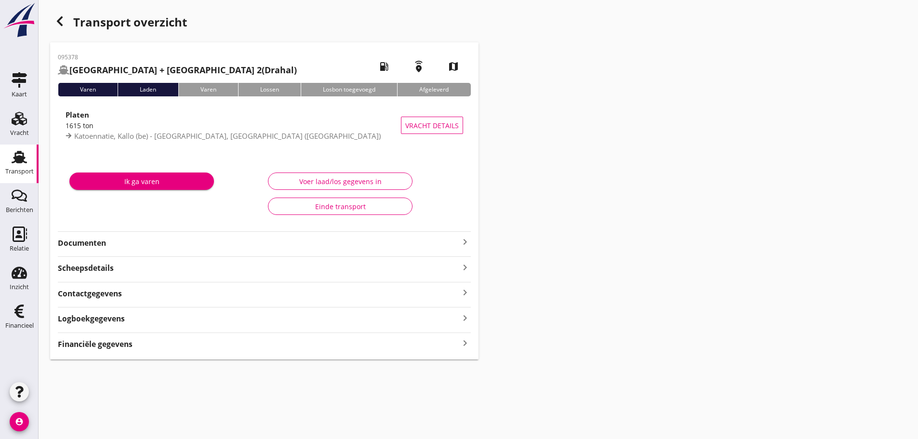
click at [118, 340] on strong "Financiële gegevens" at bounding box center [95, 344] width 75 height 11
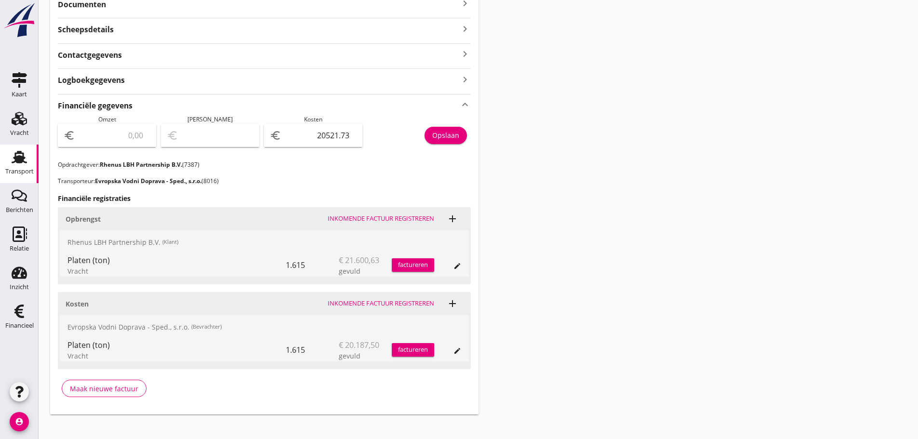
scroll to position [241, 0]
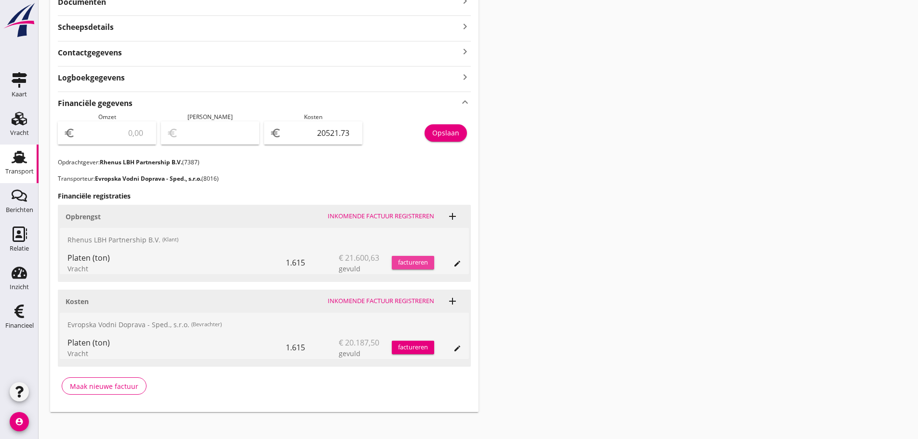
click at [416, 265] on div "factureren" at bounding box center [413, 263] width 42 height 10
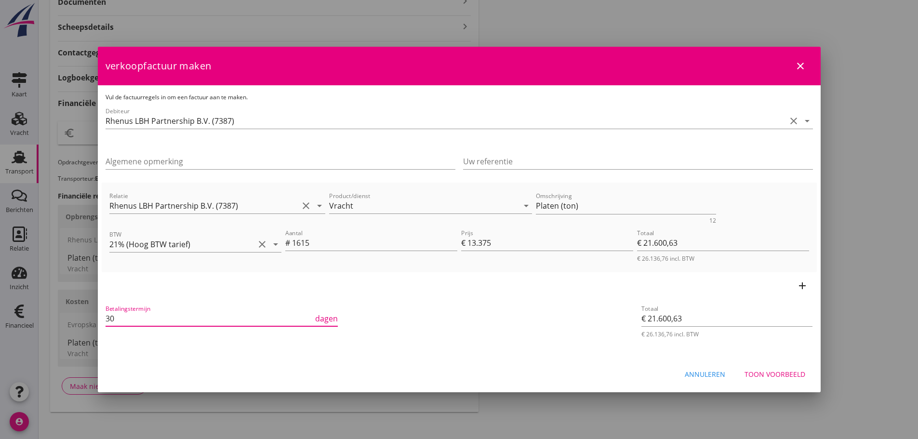
click at [0, 300] on html "21% (Hoog BTW tarief) 9% (Laag BTW tarief) 0% (BTW vrij) 0% (BTW verlegd) Vrach…" at bounding box center [459, 103] width 918 height 688
type input "21"
drag, startPoint x: 562, startPoint y: 207, endPoint x: 289, endPoint y: 200, distance: 273.3
click at [289, 200] on div "Relatie Rhenus LBH Partnership B.V. (7387) clear arrow_drop_down Product/dienst…" at bounding box center [459, 206] width 704 height 37
click at [785, 371] on div "Toon voorbeeld" at bounding box center [775, 374] width 61 height 10
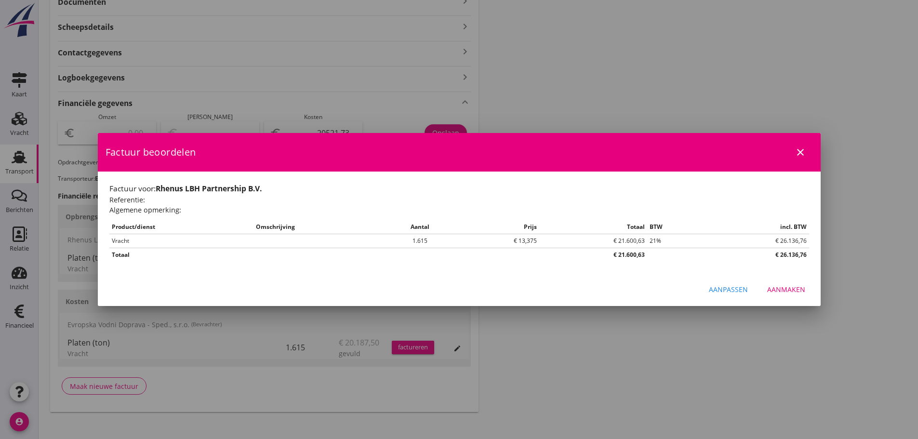
click at [793, 292] on div "Aanmaken" at bounding box center [786, 289] width 38 height 10
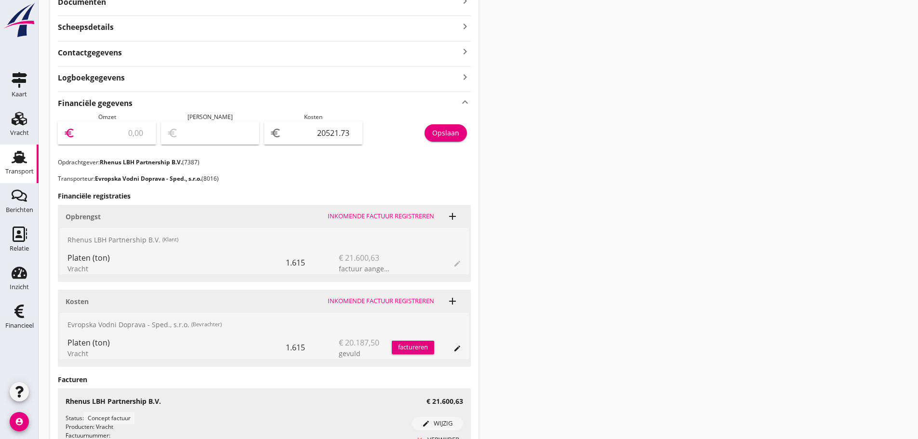
click at [116, 137] on input "number" at bounding box center [113, 132] width 73 height 15
type input "2"
type input "-20519.73"
type input "21"
type input "-20500.73"
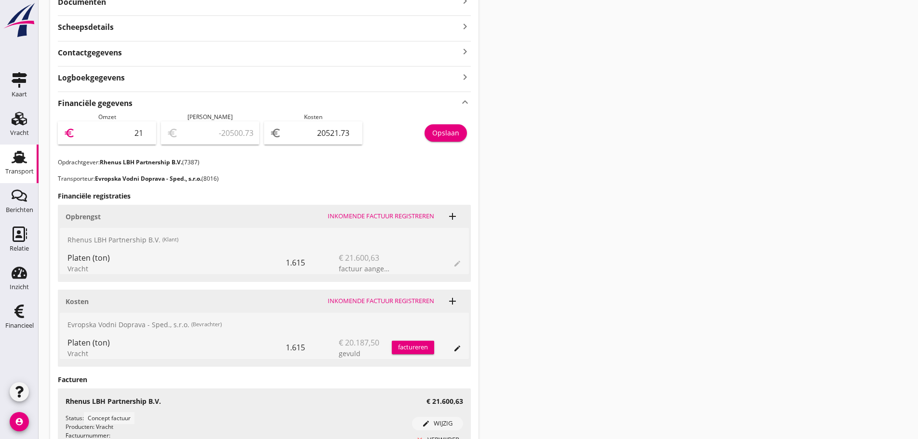
type input "216"
type input "-20305.73"
type input "2160"
type input "-18361.73"
type input "21600"
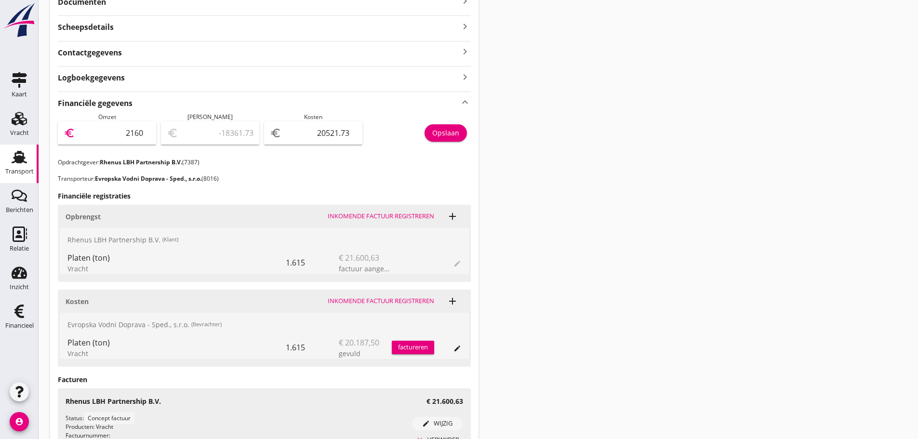
type input "1078.27"
type input "21600.6"
type input "1078.87"
type input "21600.63"
type input "1078.90"
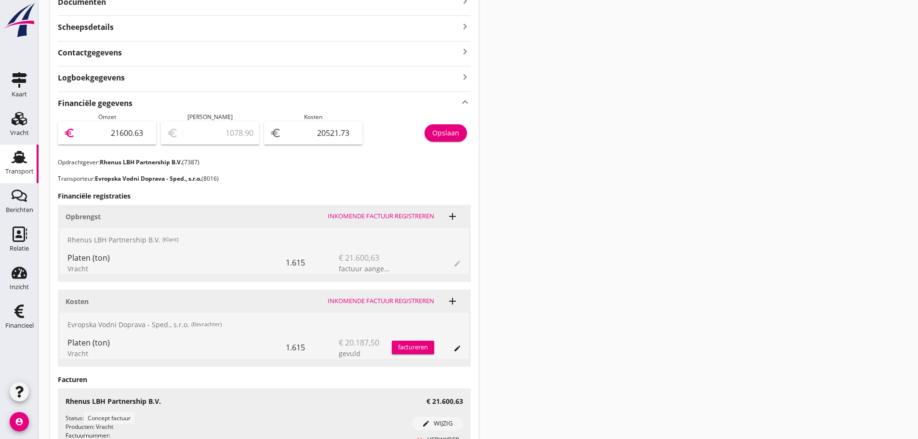
type input "21600.63"
click at [439, 137] on div "Opslaan" at bounding box center [445, 133] width 27 height 10
drag, startPoint x: 12, startPoint y: 324, endPoint x: 237, endPoint y: 306, distance: 226.2
click at [13, 324] on div "Financieel" at bounding box center [19, 325] width 28 height 6
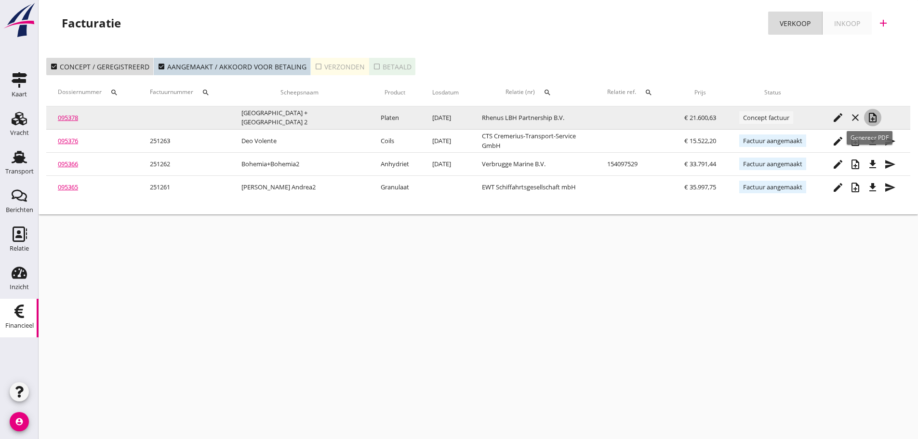
click at [867, 121] on icon "note_add" at bounding box center [873, 118] width 12 height 12
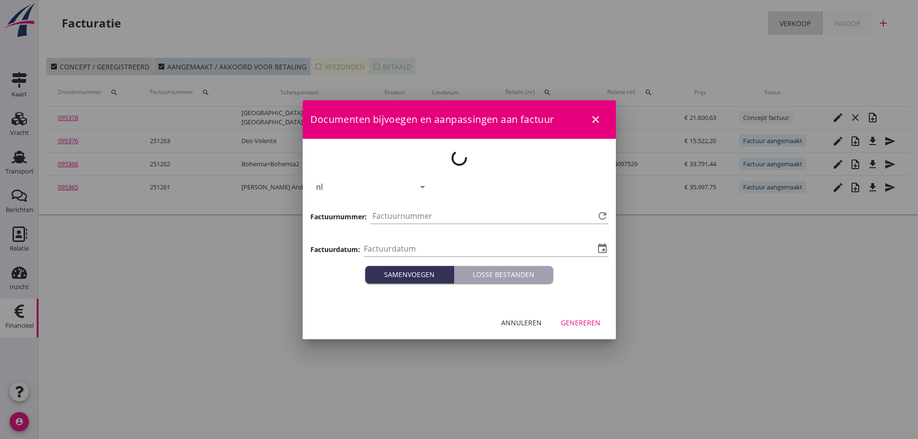
type input "[DATE]"
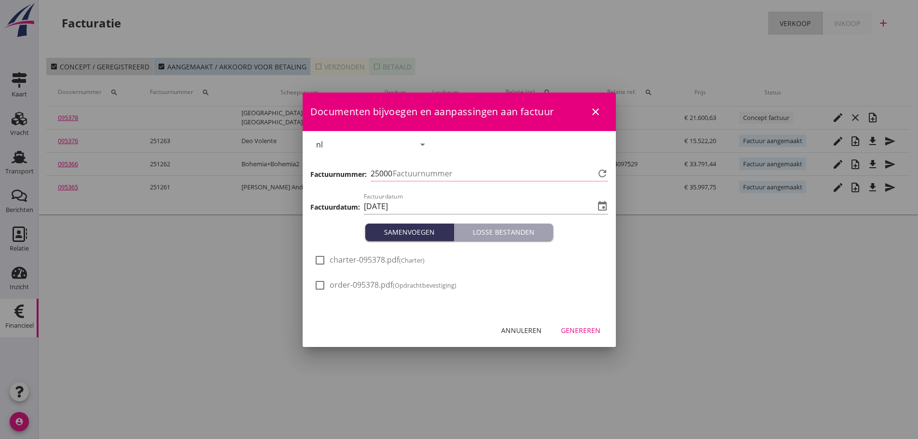
type input "1264"
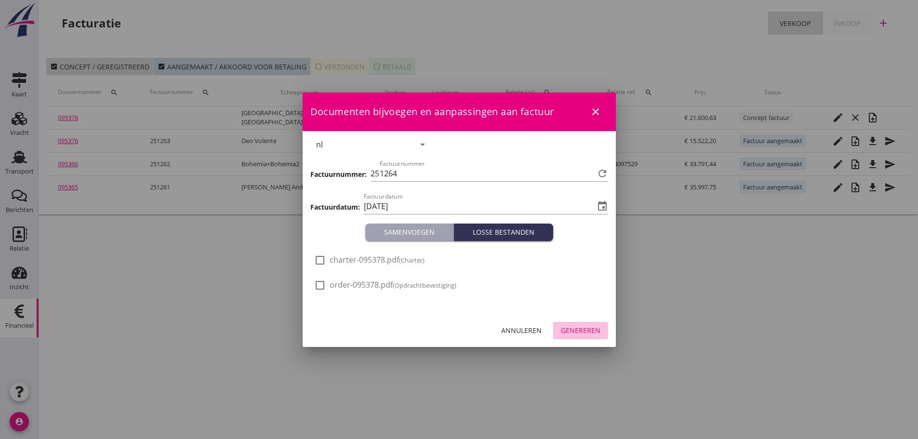
click at [593, 333] on div "Genereren" at bounding box center [581, 330] width 40 height 10
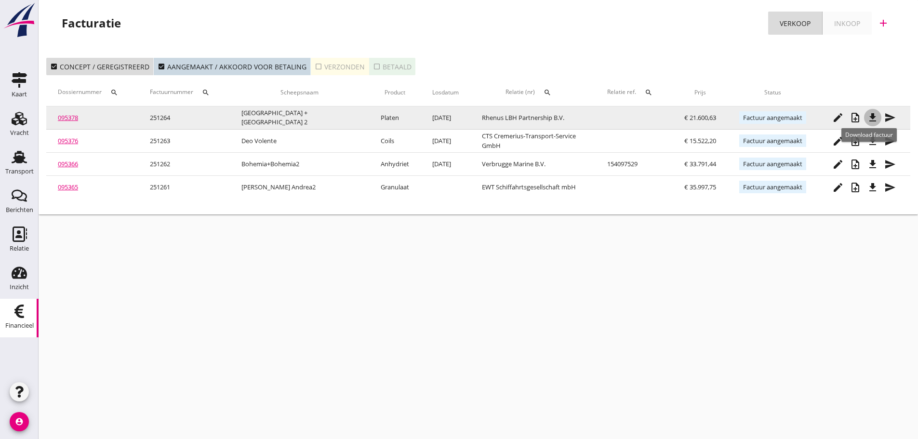
click at [867, 121] on icon "file_download" at bounding box center [873, 118] width 12 height 12
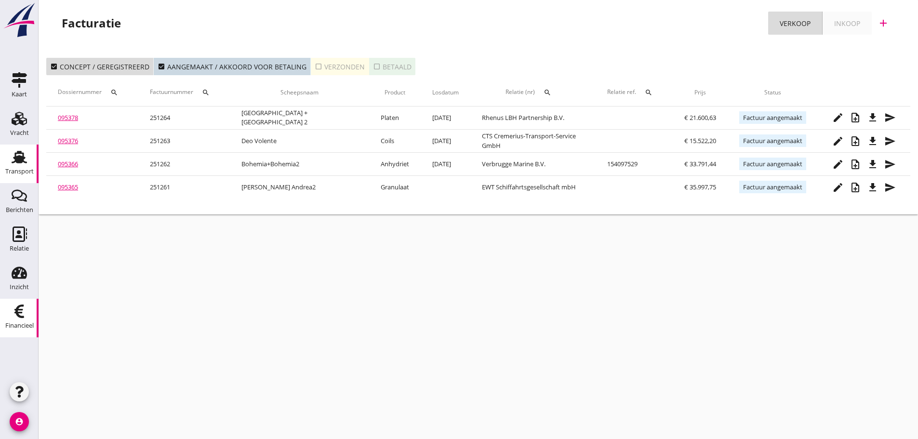
click at [21, 167] on div "Transport" at bounding box center [19, 171] width 28 height 13
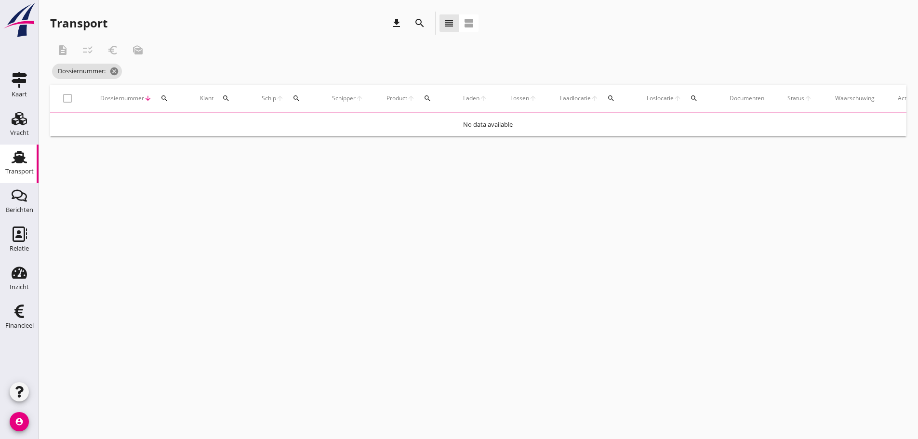
click at [166, 95] on icon "search" at bounding box center [164, 98] width 8 height 8
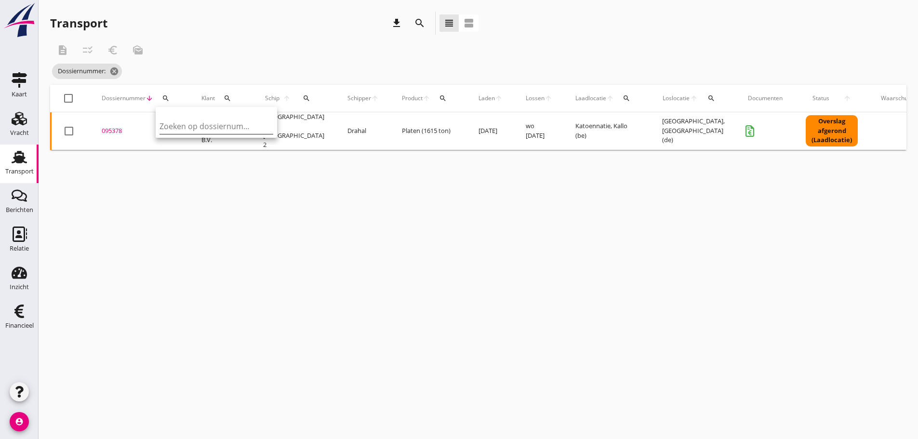
click at [173, 130] on input "Zoeken op dossiernummer..." at bounding box center [210, 126] width 100 height 15
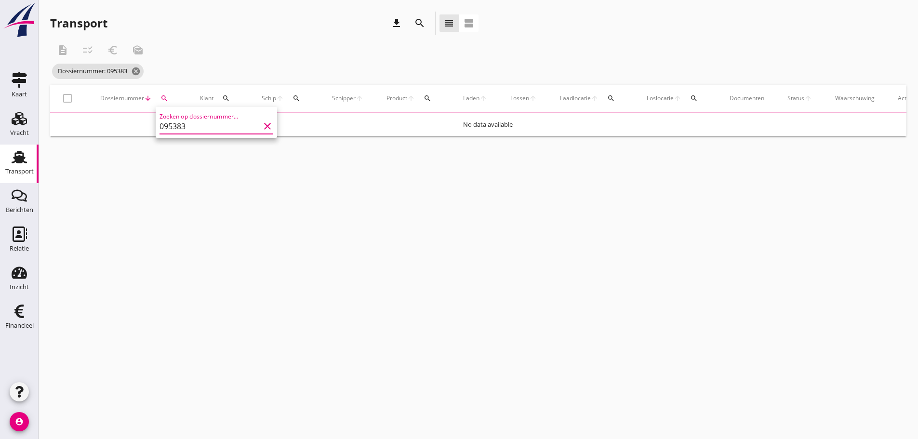
type input "095383"
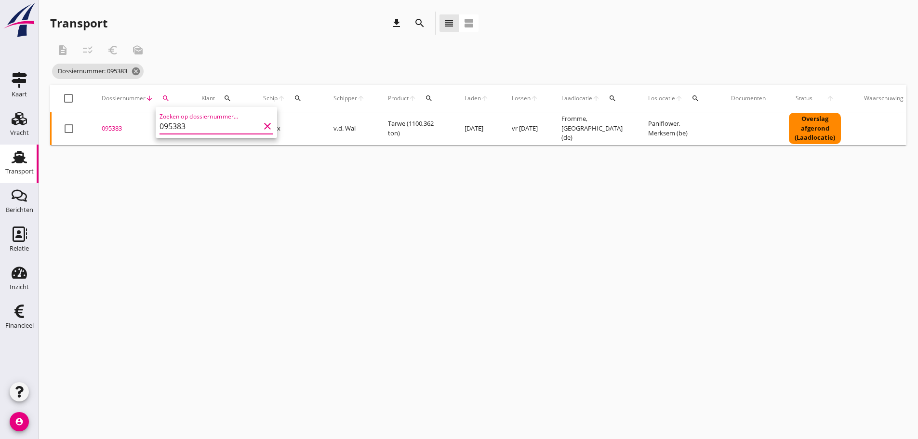
click at [113, 126] on div "095383" at bounding box center [140, 129] width 77 height 10
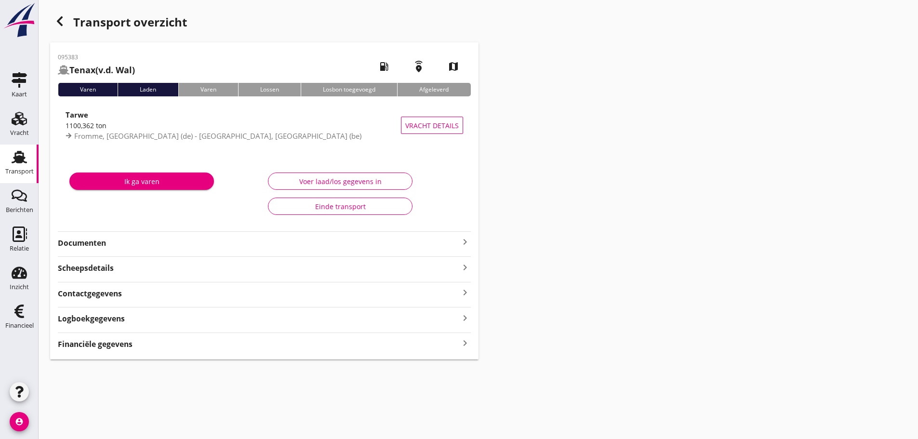
click at [466, 342] on icon "keyboard_arrow_right" at bounding box center [465, 343] width 12 height 13
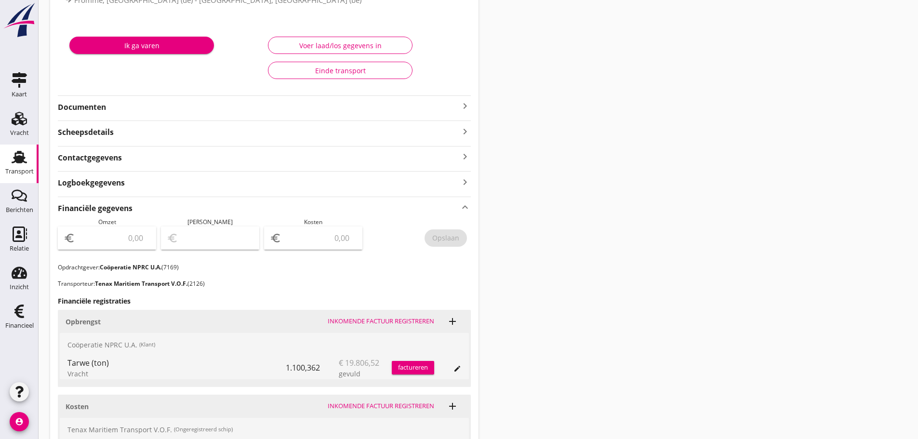
scroll to position [145, 0]
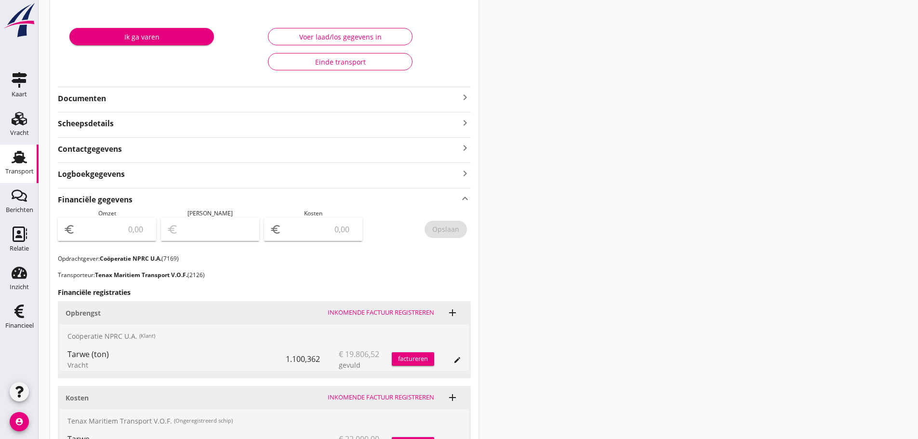
drag, startPoint x: 615, startPoint y: 188, endPoint x: 236, endPoint y: 85, distance: 393.2
click at [615, 189] on div "Transport overzicht 095383 Tenax (v.d. Wal) local_gas_station emergency_share m…" at bounding box center [478, 199] width 879 height 688
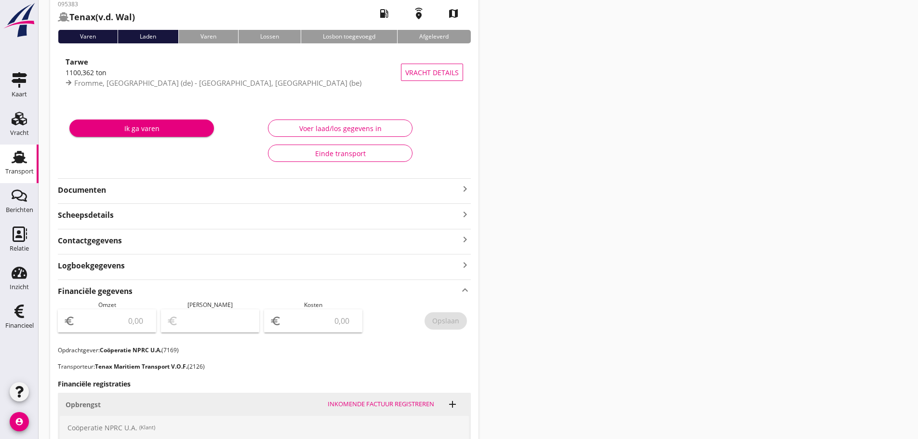
scroll to position [0, 0]
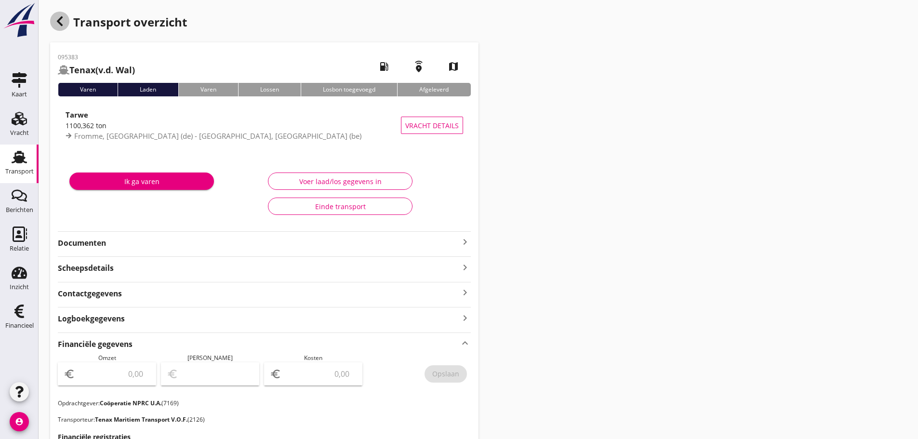
click at [61, 26] on div "button" at bounding box center [59, 21] width 19 height 19
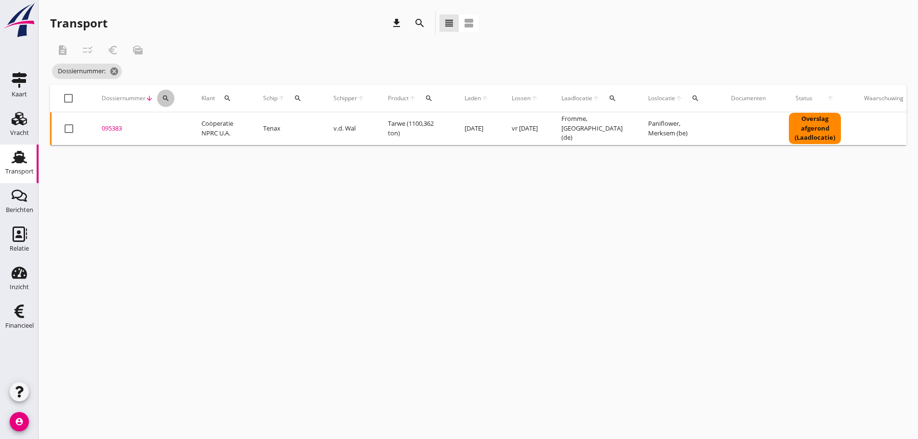
drag, startPoint x: 166, startPoint y: 96, endPoint x: 182, endPoint y: 127, distance: 34.1
click at [166, 97] on icon "search" at bounding box center [166, 98] width 8 height 8
click at [182, 124] on input "Zoeken op dossiernummer..." at bounding box center [211, 126] width 100 height 15
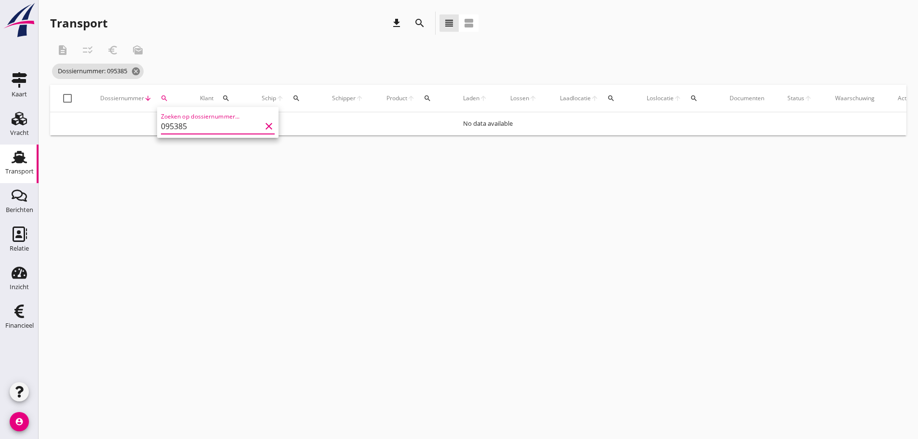
type input "095385"
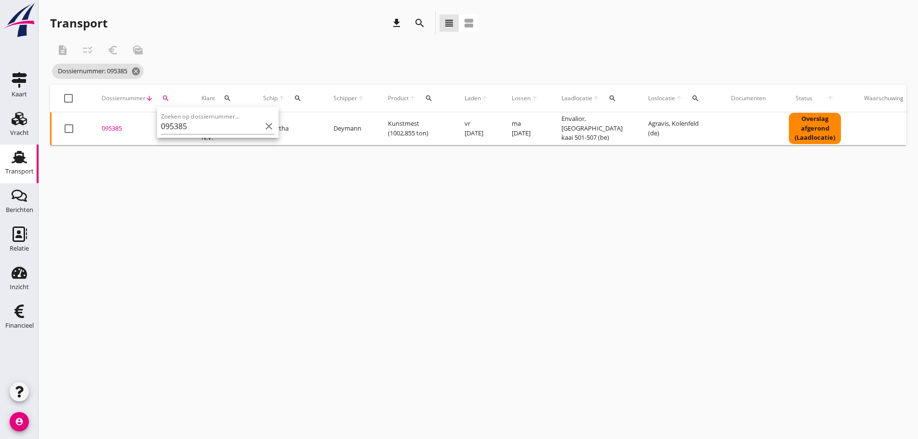
click at [117, 129] on div "095385" at bounding box center [140, 129] width 77 height 10
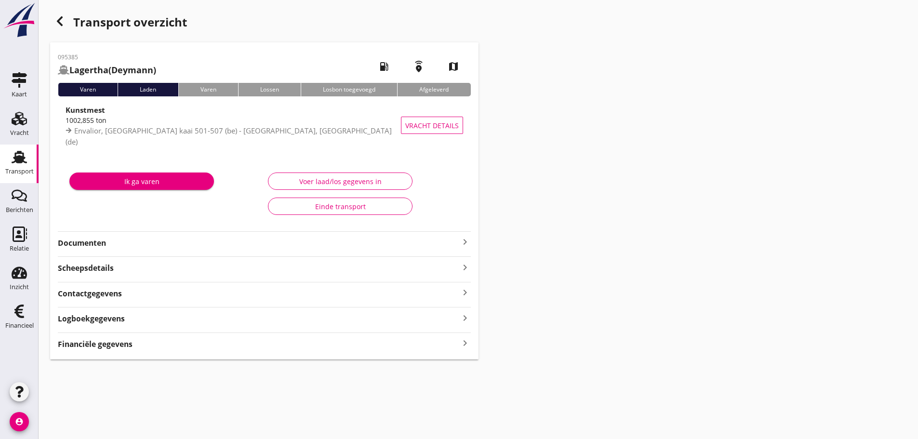
click at [103, 343] on strong "Financiële gegevens" at bounding box center [95, 344] width 75 height 11
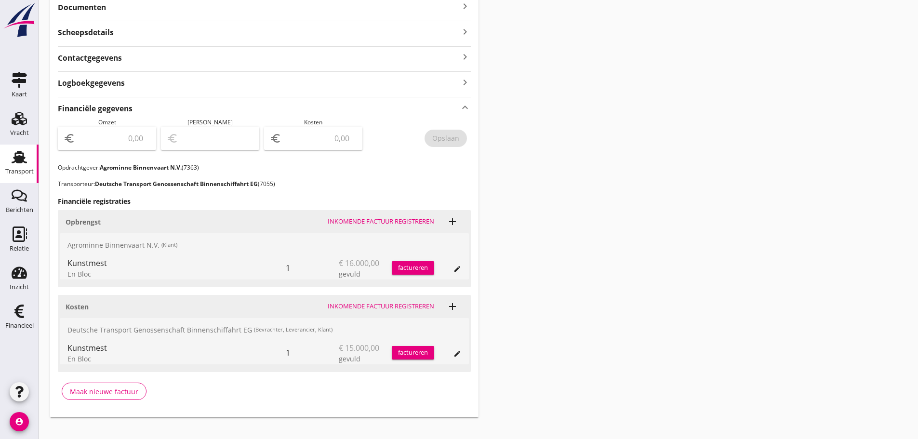
scroll to position [241, 0]
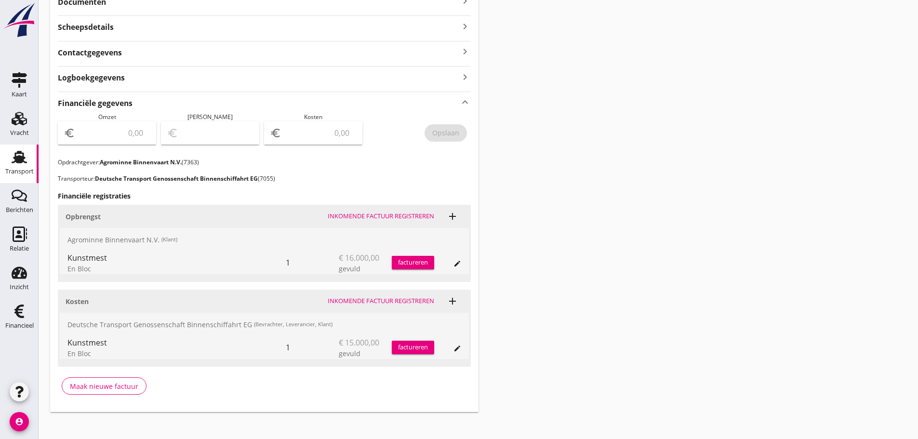
click at [425, 263] on div "factureren" at bounding box center [413, 263] width 42 height 10
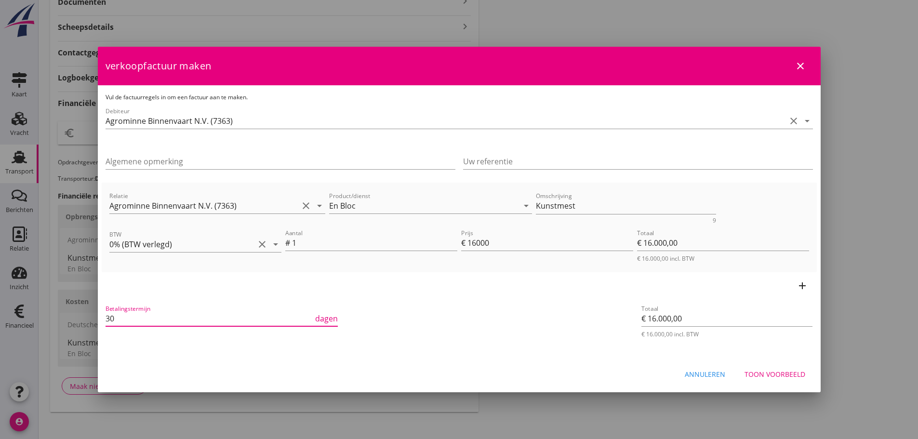
drag, startPoint x: 126, startPoint y: 317, endPoint x: -100, endPoint y: 294, distance: 227.2
click at [0, 294] on html "21% (Hoog BTW tarief) 9% (Laag BTW tarief) 0% (BTW vrij) 0% (BTW verlegd) En Bl…" at bounding box center [459, 103] width 918 height 688
type input "21"
click at [377, 204] on div "Relatie Agrominne Binnenvaart N.V. (7363) clear arrow_drop_down Product/dienst …" at bounding box center [459, 206] width 704 height 37
type textarea "Laadgewicht 1002,855 t."
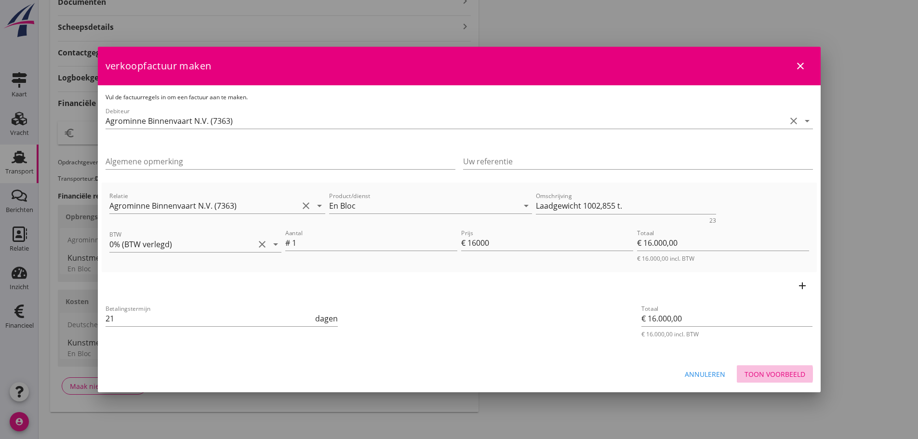
click at [782, 374] on div "Toon voorbeeld" at bounding box center [775, 374] width 61 height 10
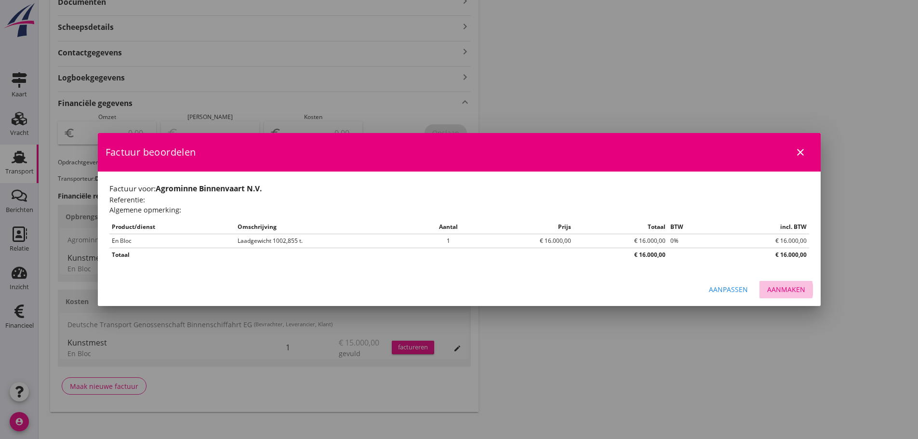
click at [801, 294] on div "Aanmaken" at bounding box center [786, 289] width 38 height 10
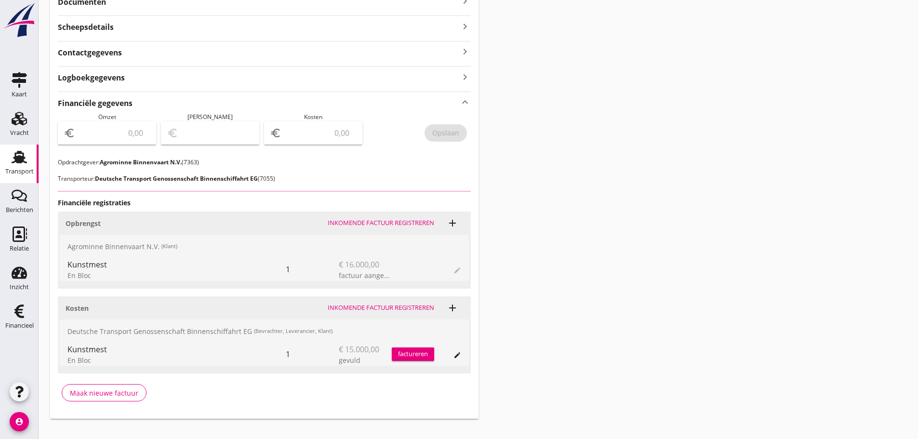
click at [110, 131] on input "number" at bounding box center [113, 132] width 73 height 15
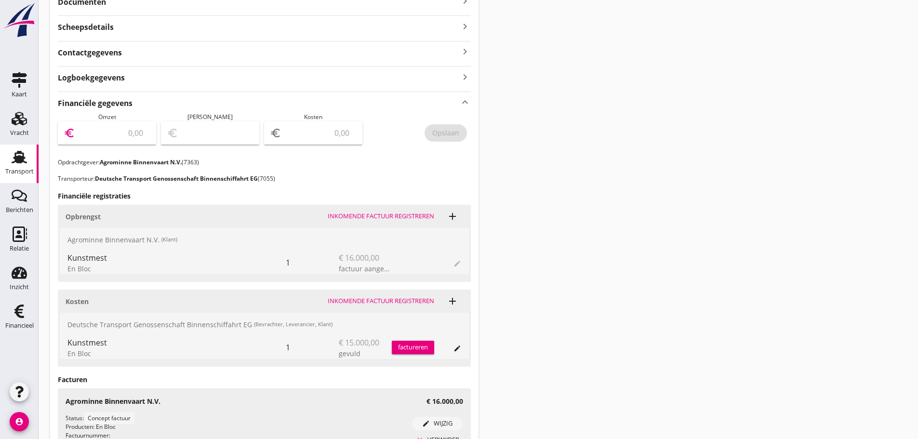
type input "6"
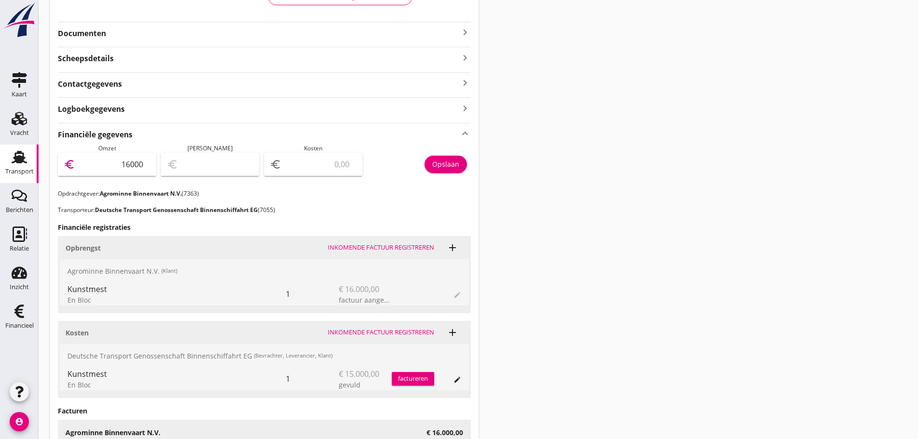
scroll to position [193, 0]
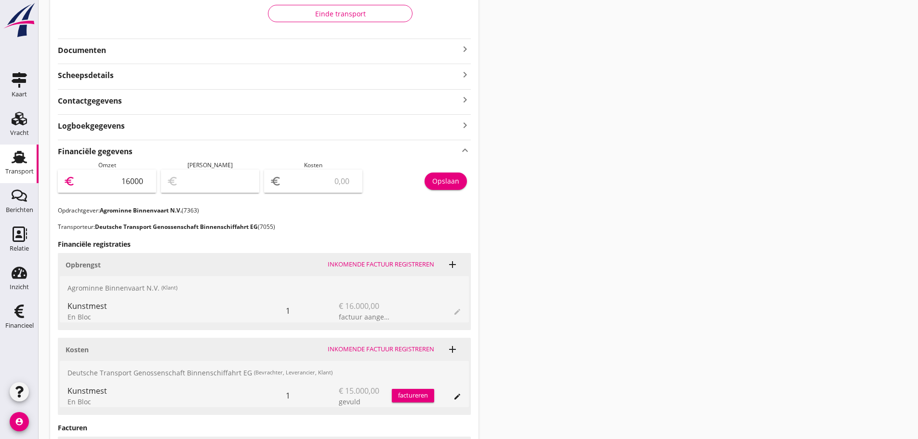
type input "16000"
click at [441, 181] on div "Opslaan" at bounding box center [445, 181] width 27 height 10
click at [20, 323] on div "Financieel" at bounding box center [19, 325] width 28 height 6
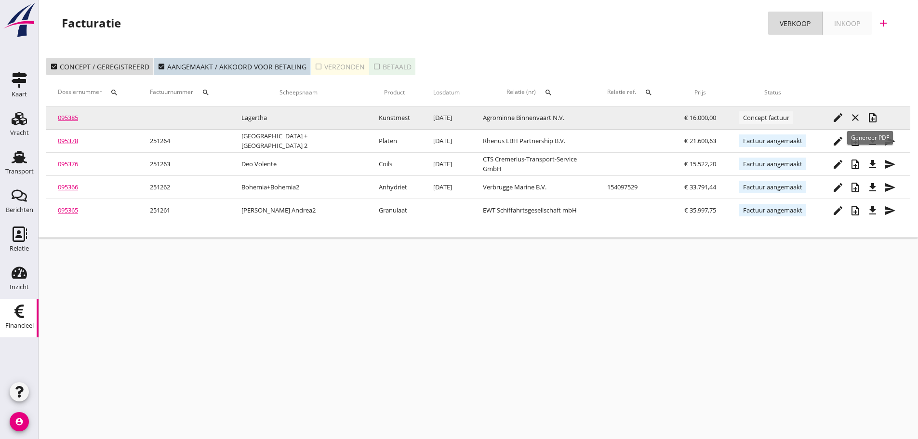
click at [870, 120] on icon "note_add" at bounding box center [873, 118] width 12 height 12
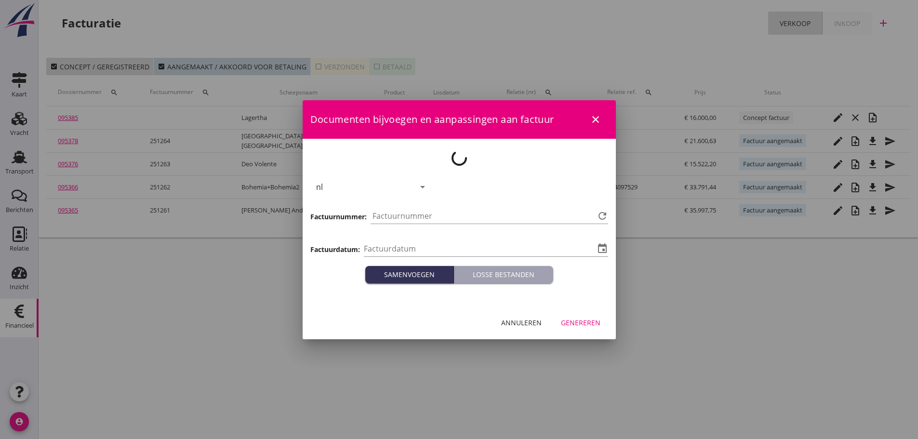
type input "[DATE]"
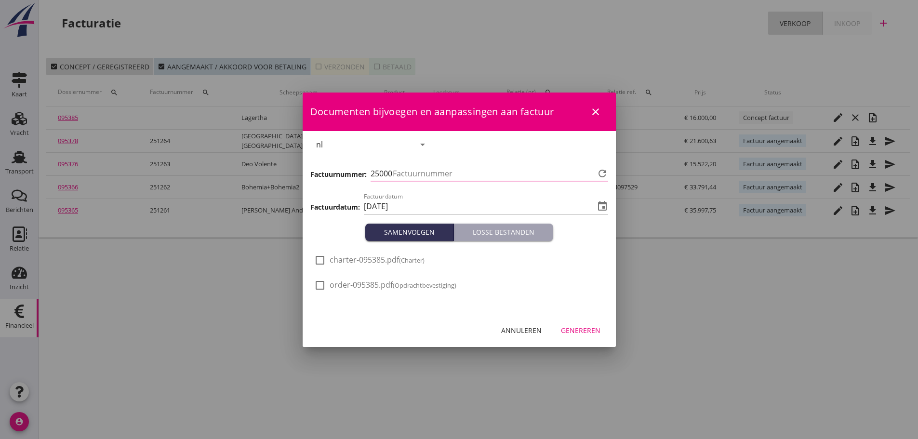
type input "1265"
click at [599, 330] on div "Genereren" at bounding box center [581, 330] width 40 height 10
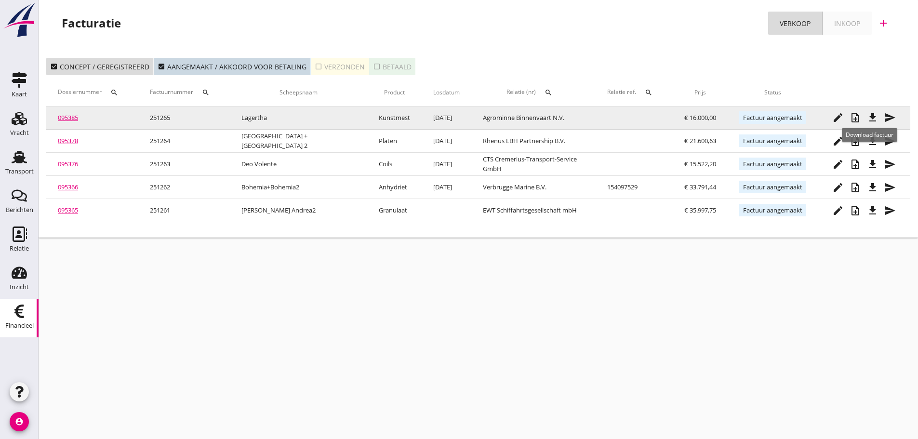
click at [869, 123] on icon "file_download" at bounding box center [873, 118] width 12 height 12
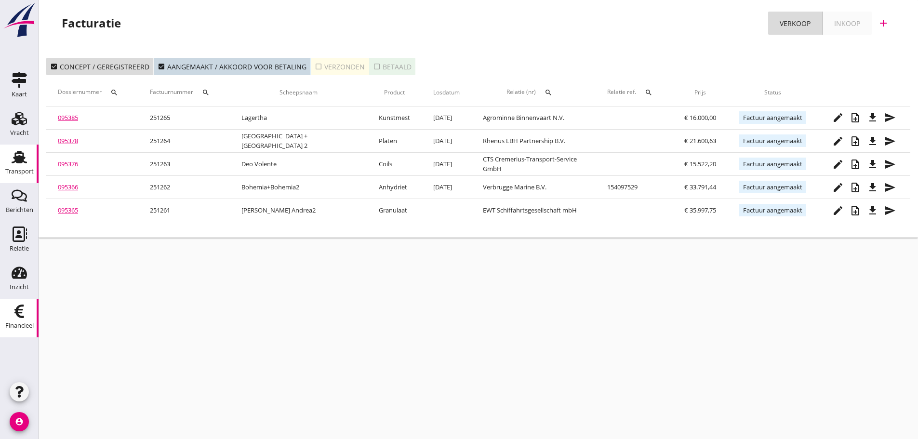
click at [25, 157] on icon "Transport" at bounding box center [19, 156] width 15 height 15
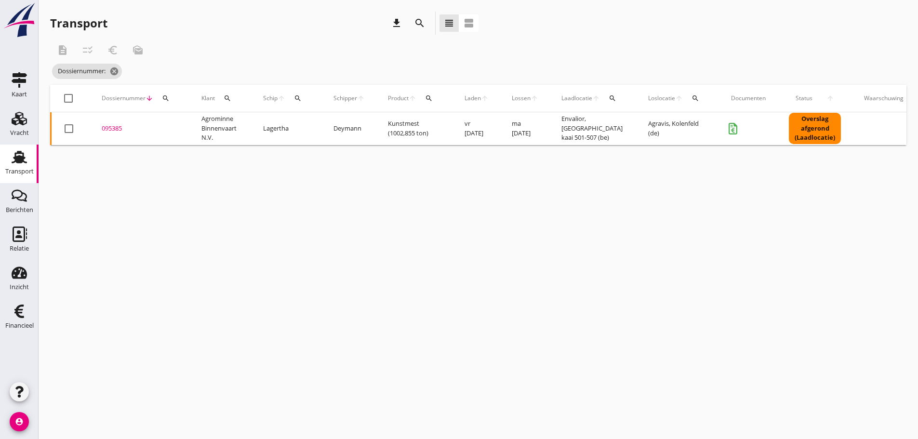
click at [171, 96] on div "search" at bounding box center [165, 98] width 17 height 8
click at [173, 129] on input "Zoeken op dossiernummer..." at bounding box center [211, 126] width 100 height 15
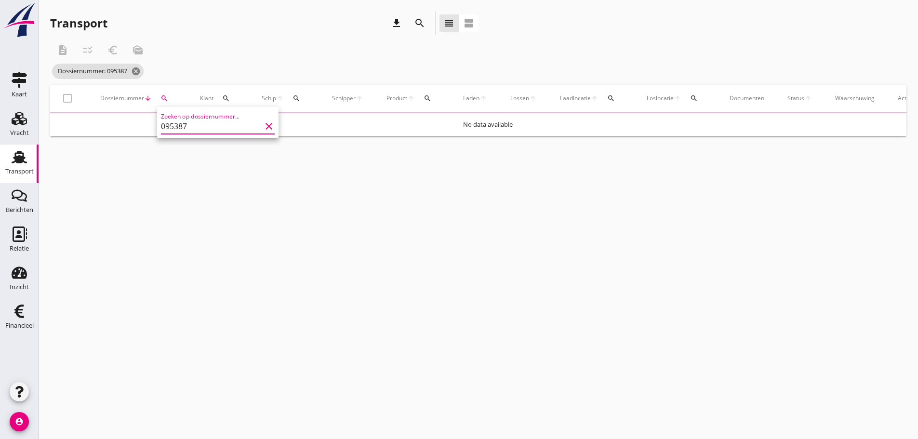
type input "095387"
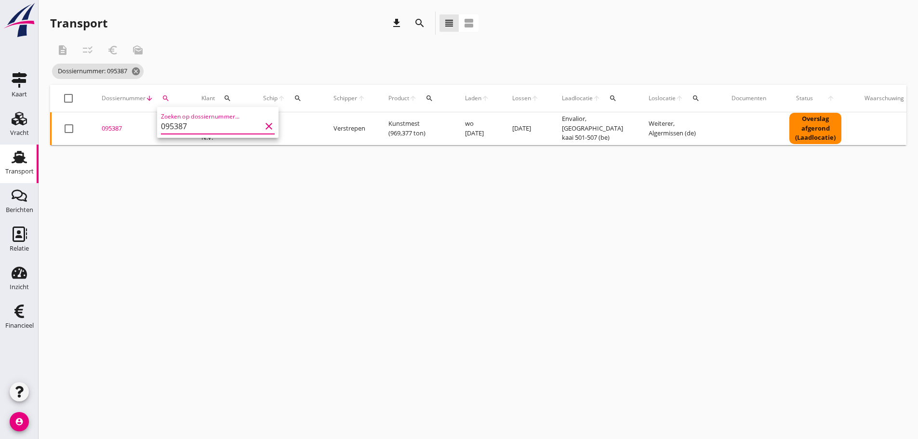
click at [115, 128] on div "095387" at bounding box center [140, 129] width 77 height 10
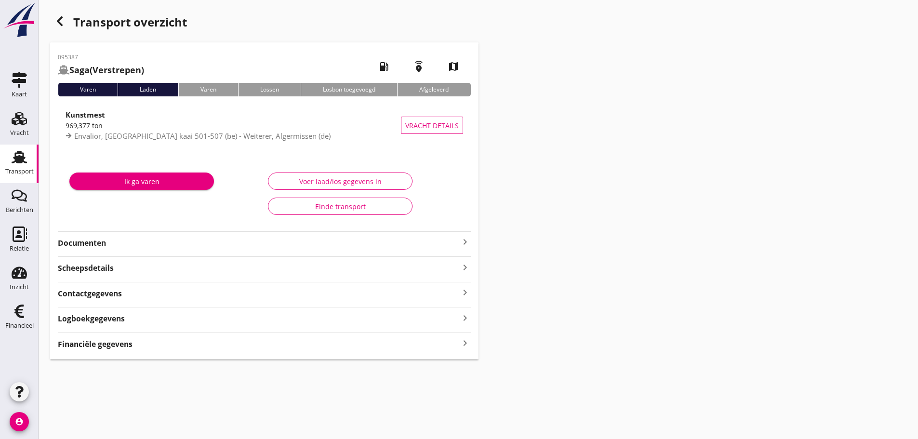
click at [462, 344] on icon "keyboard_arrow_right" at bounding box center [465, 343] width 12 height 13
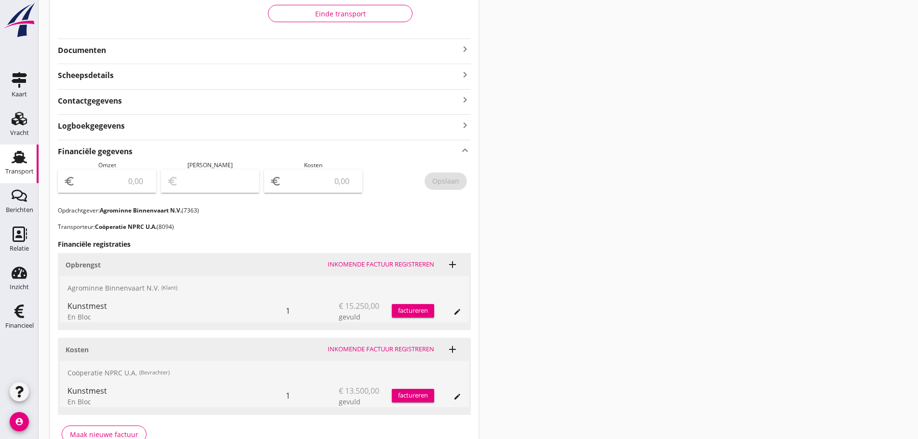
scroll to position [241, 0]
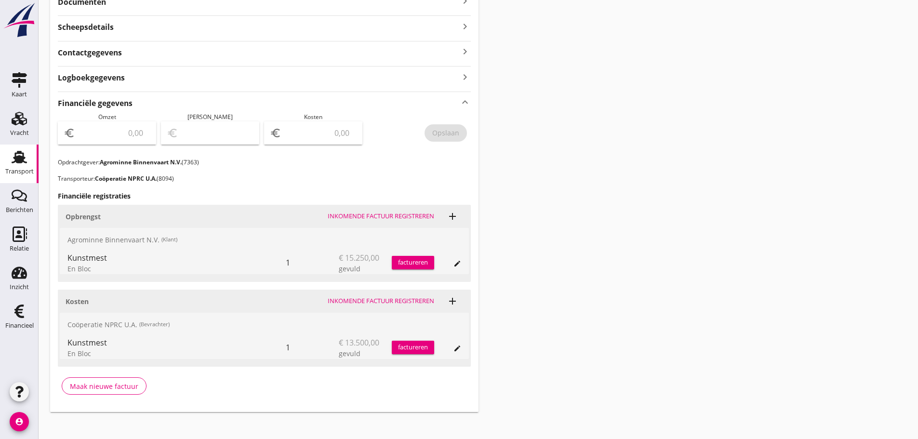
click at [405, 263] on div "factureren" at bounding box center [413, 263] width 42 height 10
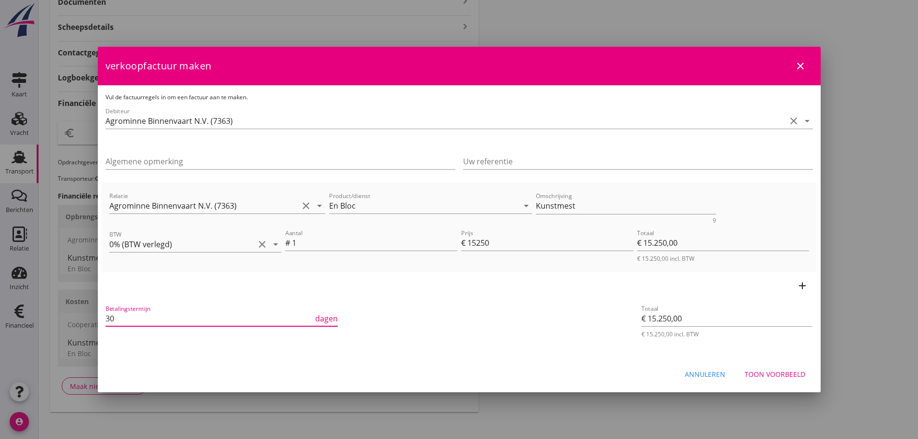
drag, startPoint x: 119, startPoint y: 318, endPoint x: 76, endPoint y: 318, distance: 42.9
click at [76, 318] on div "21% (Hoog BTW tarief) 9% (Laag BTW tarief) 0% (BTW vrij) 0% (BTW verlegd) En Bl…" at bounding box center [459, 103] width 918 height 688
type input "21"
drag, startPoint x: 266, startPoint y: 199, endPoint x: 258, endPoint y: 199, distance: 8.2
click at [258, 199] on div "Relatie Agrominne Binnenvaart N.V. (7363) clear arrow_drop_down Product/dienst …" at bounding box center [459, 206] width 704 height 37
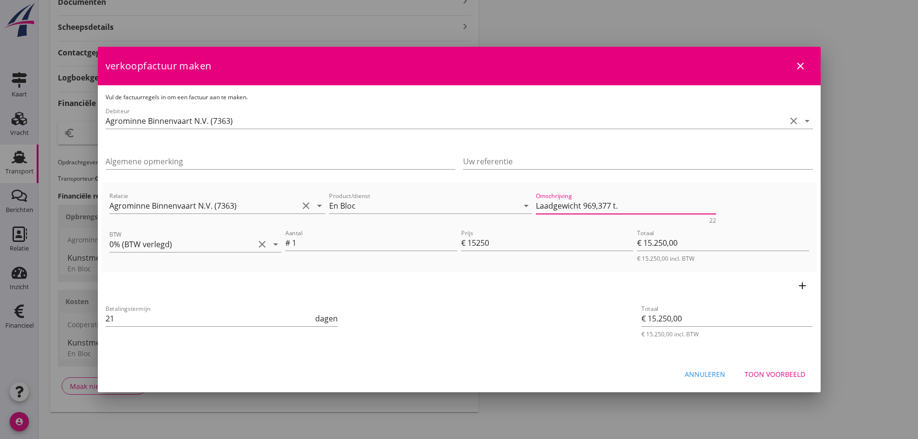
type textarea "Laadgewicht 969,377 t."
drag, startPoint x: 776, startPoint y: 369, endPoint x: 780, endPoint y: 364, distance: 6.2
click at [777, 369] on div "Toon voorbeeld" at bounding box center [775, 374] width 61 height 10
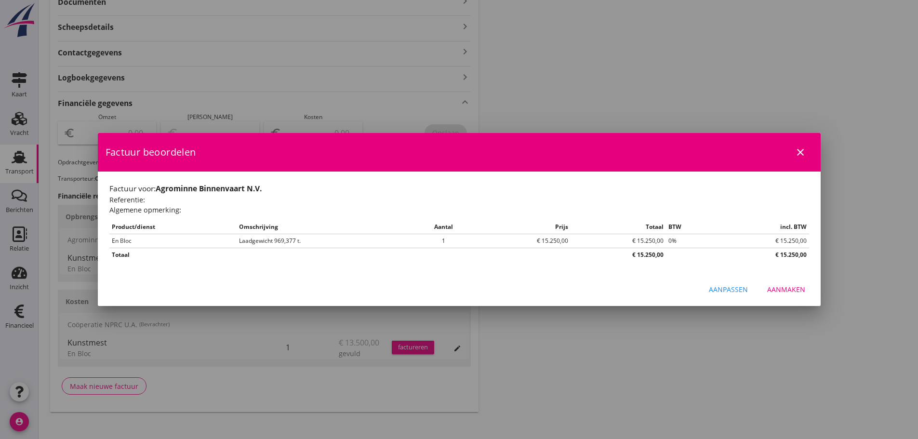
click at [798, 293] on div "Aanmaken" at bounding box center [786, 289] width 38 height 10
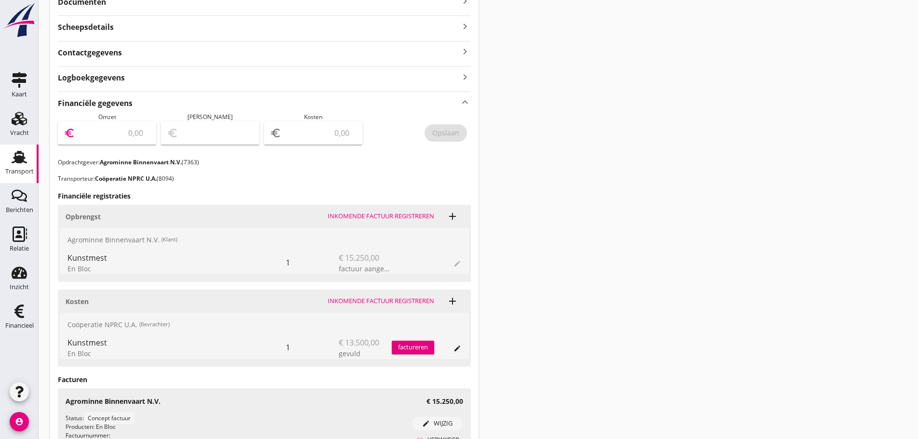
click at [110, 136] on input "number" at bounding box center [113, 132] width 73 height 15
type input "15250"
click at [469, 132] on div "Opslaan" at bounding box center [418, 135] width 103 height 45
drag, startPoint x: 447, startPoint y: 133, endPoint x: 91, endPoint y: 213, distance: 364.5
click at [446, 133] on div "Opslaan" at bounding box center [445, 133] width 27 height 10
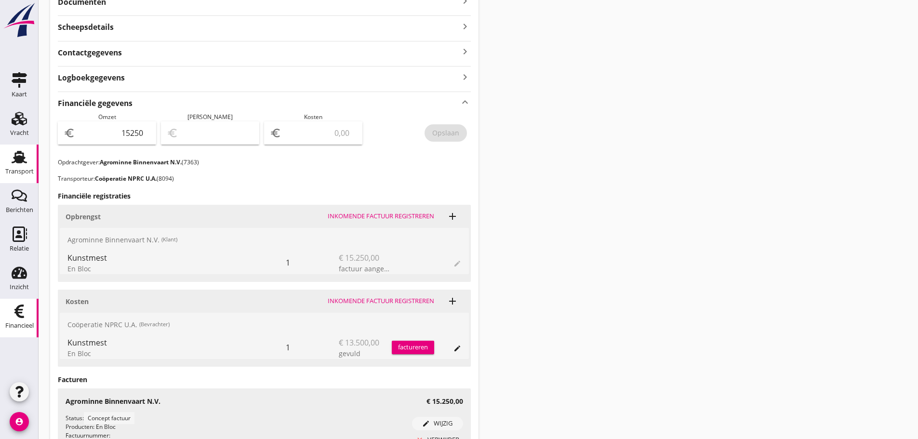
click at [29, 318] on div "Financieel" at bounding box center [19, 311] width 23 height 15
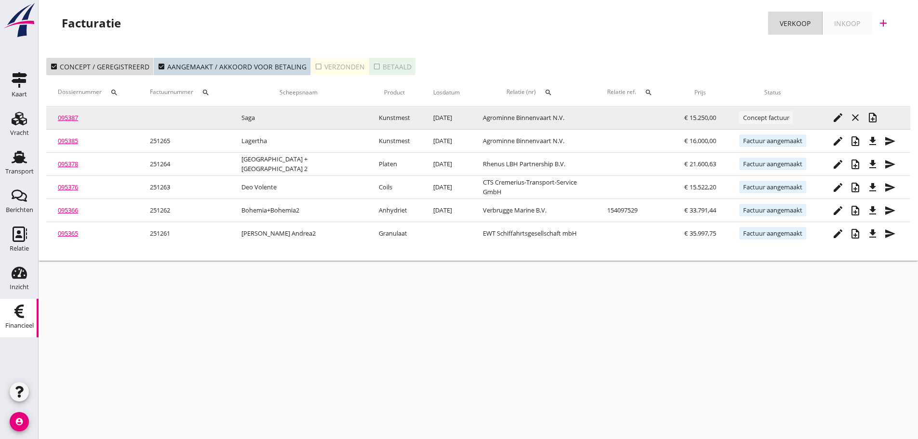
click at [872, 125] on button "note_add" at bounding box center [872, 117] width 17 height 17
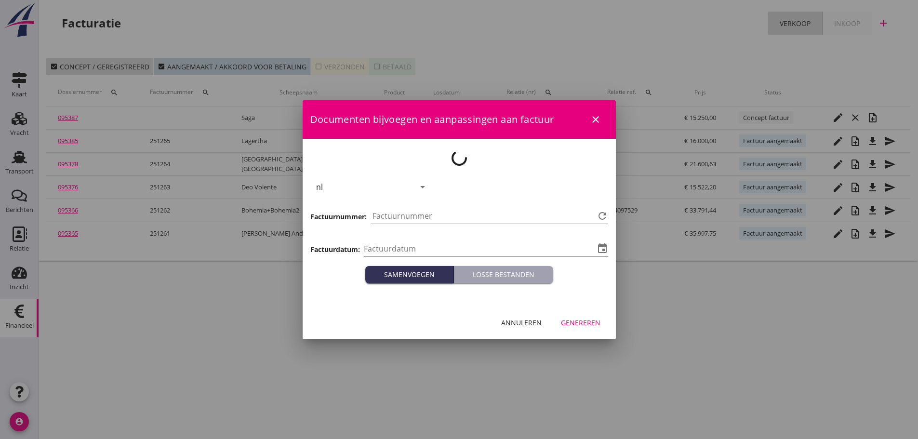
type input "[DATE]"
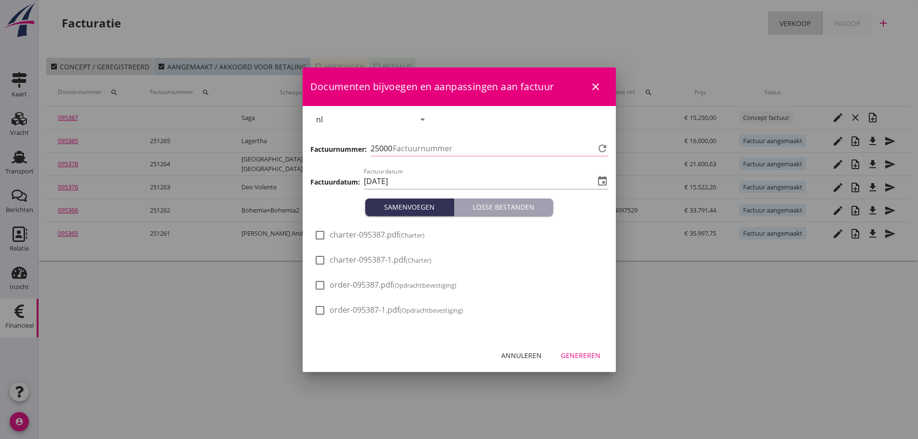
type input "1266"
click at [586, 357] on div "Genereren" at bounding box center [581, 355] width 40 height 10
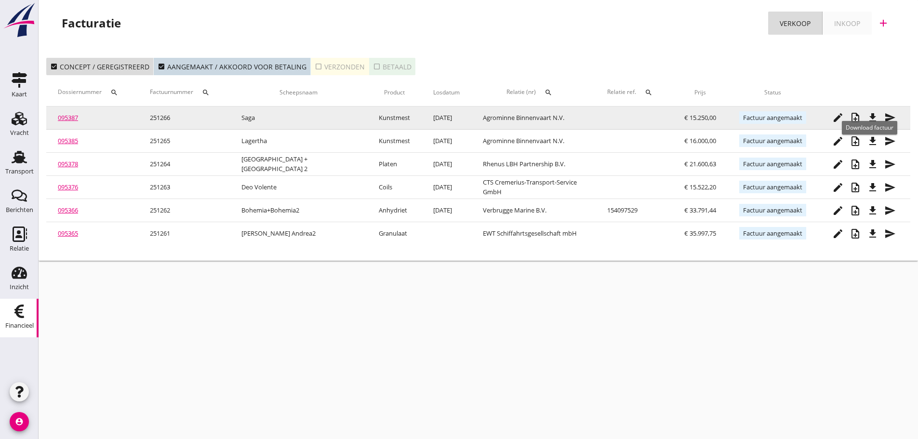
click at [872, 117] on icon "file_download" at bounding box center [873, 118] width 12 height 12
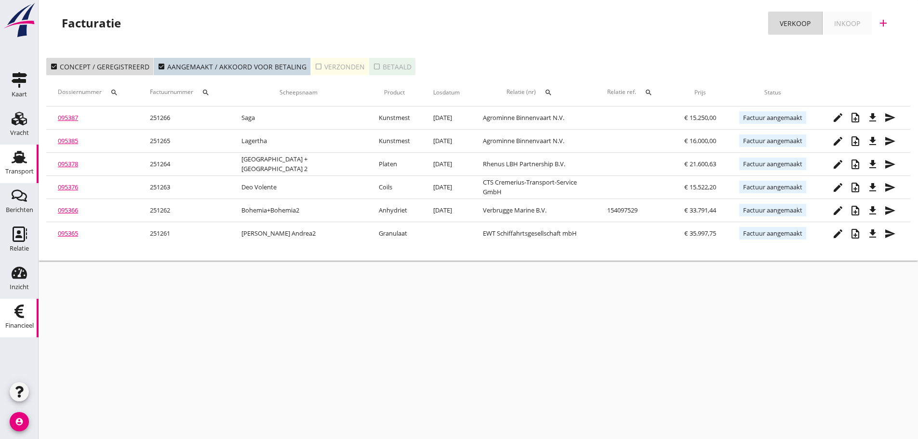
click at [22, 168] on div "Transport" at bounding box center [19, 171] width 28 height 13
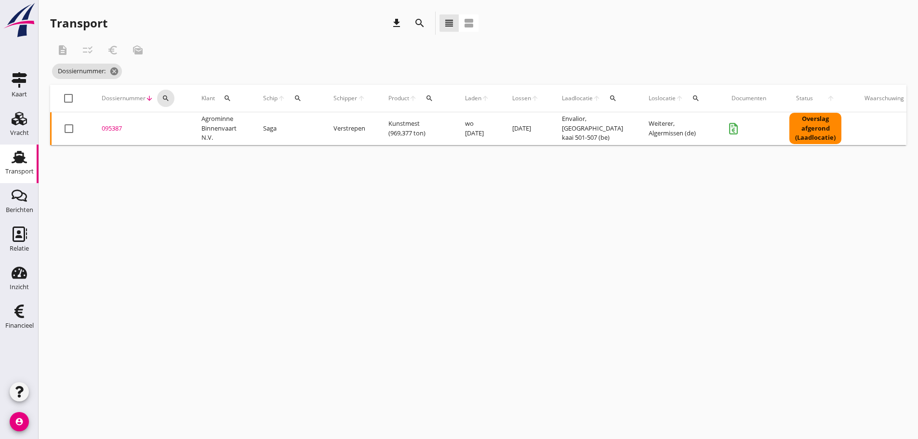
drag, startPoint x: 164, startPoint y: 100, endPoint x: 168, endPoint y: 120, distance: 20.7
click at [164, 100] on icon "search" at bounding box center [166, 98] width 8 height 8
drag, startPoint x: 171, startPoint y: 130, endPoint x: 176, endPoint y: 131, distance: 4.9
click at [175, 131] on input "Zoeken op dossiernummer..." at bounding box center [211, 126] width 100 height 15
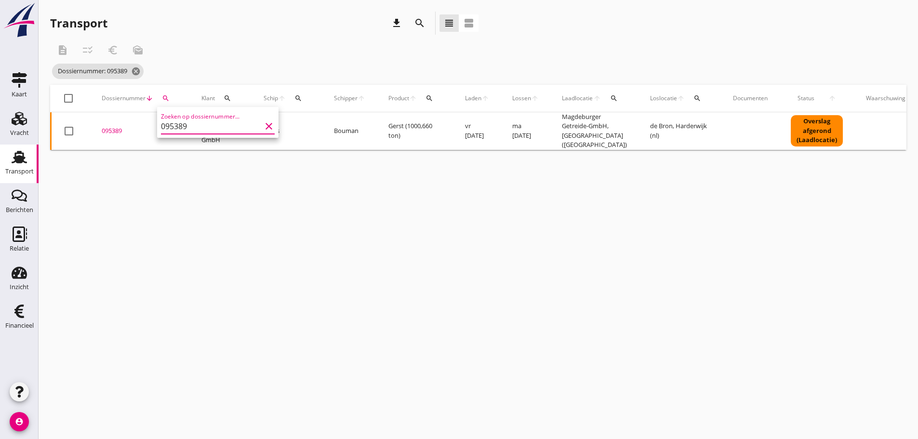
type input "095389"
click at [115, 127] on div "095389" at bounding box center [140, 131] width 77 height 10
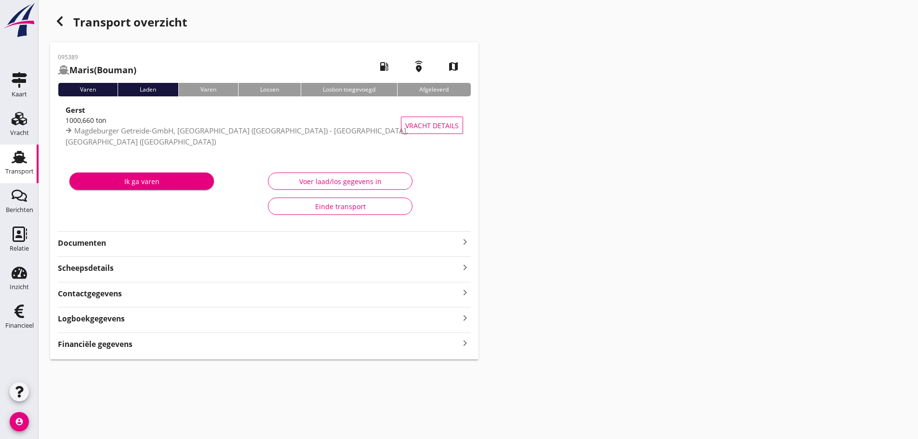
drag, startPoint x: 98, startPoint y: 345, endPoint x: 121, endPoint y: 345, distance: 23.1
click at [99, 345] on strong "Financiële gegevens" at bounding box center [95, 344] width 75 height 11
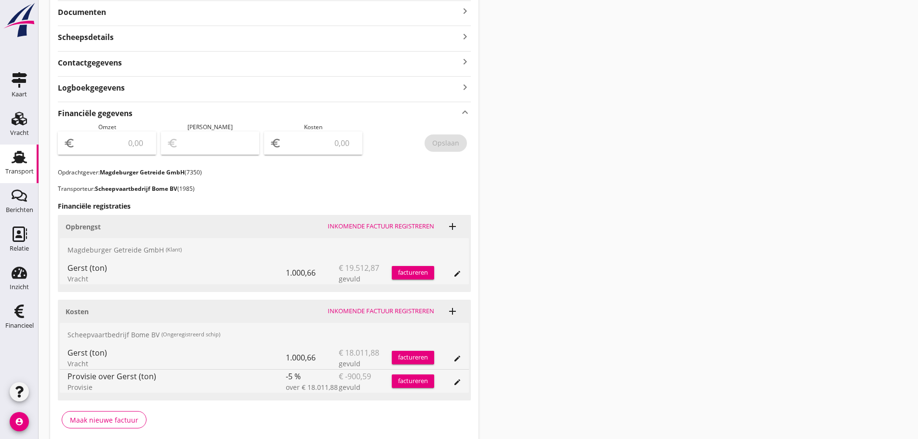
scroll to position [241, 0]
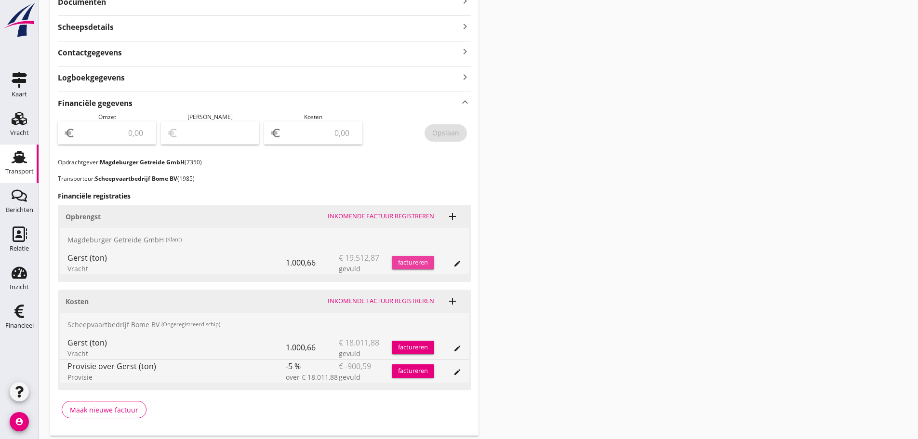
click at [420, 264] on div "factureren" at bounding box center [413, 263] width 42 height 10
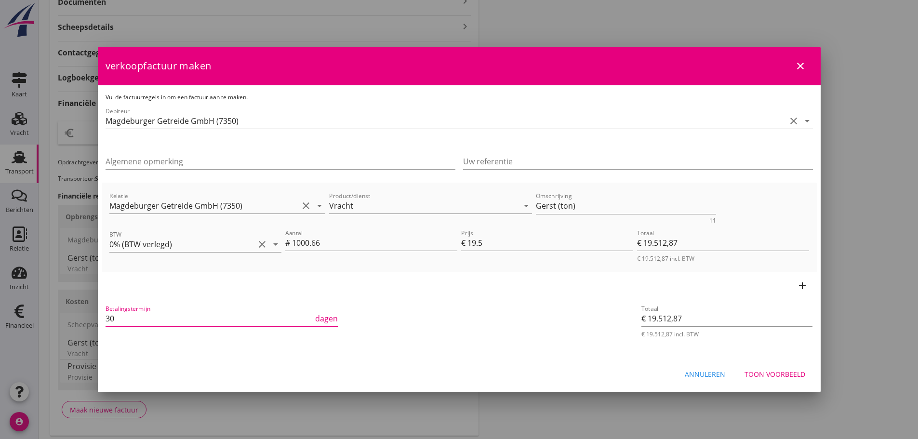
drag, startPoint x: 115, startPoint y: 322, endPoint x: 45, endPoint y: 320, distance: 69.4
click at [47, 320] on div "21% (Hoog BTW tarief) 9% (Laag BTW tarief) 0% (BTW vrij) 0% (BTW verlegd) Vrach…" at bounding box center [459, 114] width 918 height 711
type input "21"
drag, startPoint x: 573, startPoint y: 203, endPoint x: 402, endPoint y: 197, distance: 170.7
click at [419, 200] on div "Relatie Magdeburger Getreide GmbH (7350) clear arrow_drop_down Product/dienst V…" at bounding box center [459, 206] width 704 height 37
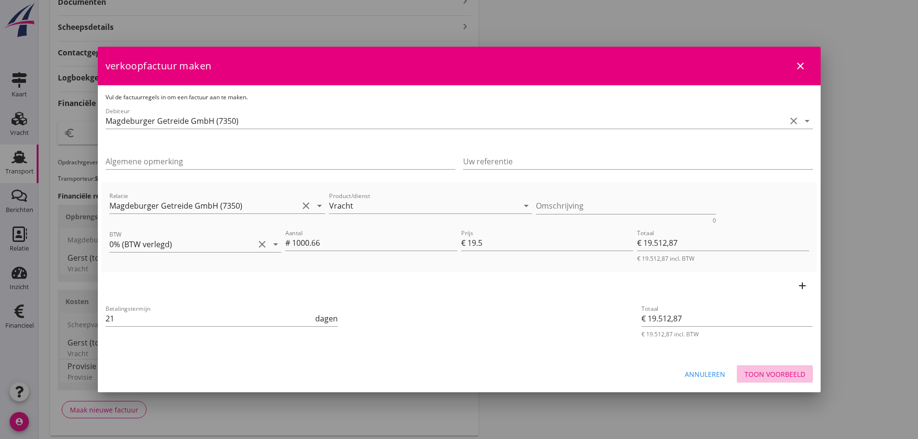
click at [774, 371] on div "Toon voorbeeld" at bounding box center [775, 374] width 61 height 10
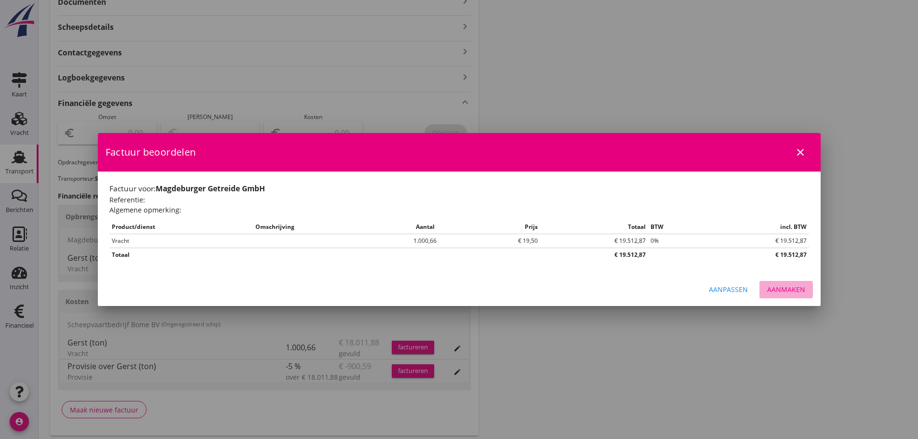
drag, startPoint x: 786, startPoint y: 287, endPoint x: 747, endPoint y: 306, distance: 42.2
click at [780, 295] on button "Aanmaken" at bounding box center [785, 289] width 53 height 17
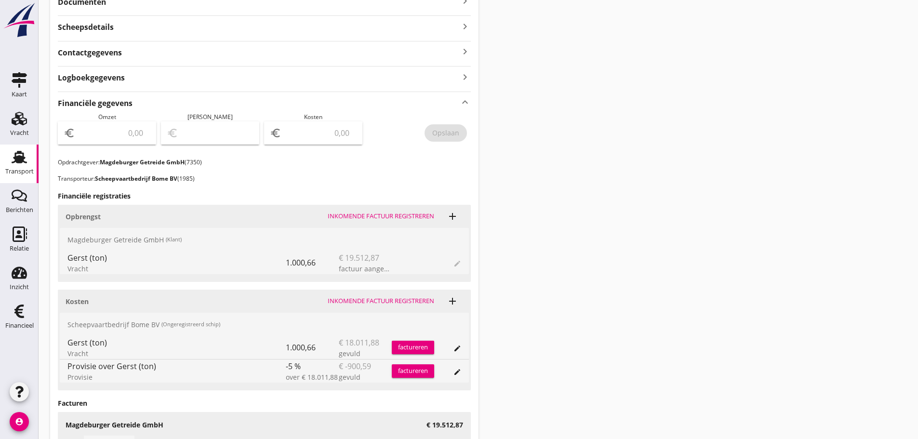
click at [115, 132] on input "number" at bounding box center [113, 132] width 73 height 15
type input "19512"
type input "19512.87"
click at [455, 133] on div "Opslaan" at bounding box center [445, 133] width 27 height 10
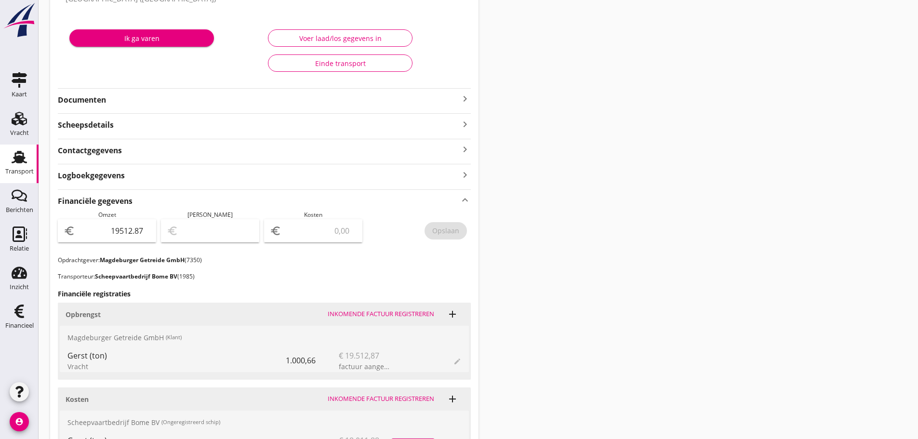
scroll to position [0, 0]
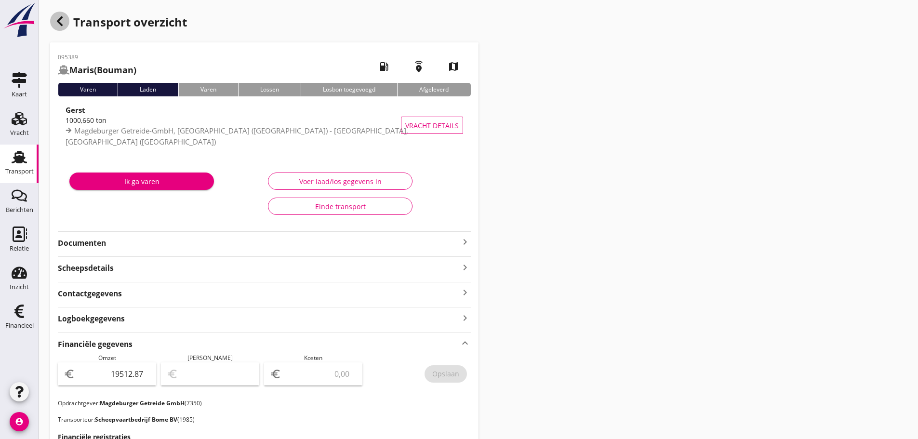
click at [58, 21] on use "button" at bounding box center [60, 21] width 6 height 10
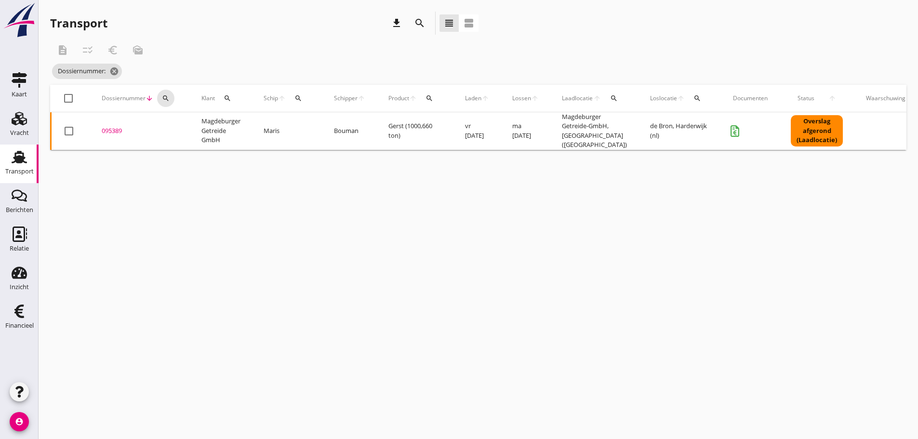
drag, startPoint x: 169, startPoint y: 99, endPoint x: 177, endPoint y: 117, distance: 19.6
click at [169, 100] on icon "search" at bounding box center [166, 98] width 8 height 8
click at [180, 132] on input "Zoeken op dossiernummer..." at bounding box center [211, 126] width 100 height 15
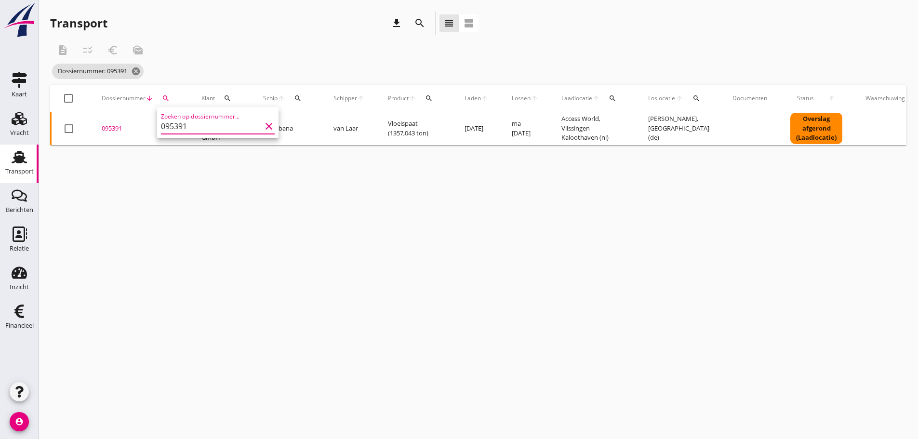
type input "095391"
click at [111, 127] on div "095391" at bounding box center [140, 129] width 77 height 10
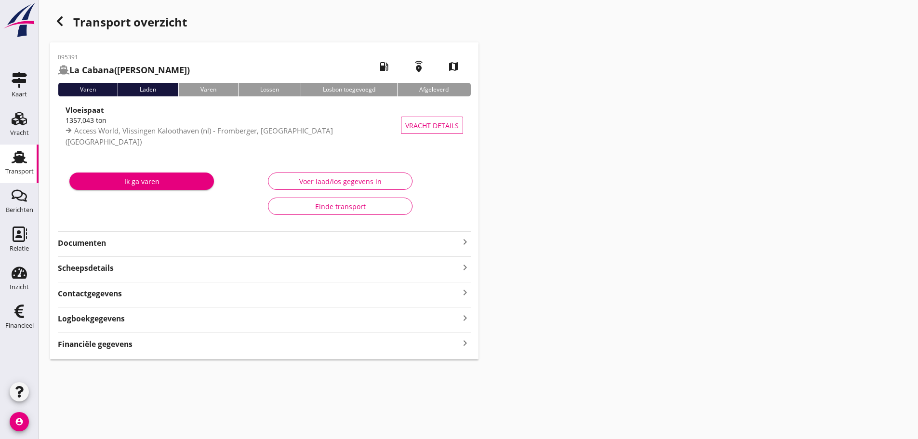
drag, startPoint x: 106, startPoint y: 348, endPoint x: 281, endPoint y: 317, distance: 178.8
click at [106, 346] on strong "Financiële gegevens" at bounding box center [95, 344] width 75 height 11
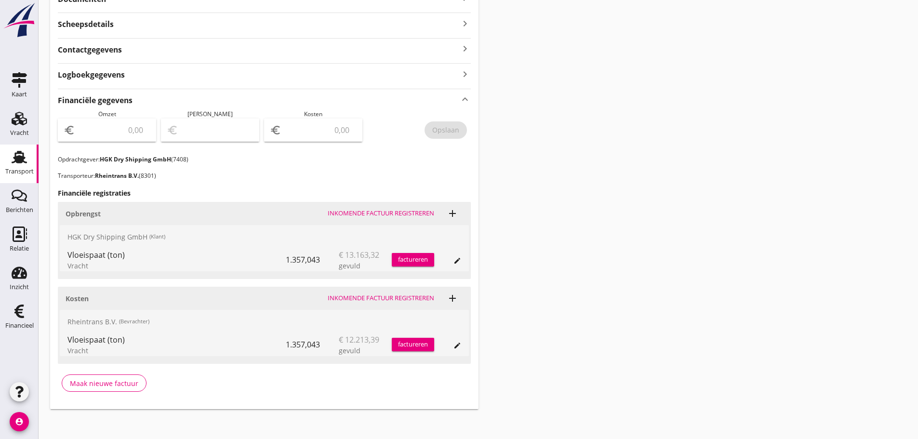
scroll to position [249, 0]
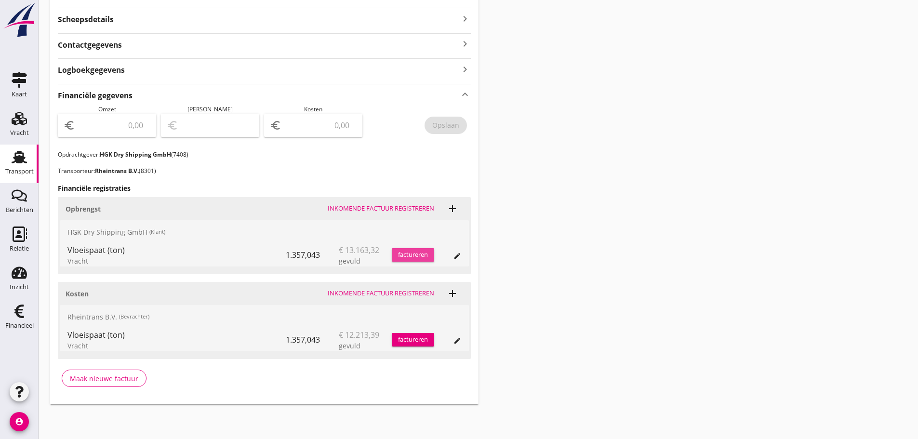
click at [412, 253] on div "factureren" at bounding box center [413, 255] width 42 height 10
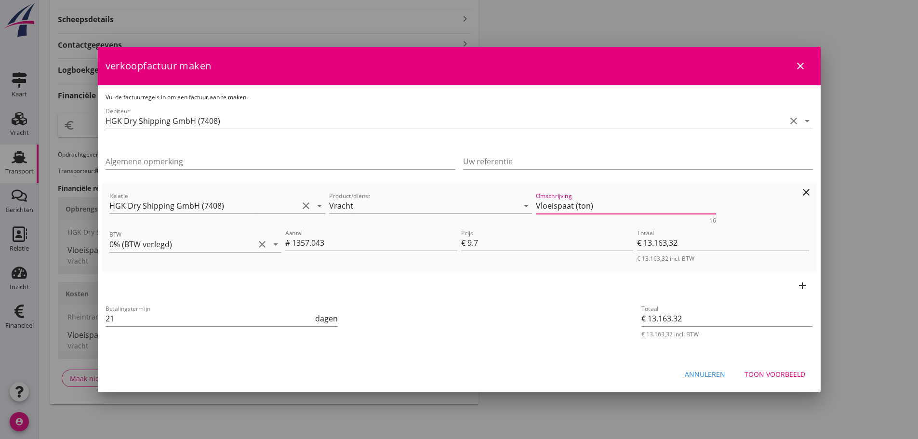
drag, startPoint x: 629, startPoint y: 205, endPoint x: 438, endPoint y: 214, distance: 192.0
click at [438, 213] on div "Relatie HGK Dry Shipping GmbH (7408) clear arrow_drop_down Product/dienst Vrach…" at bounding box center [459, 206] width 704 height 37
click at [784, 371] on div "Toon voorbeeld" at bounding box center [775, 374] width 61 height 10
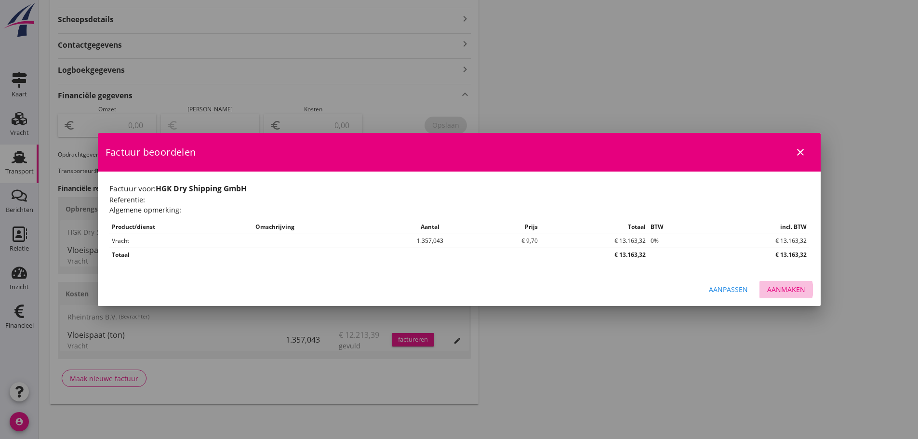
click at [784, 290] on div "Aanmaken" at bounding box center [786, 289] width 38 height 10
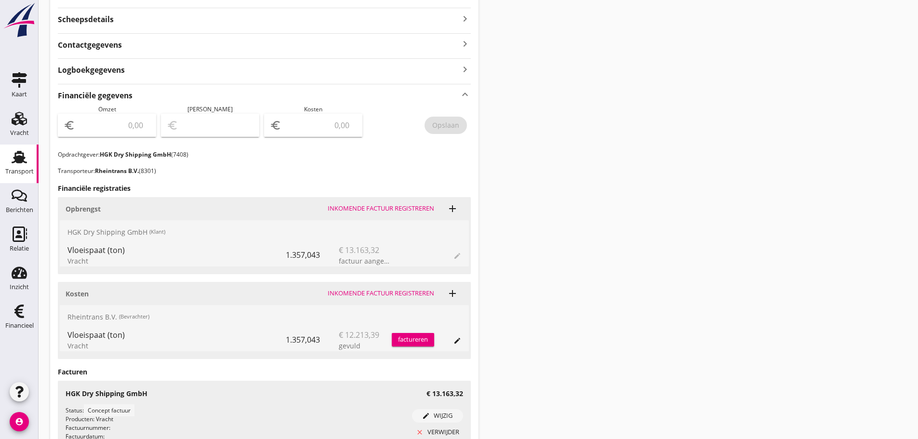
click at [109, 127] on input "number" at bounding box center [113, 125] width 73 height 15
type input "13163"
type input "13163.32"
click at [463, 128] on button "Opslaan" at bounding box center [446, 125] width 42 height 17
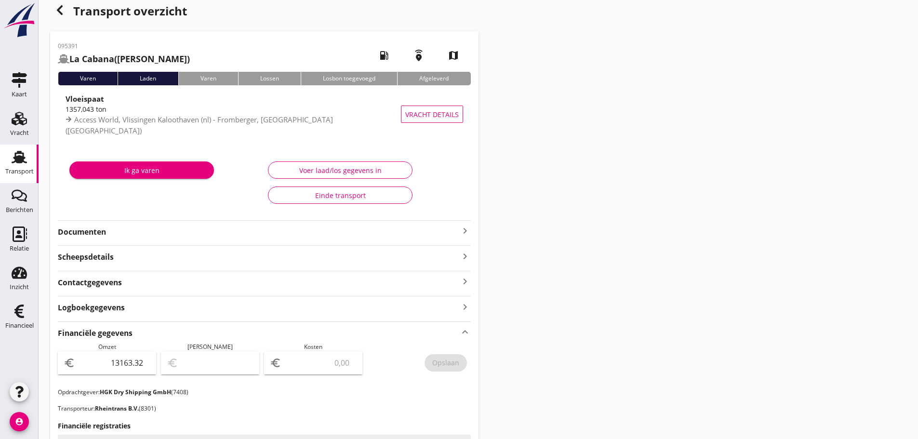
scroll to position [8, 0]
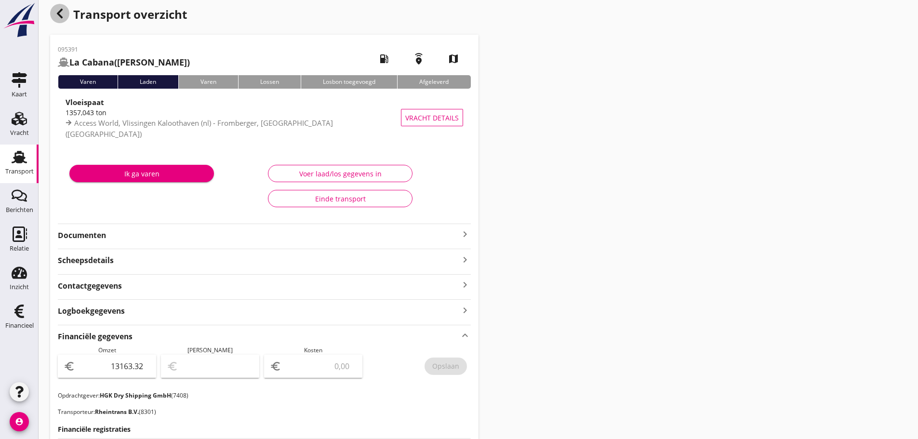
click at [59, 14] on use "button" at bounding box center [60, 14] width 6 height 10
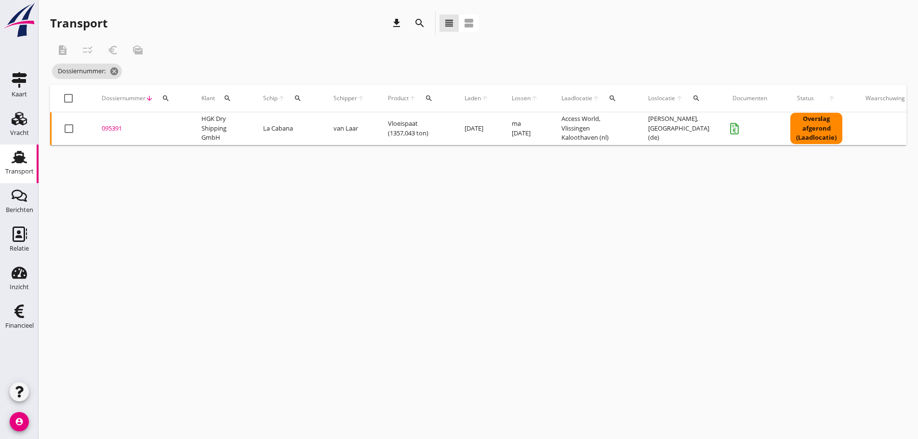
click at [167, 99] on icon "search" at bounding box center [166, 98] width 8 height 8
click at [165, 129] on input "Zoeken op dossiernummer..." at bounding box center [211, 126] width 100 height 15
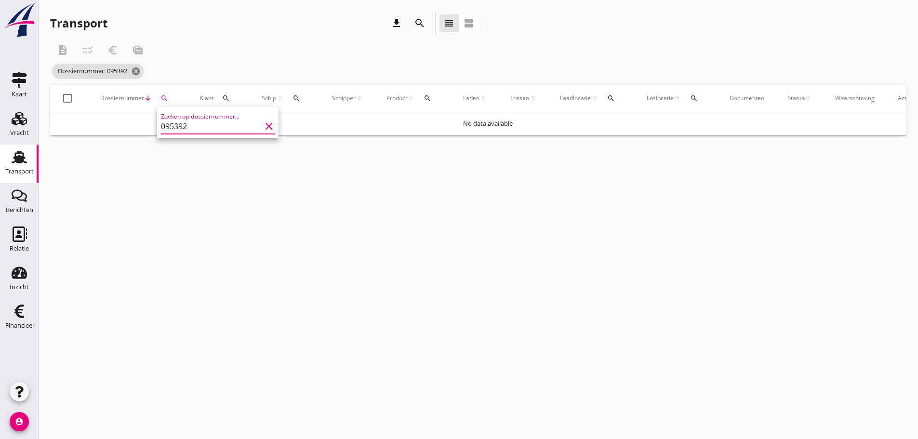
type input "095392"
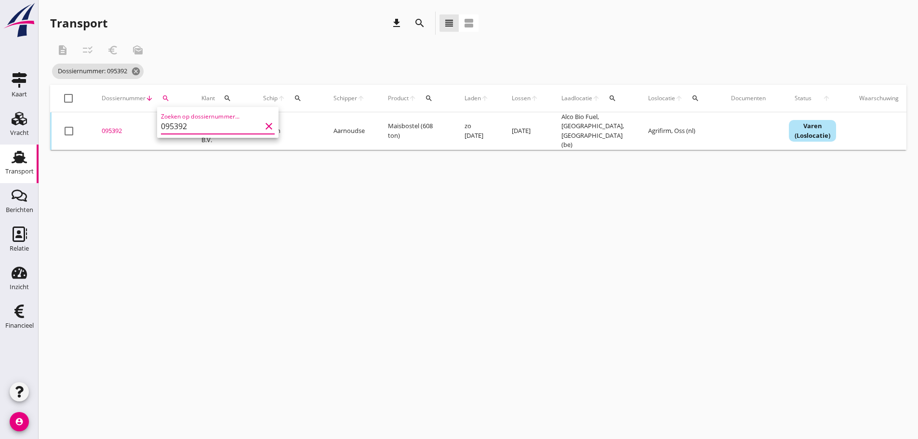
click at [122, 126] on div "095392" at bounding box center [140, 131] width 77 height 10
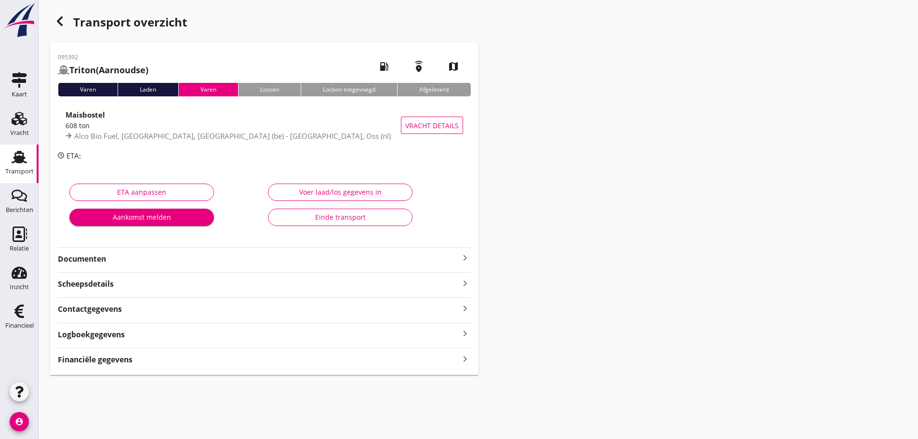
drag, startPoint x: 109, startPoint y: 362, endPoint x: 458, endPoint y: 349, distance: 349.1
click at [112, 361] on strong "Financiële gegevens" at bounding box center [95, 359] width 75 height 11
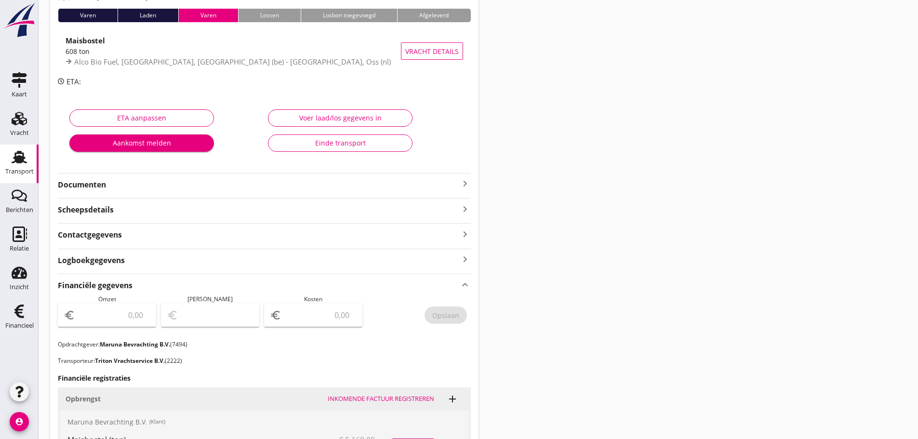
scroll to position [241, 0]
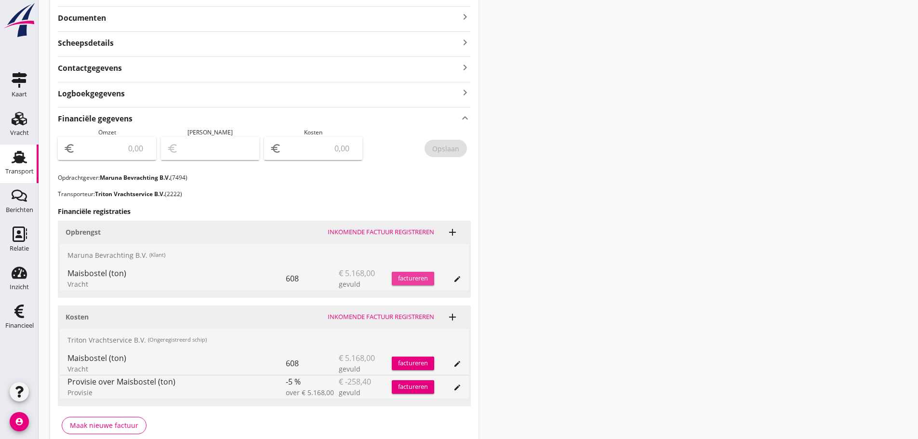
click at [404, 280] on div "factureren" at bounding box center [413, 279] width 42 height 10
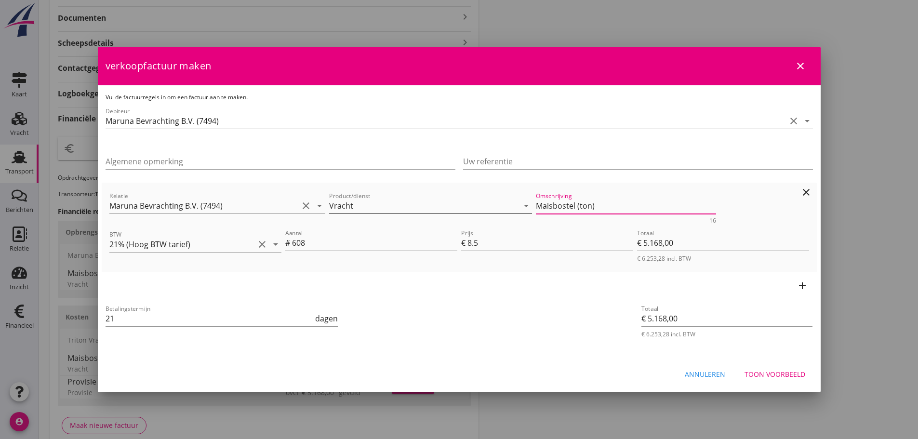
drag, startPoint x: 607, startPoint y: 204, endPoint x: 340, endPoint y: 204, distance: 267.0
click at [340, 204] on div "Relatie Maruna Bevrachting B.V. (7494) clear arrow_drop_down Product/dienst Vra…" at bounding box center [459, 206] width 704 height 37
click at [776, 375] on div "Toon voorbeeld" at bounding box center [775, 374] width 61 height 10
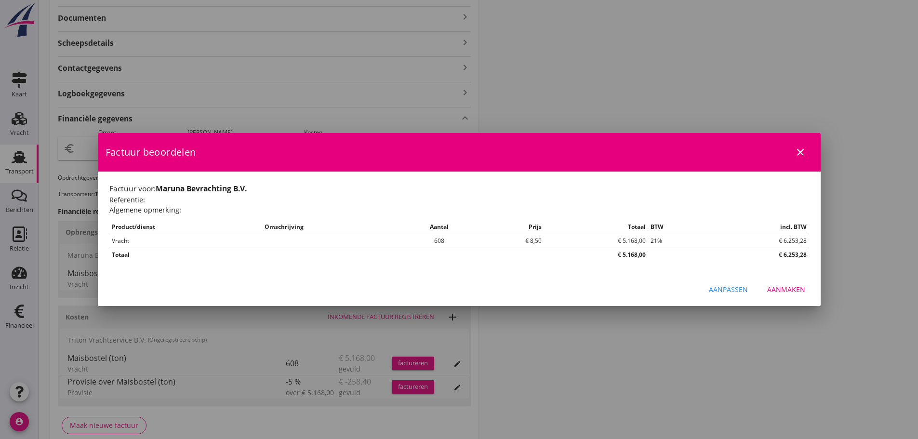
click at [785, 288] on div "Aanmaken" at bounding box center [786, 289] width 38 height 10
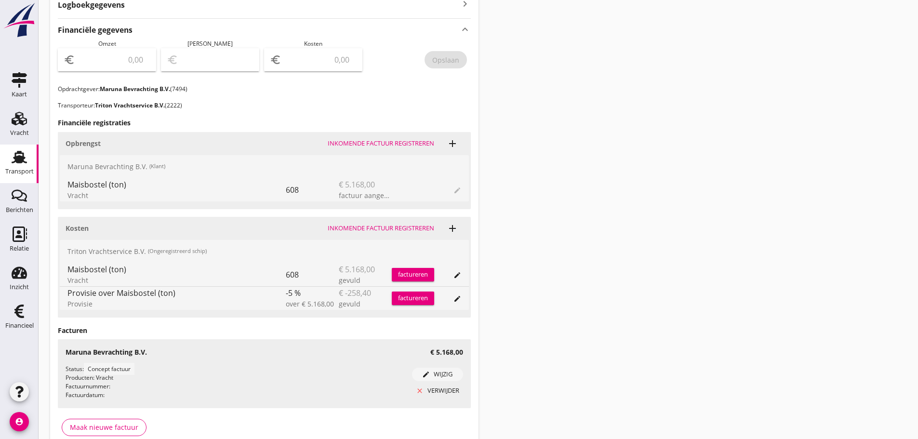
scroll to position [337, 0]
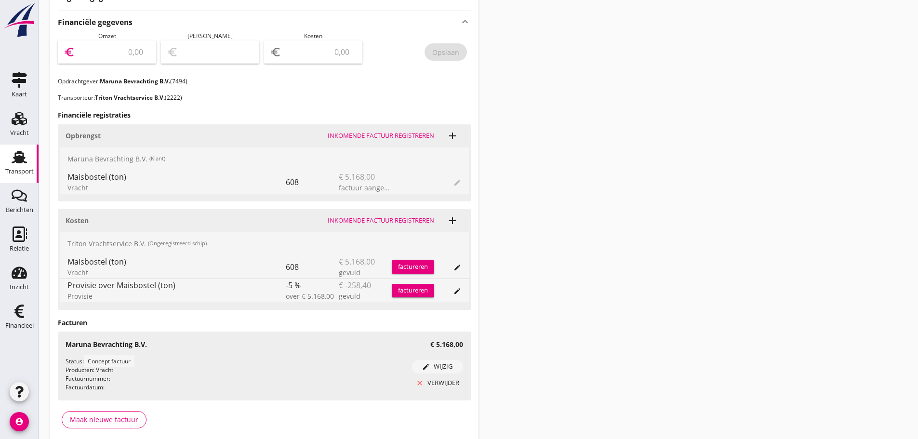
click at [83, 52] on input "number" at bounding box center [113, 51] width 73 height 15
type input "5168"
click at [461, 50] on button "Opslaan" at bounding box center [446, 51] width 42 height 17
click at [422, 266] on div "factureren" at bounding box center [413, 267] width 42 height 10
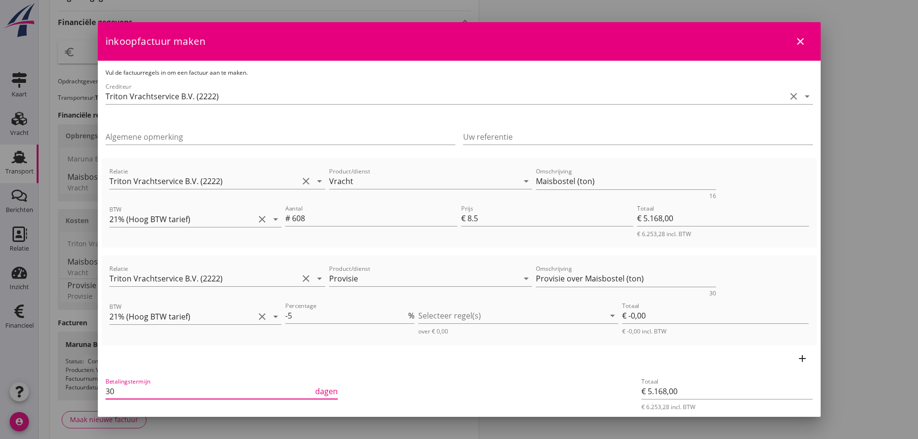
drag, startPoint x: 129, startPoint y: 388, endPoint x: 125, endPoint y: 384, distance: 5.5
click at [125, 386] on input "30" at bounding box center [210, 391] width 208 height 15
click at [112, 389] on input "30" at bounding box center [210, 391] width 208 height 15
drag, startPoint x: 130, startPoint y: 392, endPoint x: 42, endPoint y: 387, distance: 87.8
click at [44, 388] on div "check_box_outline_blank Vracht € 5.168,00 21% (Hoog BTW tarief) 9% (Laag BTW ta…" at bounding box center [459, 72] width 918 height 818
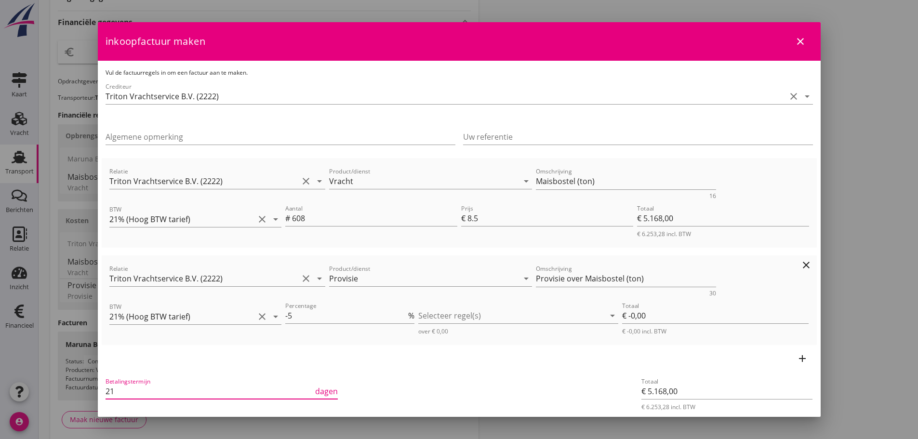
type input "21"
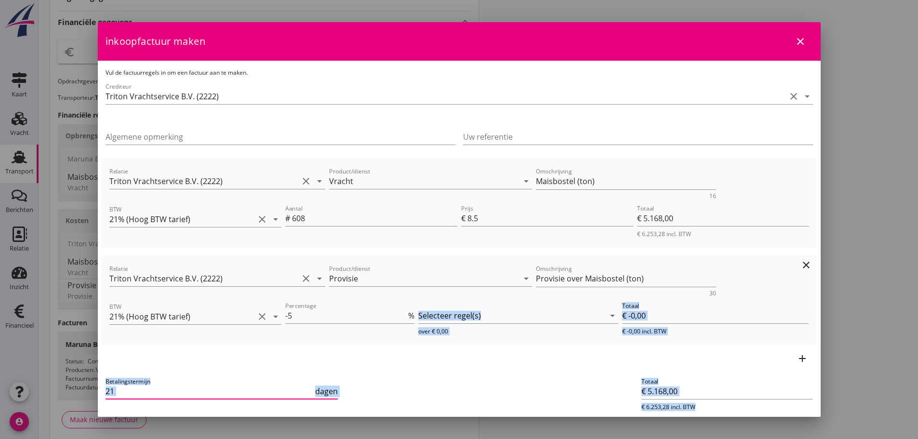
click at [918, 439] on html "check_box_outline_blank Vracht € 5.168,00 21% (Hoog BTW tarief) 9% (Laag BTW ta…" at bounding box center [459, 72] width 918 height 818
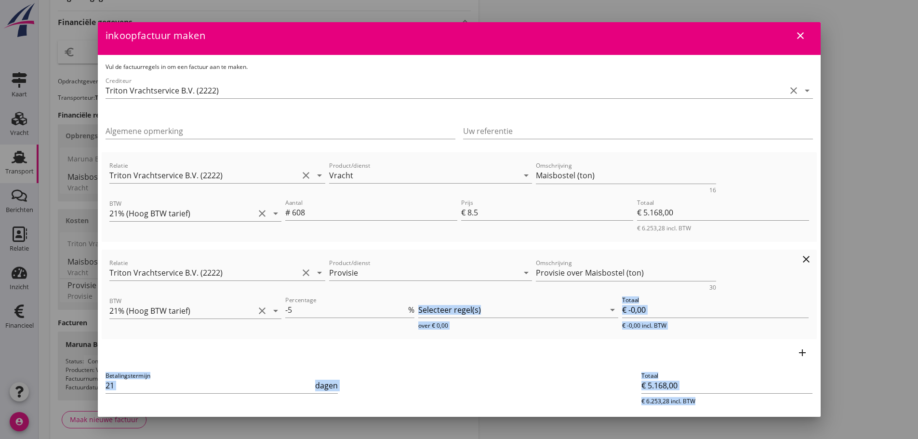
drag, startPoint x: 497, startPoint y: 314, endPoint x: 494, endPoint y: 308, distance: 6.0
click at [497, 313] on div at bounding box center [511, 309] width 187 height 15
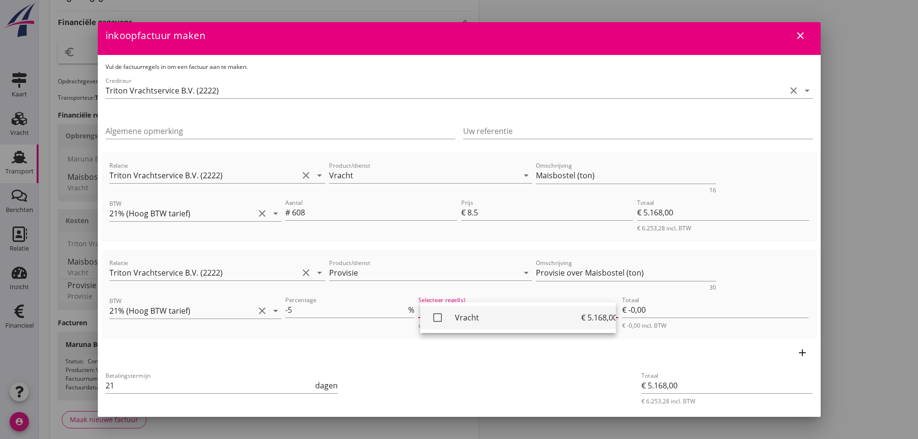
click at [493, 308] on link "check_box_outline_blank Vracht € 5.168,00" at bounding box center [518, 317] width 196 height 23
type input "€ -258,40"
click at [742, 159] on div at bounding box center [764, 176] width 93 height 37
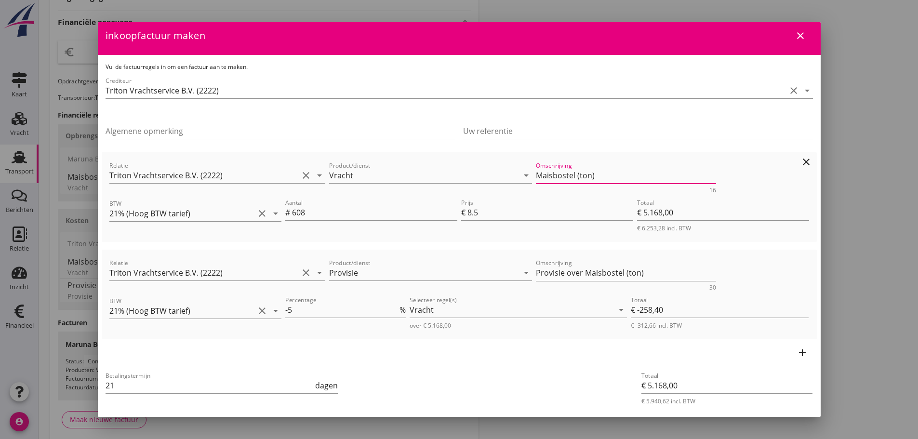
drag, startPoint x: 593, startPoint y: 173, endPoint x: 350, endPoint y: 142, distance: 245.3
click at [390, 164] on div "Relatie Triton Vrachtservice B.V. (2222) clear arrow_drop_down Product/dienst V…" at bounding box center [459, 176] width 704 height 37
drag, startPoint x: 644, startPoint y: 268, endPoint x: 418, endPoint y: 257, distance: 226.3
click at [418, 257] on div "Relatie Triton Vrachtservice B.V. (2222) clear arrow_drop_down Product/dienst P…" at bounding box center [459, 273] width 704 height 37
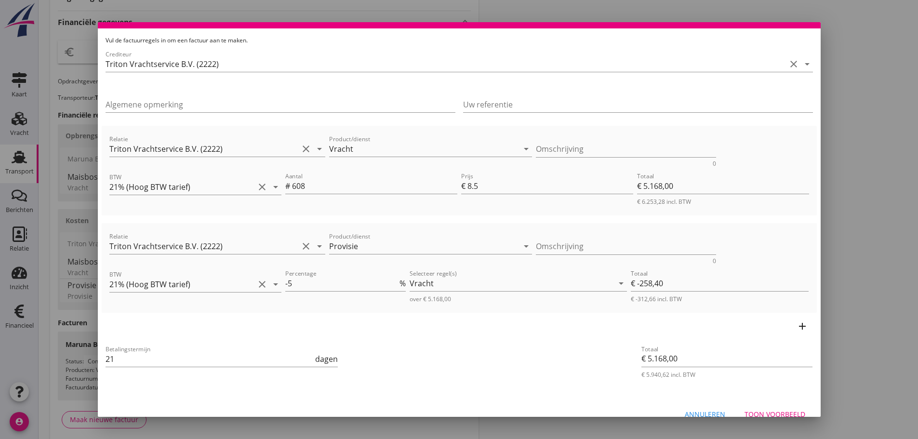
scroll to position [48, 0]
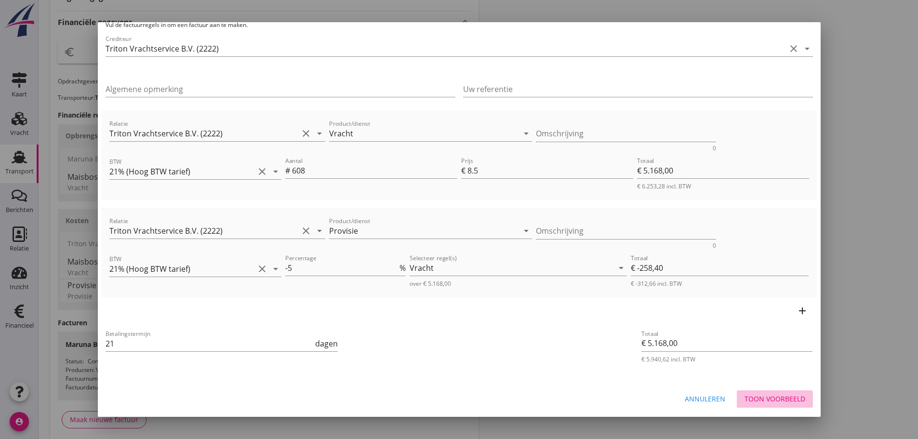
click at [778, 397] on div "Toon voorbeeld" at bounding box center [775, 399] width 61 height 10
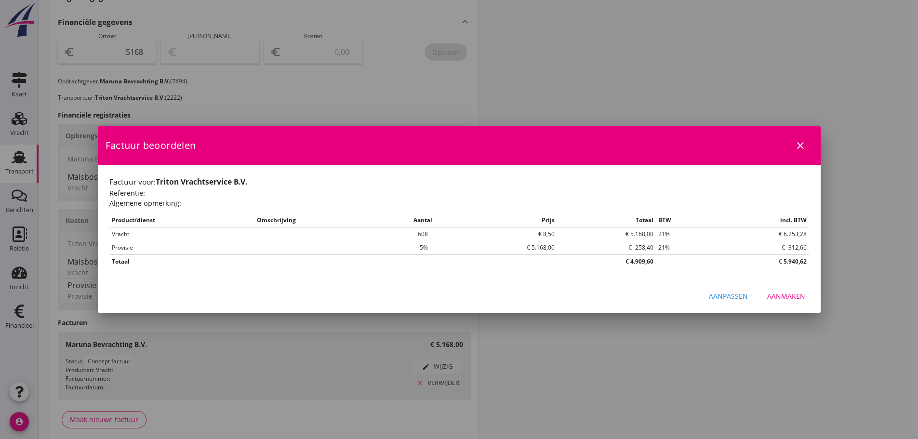
scroll to position [0, 0]
click at [782, 300] on div "Aanmaken" at bounding box center [786, 296] width 38 height 10
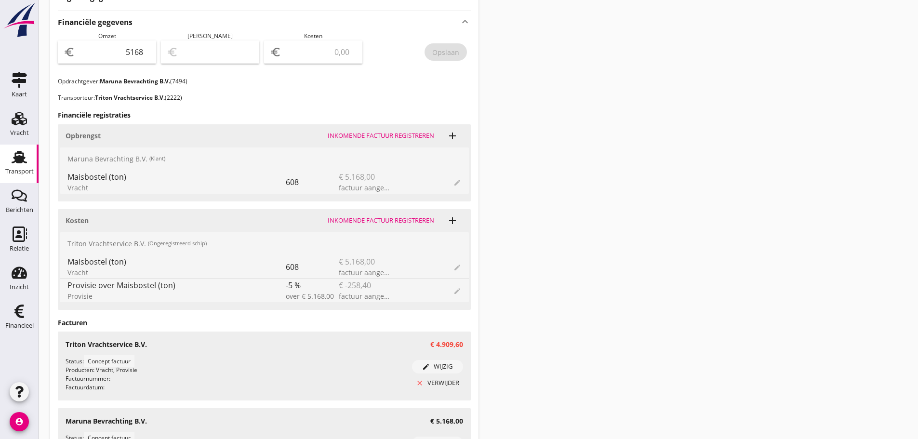
click at [292, 51] on input "number" at bounding box center [319, 51] width 73 height 15
type input "5164.00"
type input "4"
type input "5119.00"
type input "49"
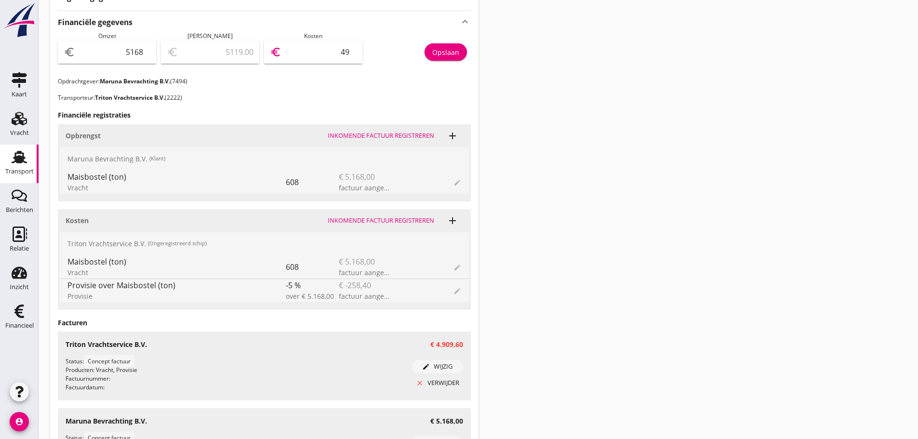
type input "4678.00"
type input "490"
type input "4678.00"
type input "490"
type input "259.00"
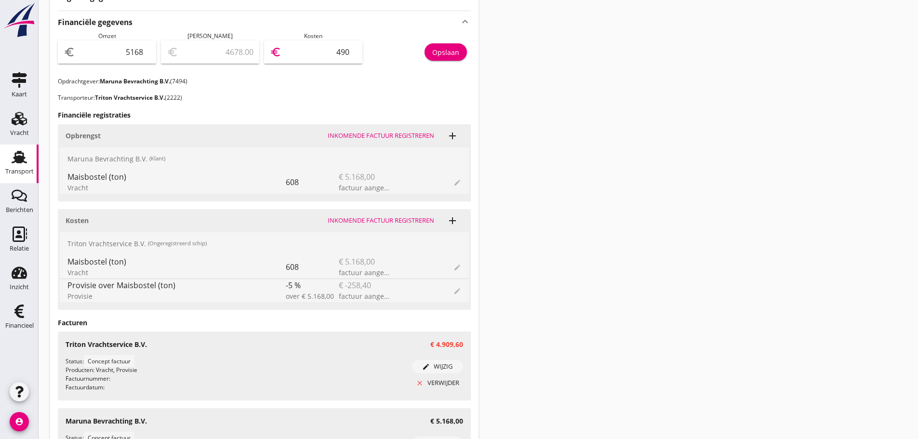
type input "4909"
type input "258.40"
type input "4909.60"
drag, startPoint x: 455, startPoint y: 51, endPoint x: 393, endPoint y: 71, distance: 65.2
click at [453, 51] on div "Opslaan" at bounding box center [445, 52] width 27 height 10
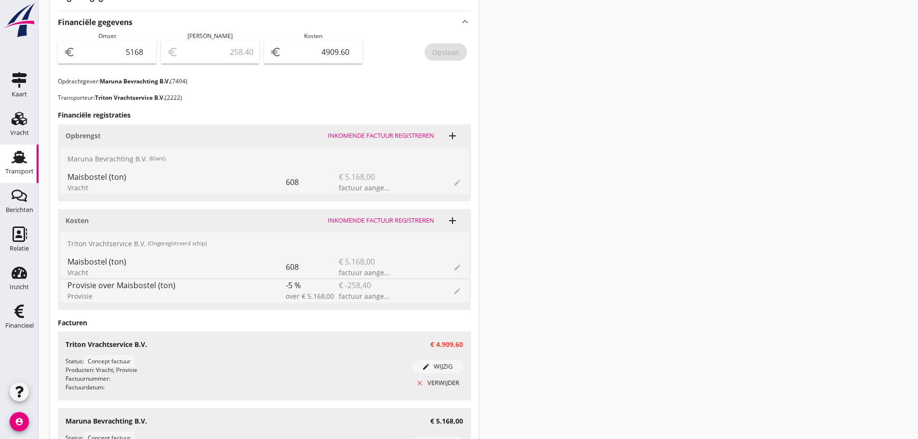
drag, startPoint x: 26, startPoint y: 313, endPoint x: 35, endPoint y: 366, distance: 53.8
click at [25, 314] on icon "Financieel" at bounding box center [19, 311] width 15 height 15
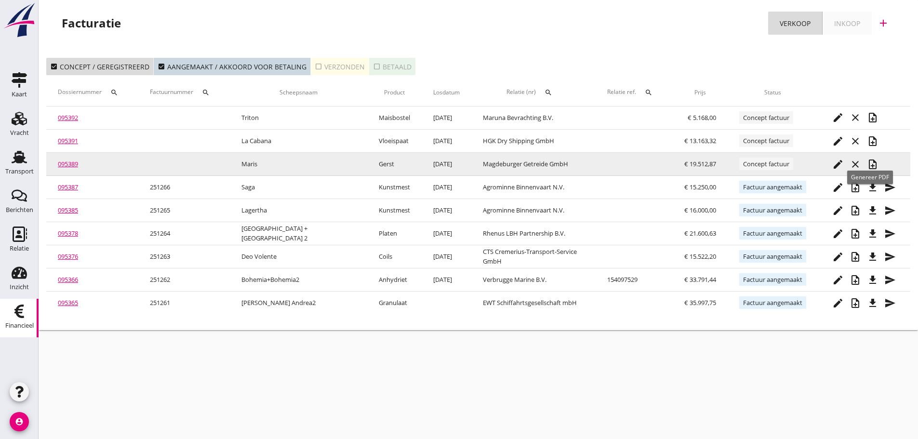
click at [868, 167] on icon "note_add" at bounding box center [873, 165] width 12 height 12
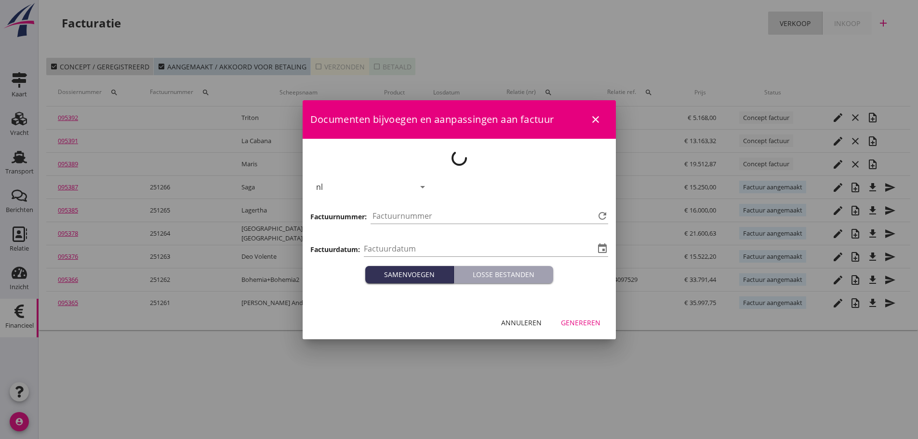
type input "[DATE]"
type input "1267"
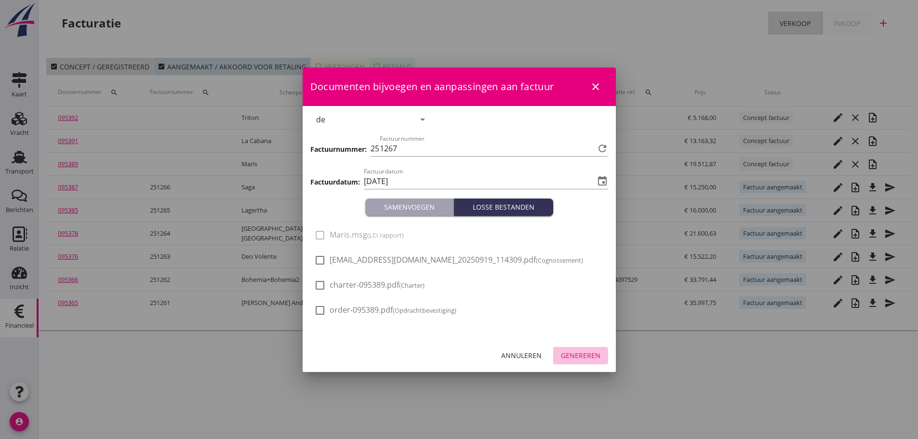
click at [580, 359] on div "Genereren" at bounding box center [581, 355] width 40 height 10
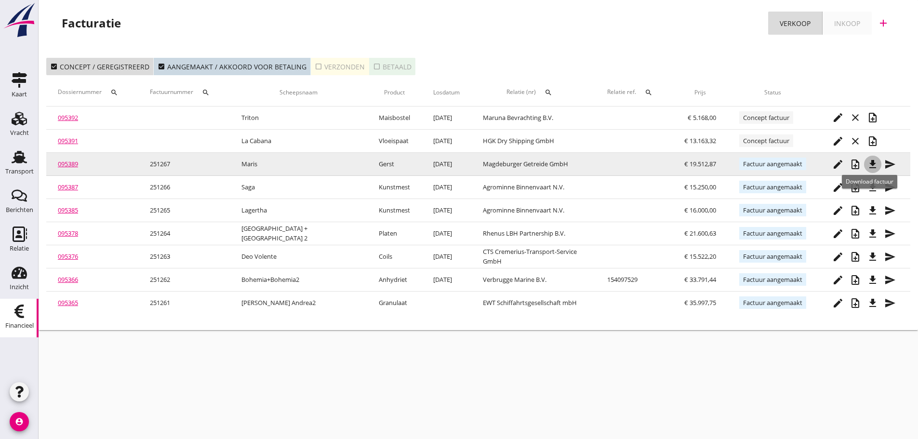
click at [872, 168] on icon "file_download" at bounding box center [873, 165] width 12 height 12
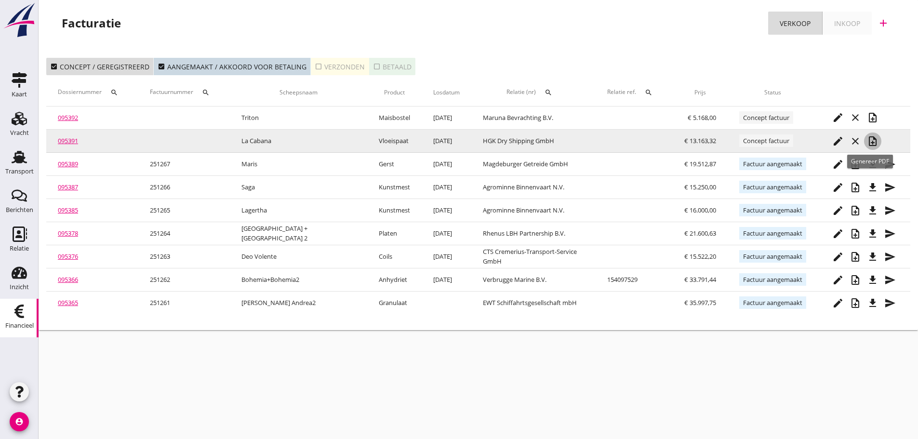
click at [873, 142] on icon "note_add" at bounding box center [873, 141] width 12 height 12
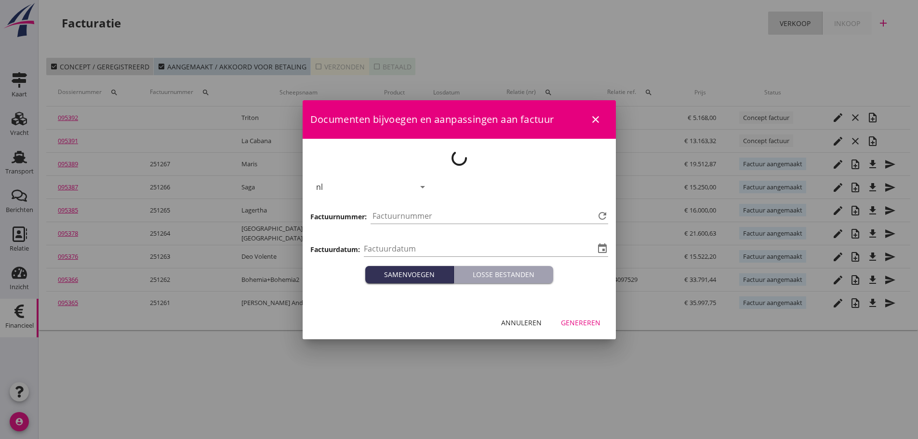
type input "[DATE]"
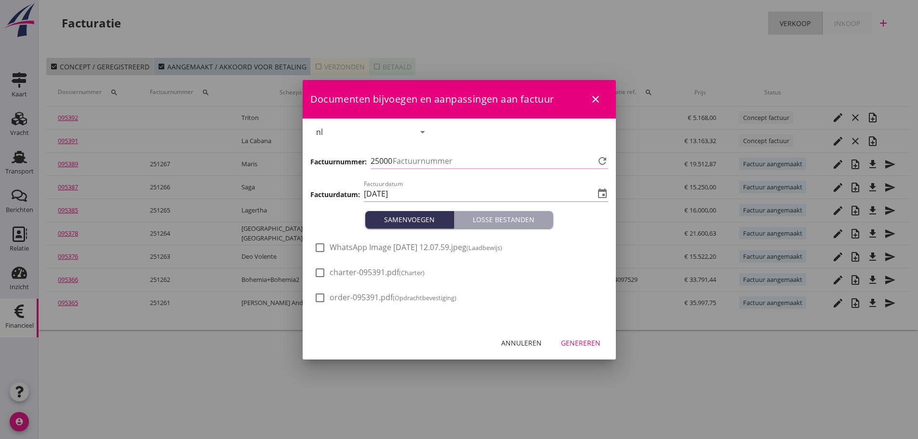
type input "1268"
click at [576, 344] on div "Genereren" at bounding box center [581, 343] width 40 height 10
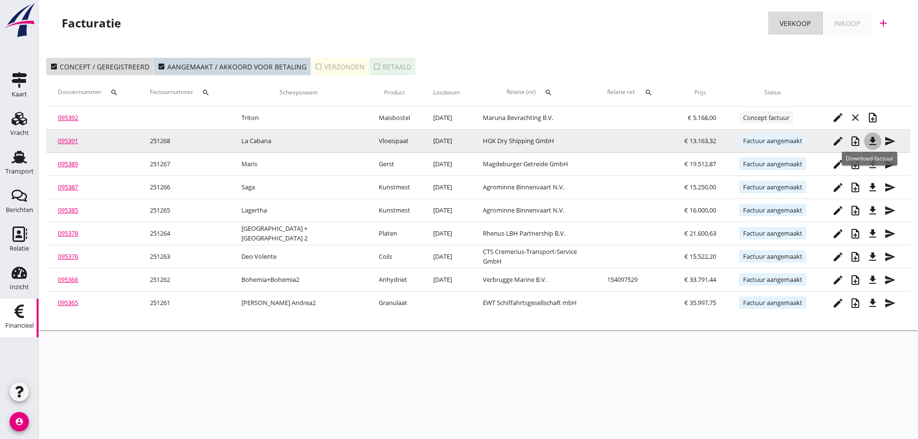
click at [870, 142] on icon "file_download" at bounding box center [873, 141] width 12 height 12
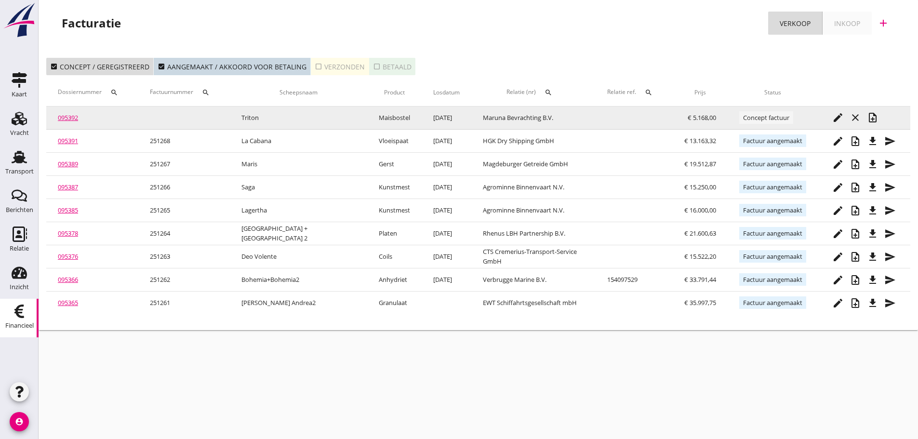
click at [875, 119] on icon "note_add" at bounding box center [873, 118] width 12 height 12
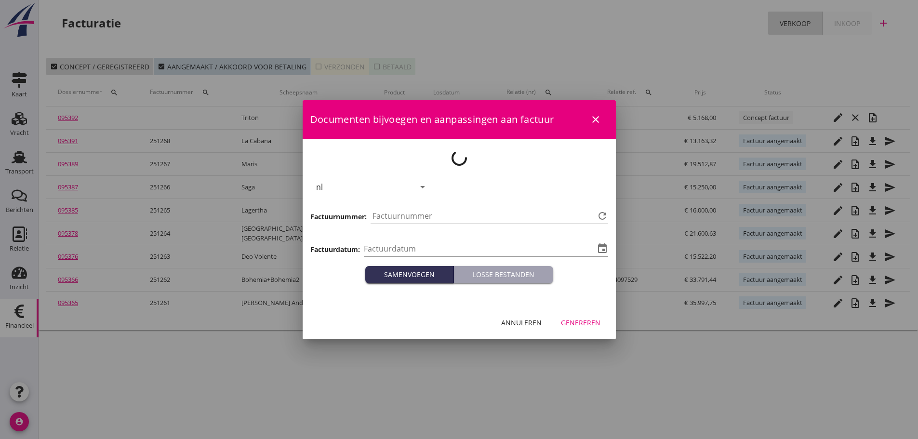
type input "[DATE]"
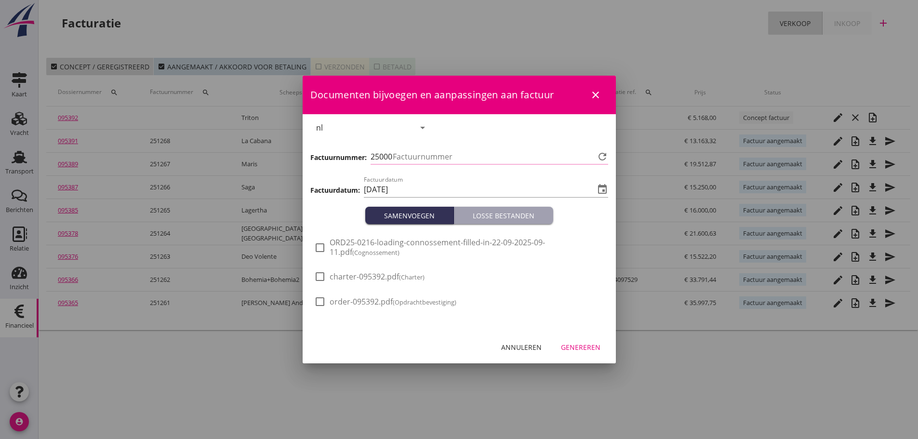
type input "1269"
click at [591, 348] on div "Genereren" at bounding box center [581, 347] width 40 height 10
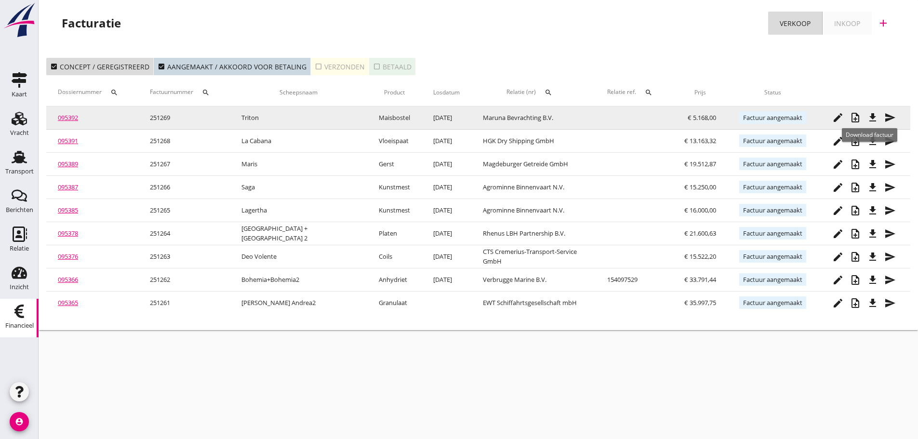
click at [873, 119] on icon "file_download" at bounding box center [873, 118] width 12 height 12
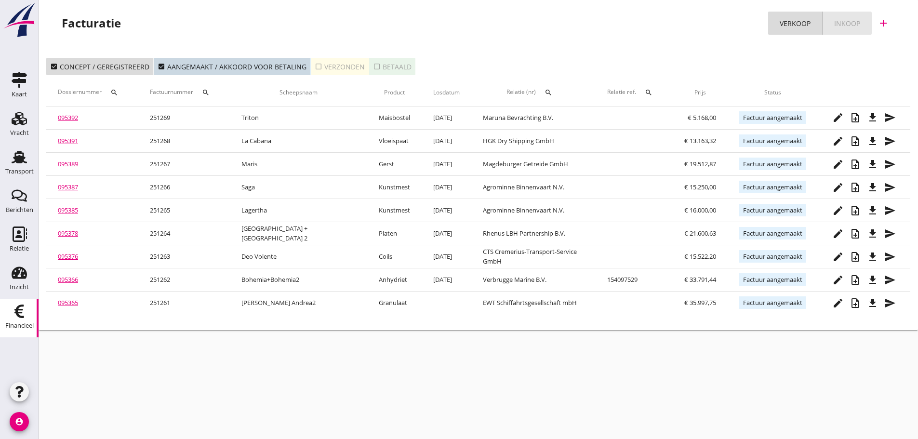
click at [852, 27] on div "Inkoop" at bounding box center [847, 23] width 26 height 10
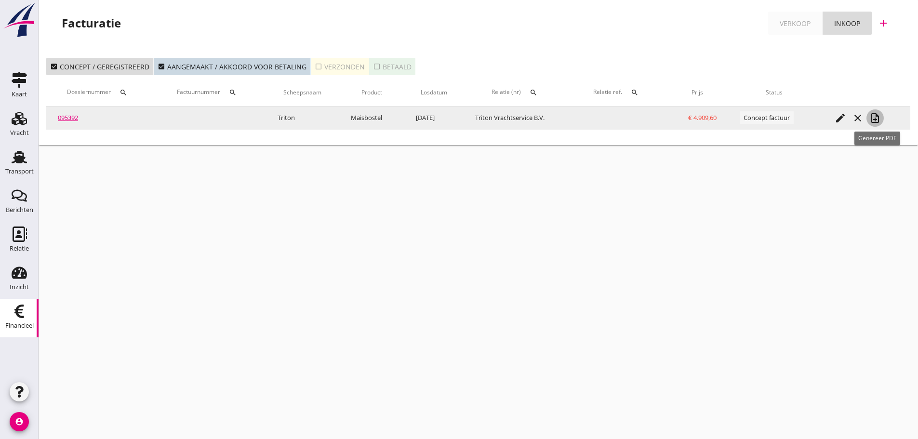
click at [880, 121] on icon "note_add" at bounding box center [875, 118] width 12 height 12
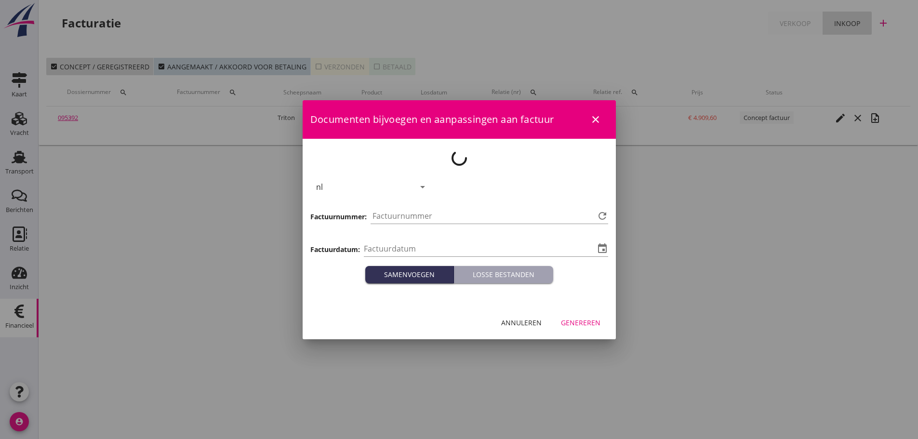
type input "[DATE]"
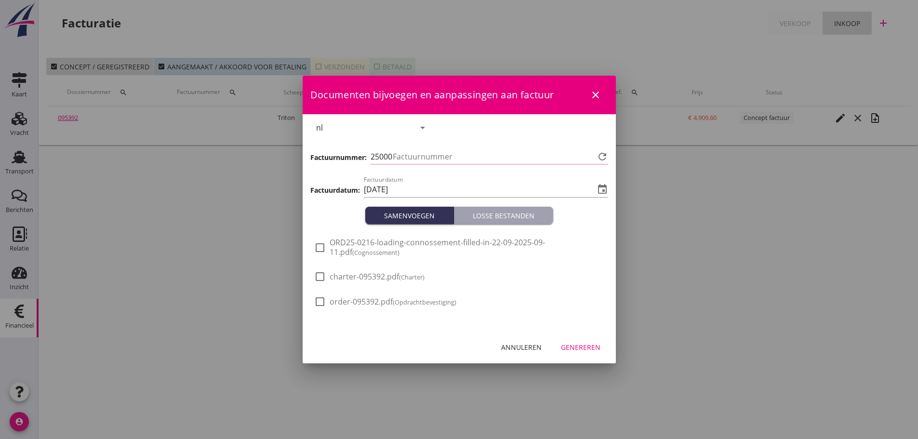
type input "1270"
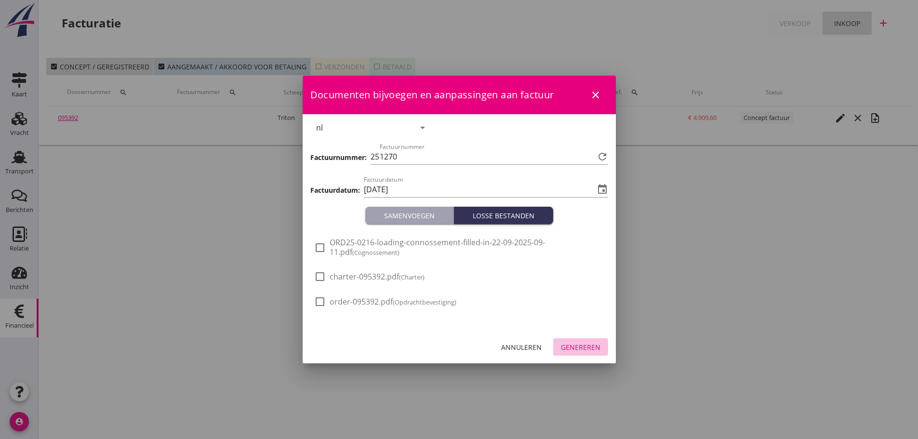
click at [581, 346] on div "Genereren" at bounding box center [581, 347] width 40 height 10
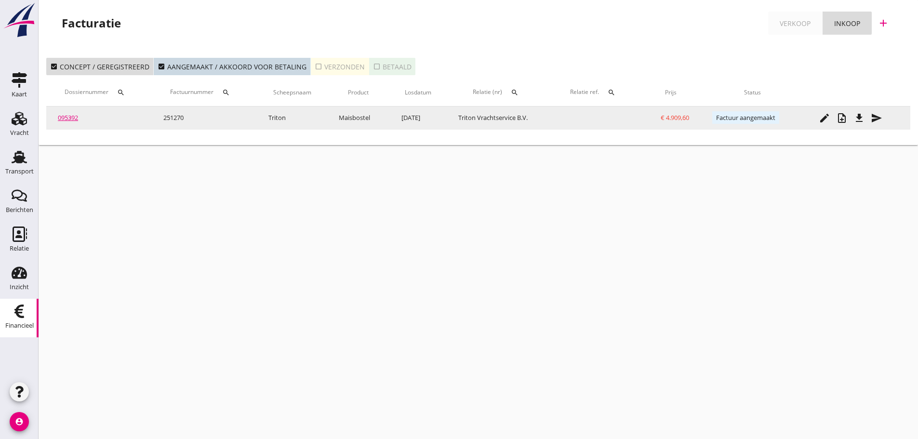
click at [863, 122] on icon "file_download" at bounding box center [859, 118] width 12 height 12
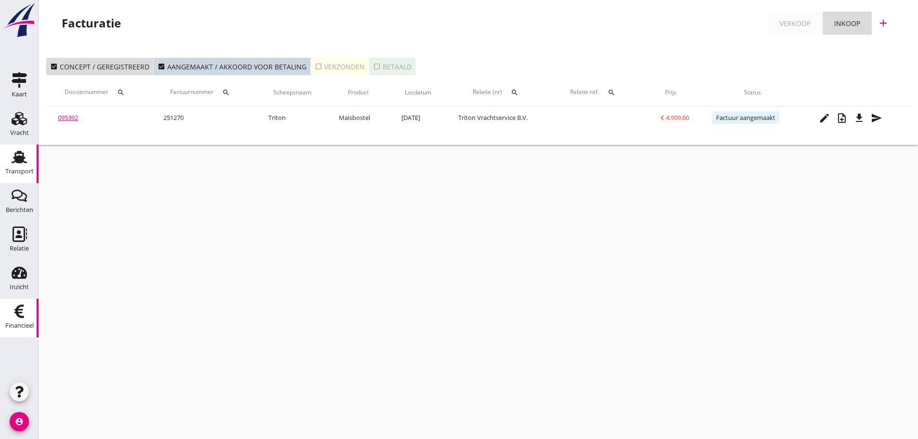
click at [35, 168] on link "Transport Transport" at bounding box center [19, 164] width 39 height 39
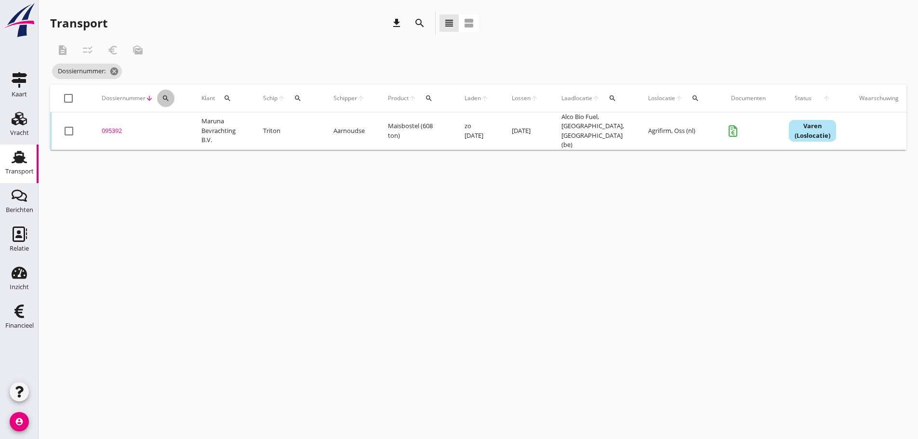
click at [167, 100] on icon "search" at bounding box center [166, 98] width 8 height 8
click at [167, 121] on input "Zoeken op dossiernummer..." at bounding box center [211, 126] width 100 height 15
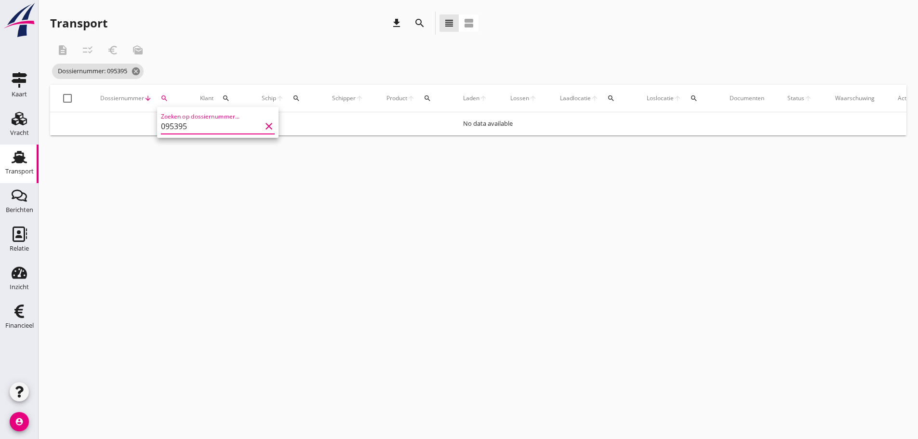
type input "095395"
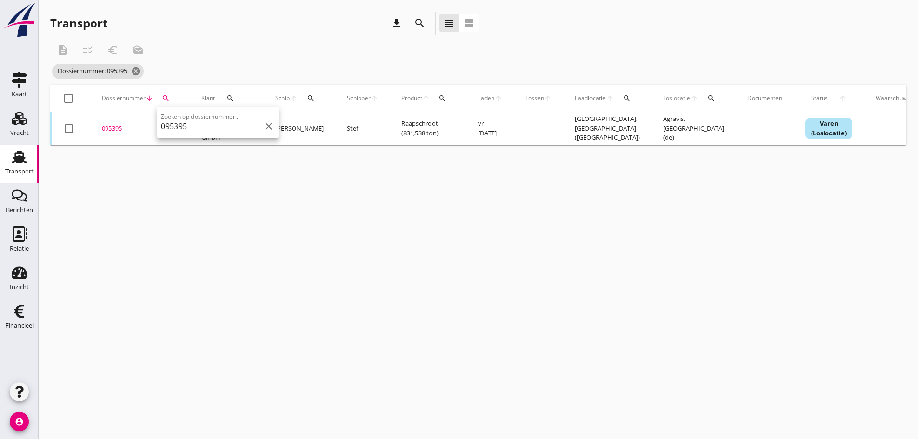
click at [116, 128] on div "095395" at bounding box center [140, 129] width 77 height 10
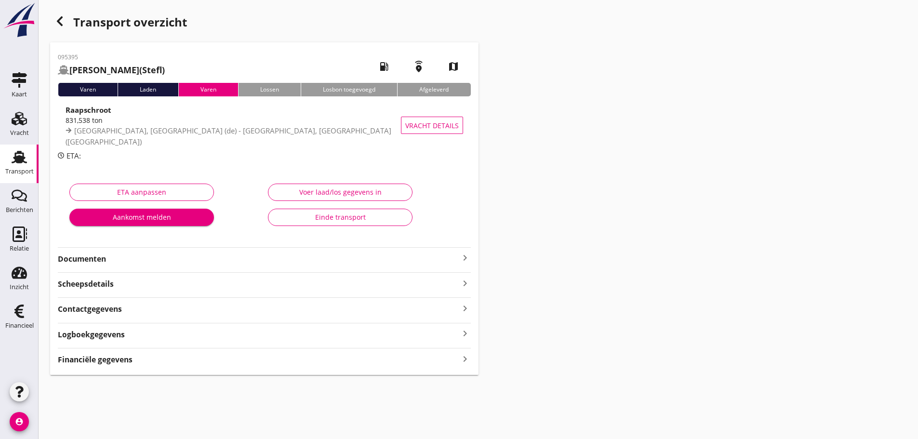
click at [128, 358] on strong "Financiële gegevens" at bounding box center [95, 359] width 75 height 11
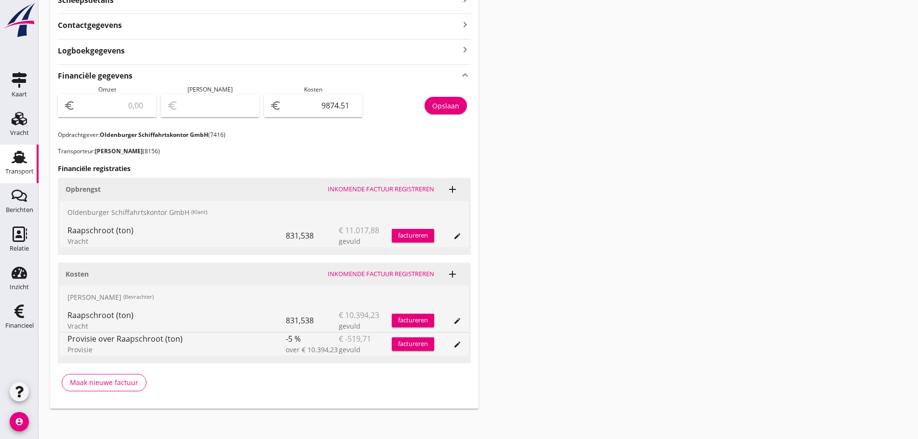
scroll to position [288, 0]
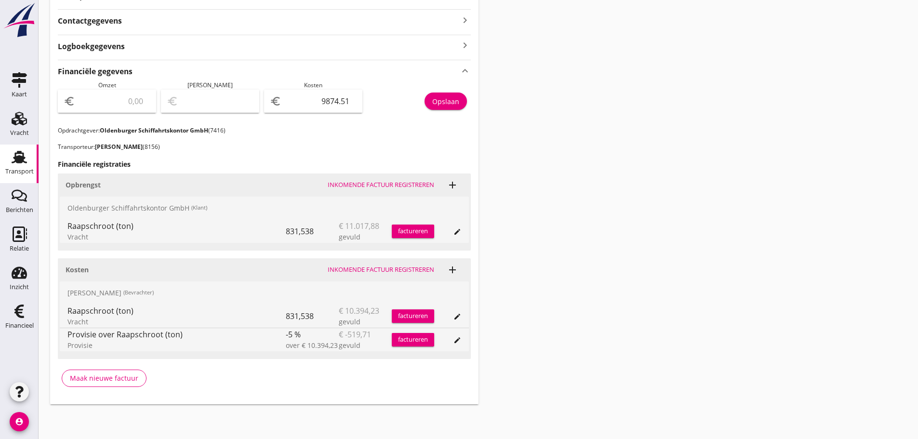
click at [419, 227] on div "factureren" at bounding box center [413, 231] width 42 height 10
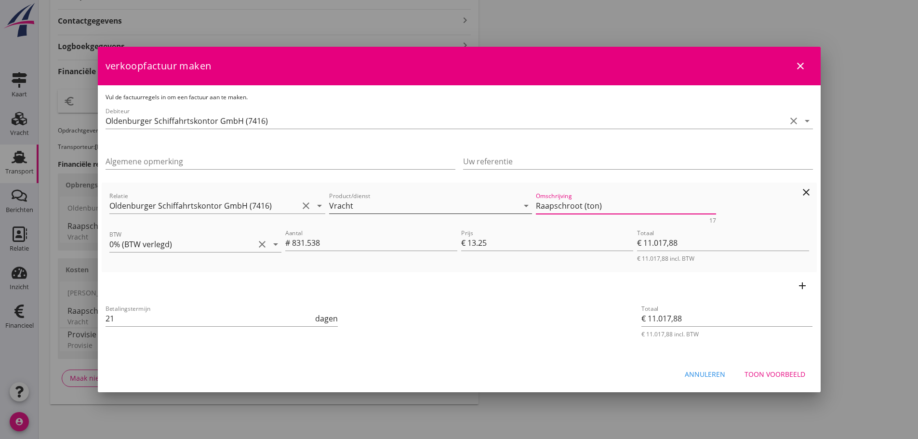
click at [451, 207] on div "Relatie Oldenburger Schiffahrtskontor GmbH (7416) clear arrow_drop_down Product…" at bounding box center [459, 206] width 704 height 37
click at [780, 373] on div "Toon voorbeeld" at bounding box center [775, 374] width 61 height 10
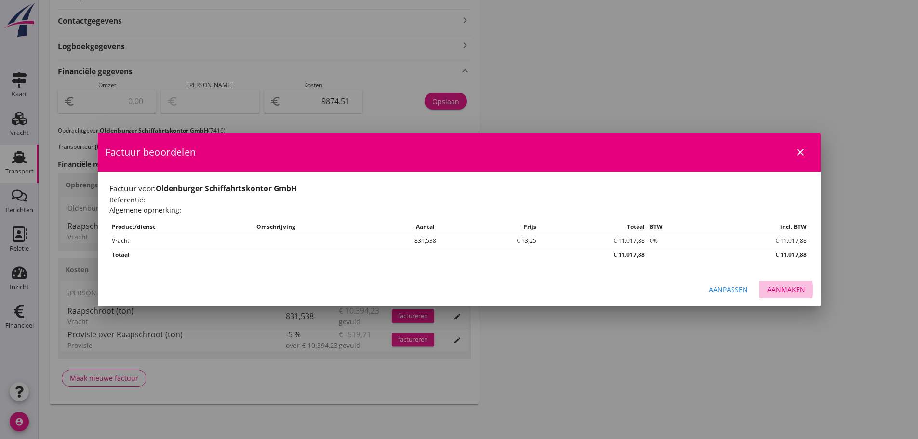
click at [792, 293] on div "Aanmaken" at bounding box center [786, 289] width 38 height 10
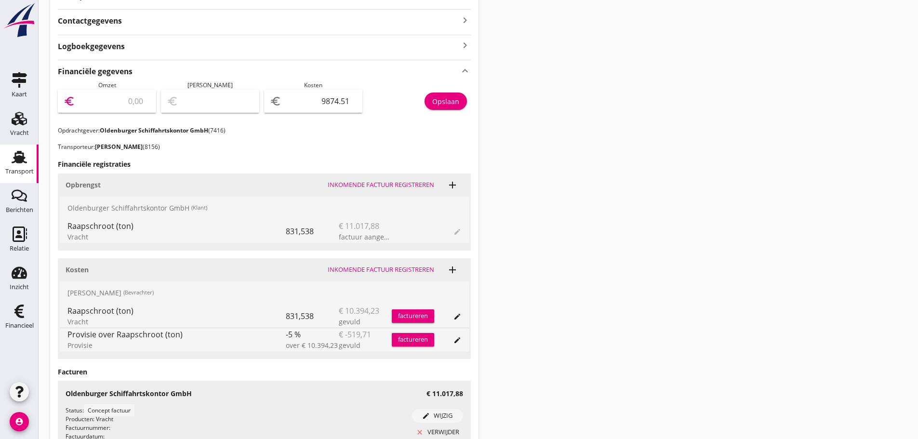
click at [112, 103] on input "number" at bounding box center [113, 100] width 73 height 15
type input "1"
type input "-9873.51"
type input "11"
type input "-9863.51"
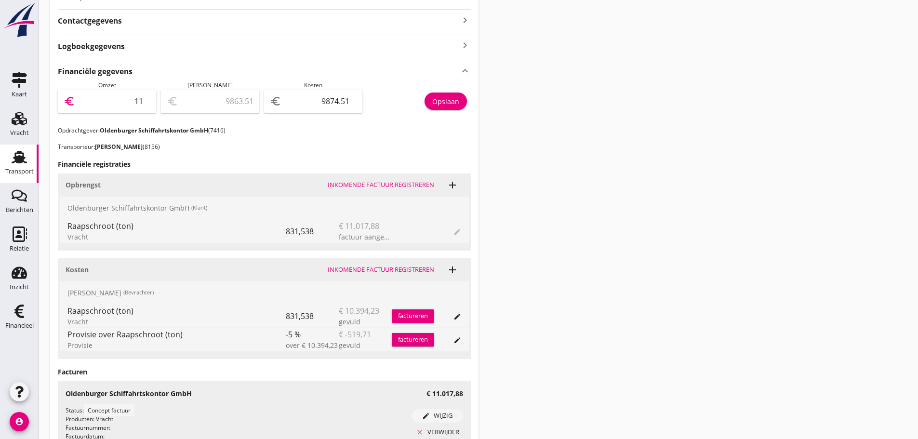
type input "110"
type input "-9764.51"
type input "1101"
type input "-8773.51"
type input "11017"
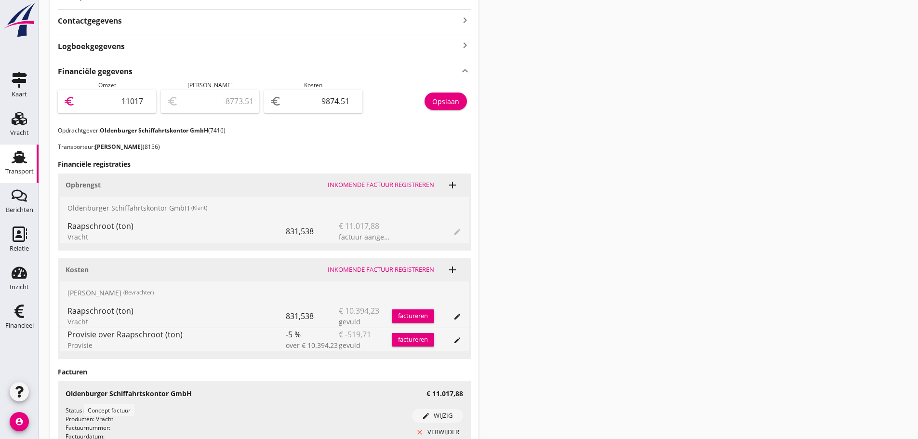
type input "1142.49"
type input "11017.8"
type input "1143.29"
type input "11017.88"
type input "1143.37"
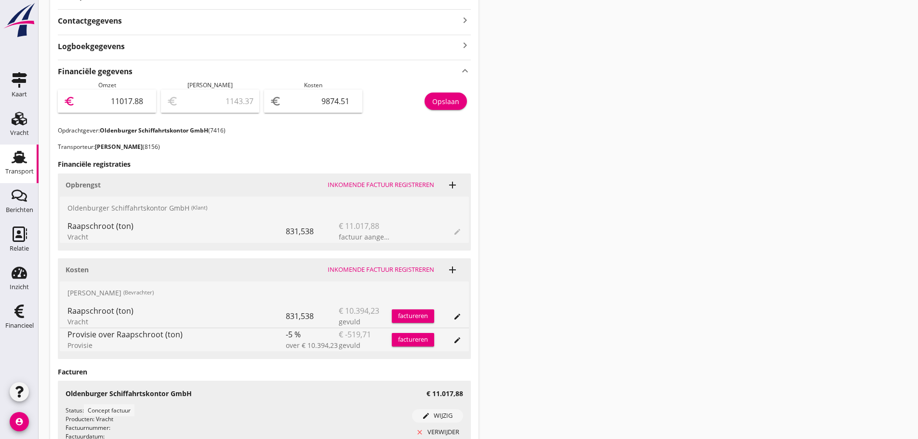
type input "11017.88"
click at [446, 103] on div "Opslaan" at bounding box center [445, 101] width 27 height 10
click at [28, 319] on div "Financieel" at bounding box center [19, 325] width 28 height 13
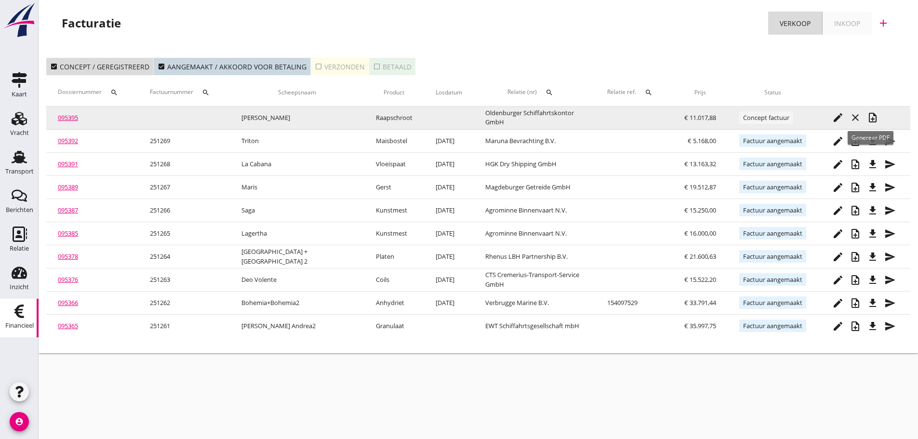
click at [868, 121] on icon "note_add" at bounding box center [873, 118] width 12 height 12
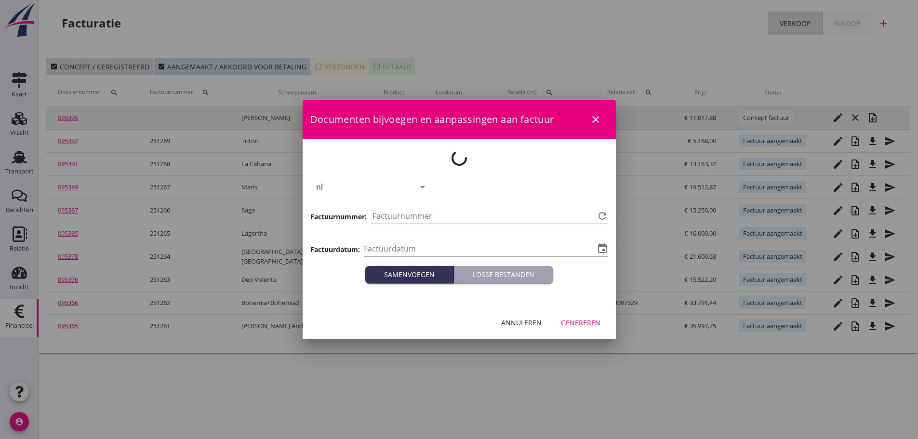
type input "[DATE]"
type input "1271"
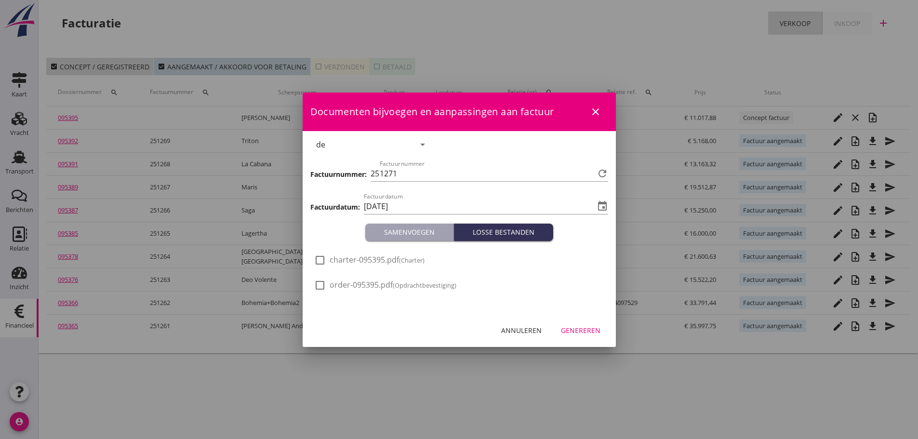
click at [584, 333] on div "Genereren" at bounding box center [581, 330] width 40 height 10
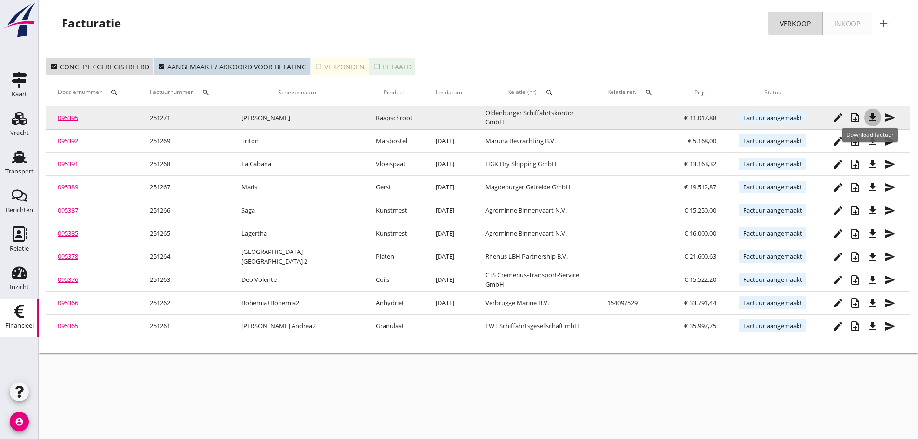
click at [872, 120] on icon "file_download" at bounding box center [873, 118] width 12 height 12
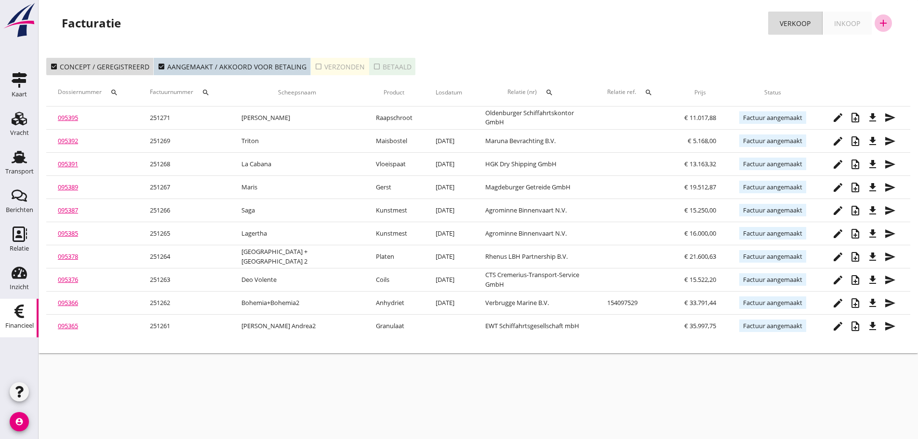
click at [885, 24] on icon "add" at bounding box center [884, 23] width 12 height 12
click at [871, 49] on div "Verkoopfactuur" at bounding box center [877, 47] width 57 height 12
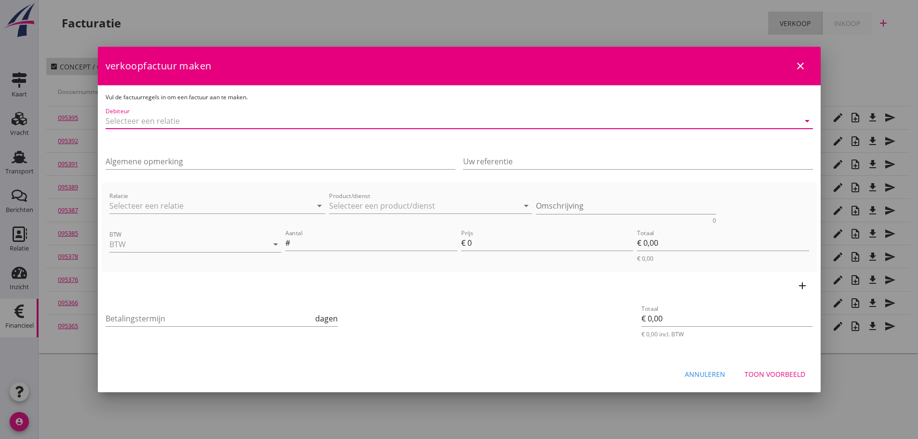
click at [149, 114] on input "Debiteur" at bounding box center [446, 120] width 680 height 15
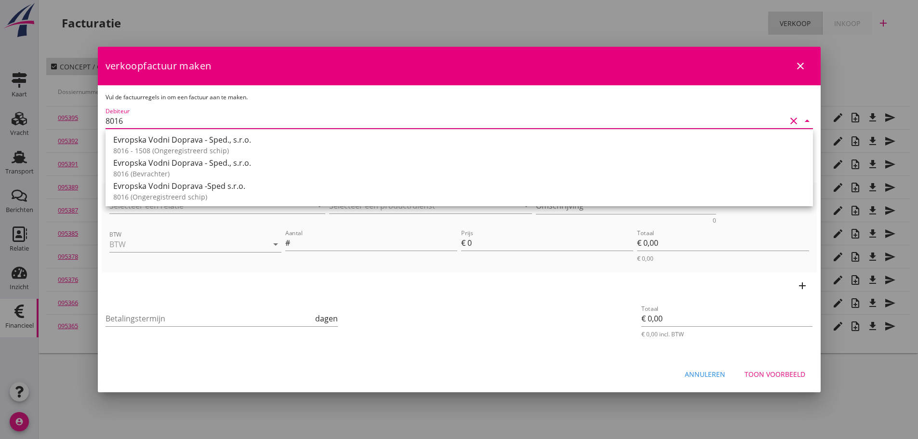
drag, startPoint x: 136, startPoint y: 178, endPoint x: 145, endPoint y: 173, distance: 9.9
click at [143, 176] on div "8016 (Bevrachter)" at bounding box center [459, 174] width 692 height 10
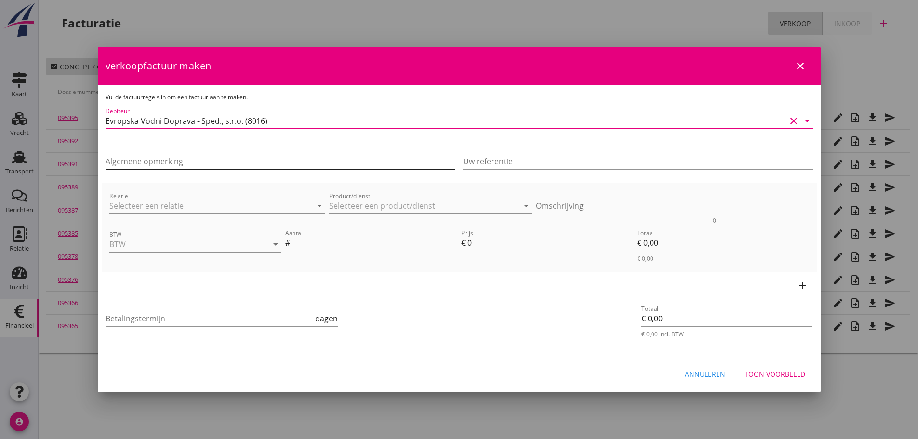
type input "Evropska Vodni Doprava - Sped., s.r.o. (8016)"
drag, startPoint x: 151, startPoint y: 160, endPoint x: 158, endPoint y: 168, distance: 11.3
click at [152, 160] on input "Algemene opmerking" at bounding box center [281, 161] width 350 height 15
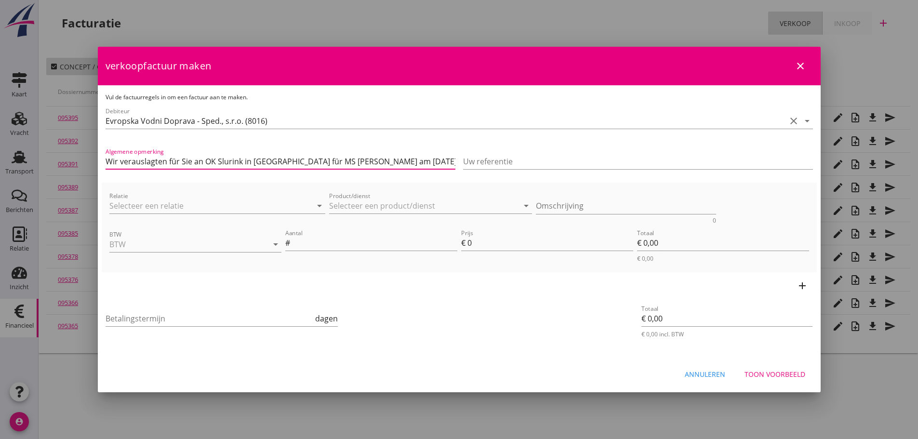
click at [341, 163] on input "Wir verauslagten für Sie an OK Slurink in Lobith für MS Silja am 16.08.2025 lau…" at bounding box center [281, 161] width 350 height 15
type input "Wir verauslagten für Sie an OK Slurink in Lobith für MS Silja am 17.09.2025 lau…"
drag, startPoint x: 172, startPoint y: 205, endPoint x: 169, endPoint y: 200, distance: 5.2
click at [172, 204] on input "Relatie" at bounding box center [203, 205] width 189 height 15
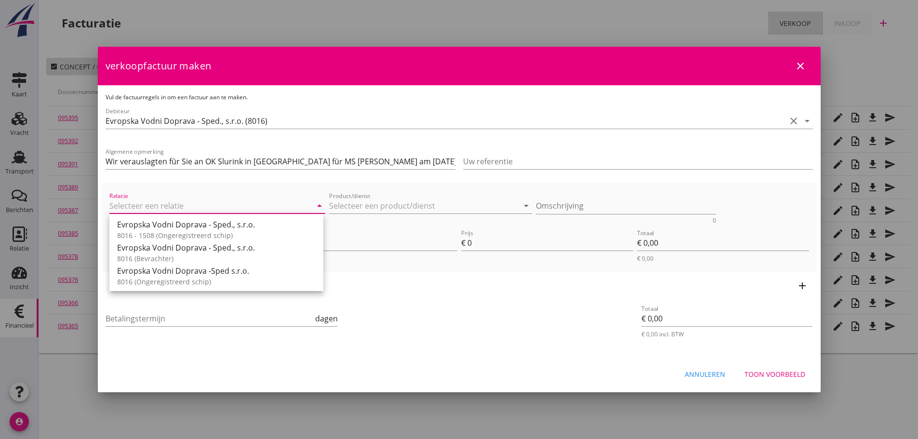
drag, startPoint x: 146, startPoint y: 255, endPoint x: 206, endPoint y: 226, distance: 66.6
click at [146, 254] on div "8016 (Bevrachter)" at bounding box center [216, 258] width 199 height 10
type input "Evropska Vodni Doprava - Sped., s.r.o. (8016)"
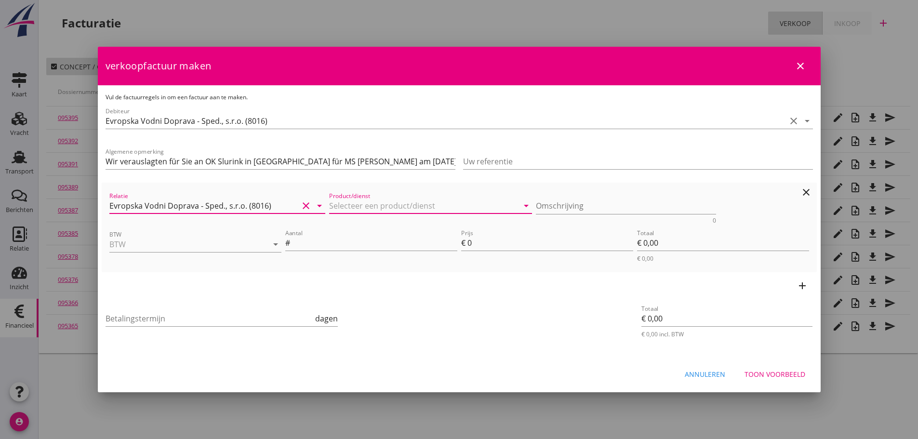
click at [416, 206] on input "Product/dienst" at bounding box center [423, 205] width 189 height 15
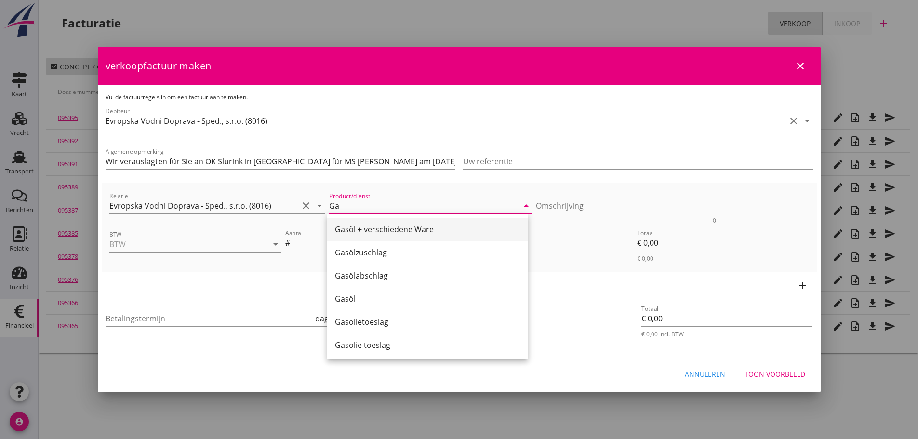
click at [419, 227] on div "Gasöl + verschiedene Ware" at bounding box center [427, 230] width 185 height 12
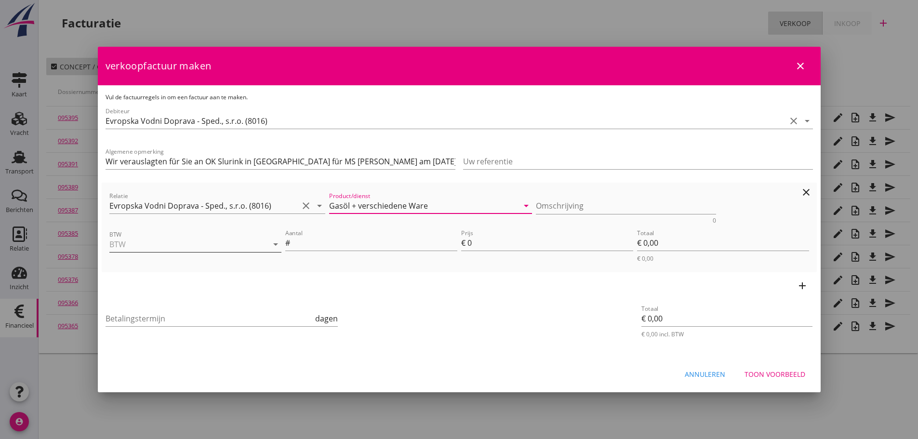
type input "Gasöl + verschiedene Ware"
click at [149, 242] on input "BTW" at bounding box center [181, 244] width 145 height 15
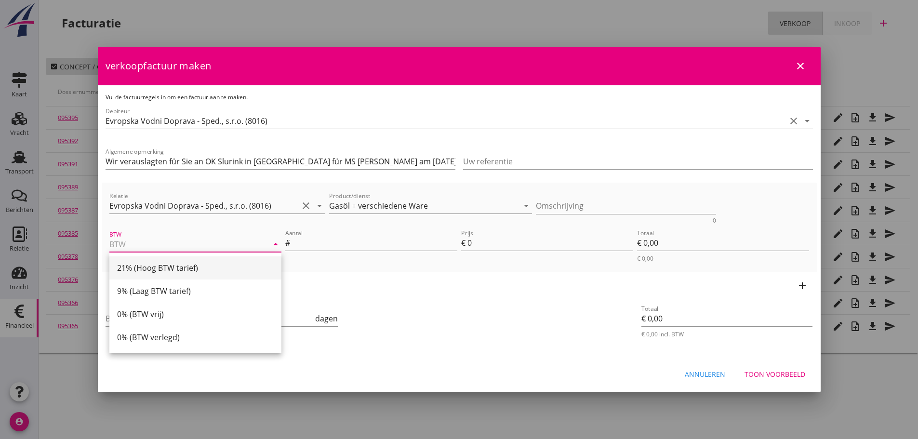
click at [155, 266] on div "21% (Hoog BTW tarief)" at bounding box center [195, 268] width 157 height 12
type input "21% (Hoog BTW tarief)"
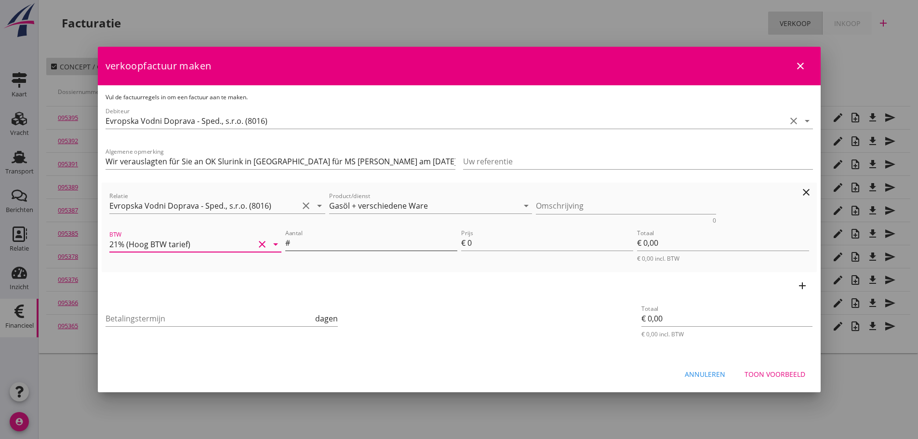
click at [318, 240] on input "Aantal" at bounding box center [374, 242] width 165 height 15
type input "1"
type input "2"
type input "€ 2,00"
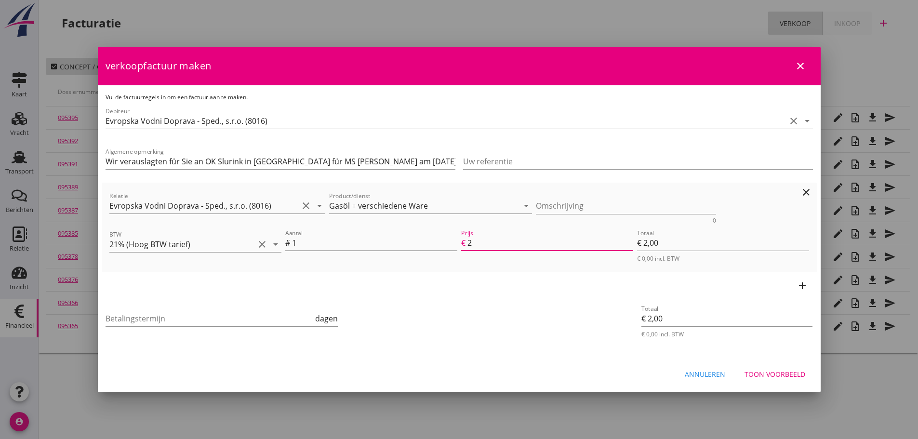
type input "22"
type input "€ 22,00"
type input "226"
type input "€ 226,00"
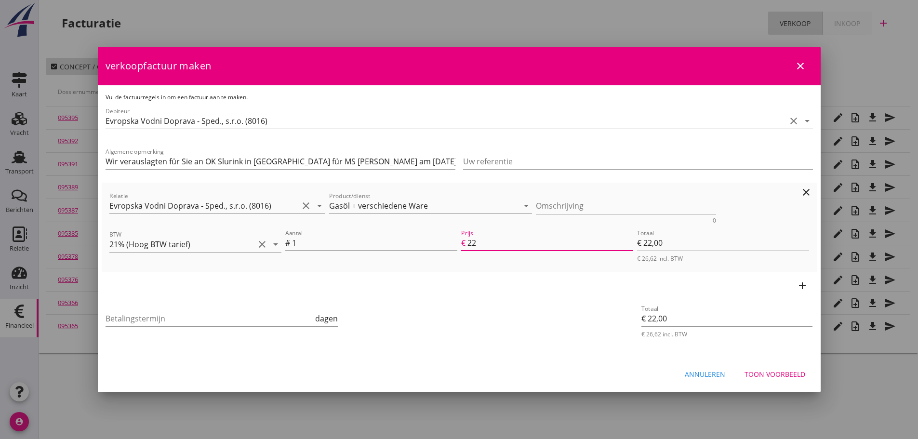
type input "€ 226,00"
type input "2261"
type input "€ 2.261,00"
type input "€ 0,00"
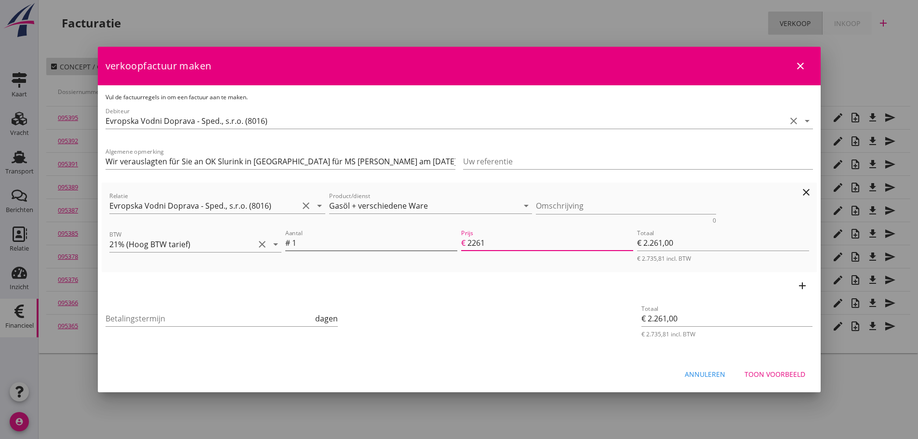
type input "€ 0,00"
type input "2261.4"
type input "€ 2.261,40"
type input "2261.44"
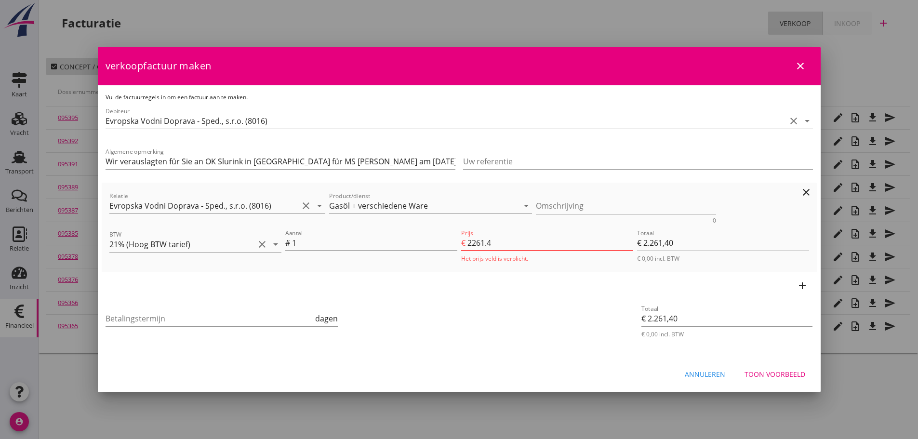
type input "€ 2.261,44"
type input "2261.44"
click at [144, 318] on input "Betalingstermijn" at bounding box center [210, 318] width 208 height 15
type input "21"
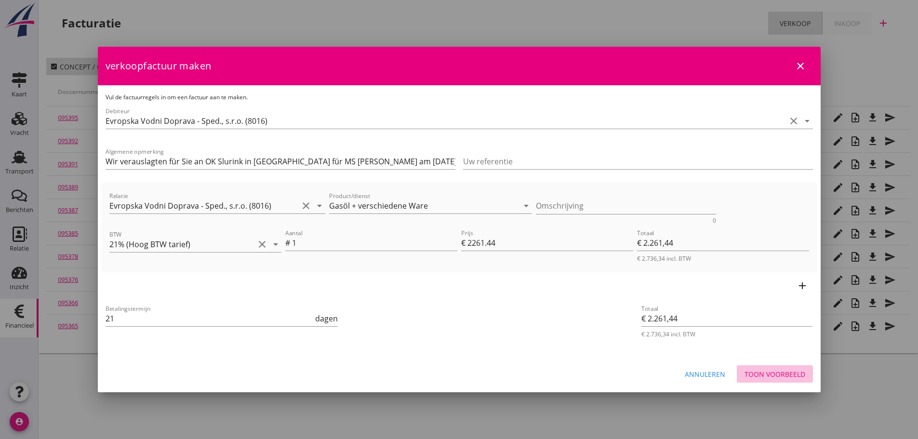
click at [791, 373] on div "Toon voorbeeld" at bounding box center [775, 374] width 61 height 10
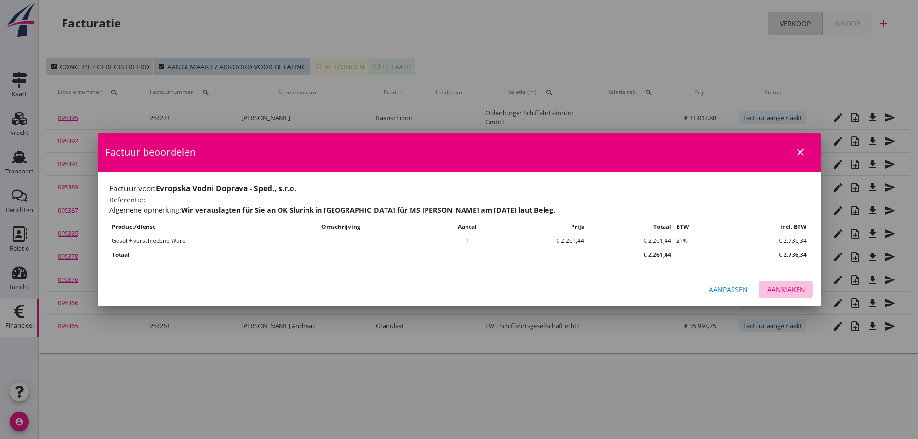
click at [786, 292] on div "Aanmaken" at bounding box center [786, 289] width 38 height 10
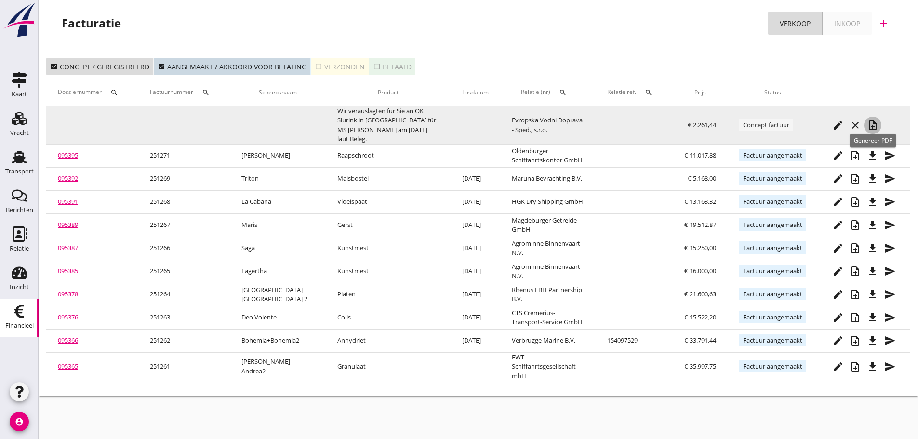
click at [874, 120] on icon "note_add" at bounding box center [873, 126] width 12 height 12
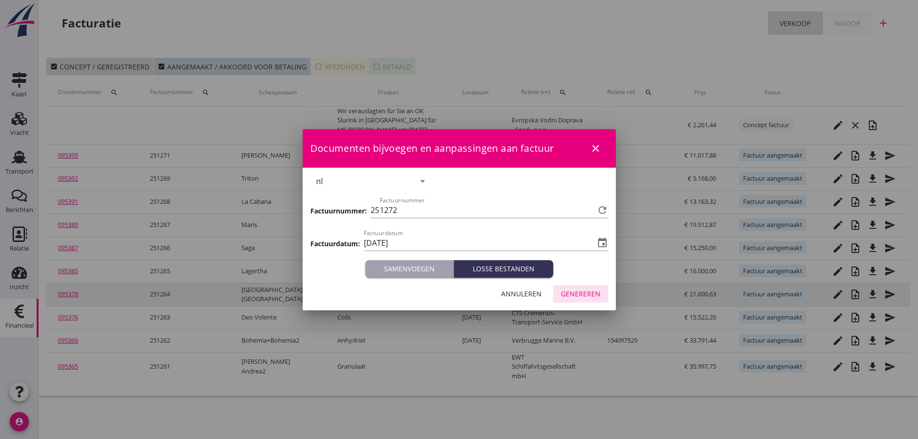
click at [590, 286] on button "Genereren" at bounding box center [580, 293] width 55 height 17
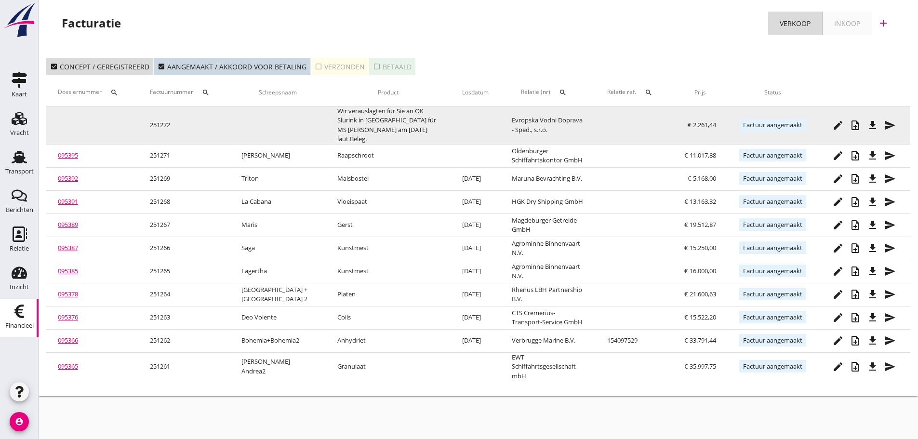
click at [873, 122] on icon "file_download" at bounding box center [873, 126] width 12 height 12
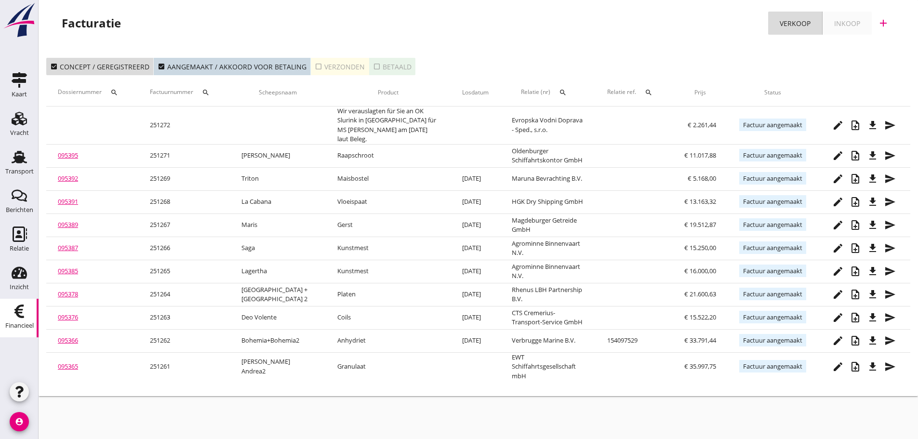
click at [881, 27] on icon "add" at bounding box center [884, 23] width 12 height 12
drag, startPoint x: 882, startPoint y: 48, endPoint x: 873, endPoint y: 54, distance: 11.1
click at [882, 48] on div "Verkoopfactuur" at bounding box center [877, 47] width 57 height 12
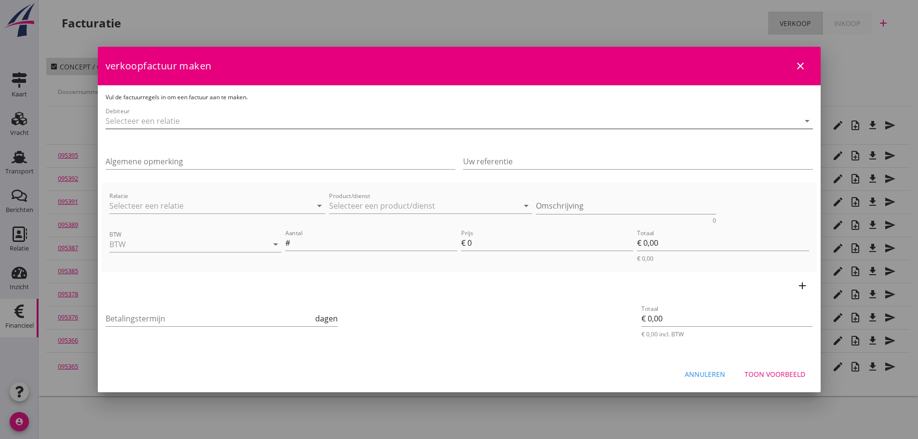
click at [177, 126] on input "Debiteur" at bounding box center [446, 120] width 680 height 15
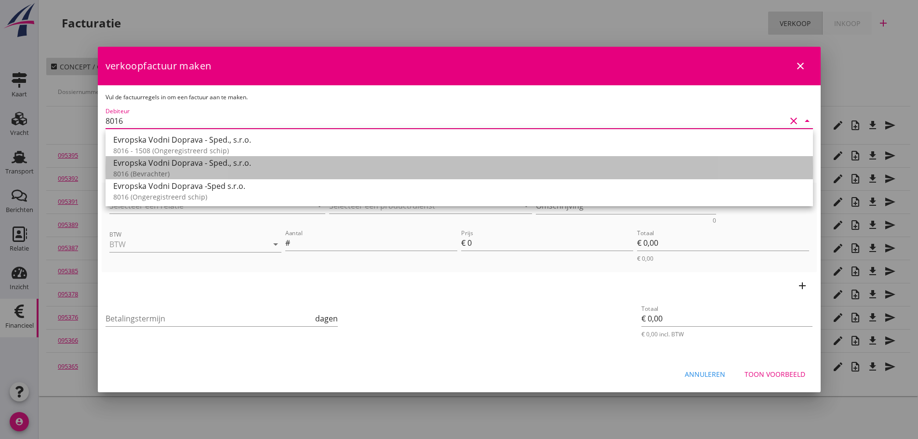
click at [157, 169] on div "8016 (Bevrachter)" at bounding box center [459, 174] width 692 height 10
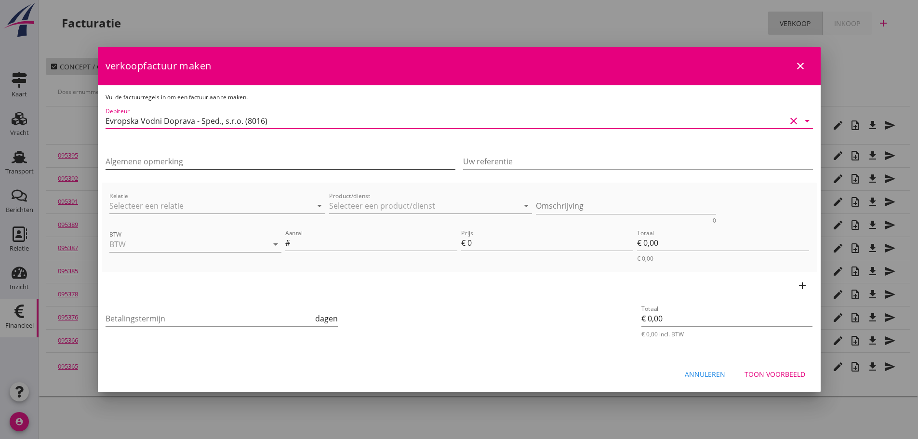
type input "Evropska Vodni Doprava - Sped., s.r.o. (8016)"
click at [165, 161] on input "Algemene opmerking" at bounding box center [281, 161] width 350 height 15
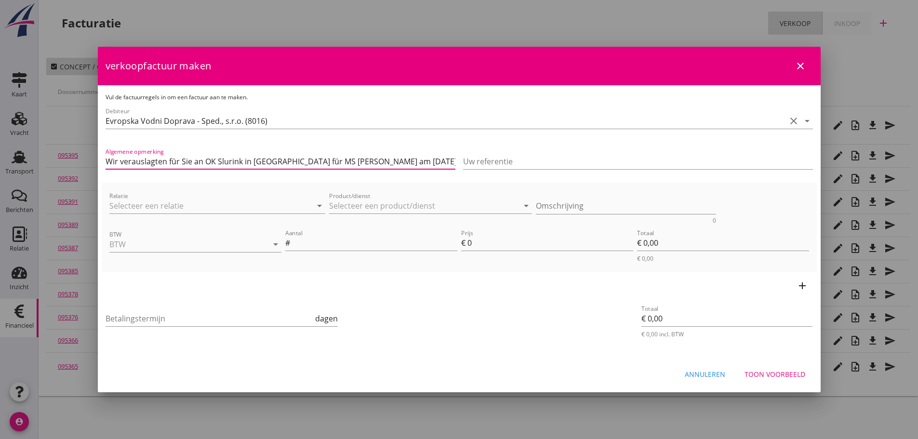
click at [318, 164] on input "Wir verauslagten für Sie an OK Slurink in Lobith für MS Silja am 16.08.2025 lau…" at bounding box center [281, 161] width 350 height 15
click at [348, 158] on input "Wir verauslagten für Sie an OK Slurink in Lobith für MS Silja 2 am 16.08.2025 l…" at bounding box center [281, 161] width 350 height 15
click at [358, 163] on input "Wir verauslagten für Sie an OK Slurink in Lobith für MS Silja 2 am 18.08.2025 l…" at bounding box center [281, 161] width 350 height 15
type input "Wir verauslagten für Sie an OK Slurink in Lobith für MS Silja 2 am 18.09.2025 l…"
click at [216, 213] on input "Relatie" at bounding box center [203, 205] width 189 height 15
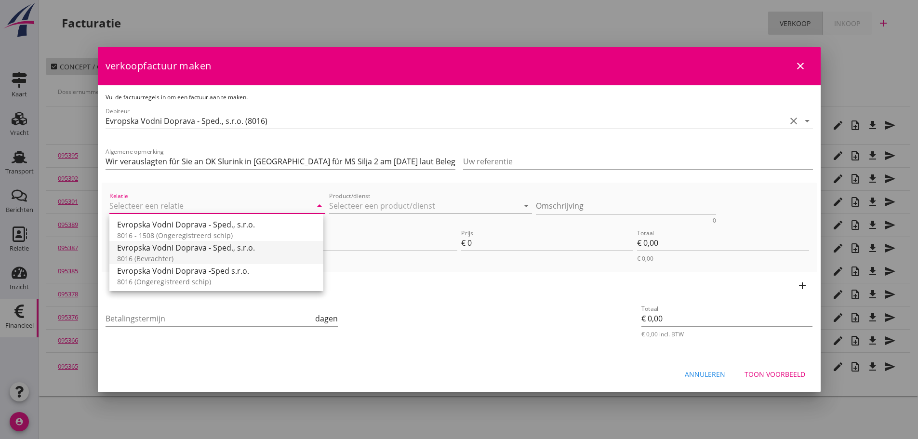
click at [175, 259] on div "8016 (Bevrachter)" at bounding box center [216, 258] width 199 height 10
type input "Evropska Vodni Doprava - Sped., s.r.o. (8016)"
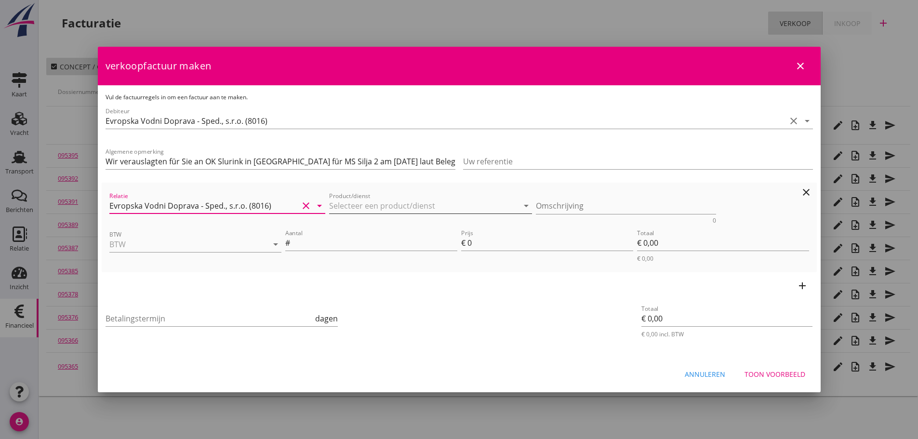
click at [389, 202] on input "Product/dienst" at bounding box center [423, 205] width 189 height 15
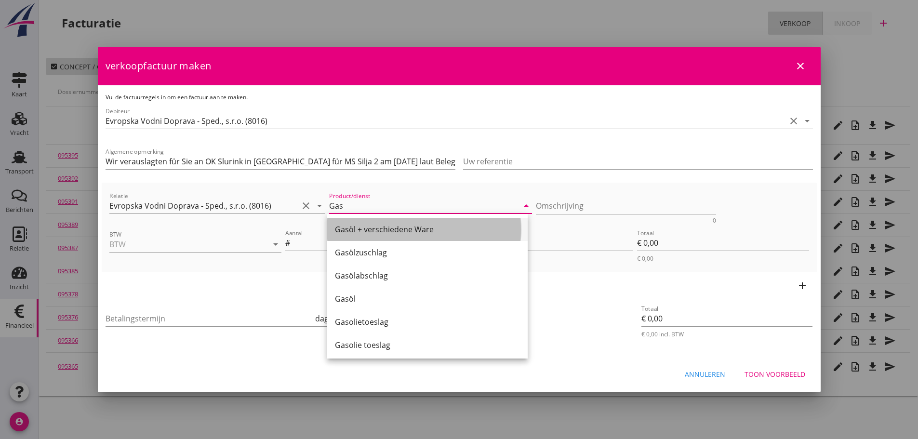
click at [372, 230] on div "Gasöl + verschiedene Ware" at bounding box center [427, 230] width 185 height 12
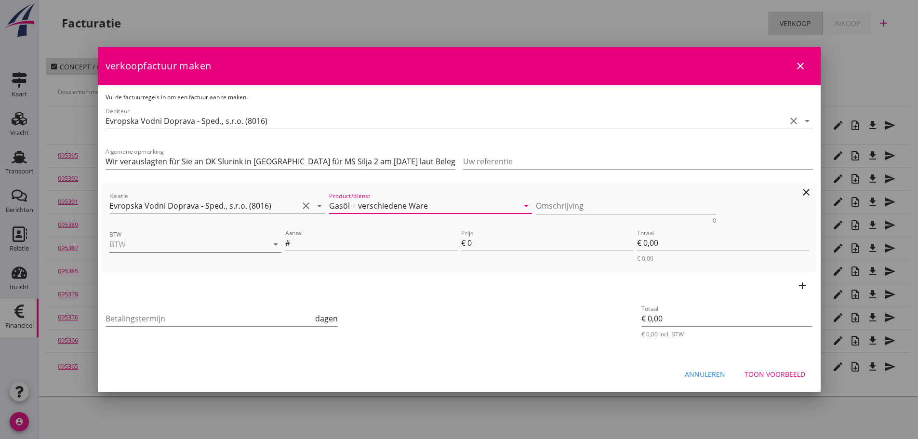
type input "Gasöl + verschiedene Ware"
click at [171, 243] on input "BTW" at bounding box center [181, 244] width 145 height 15
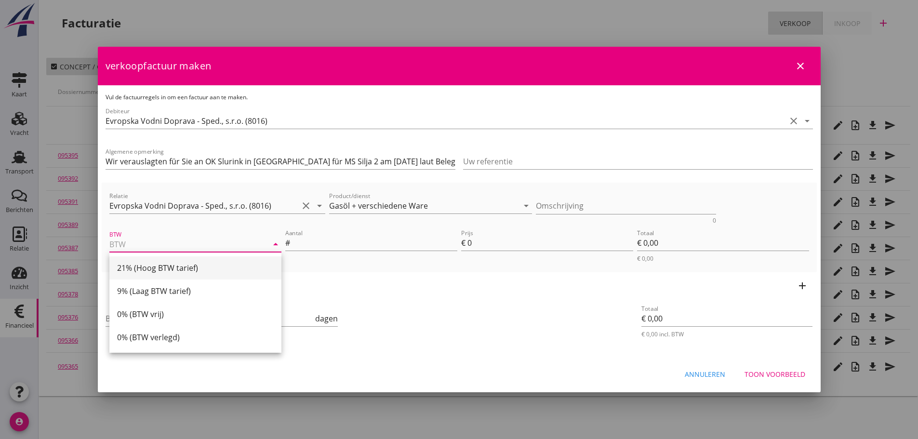
click at [169, 266] on div "21% (Hoog BTW tarief)" at bounding box center [195, 268] width 157 height 12
type input "21% (Hoog BTW tarief)"
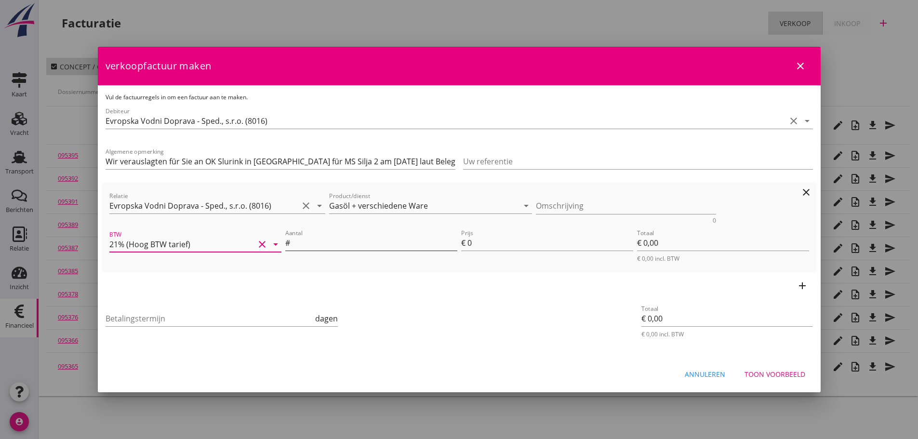
click at [302, 243] on input "Aantal" at bounding box center [374, 242] width 165 height 15
type input "1"
type input "2"
type input "€ 2,00"
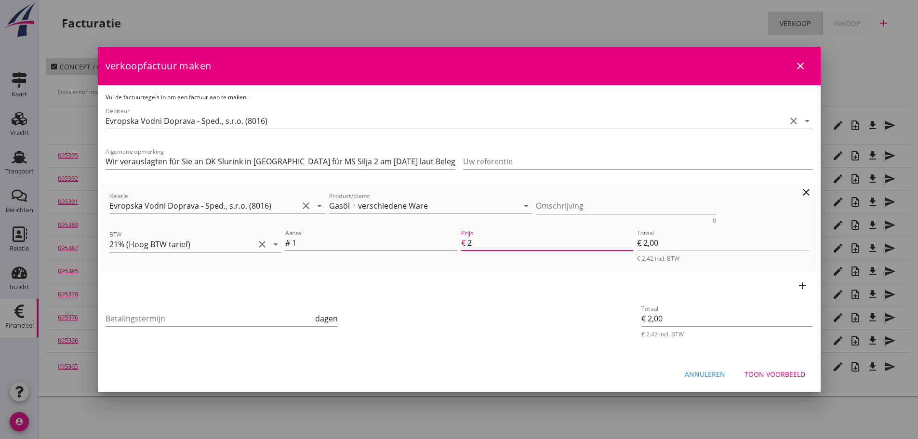
type input "28"
type input "€ 28,00"
type input "284"
type input "€ 284,00"
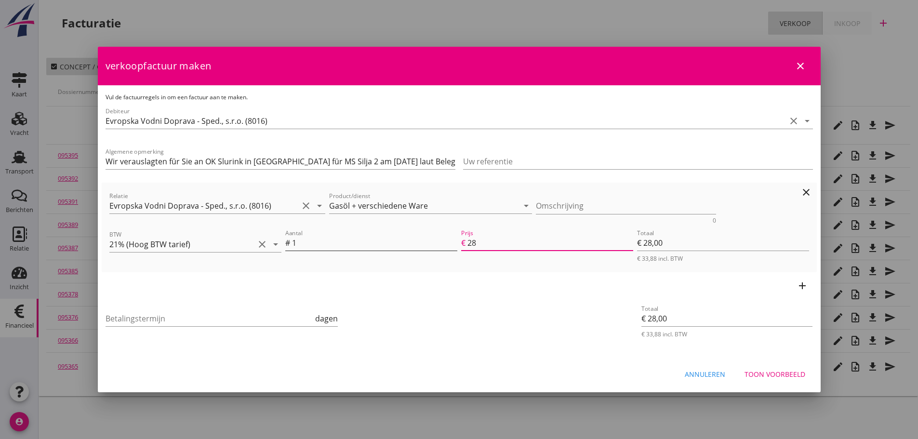
type input "€ 284,00"
type input "2849"
type input "€ 2.849,00"
type input "€ 0,00"
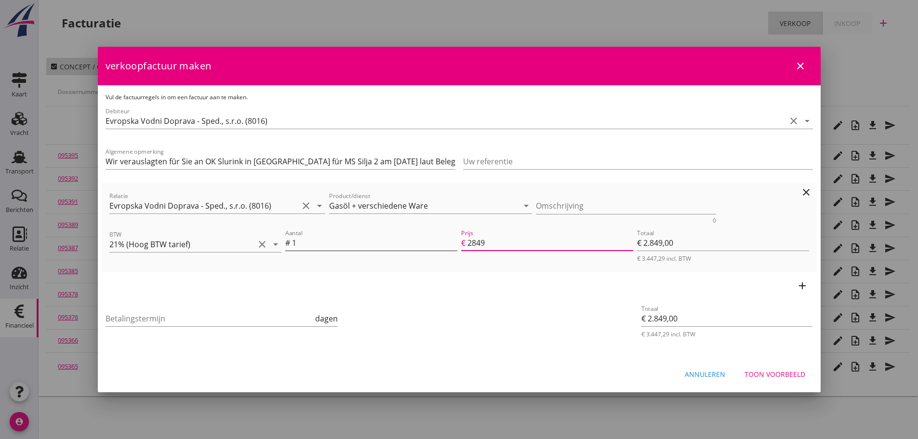
type input "€ 0,00"
type input "2849.8"
type input "€ 2.849,80"
type input "2849.87"
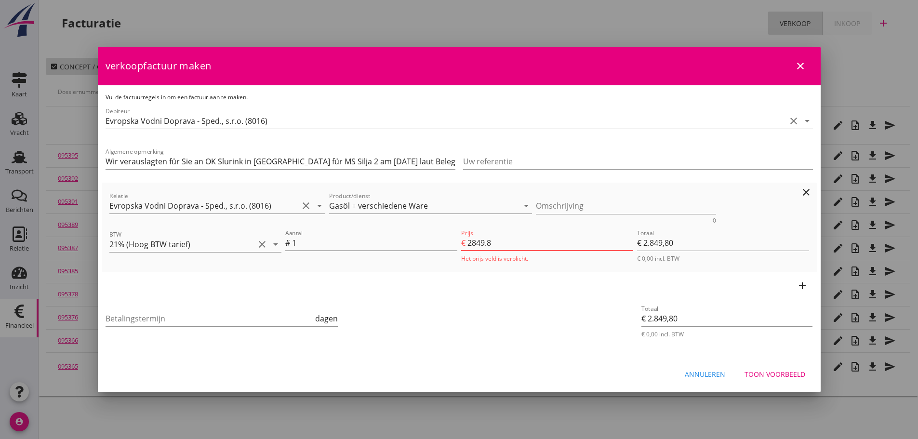
type input "€ 2.849,87"
type input "2849.87"
click at [800, 285] on icon "add" at bounding box center [803, 286] width 12 height 12
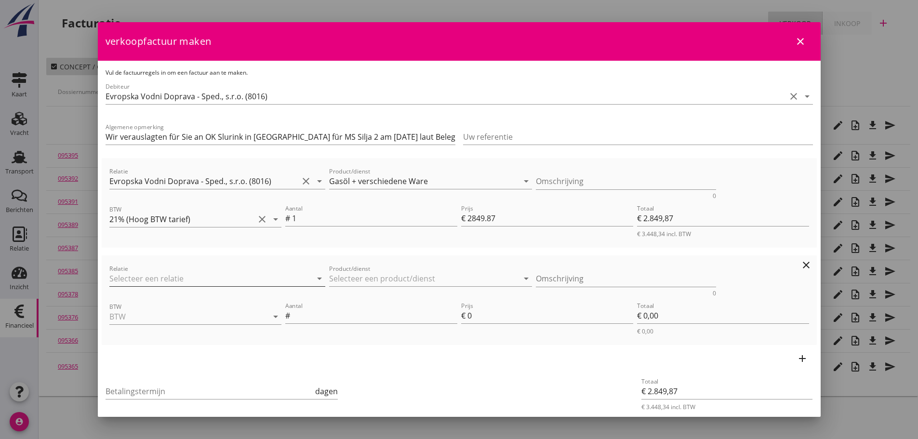
click at [205, 277] on input "Relatie" at bounding box center [203, 278] width 189 height 15
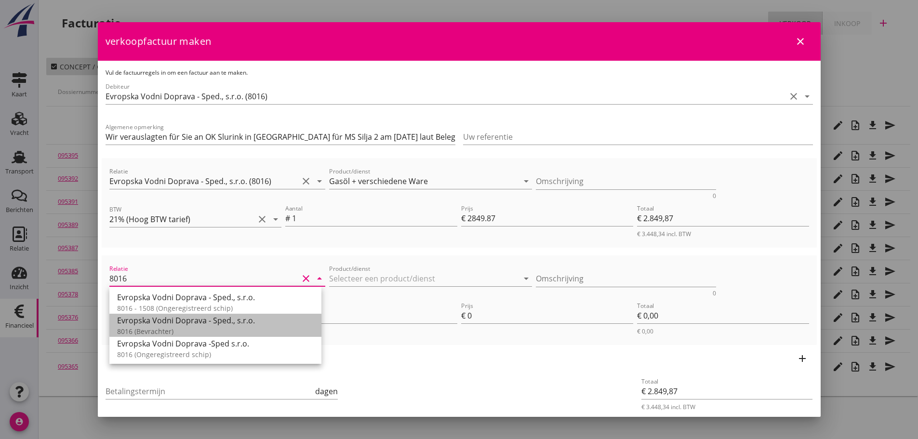
drag, startPoint x: 186, startPoint y: 320, endPoint x: 281, endPoint y: 300, distance: 97.5
click at [189, 320] on div "Evropska Vodni Doprava - Sped., s.r.o." at bounding box center [215, 321] width 197 height 12
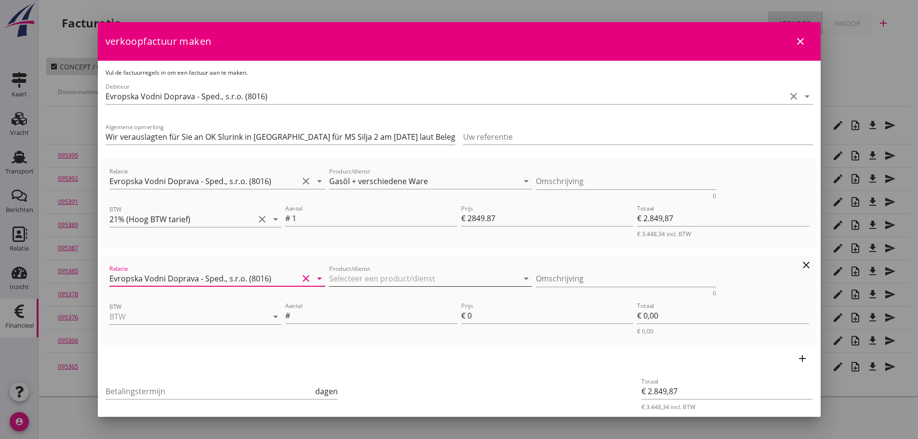
type input "Evropska Vodni Doprava - Sped., s.r.o. (8016)"
click at [348, 277] on input "Product/dienst" at bounding box center [423, 278] width 189 height 15
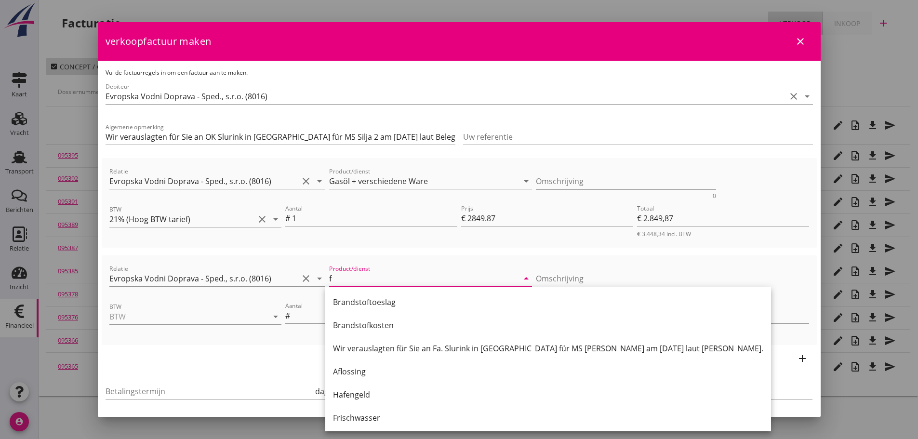
click at [362, 410] on div "Frischwasser" at bounding box center [548, 417] width 430 height 23
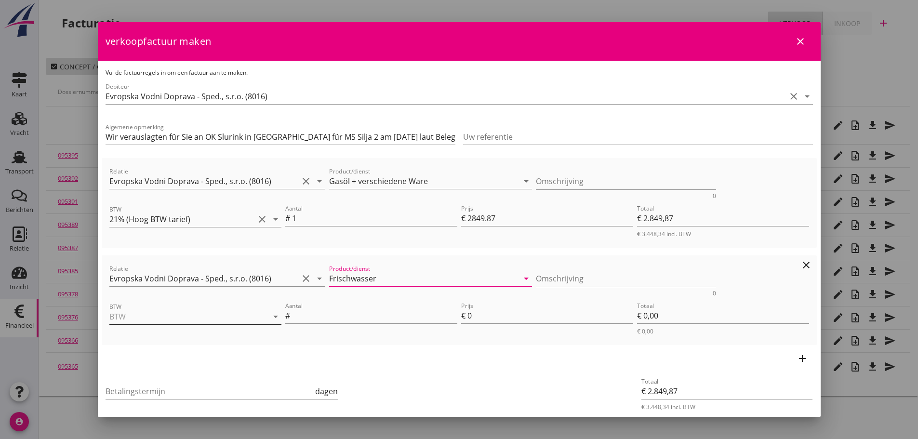
type input "Frischwasser"
click at [214, 319] on input "BTW" at bounding box center [181, 316] width 145 height 15
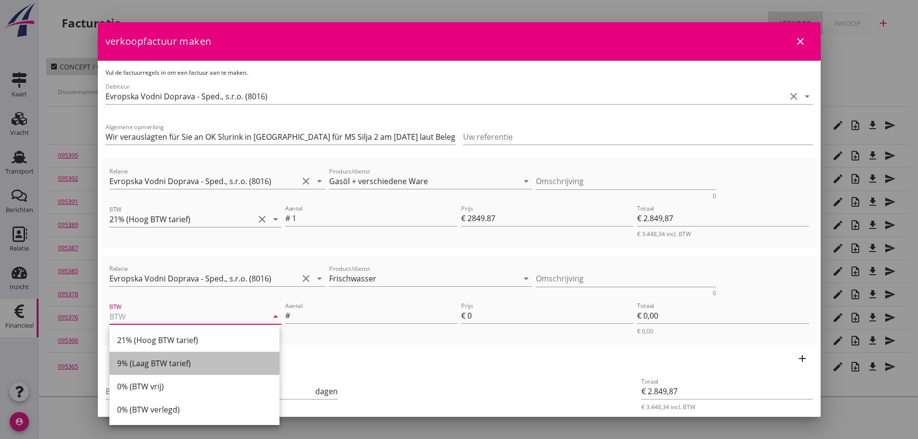
drag, startPoint x: 171, startPoint y: 356, endPoint x: 244, endPoint y: 354, distance: 73.8
click at [172, 356] on div "9% (Laag BTW tarief)" at bounding box center [194, 363] width 155 height 23
type input "9% (Laag BTW tarief)"
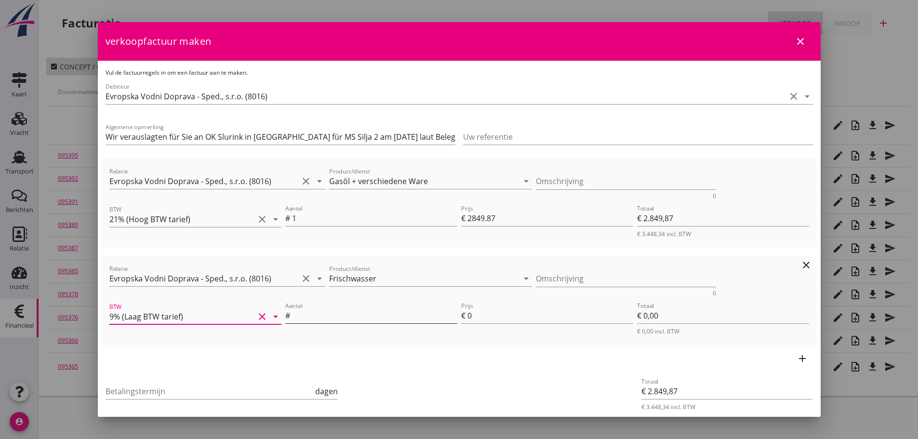
click at [374, 310] on input "Aantal" at bounding box center [374, 315] width 165 height 15
type input "1"
type input "€ 2.854,87"
type input "5"
type input "€ 5,00"
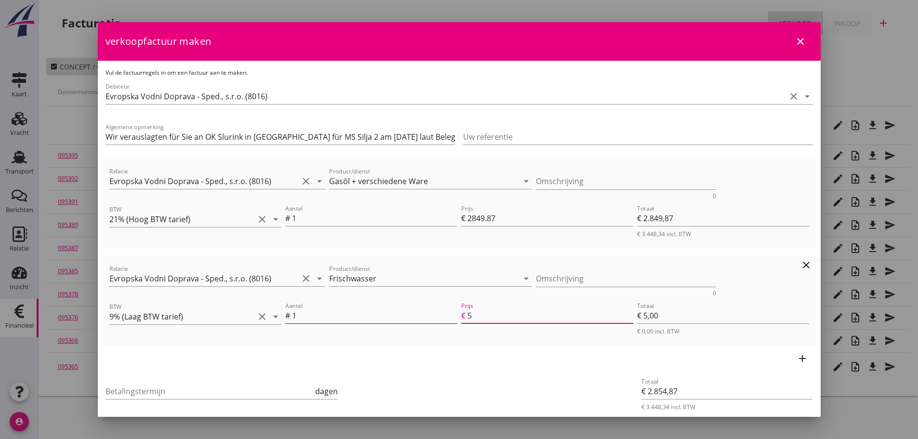
type input "€ 2.849,87"
type input "€ 0,00"
type input "€ 2.854,97"
type input "5.1"
type input "€ 5,10"
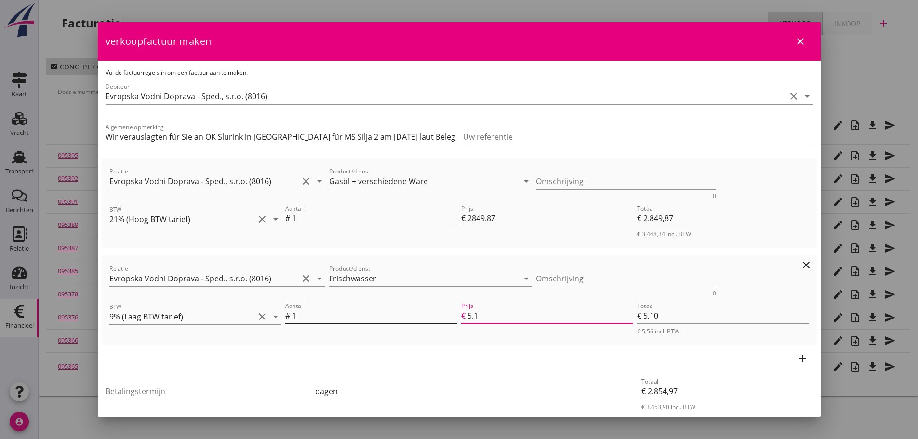
type input "€ 2.855,05"
type input "5.18"
type input "€ 5,18"
type input "5.18"
click at [210, 391] on input "Betalingstermijn" at bounding box center [210, 391] width 208 height 15
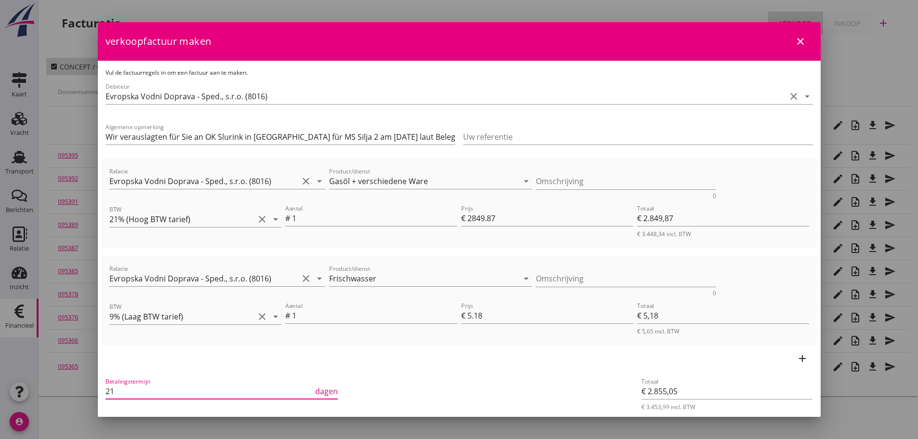
type input "21"
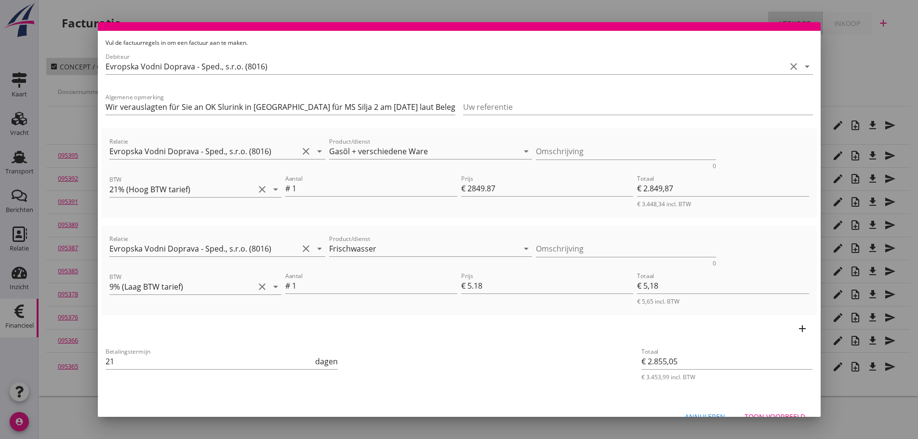
scroll to position [48, 0]
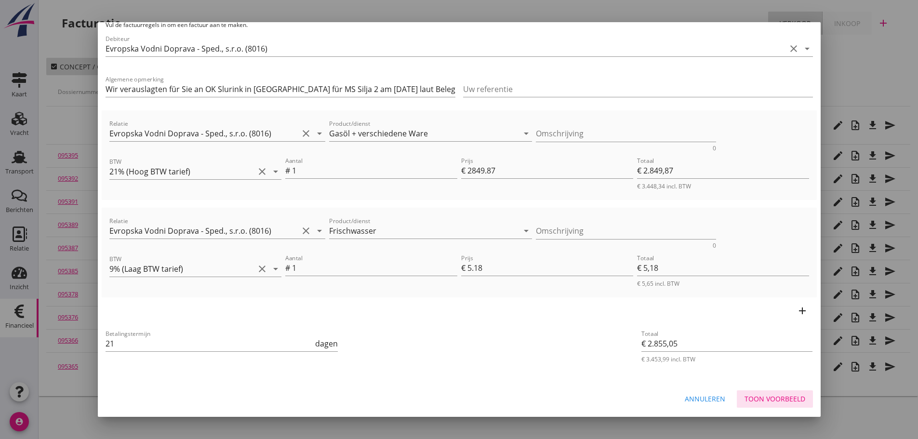
click at [786, 395] on div "Toon voorbeeld" at bounding box center [775, 399] width 61 height 10
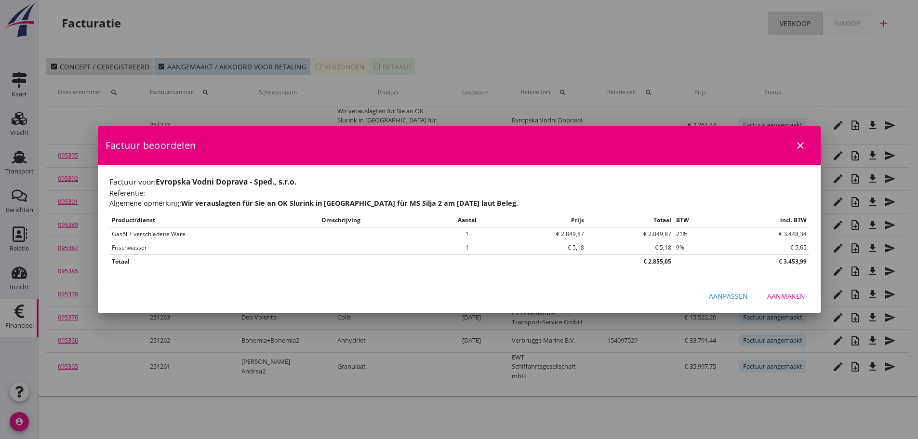
scroll to position [0, 0]
click at [797, 297] on div "Aanmaken" at bounding box center [786, 296] width 38 height 10
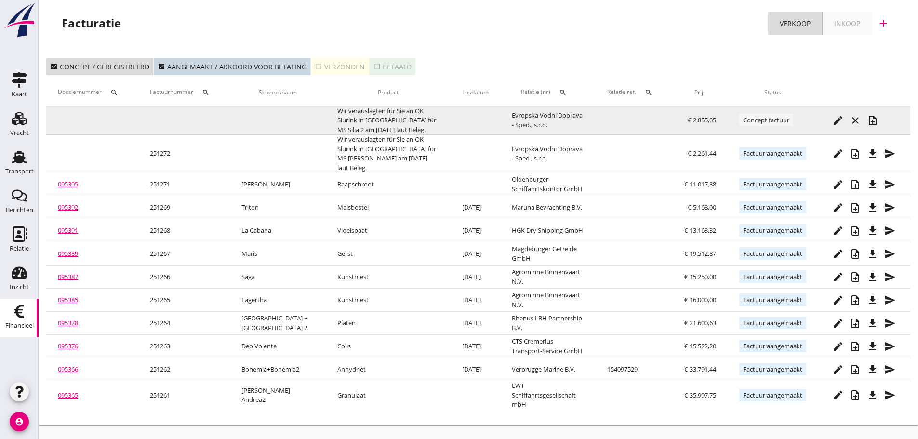
click at [878, 120] on icon "note_add" at bounding box center [873, 121] width 12 height 12
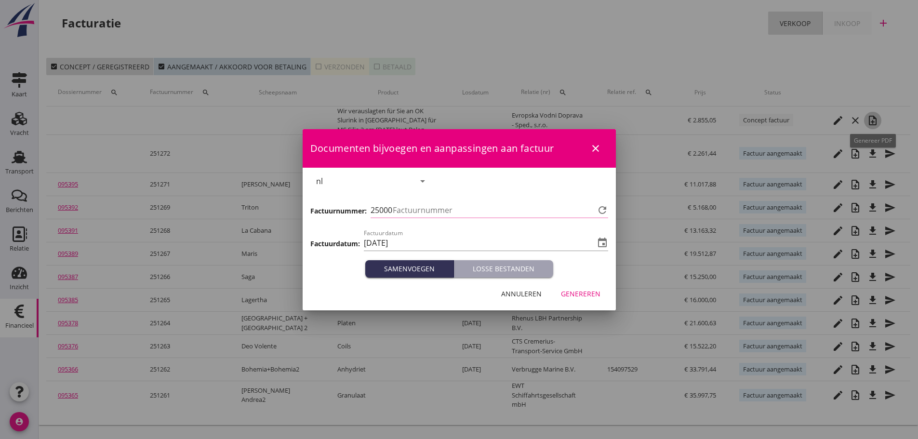
type input "1273"
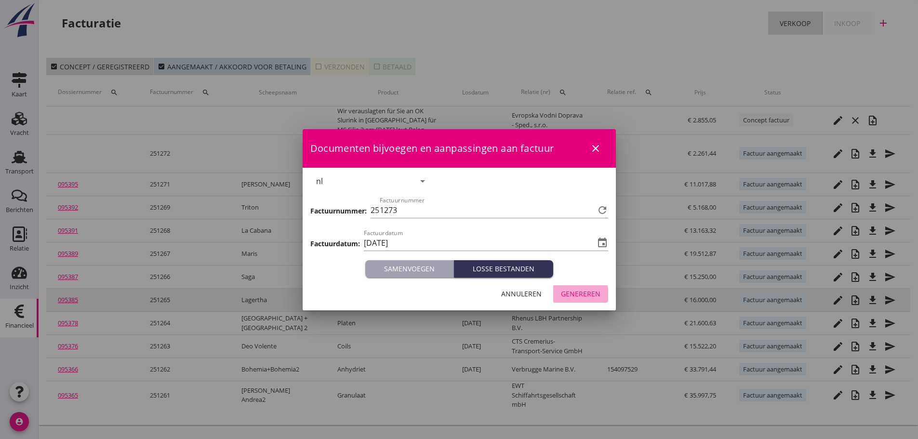
click at [583, 291] on div "Genereren" at bounding box center [581, 294] width 40 height 10
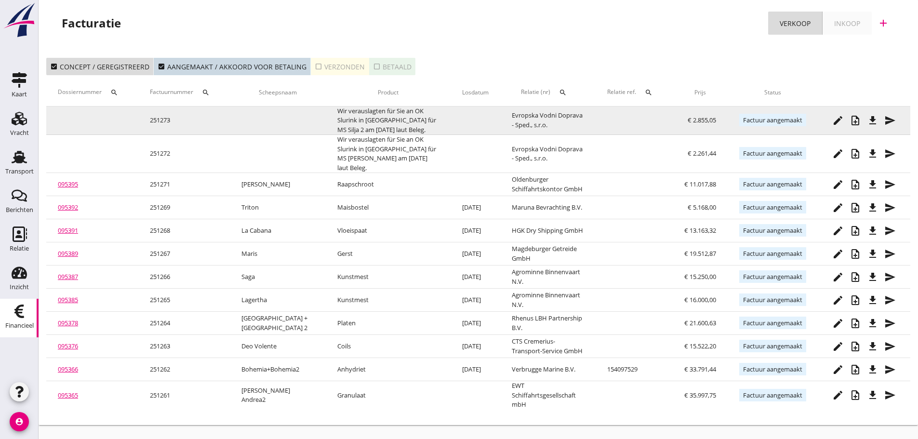
click at [871, 116] on icon "file_download" at bounding box center [873, 121] width 12 height 12
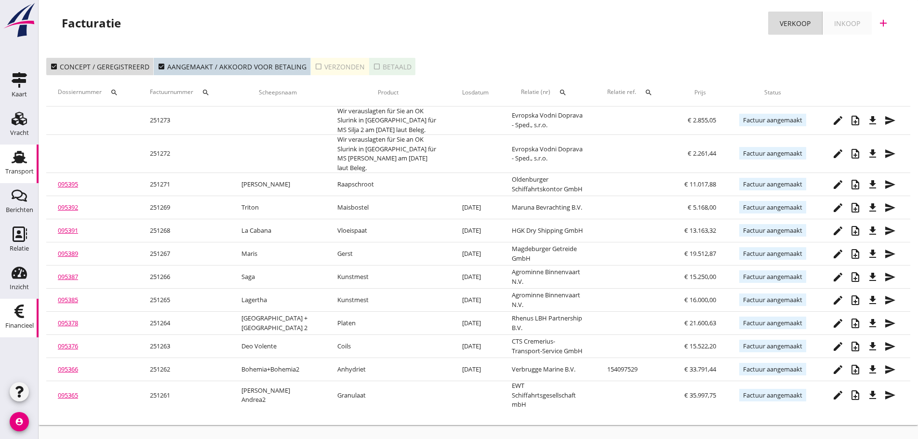
click at [20, 167] on div "Transport" at bounding box center [19, 171] width 28 height 13
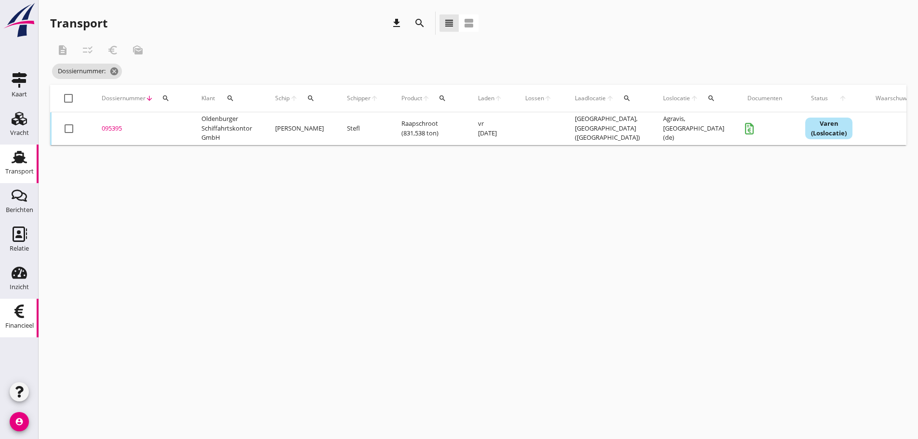
click at [23, 312] on icon "Financieel" at bounding box center [19, 311] width 15 height 15
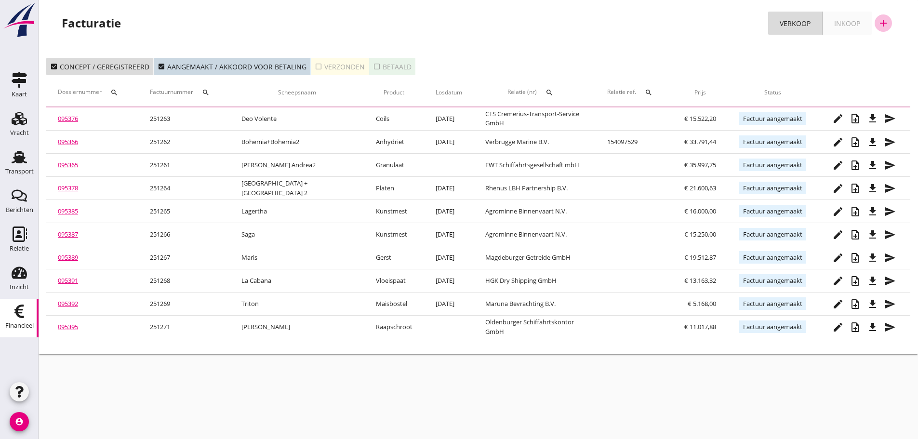
click at [885, 24] on icon "add" at bounding box center [884, 23] width 12 height 12
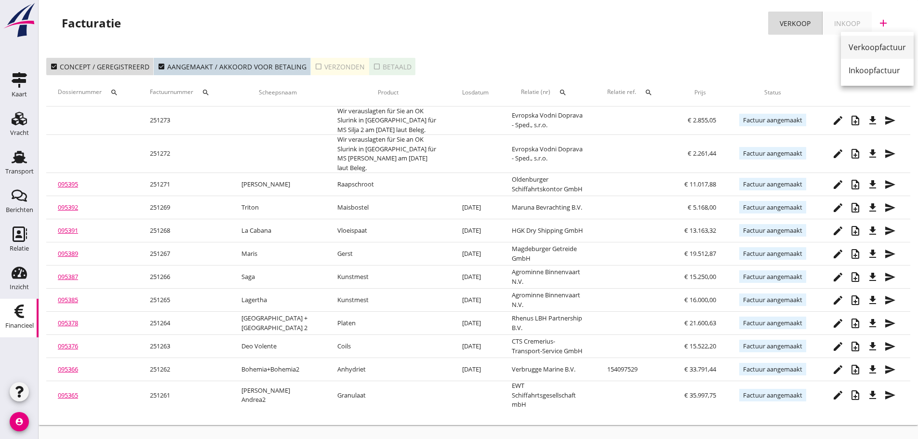
click at [873, 45] on div "Verkoopfactuur" at bounding box center [877, 47] width 57 height 12
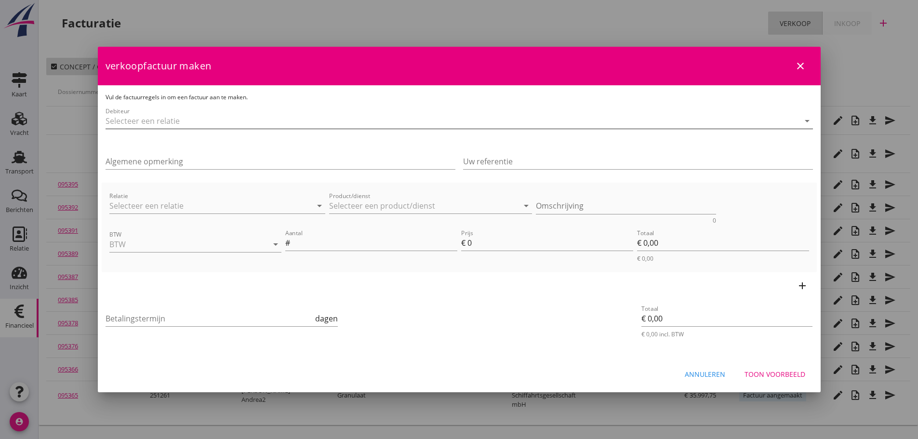
click at [164, 115] on input "Debiteur" at bounding box center [446, 120] width 680 height 15
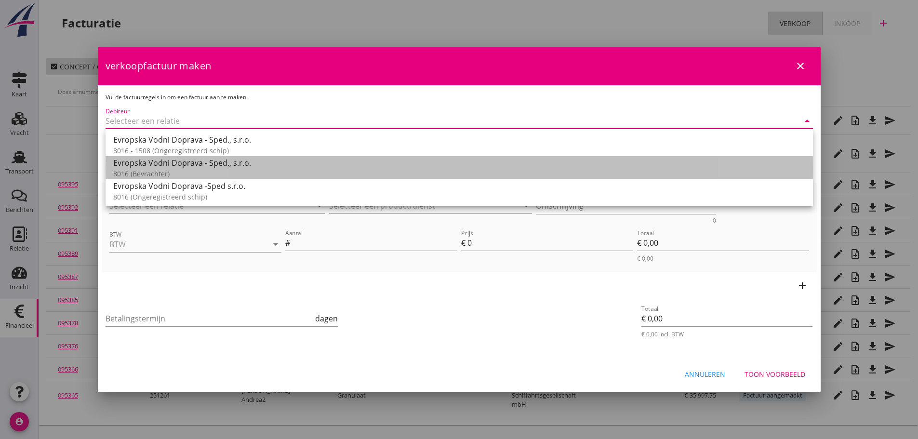
drag, startPoint x: 151, startPoint y: 175, endPoint x: 157, endPoint y: 148, distance: 27.6
click at [151, 174] on div "8016 (Bevrachter)" at bounding box center [459, 174] width 692 height 10
type input "Evropska Vodni Doprava - Sped., s.r.o. (8016)"
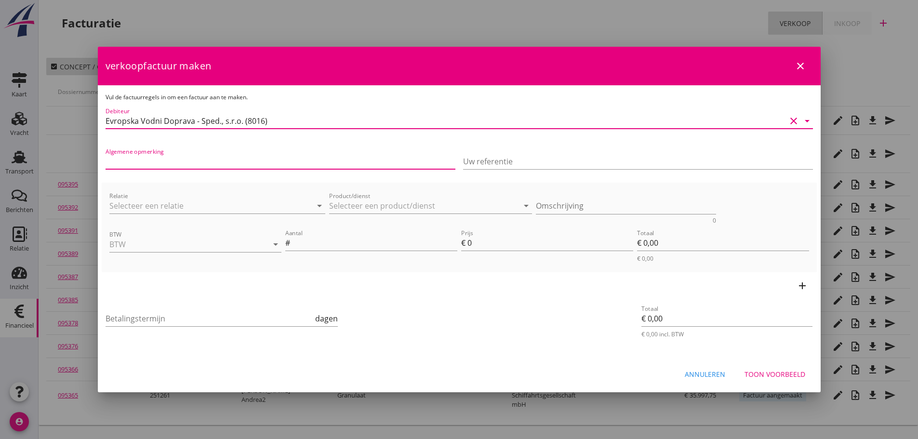
click at [151, 168] on input "Algemene opmerking" at bounding box center [281, 161] width 350 height 15
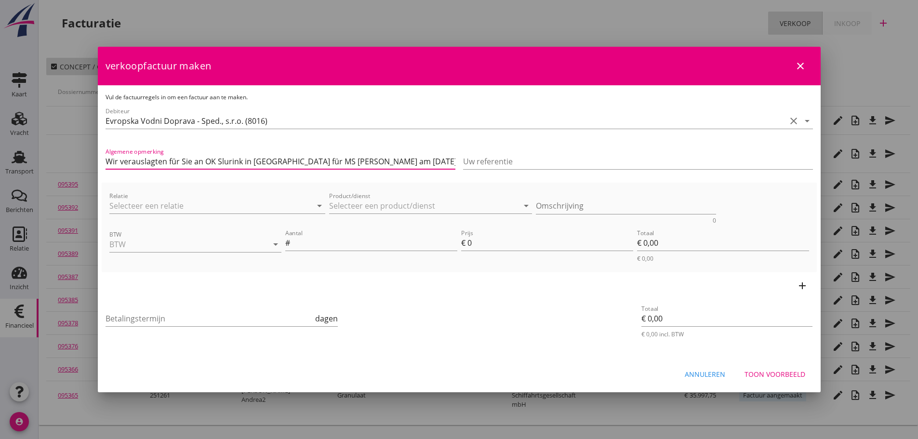
click at [319, 160] on input "Wir verauslagten für Sie an OK Slurink in Lobith für MS Silja am 16.08.2025 lau…" at bounding box center [281, 161] width 350 height 15
type input "Wir verauslagten für Sie an OK Slurink in Lobith für MS Dick am 16.08.2025 laut…"
click at [157, 208] on input "Relatie" at bounding box center [203, 205] width 189 height 15
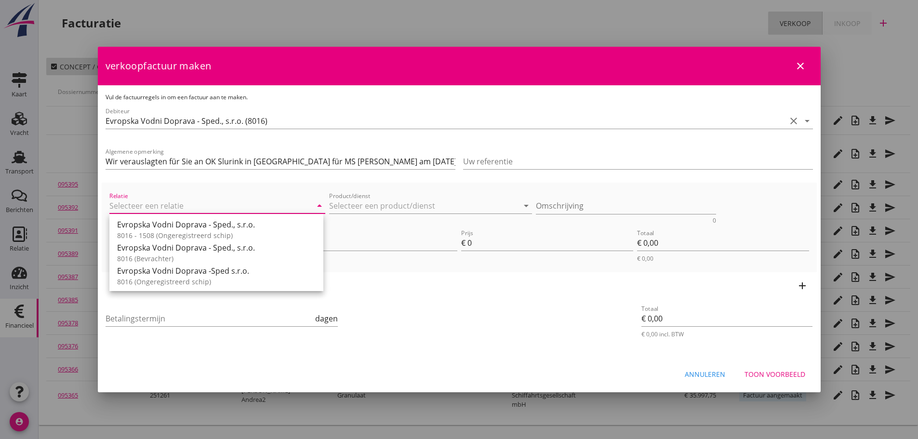
drag, startPoint x: 163, startPoint y: 250, endPoint x: 290, endPoint y: 228, distance: 128.5
click at [166, 249] on div "Evropska Vodni Doprava - Sped., s.r.o." at bounding box center [216, 248] width 199 height 12
type input "Evropska Vodni Doprava - Sped., s.r.o. (8016)"
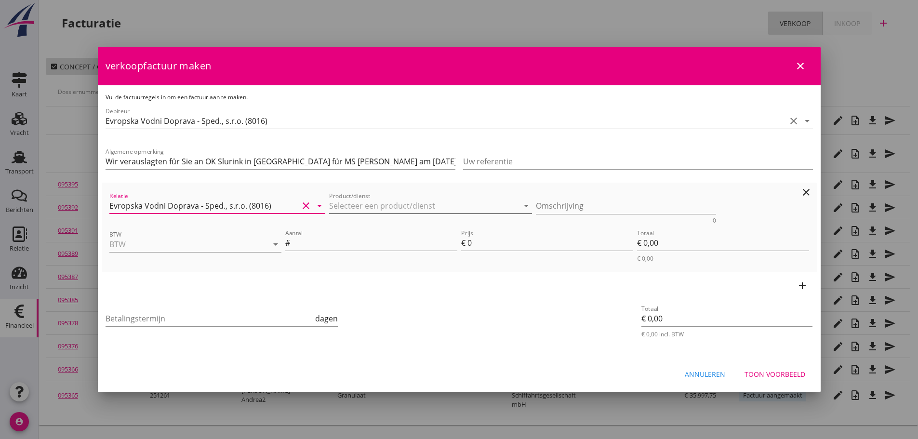
click at [379, 204] on input "Product/dienst" at bounding box center [423, 205] width 189 height 15
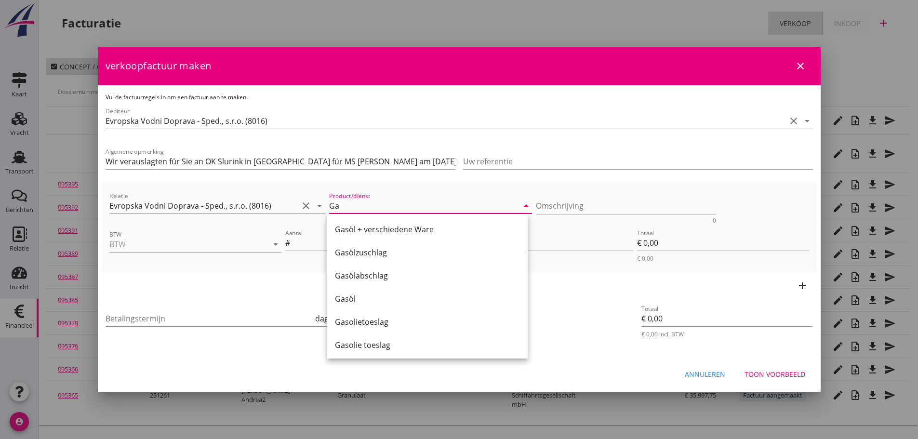
drag, startPoint x: 409, startPoint y: 230, endPoint x: 281, endPoint y: 252, distance: 129.1
click at [409, 230] on div "Gasöl + verschiedene Ware" at bounding box center [427, 230] width 185 height 12
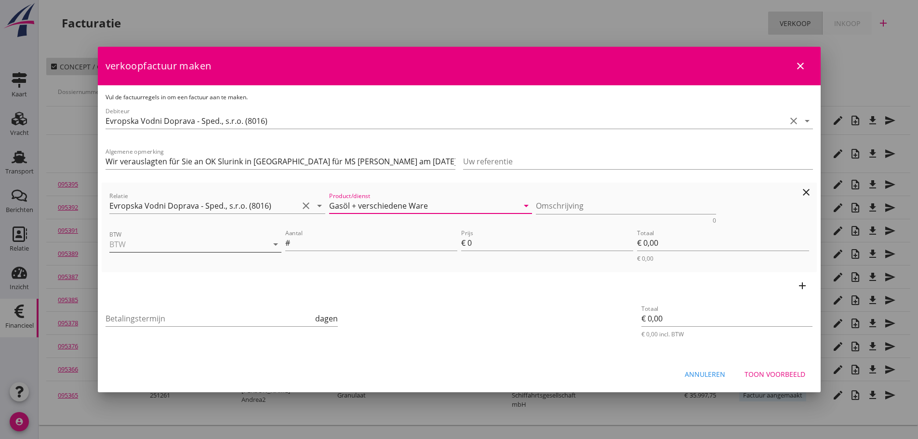
type input "Gasöl + verschiedene Ware"
click at [160, 245] on input "BTW" at bounding box center [181, 244] width 145 height 15
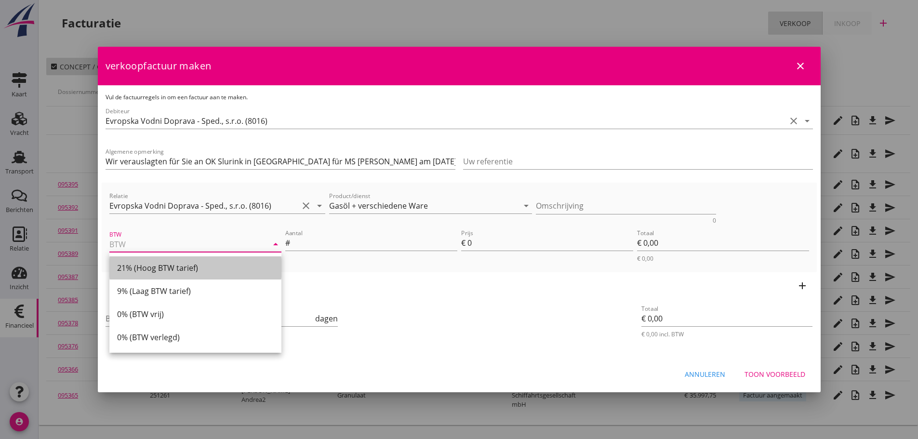
drag, startPoint x: 170, startPoint y: 267, endPoint x: 232, endPoint y: 250, distance: 64.7
click at [173, 267] on div "21% (Hoog BTW tarief)" at bounding box center [195, 268] width 157 height 12
type input "21% (Hoog BTW tarief)"
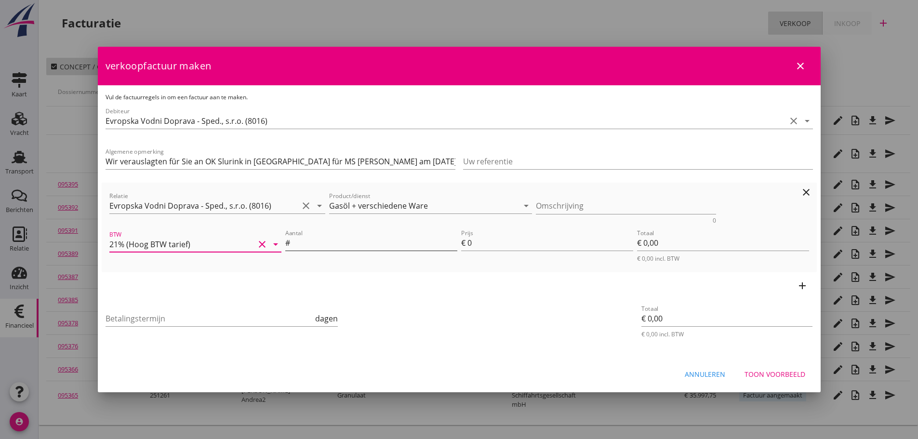
click at [315, 242] on input "Aantal" at bounding box center [374, 242] width 165 height 15
type input "1"
type input "8"
type input "€ 8,00"
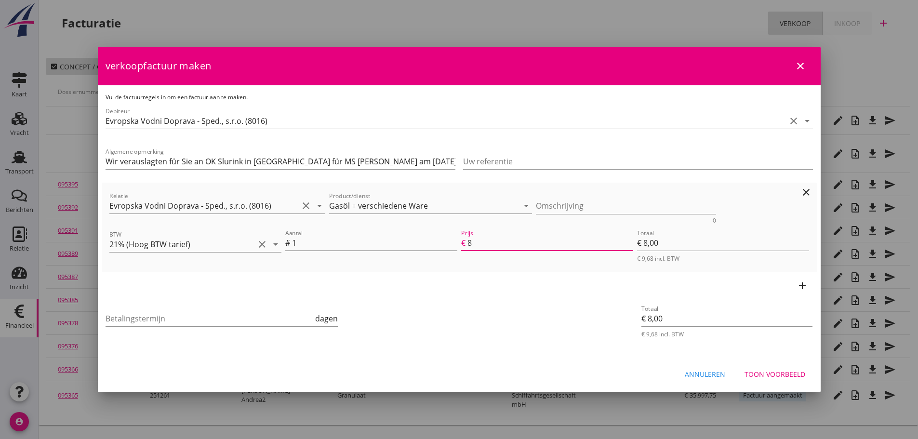
type input "83"
type input "€ 83,00"
type input "838"
type input "€ 838,00"
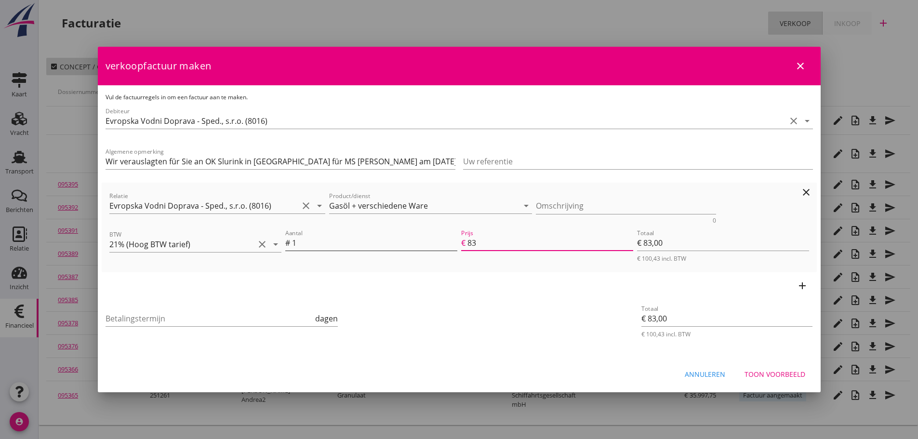
type input "€ 838,00"
type input "8380"
type input "€ 8.380,00"
type input "€ 0,00"
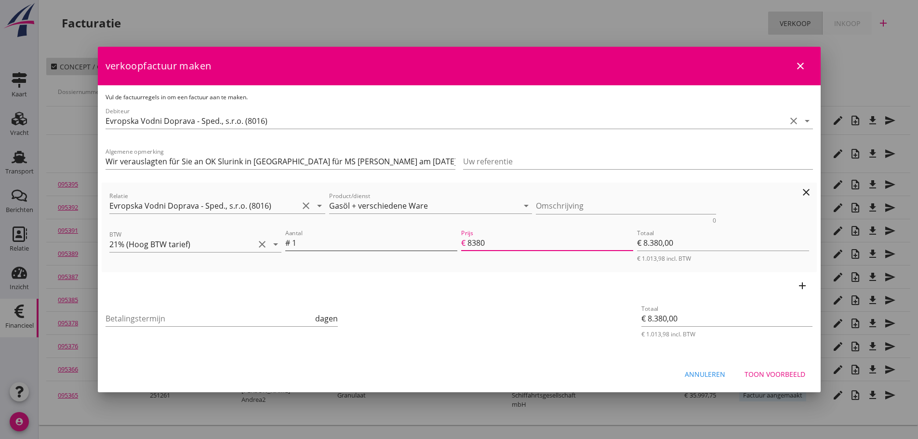
type input "€ 0,00"
type input "8380.5"
type input "€ 8.380,50"
type input "8380.58"
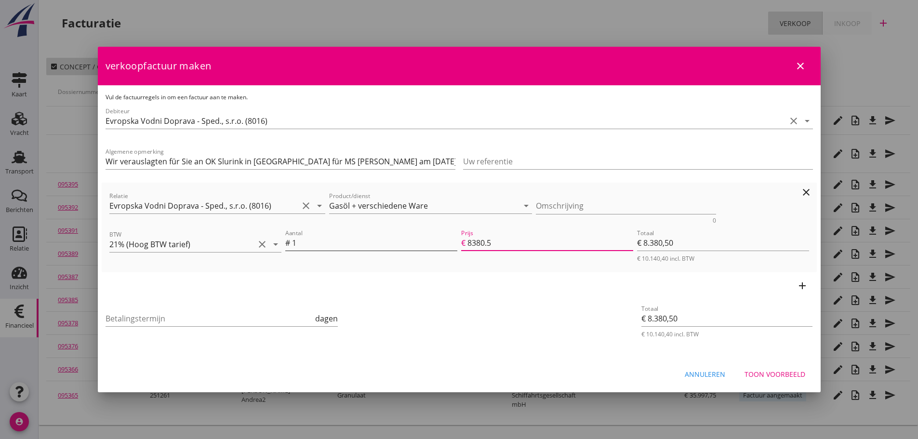
type input "€ 8.380,58"
click at [801, 286] on icon "add" at bounding box center [803, 286] width 12 height 12
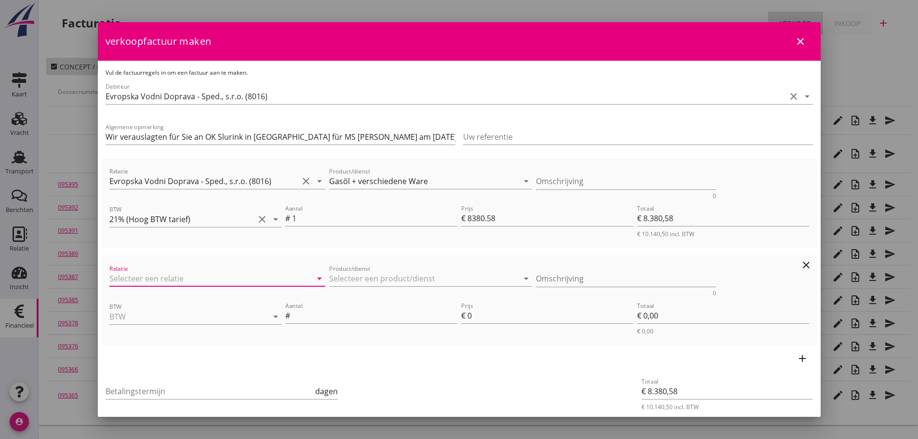
click at [157, 279] on input "Relatie" at bounding box center [203, 278] width 189 height 15
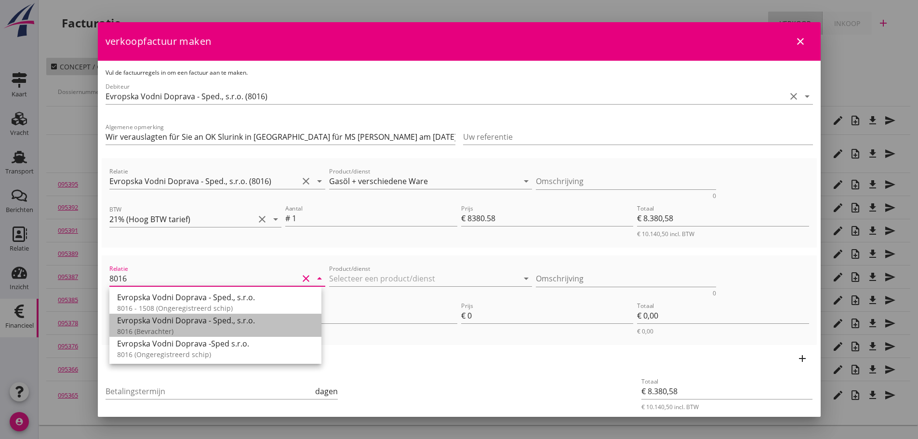
drag, startPoint x: 159, startPoint y: 329, endPoint x: 375, endPoint y: 262, distance: 226.7
click at [173, 323] on div "Evropska Vodni Doprava - Sped., s.r.o. 8016 (Bevrachter)" at bounding box center [215, 325] width 197 height 23
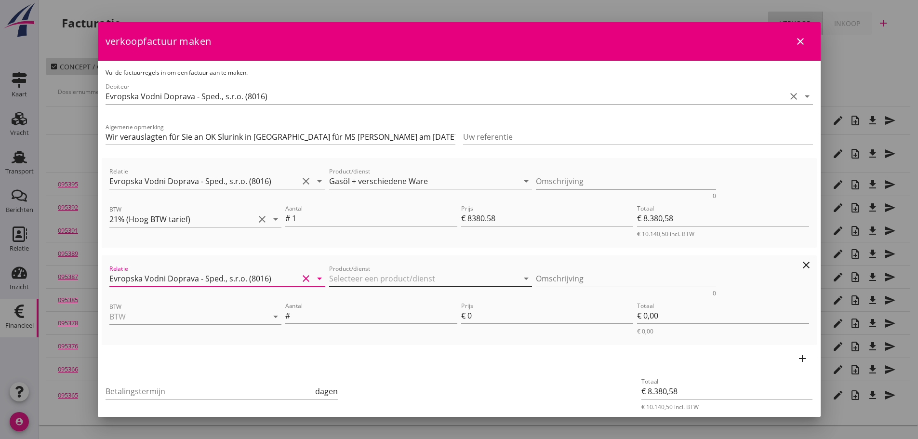
click at [380, 271] on input "Product/dienst" at bounding box center [423, 278] width 189 height 15
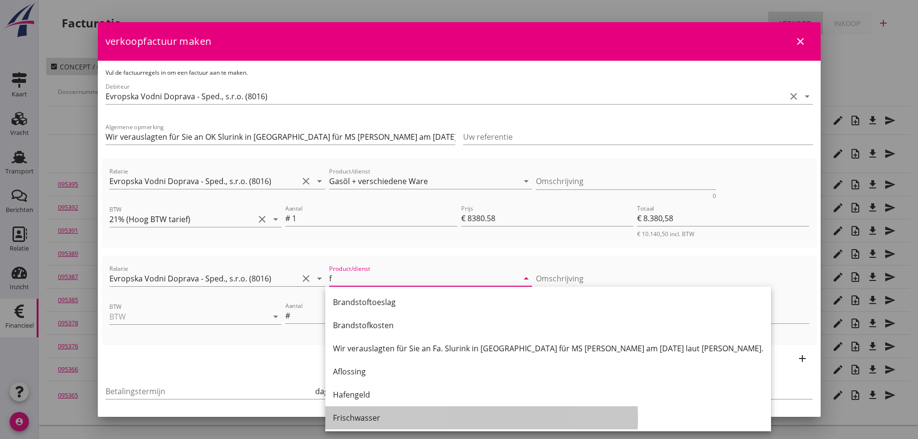
drag, startPoint x: 373, startPoint y: 418, endPoint x: 465, endPoint y: 304, distance: 146.0
click at [375, 418] on div "Frischwasser" at bounding box center [548, 418] width 430 height 12
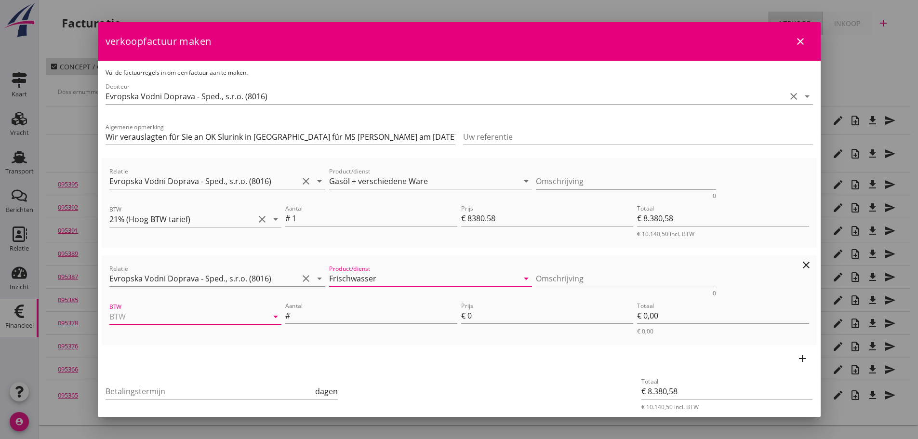
drag, startPoint x: 201, startPoint y: 311, endPoint x: 193, endPoint y: 336, distance: 25.8
click at [201, 312] on input "BTW" at bounding box center [181, 316] width 145 height 15
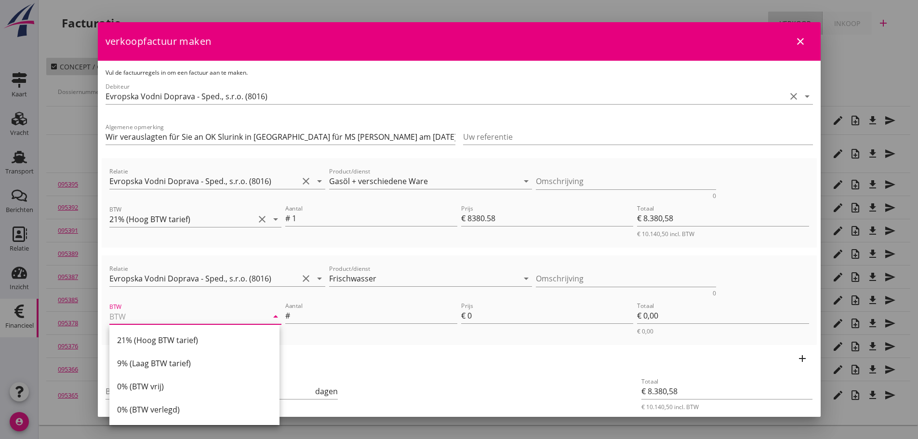
drag, startPoint x: 156, startPoint y: 366, endPoint x: 194, endPoint y: 354, distance: 40.1
click at [164, 364] on div "9% (Laag BTW tarief)" at bounding box center [194, 364] width 155 height 12
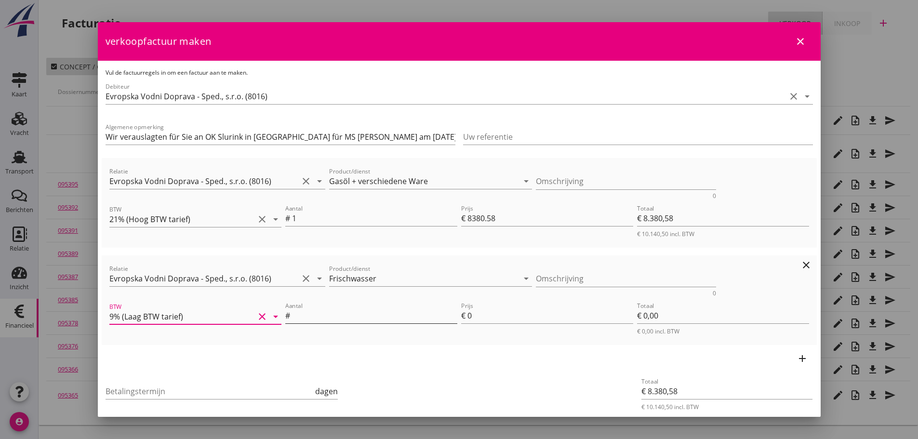
click at [334, 320] on input "Aantal" at bounding box center [374, 315] width 165 height 15
click at [149, 386] on input "Betalingstermijn" at bounding box center [210, 391] width 208 height 15
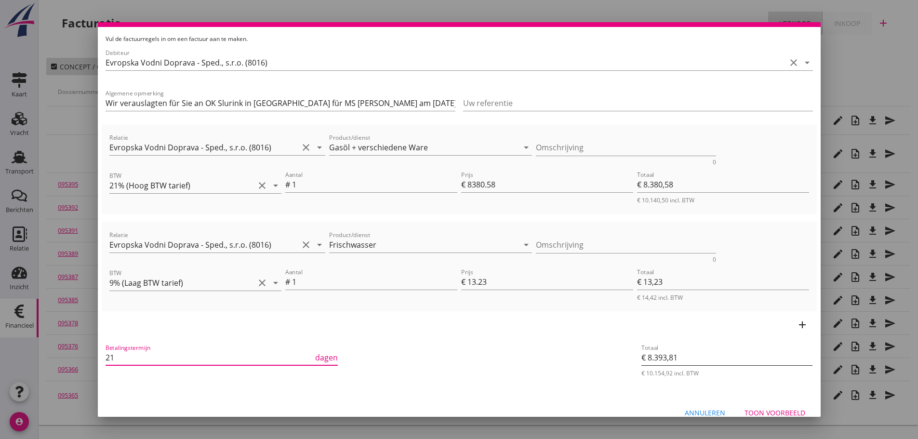
scroll to position [48, 0]
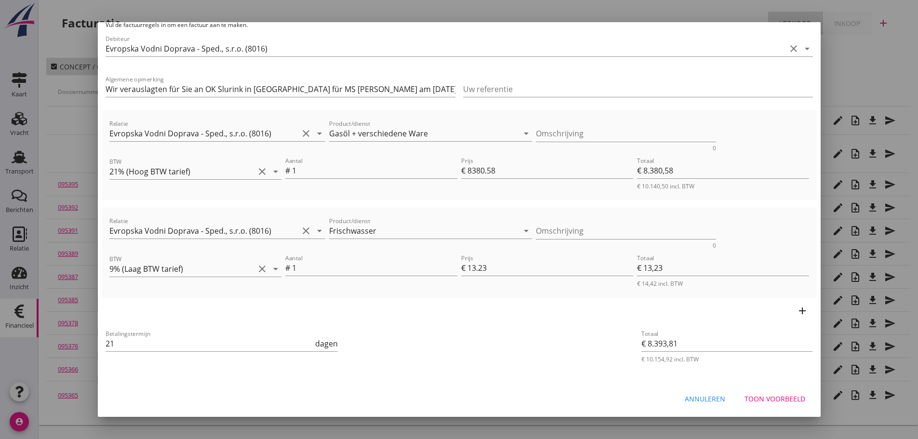
drag, startPoint x: 770, startPoint y: 400, endPoint x: 799, endPoint y: 317, distance: 88.2
click at [770, 400] on div "Toon voorbeeld" at bounding box center [775, 399] width 61 height 10
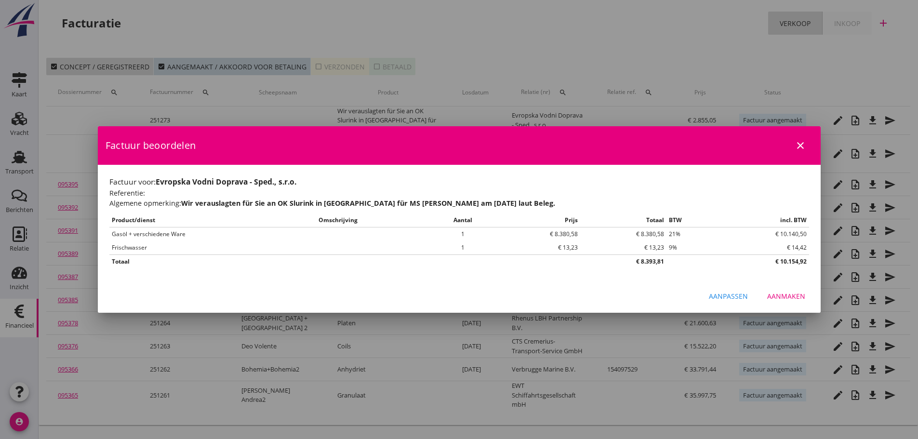
scroll to position [0, 0]
click at [793, 295] on div "Aanmaken" at bounding box center [786, 296] width 38 height 10
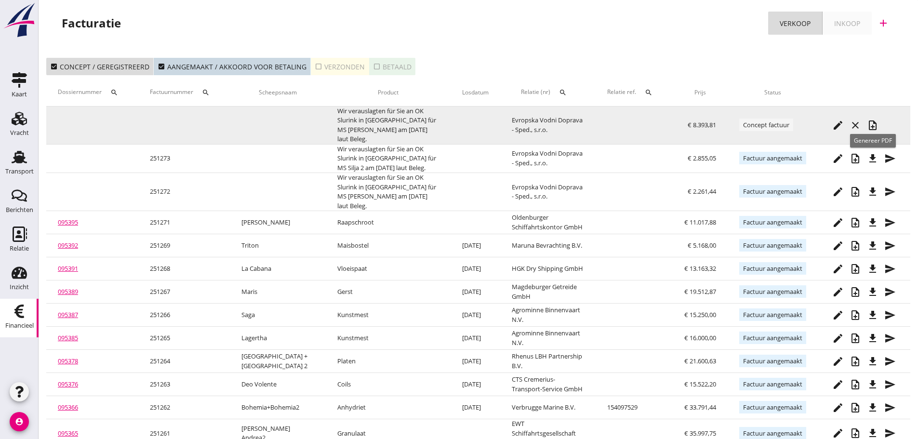
click at [876, 121] on icon "note_add" at bounding box center [873, 126] width 12 height 12
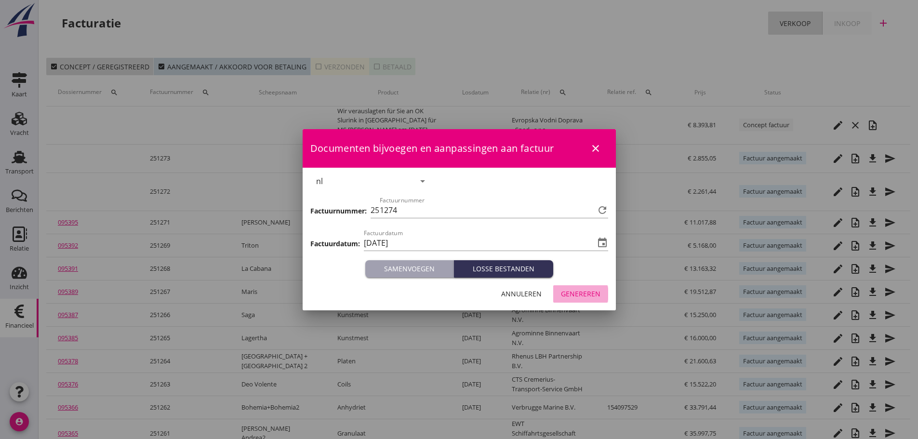
drag, startPoint x: 577, startPoint y: 295, endPoint x: 925, endPoint y: 151, distance: 376.3
click at [578, 295] on div "Genereren" at bounding box center [581, 294] width 40 height 10
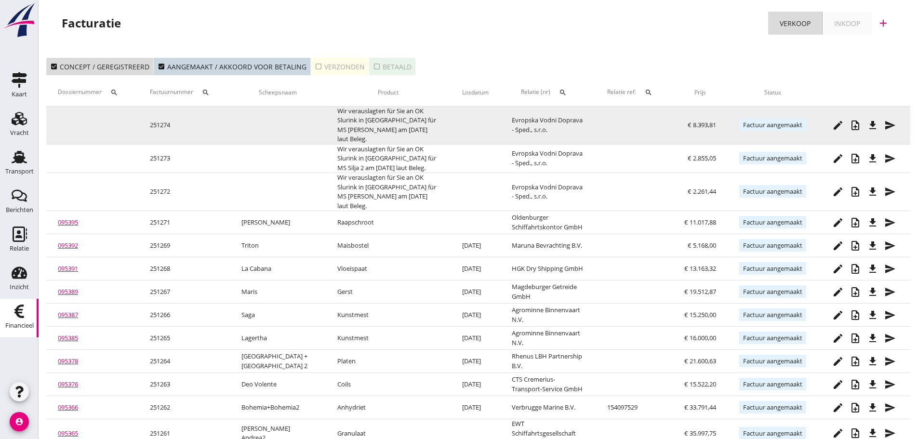
click at [875, 126] on button "file_download" at bounding box center [872, 125] width 17 height 17
